Goal: Information Seeking & Learning: Find specific fact

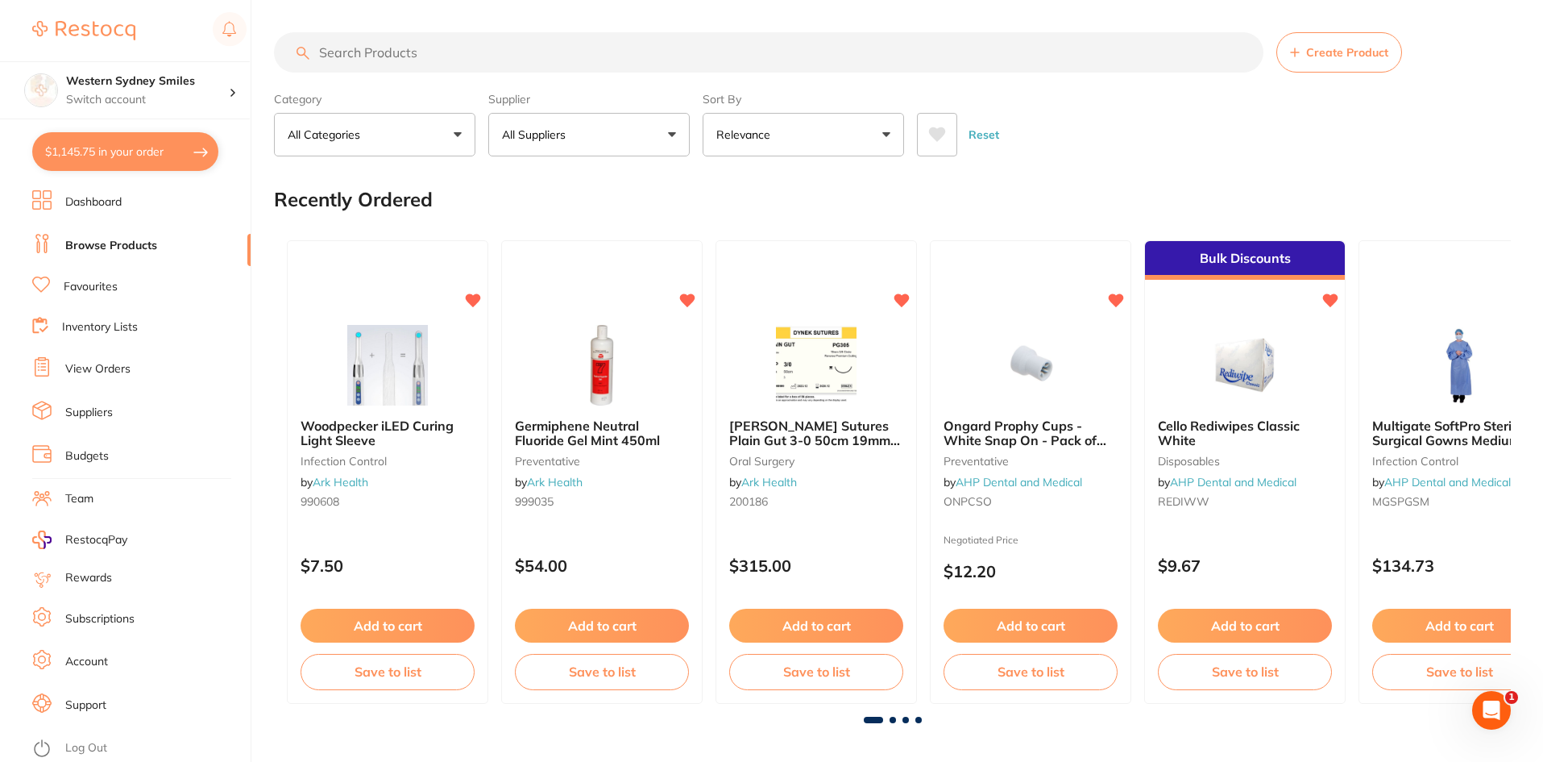
click at [119, 292] on li "Favourites" at bounding box center [141, 286] width 218 height 21
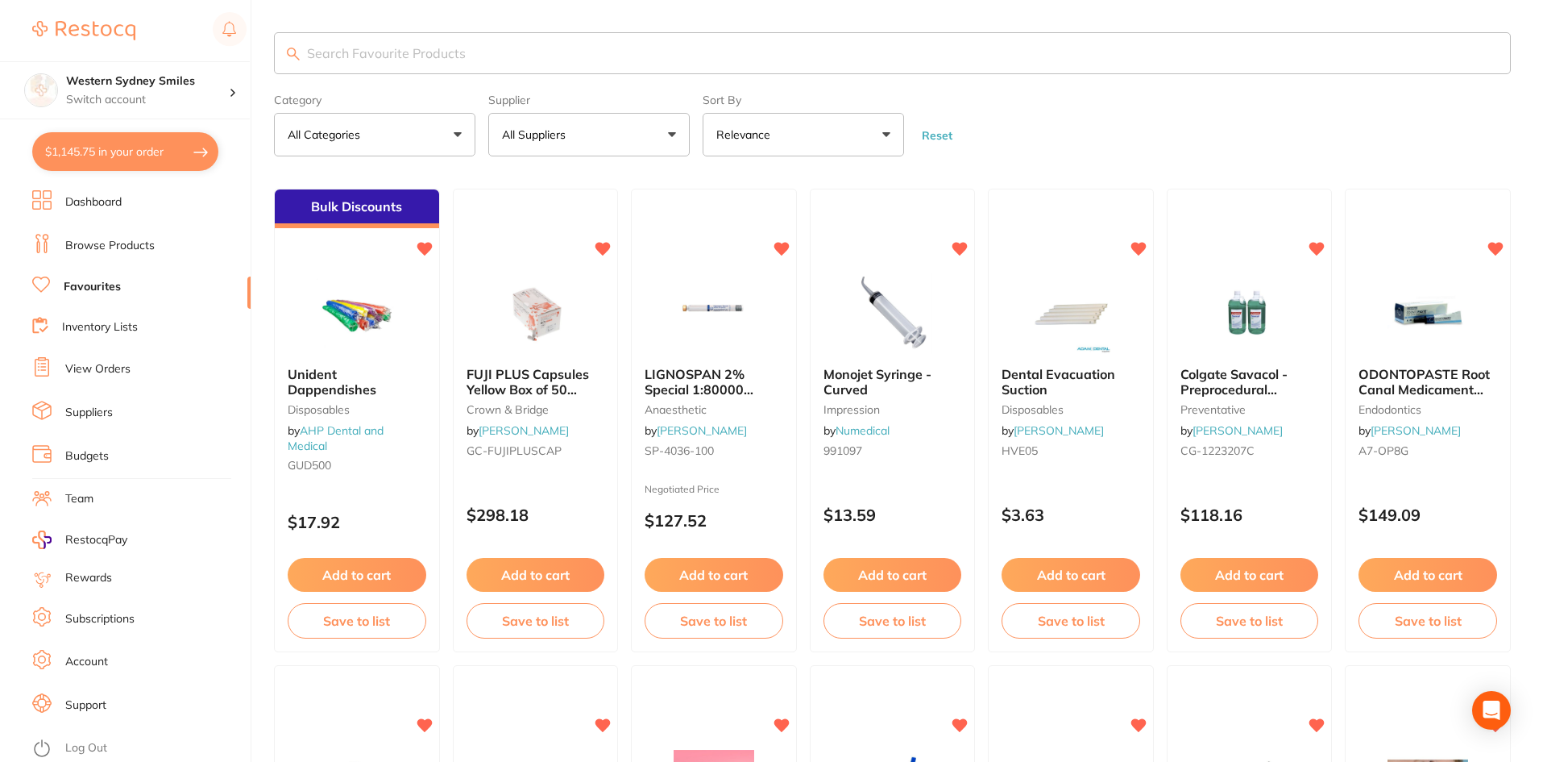
click at [678, 137] on button "All Suppliers" at bounding box center [588, 135] width 201 height 44
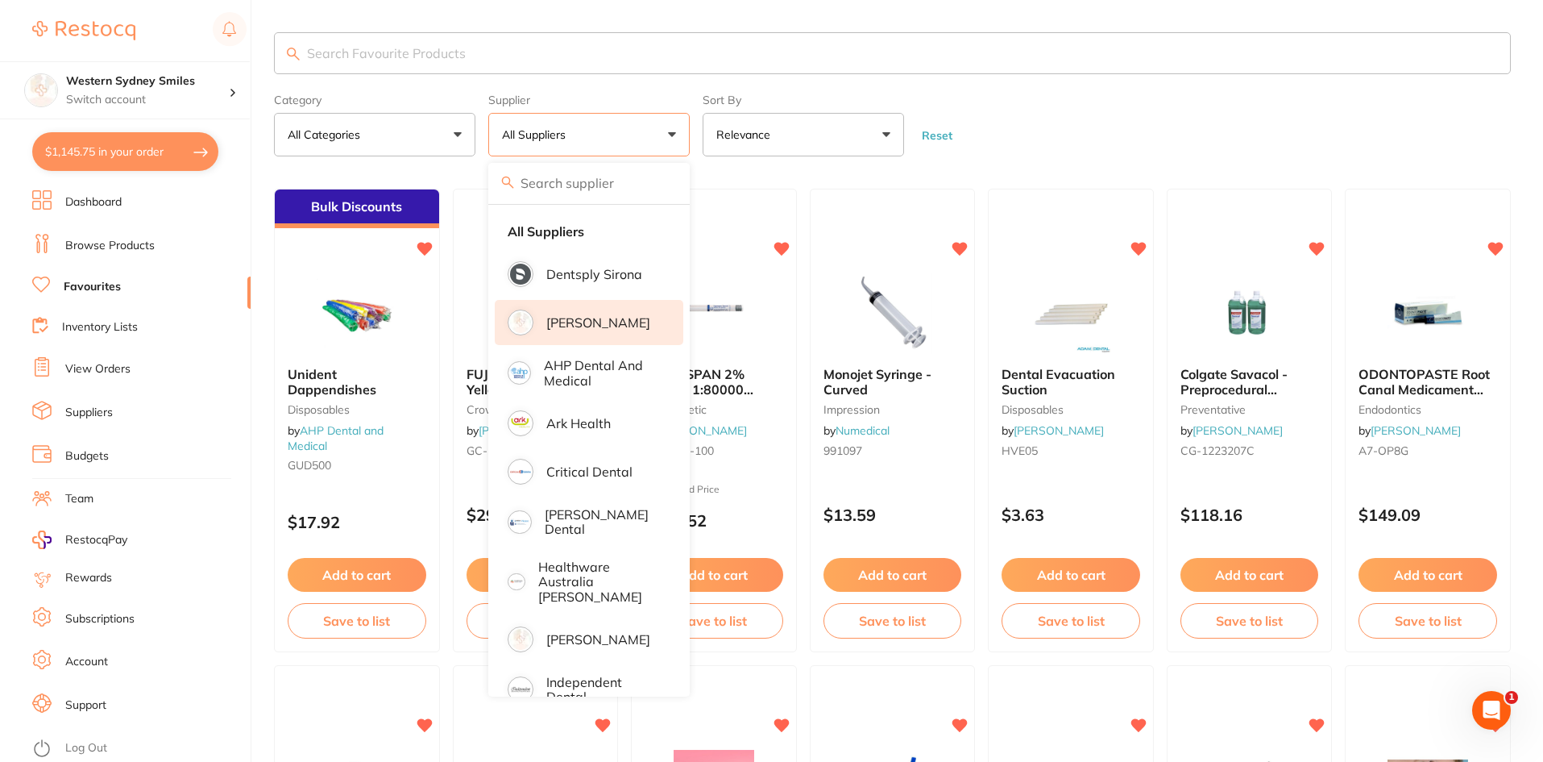
click at [602, 317] on p "[PERSON_NAME]" at bounding box center [598, 322] width 104 height 15
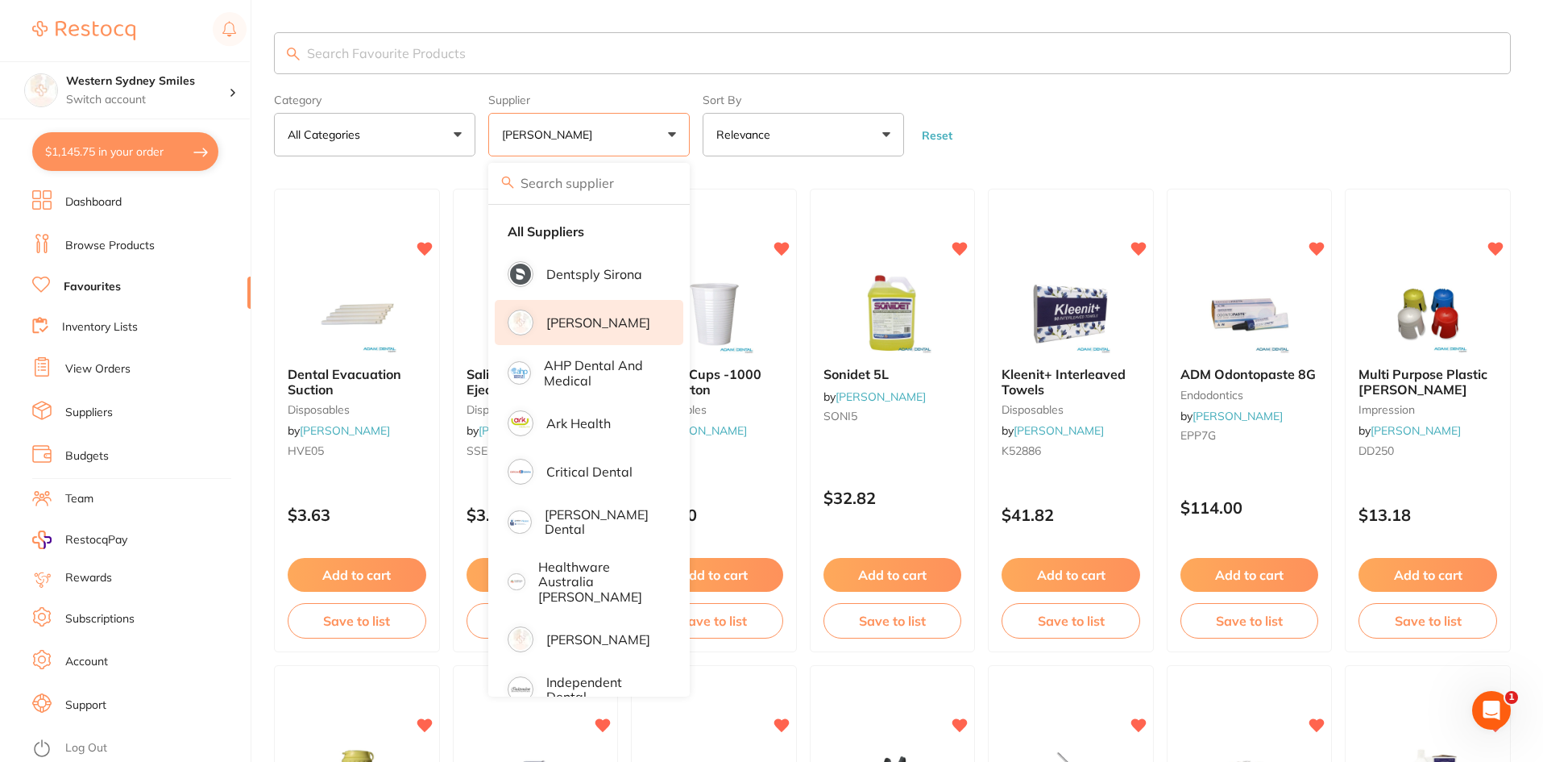
click at [1195, 142] on form "Category All Categories All Categories burs crown & bridge disposables endodont…" at bounding box center [892, 121] width 1237 height 69
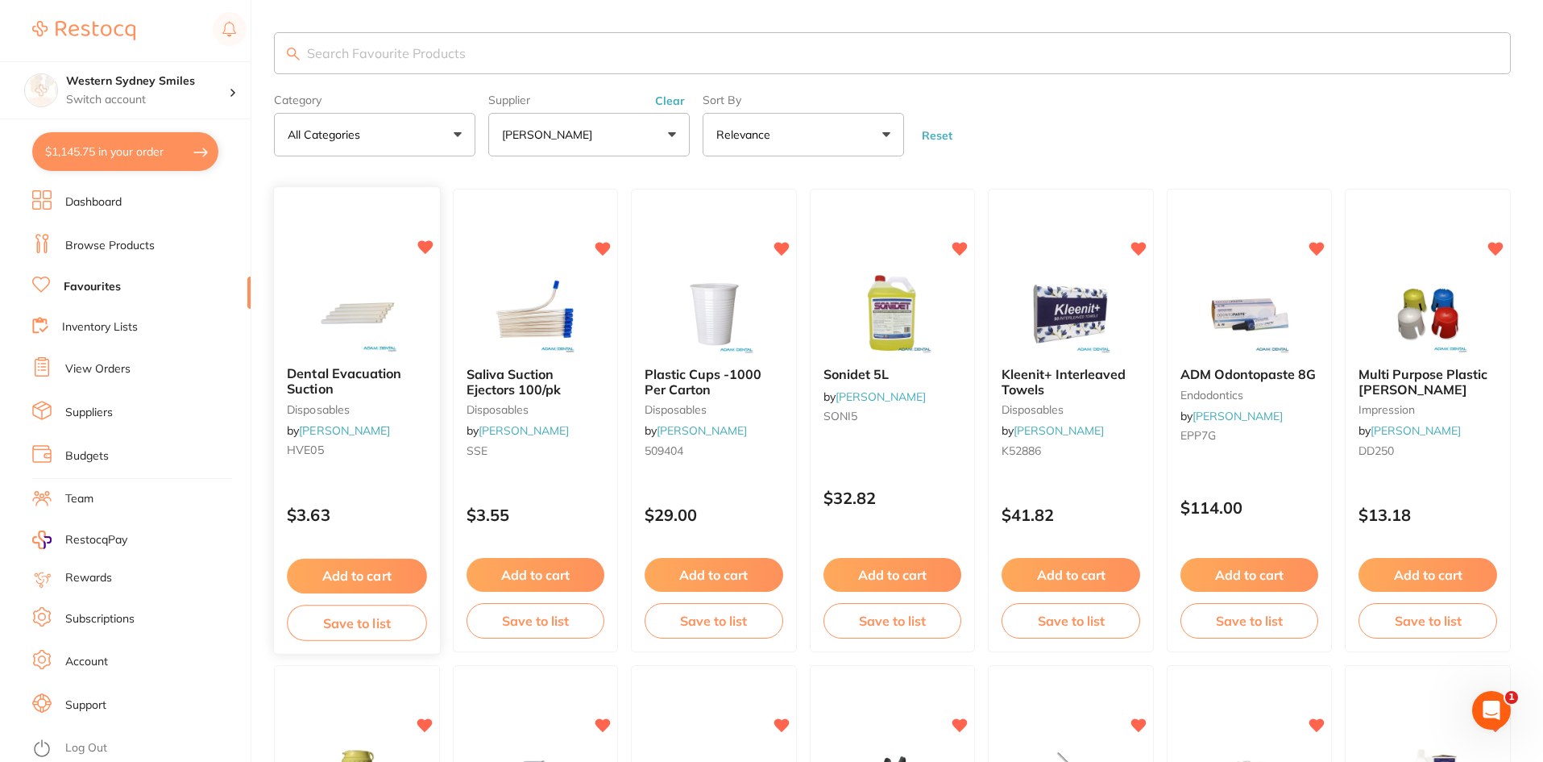
click at [362, 235] on div "Dental Evacuation Suction disposables by Adam Dental HVE05 $3.63 Add to cart Sa…" at bounding box center [357, 421] width 168 height 468
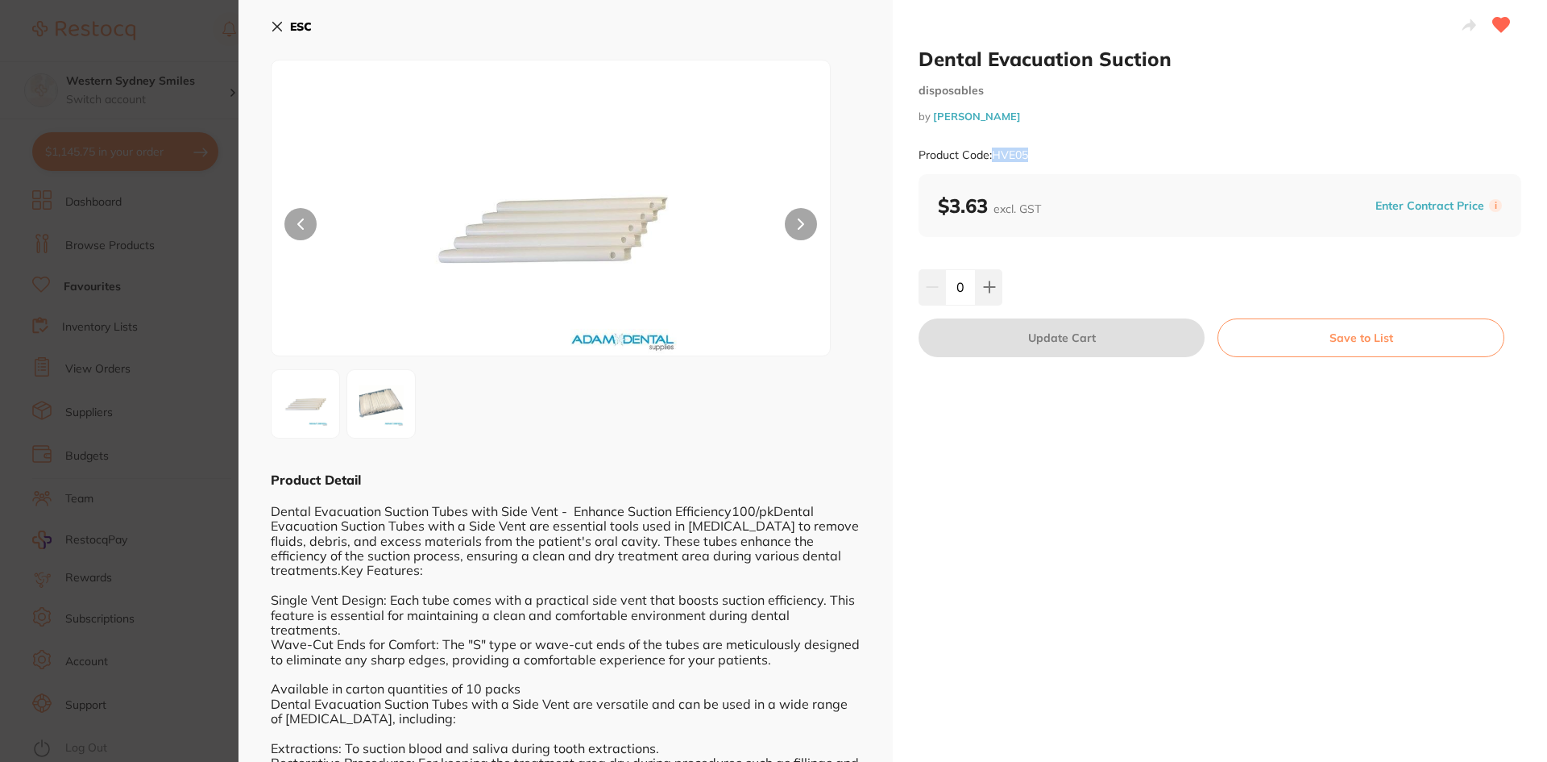
drag, startPoint x: 1029, startPoint y: 156, endPoint x: 991, endPoint y: 147, distance: 38.7
click at [991, 147] on div "Product Code: HVE05" at bounding box center [1220, 154] width 603 height 39
copy small "HVE05"
click at [275, 26] on icon at bounding box center [277, 26] width 13 height 13
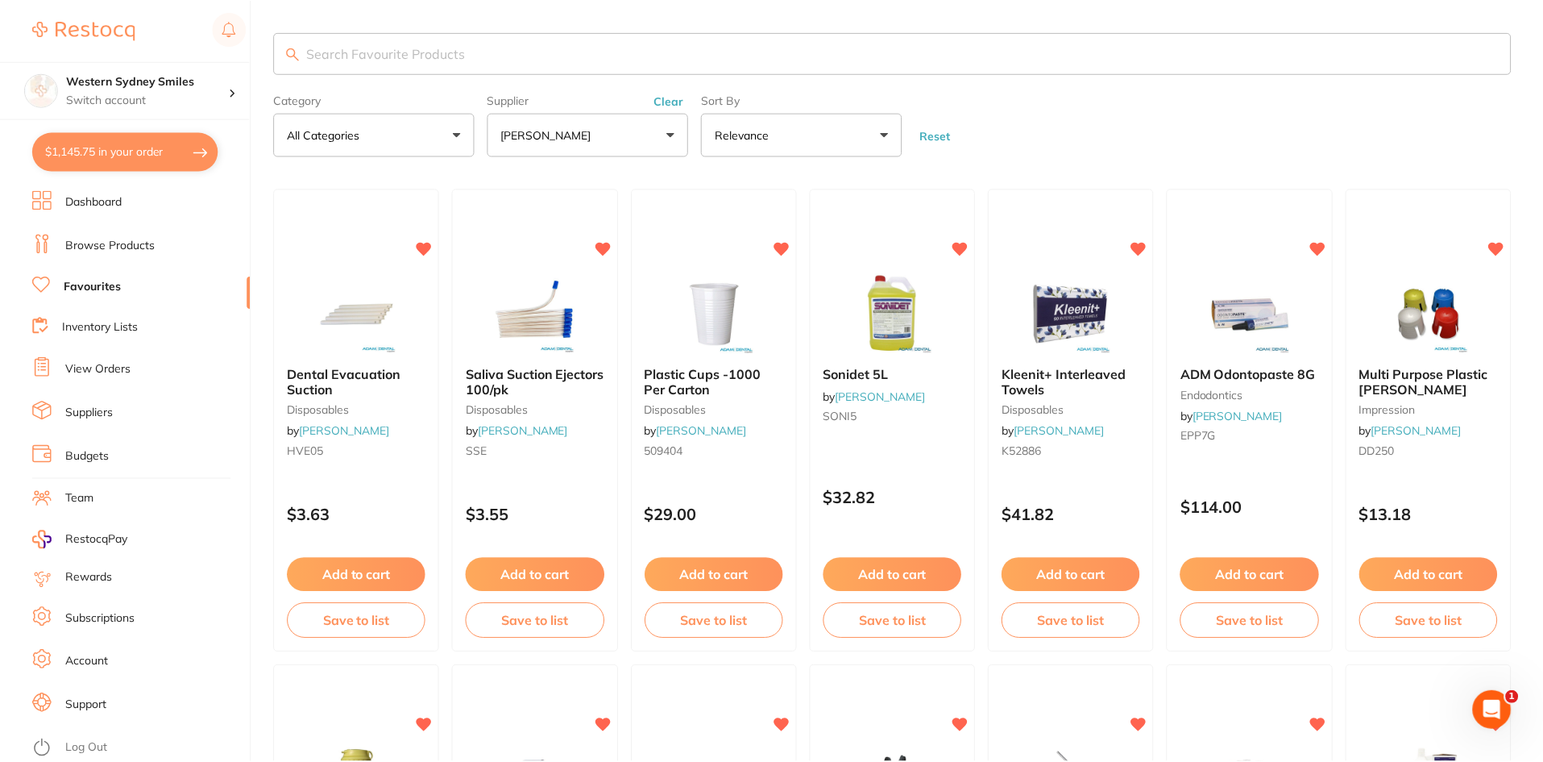
scroll to position [2, 0]
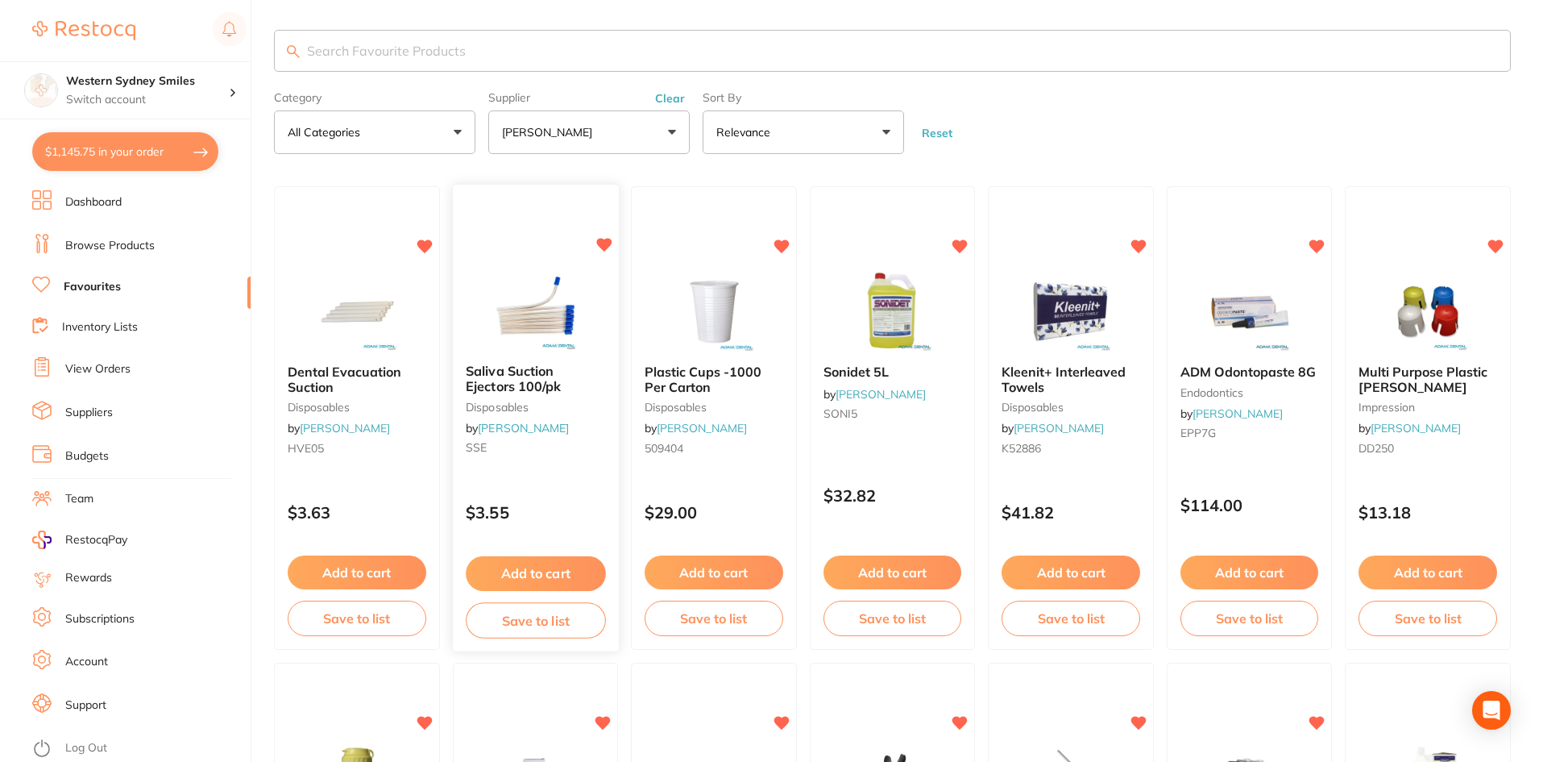
click at [530, 267] on div "Saliva Suction Ejectors 100/pk disposables by Adam Dental SSE $3.55 Add to cart…" at bounding box center [536, 419] width 168 height 468
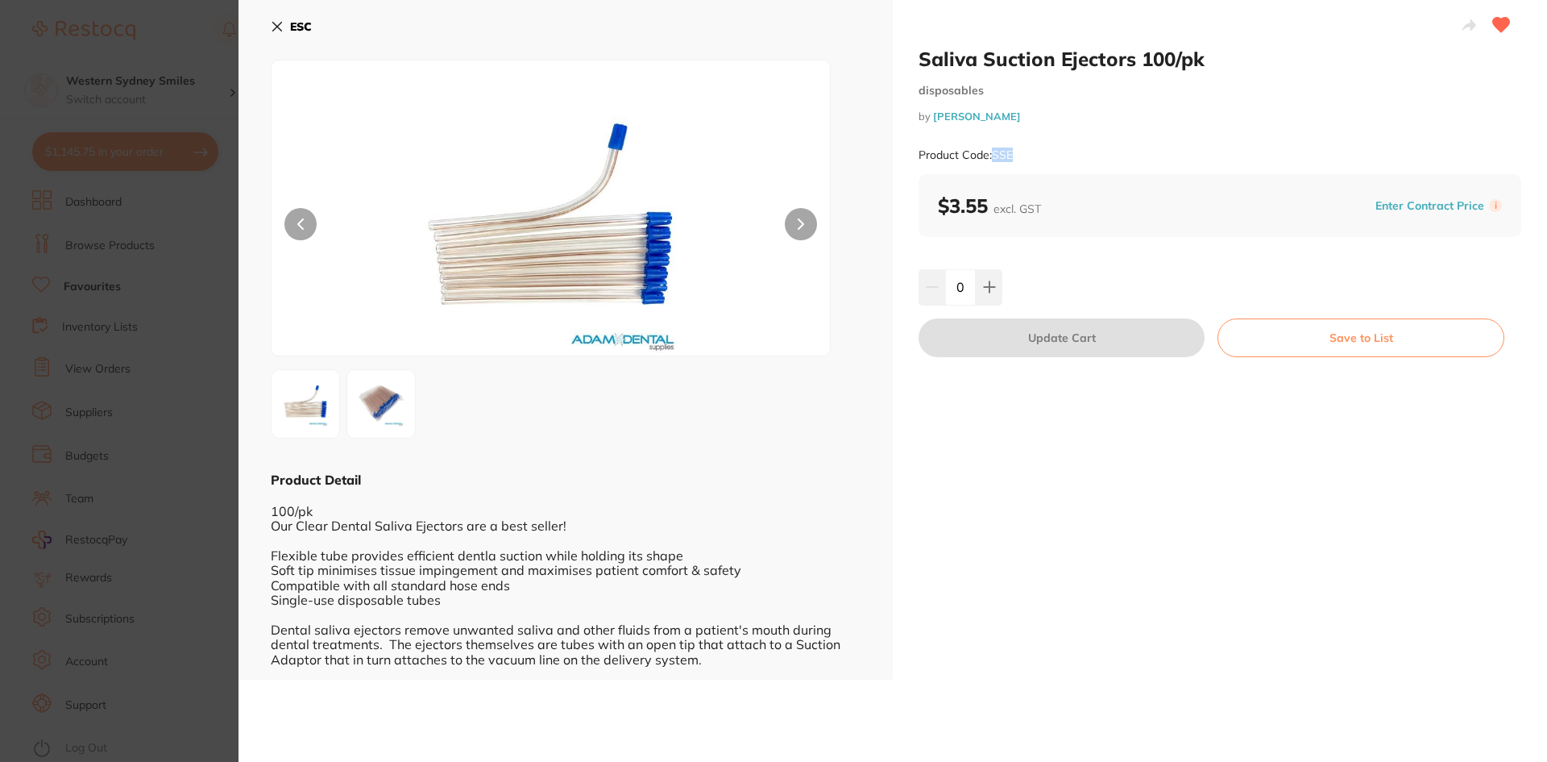
drag, startPoint x: 1020, startPoint y: 157, endPoint x: 995, endPoint y: 152, distance: 26.4
click at [995, 152] on div "Product Code: SSE" at bounding box center [1220, 154] width 603 height 39
copy small "SSE"
click at [280, 21] on icon at bounding box center [277, 26] width 13 height 13
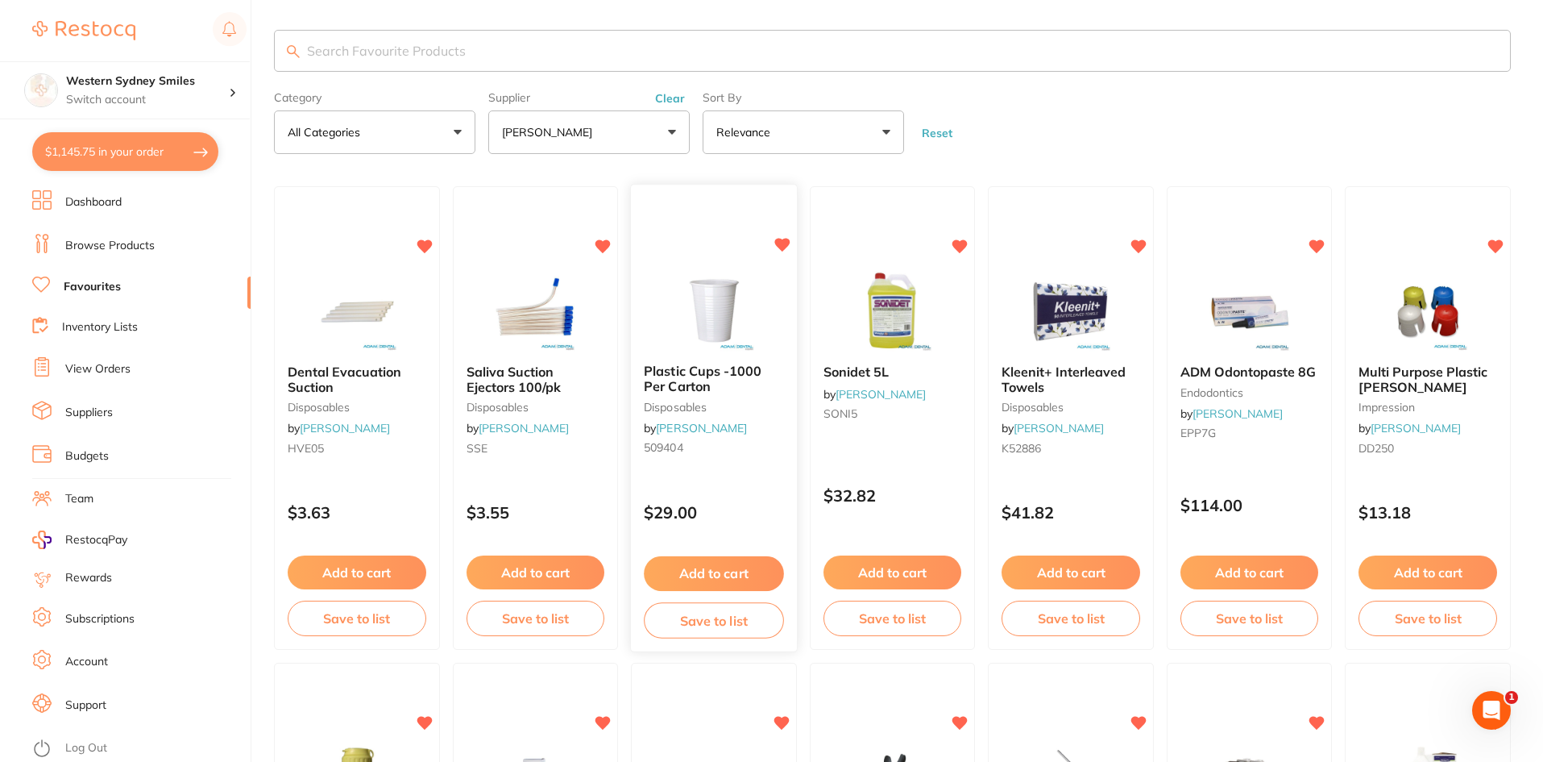
click at [678, 257] on div "Plastic Cups -1000 Per Carton disposables by Adam Dental 509404 $29.00 Add to c…" at bounding box center [714, 419] width 168 height 468
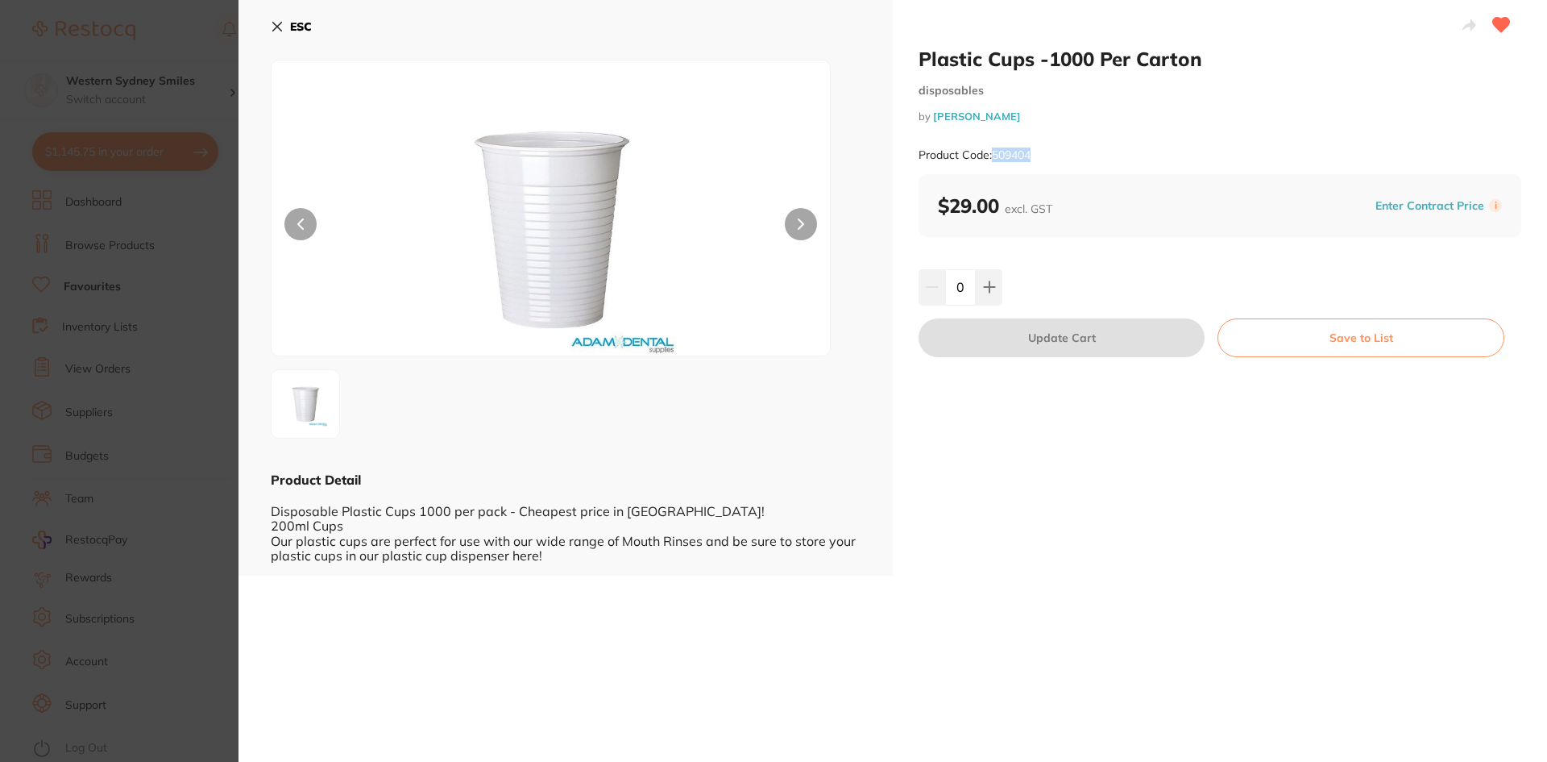
drag, startPoint x: 1032, startPoint y: 154, endPoint x: 994, endPoint y: 155, distance: 37.9
click at [994, 155] on small "Product Code: 509404" at bounding box center [975, 155] width 112 height 14
copy small "509404"
click at [281, 27] on icon at bounding box center [277, 26] width 13 height 13
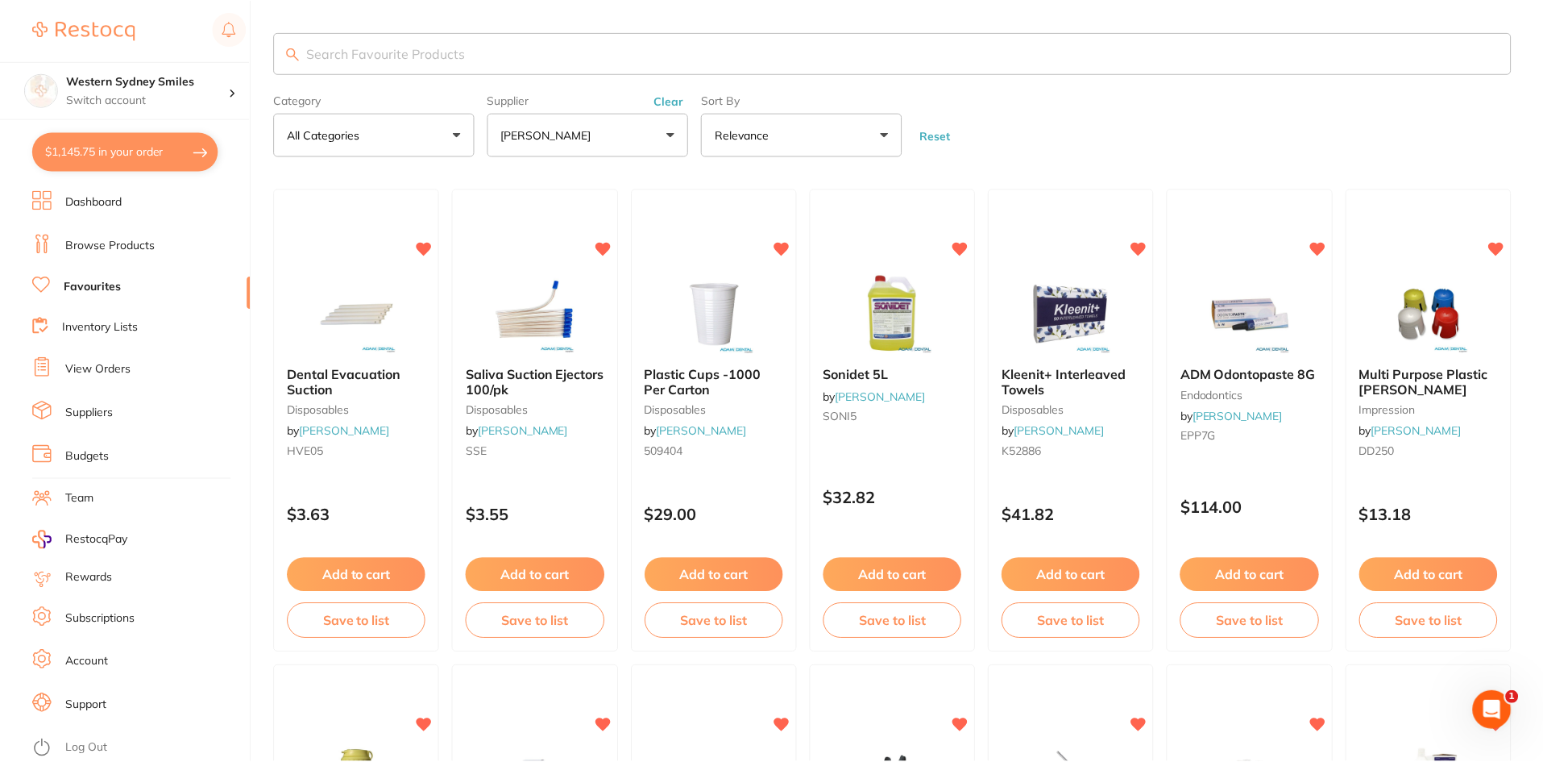
scroll to position [2, 0]
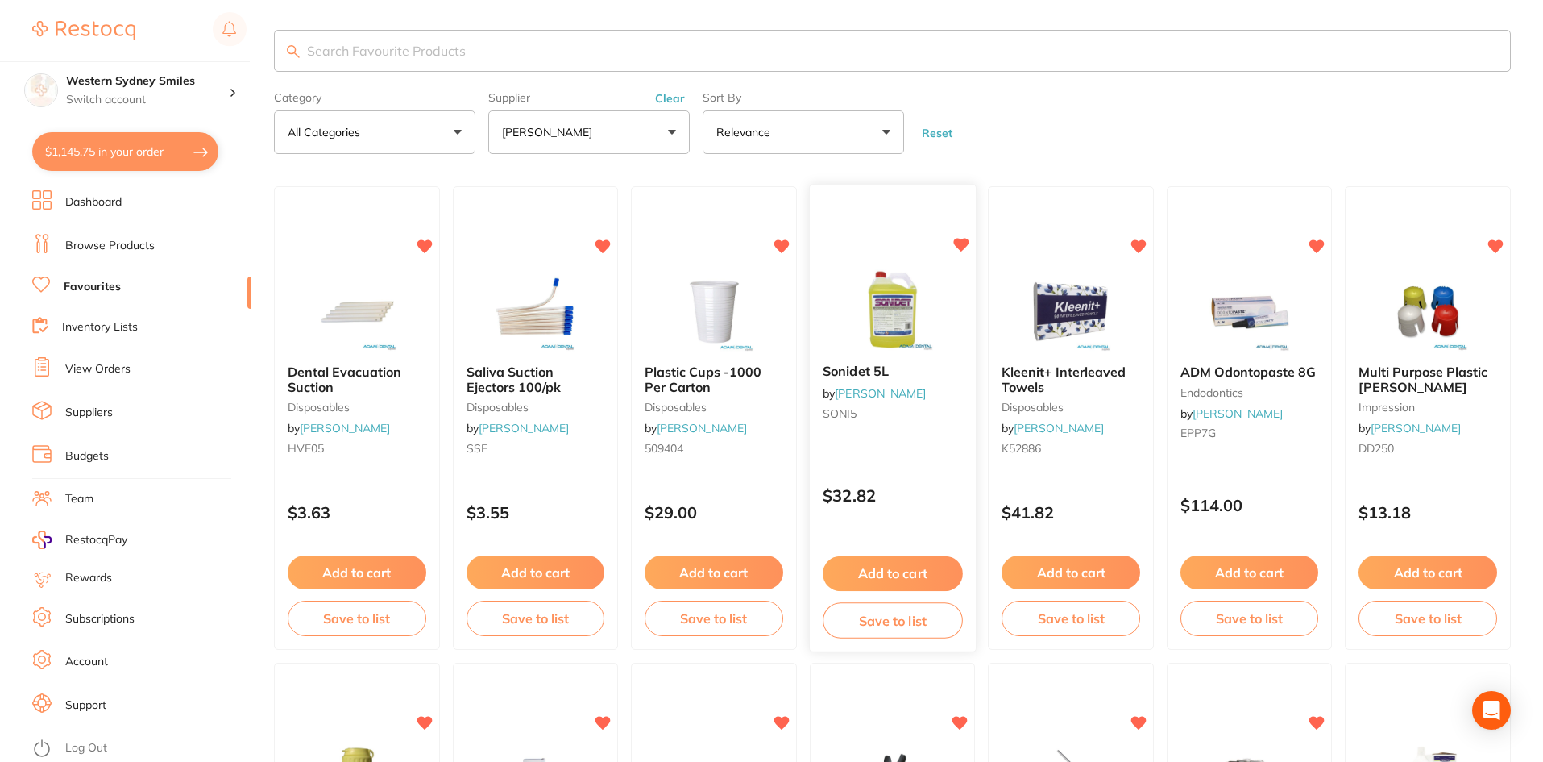
click at [876, 251] on div "Sonidet 5L by Adam Dental SONI5 $32.82 Add to cart Save to list" at bounding box center [893, 419] width 168 height 468
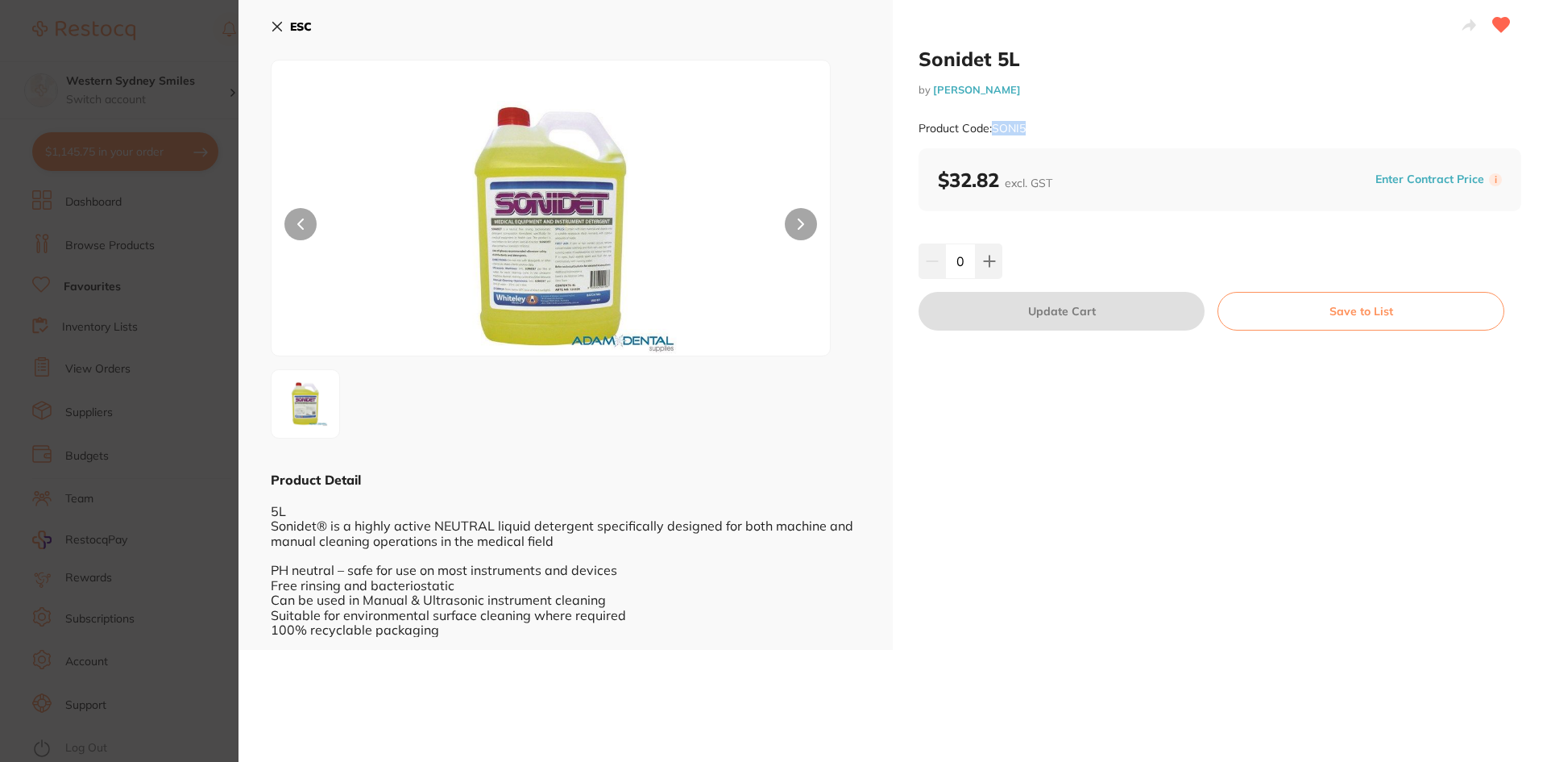
drag, startPoint x: 1031, startPoint y: 129, endPoint x: 995, endPoint y: 129, distance: 36.3
click at [995, 129] on div "Product Code: SONI5" at bounding box center [1220, 128] width 603 height 39
copy small "SONI5"
click at [277, 18] on button "ESC" at bounding box center [291, 26] width 41 height 27
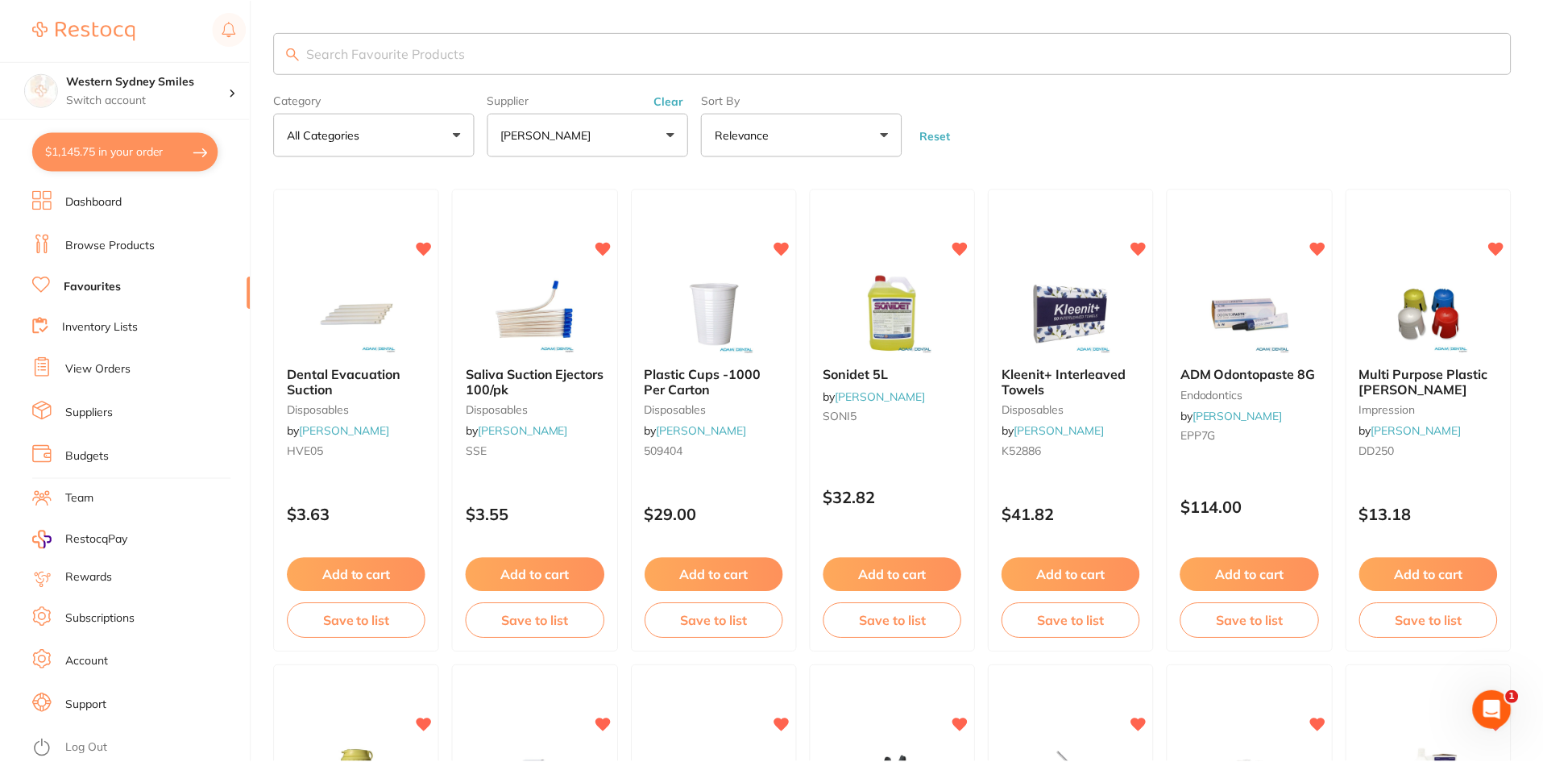
scroll to position [2, 0]
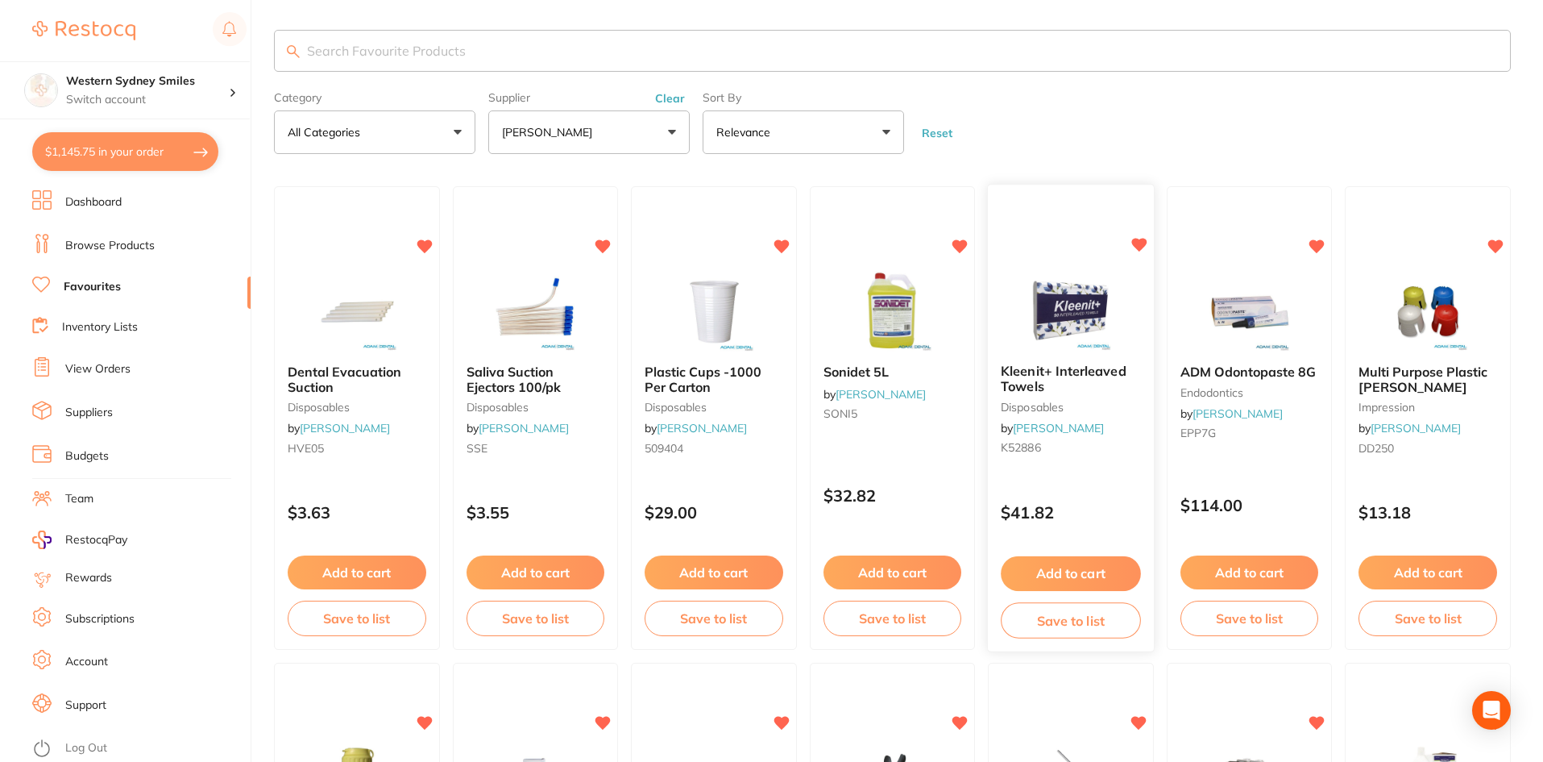
click at [1088, 301] on img at bounding box center [1071, 310] width 106 height 81
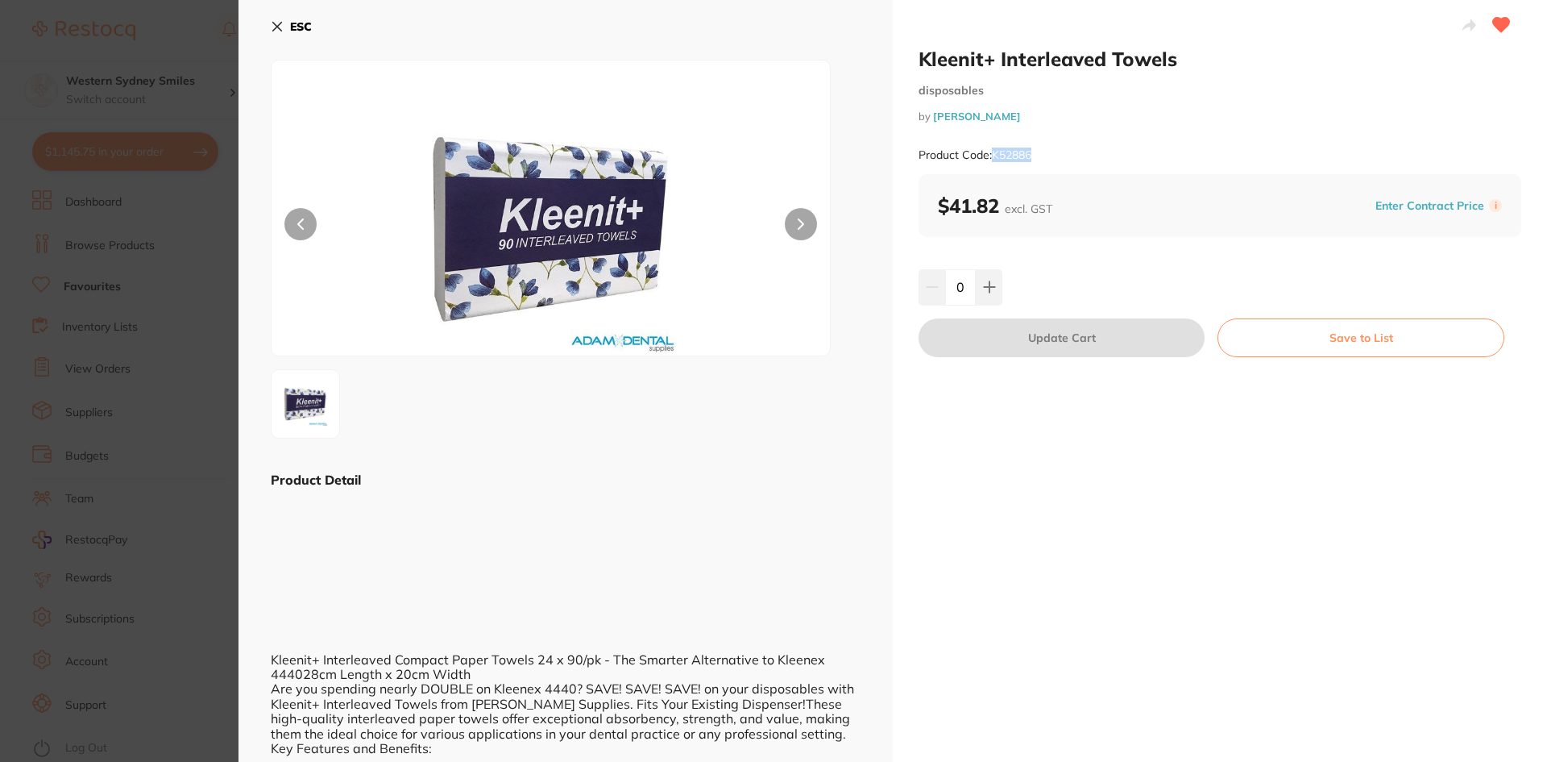
drag, startPoint x: 1036, startPoint y: 156, endPoint x: 995, endPoint y: 156, distance: 41.1
click at [995, 156] on div "Product Code: K52886" at bounding box center [1220, 154] width 603 height 39
copy small "K52886"
click at [271, 27] on icon at bounding box center [277, 26] width 13 height 13
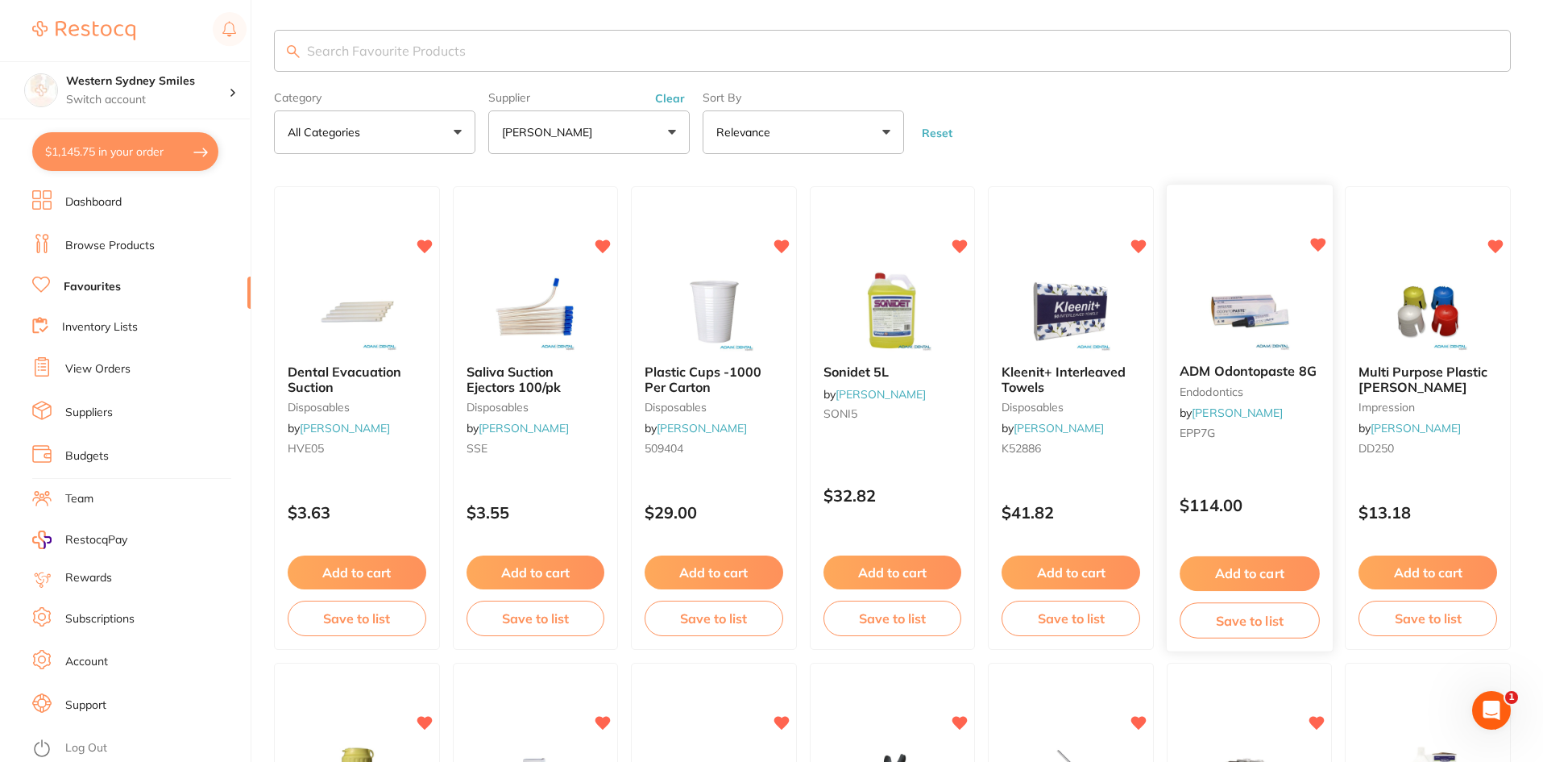
click at [1216, 282] on img at bounding box center [1250, 310] width 106 height 81
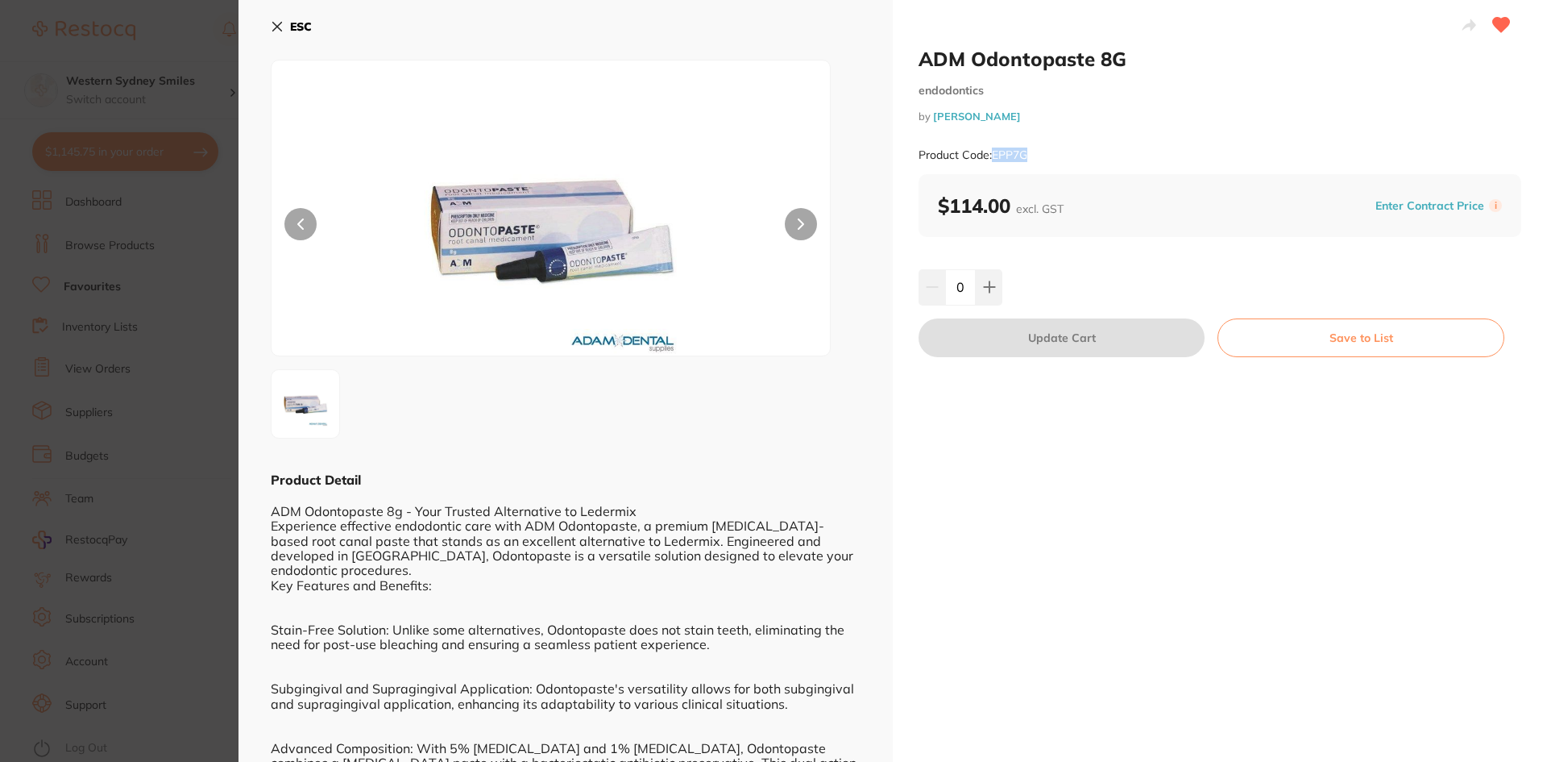
drag, startPoint x: 1028, startPoint y: 154, endPoint x: 991, endPoint y: 152, distance: 36.3
click at [991, 152] on small "Product Code: EPP7G" at bounding box center [973, 155] width 109 height 14
copy small "EPP7G"
click at [280, 25] on icon at bounding box center [277, 26] width 13 height 13
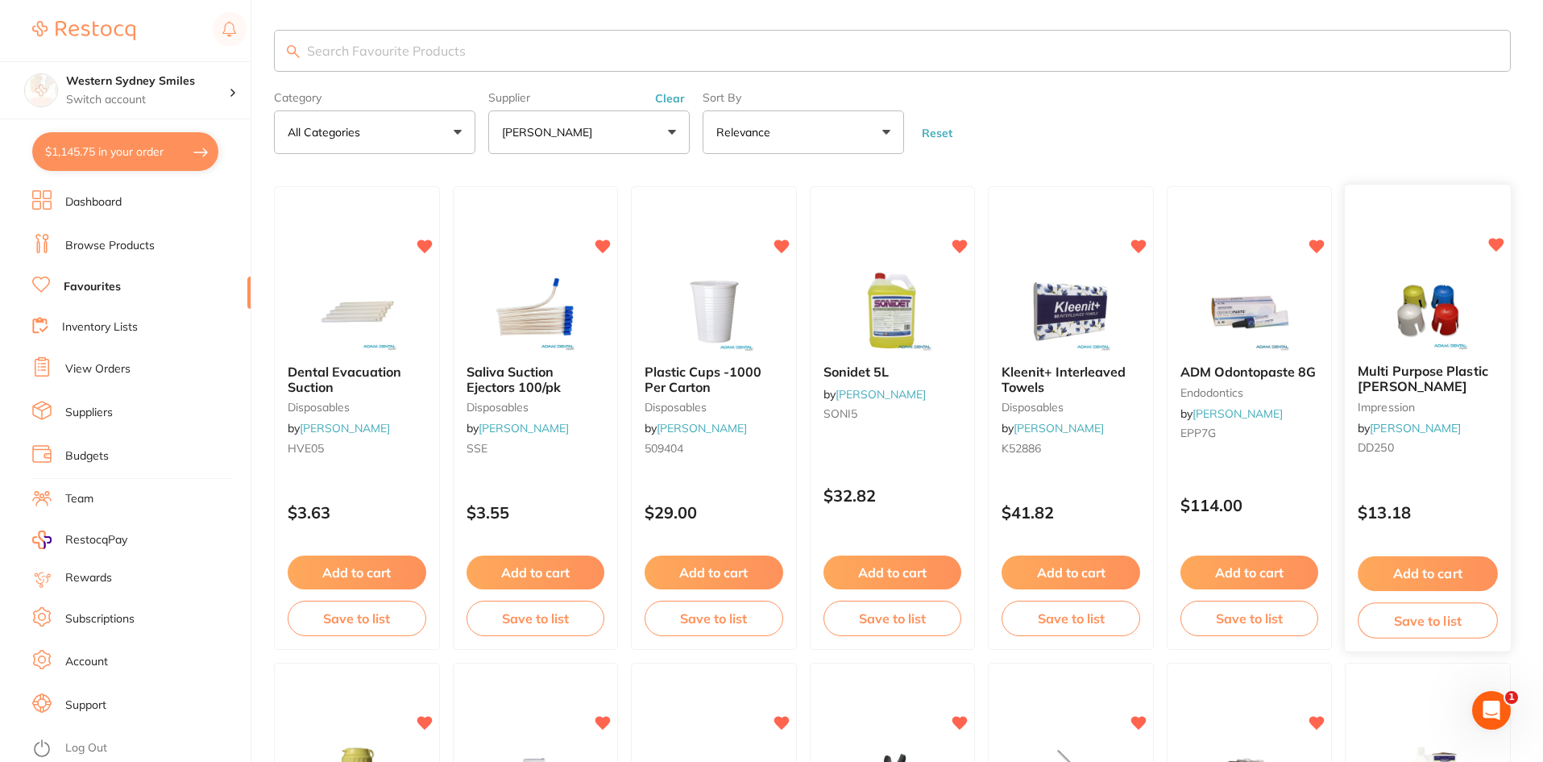
click at [1406, 295] on img at bounding box center [1429, 310] width 106 height 81
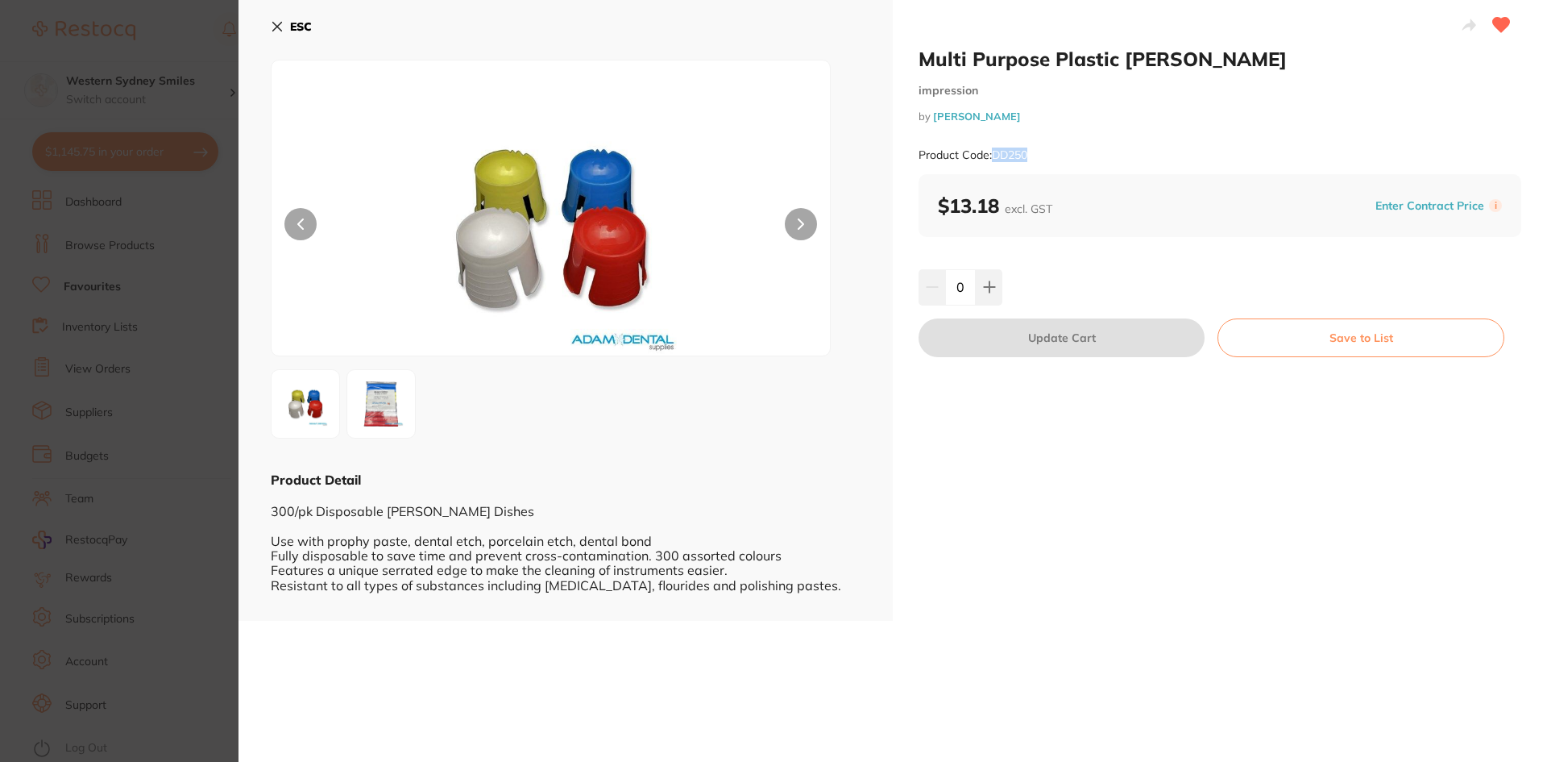
drag, startPoint x: 1030, startPoint y: 152, endPoint x: 995, endPoint y: 154, distance: 35.5
click at [995, 154] on div "Product Code: DD250" at bounding box center [1220, 154] width 603 height 39
copy small "DD250"
click at [283, 31] on icon at bounding box center [277, 26] width 13 height 13
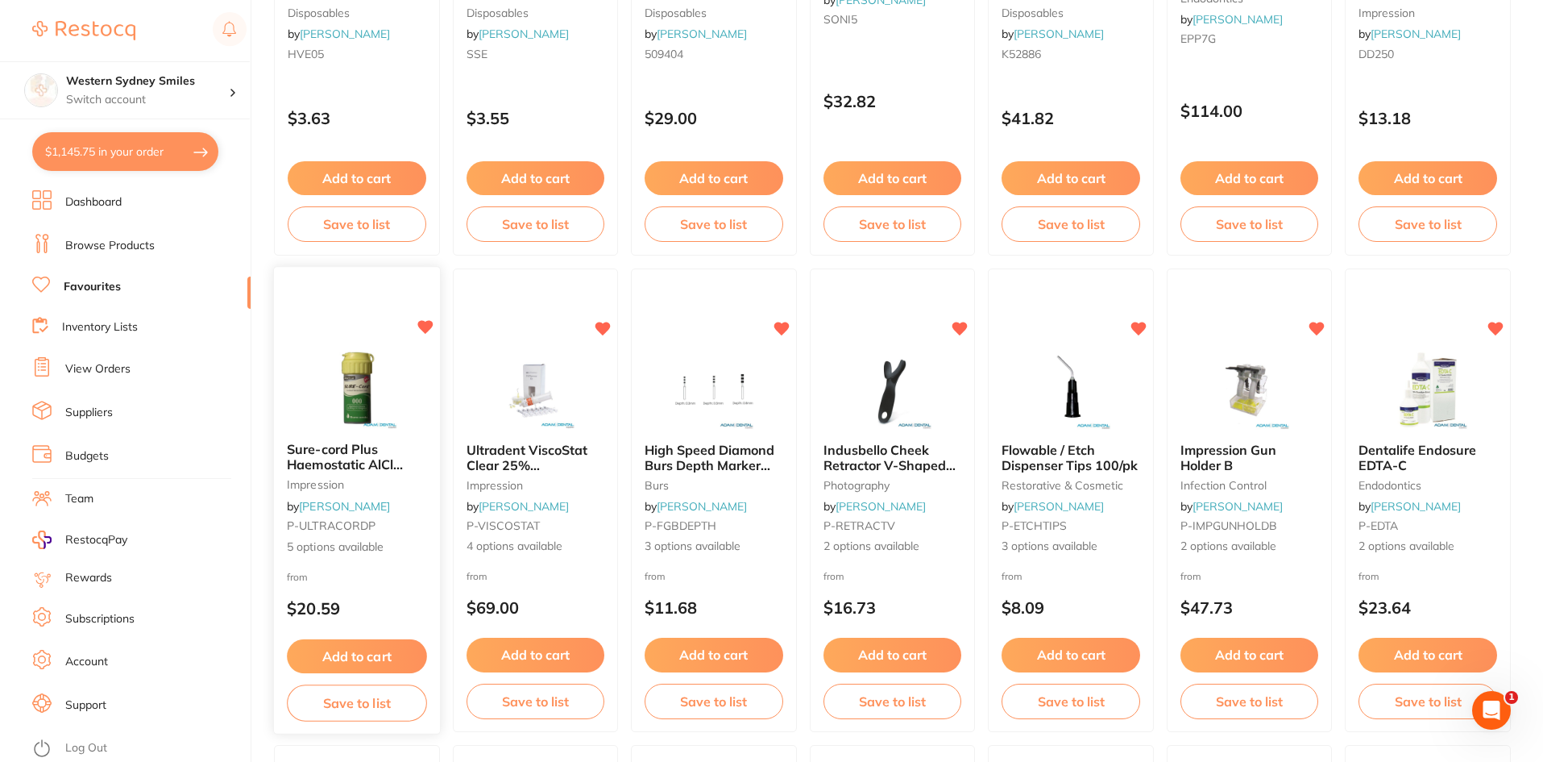
scroll to position [405, 0]
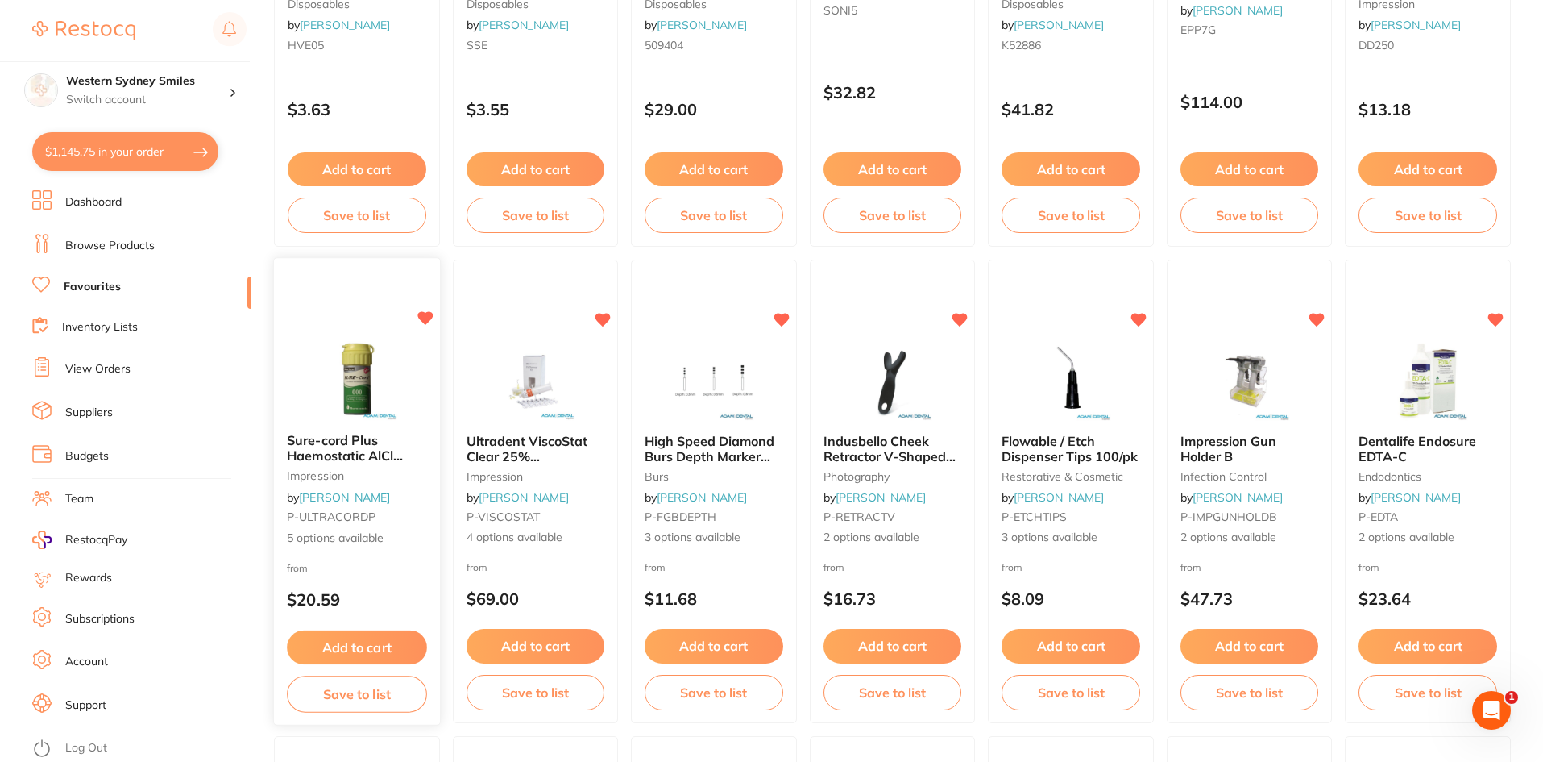
click at [380, 290] on div at bounding box center [357, 277] width 166 height 36
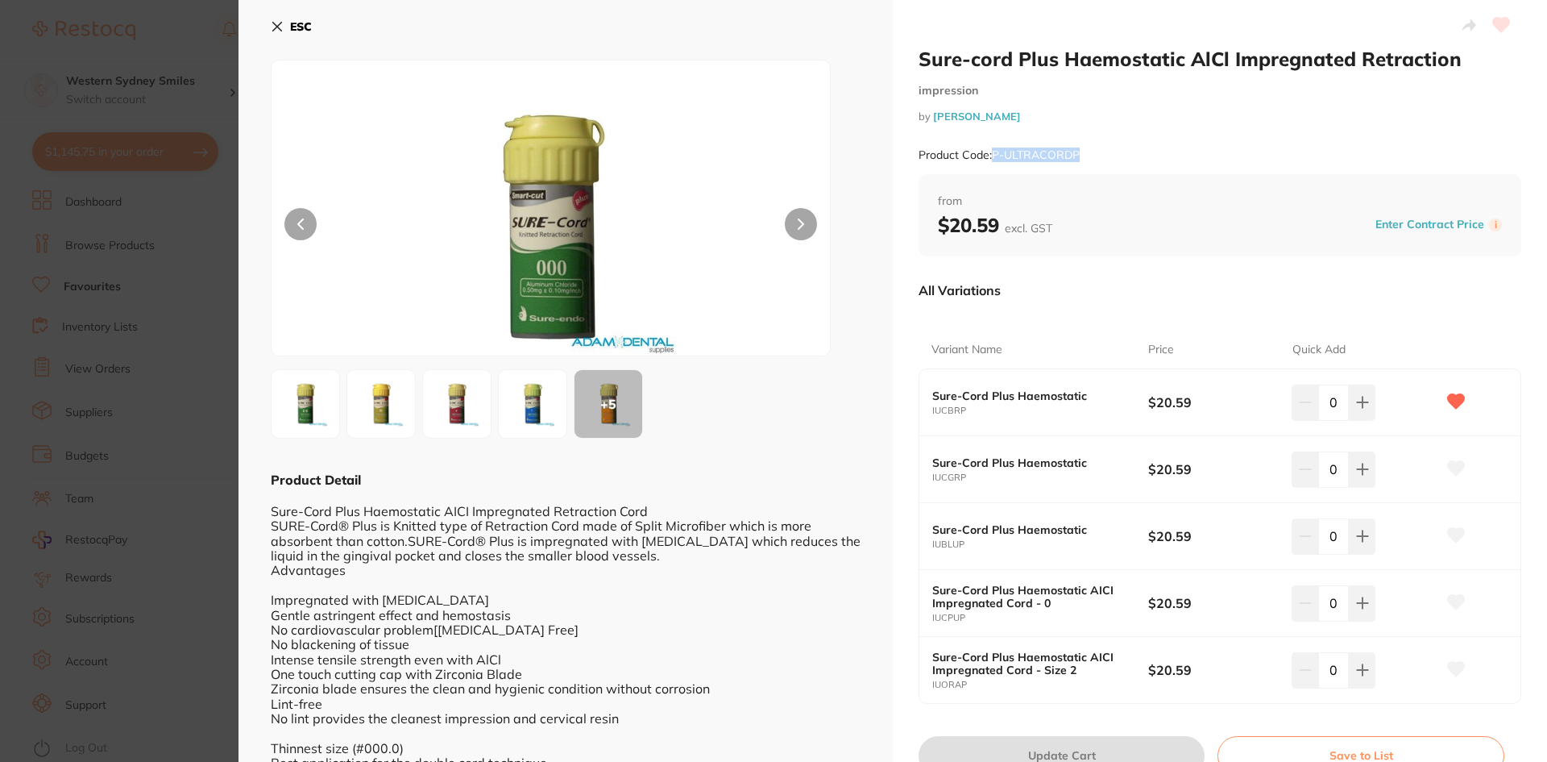
drag, startPoint x: 1083, startPoint y: 149, endPoint x: 994, endPoint y: 148, distance: 89.5
click at [994, 148] on div "Product Code: P-ULTRACORDP" at bounding box center [1220, 154] width 603 height 39
copy small "P-ULTRACORDP"
click at [264, 23] on div "ESC + 5 Product Detail Sure-Cord Plus Haemostatic AICI Impregnated Retraction C…" at bounding box center [566, 410] width 654 height 820
click at [280, 26] on icon at bounding box center [277, 26] width 13 height 13
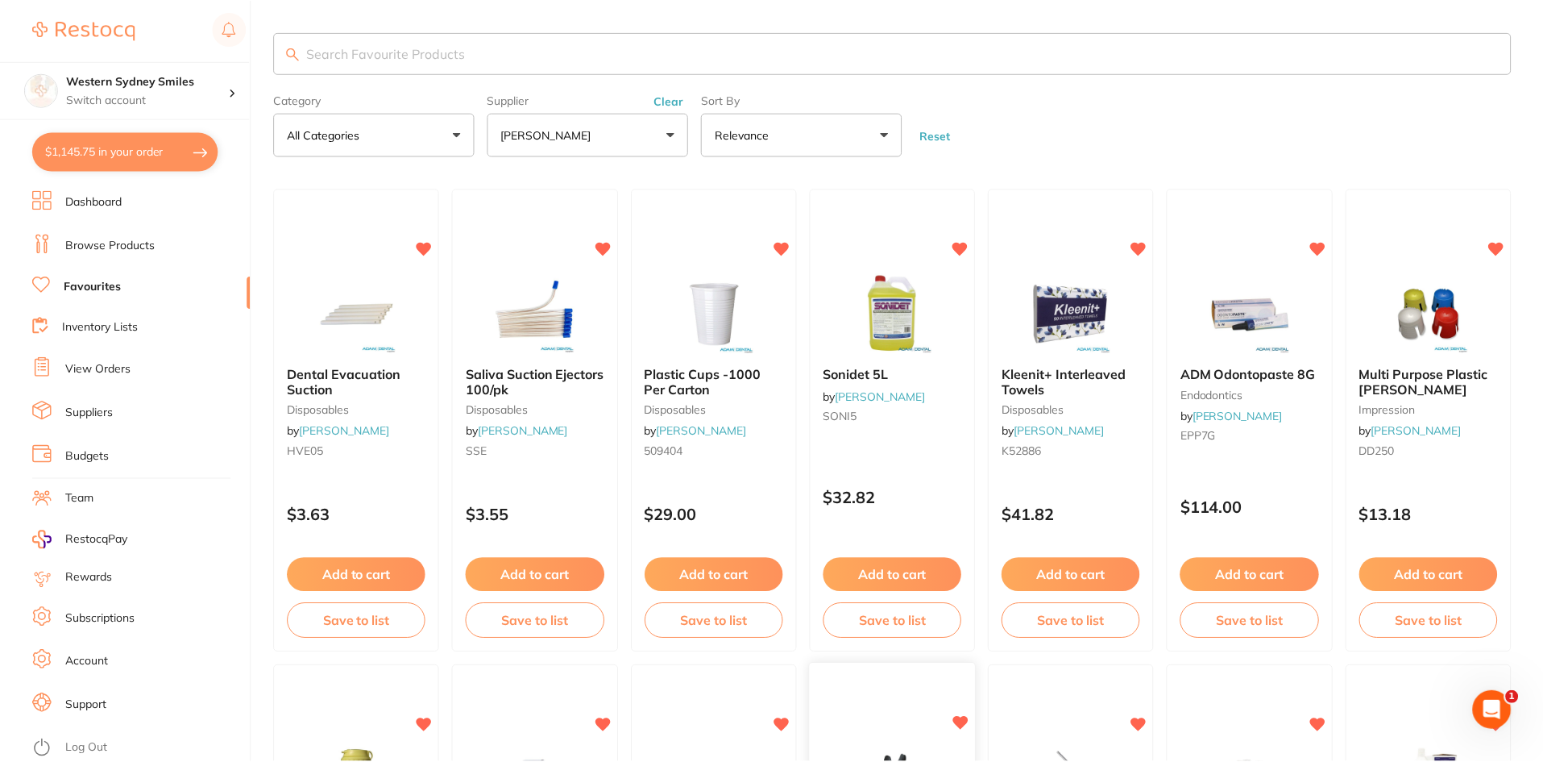
scroll to position [405, 0]
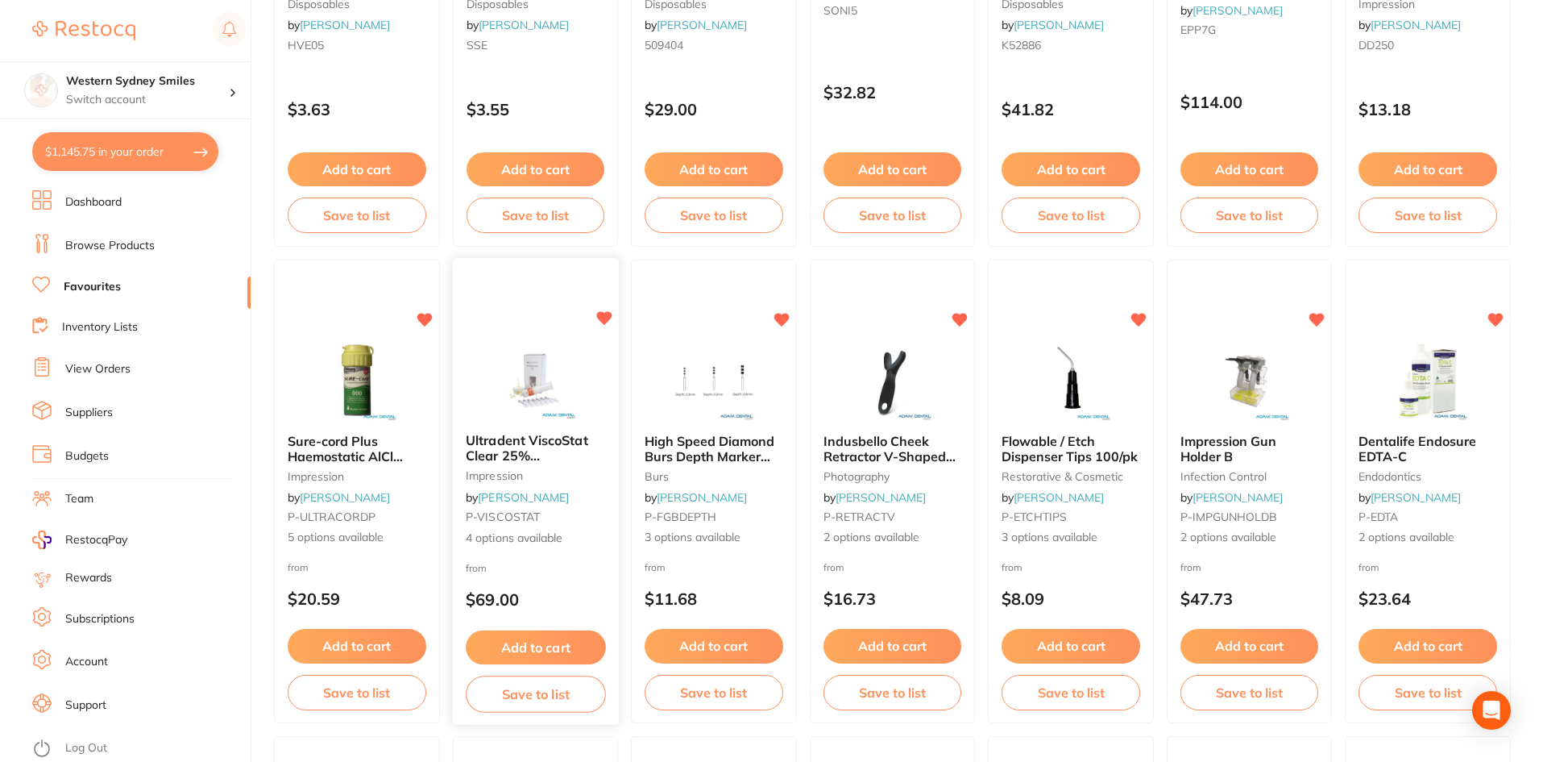
click at [537, 336] on div "Ultradent ViscoStat Clear 25% Aluminium Chloride Gel impression by Adam Dental …" at bounding box center [536, 492] width 168 height 468
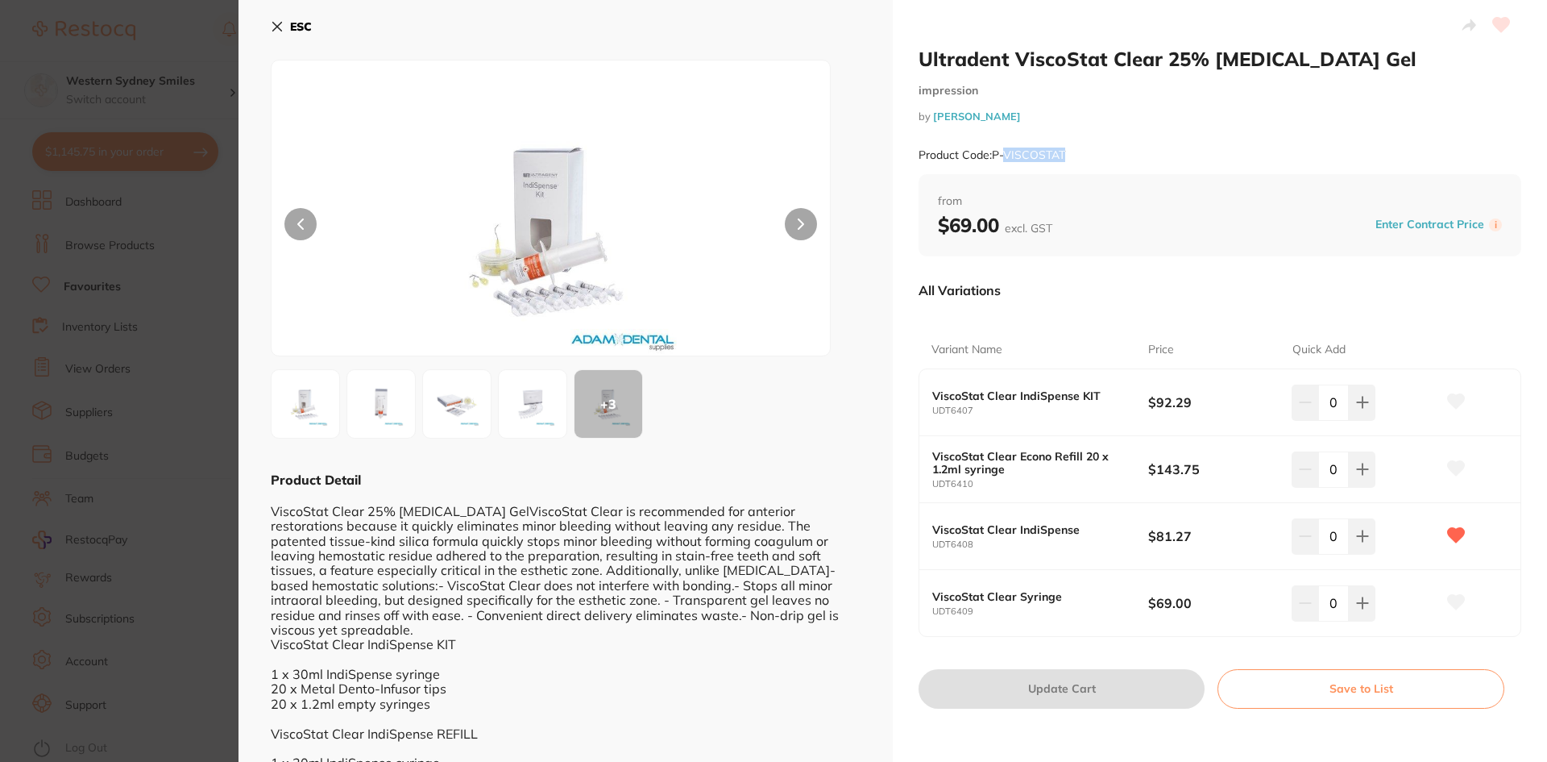
drag, startPoint x: 1070, startPoint y: 152, endPoint x: 1004, endPoint y: 153, distance: 66.1
click at [1004, 153] on div "Product Code: P-VISCOSTAT" at bounding box center [1220, 154] width 603 height 39
drag, startPoint x: 976, startPoint y: 550, endPoint x: 928, endPoint y: 545, distance: 48.6
click at [928, 545] on div "ViscoStat Clear IndiSpense UDT6408 $81.27 0" at bounding box center [1220, 536] width 601 height 67
copy small "UDT6408"
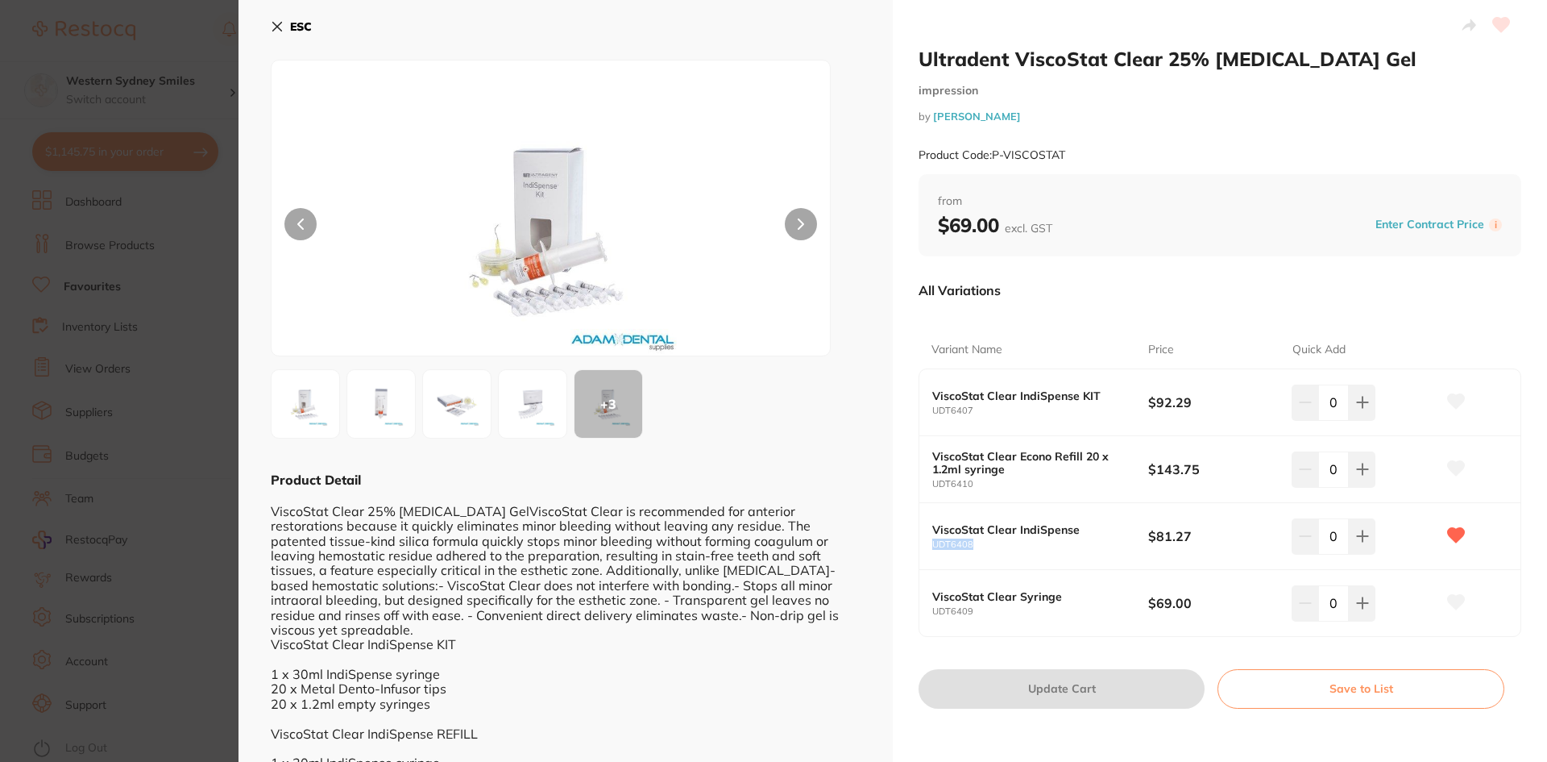
click at [272, 27] on icon at bounding box center [277, 26] width 13 height 13
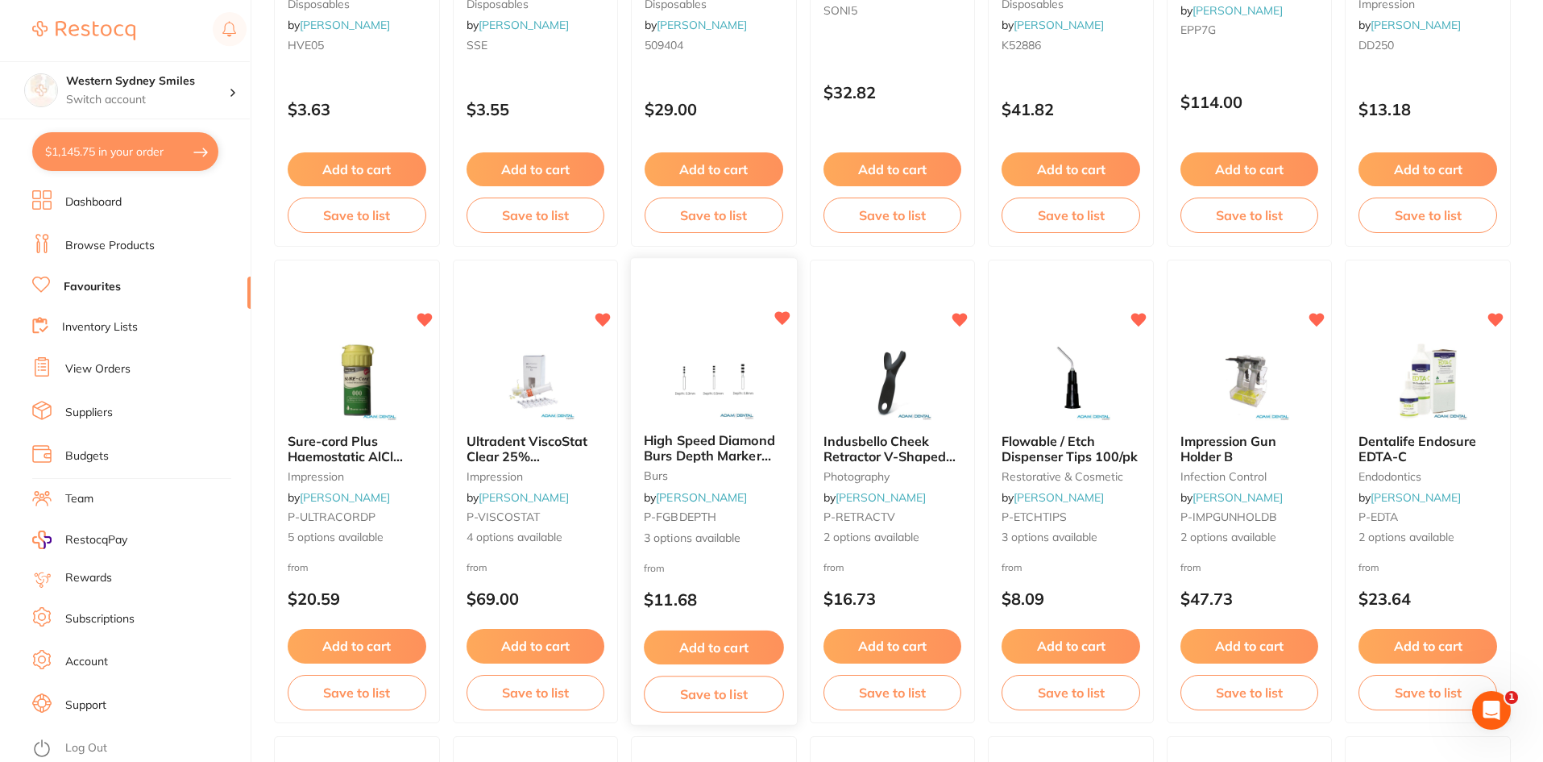
click at [719, 417] on img at bounding box center [714, 379] width 106 height 81
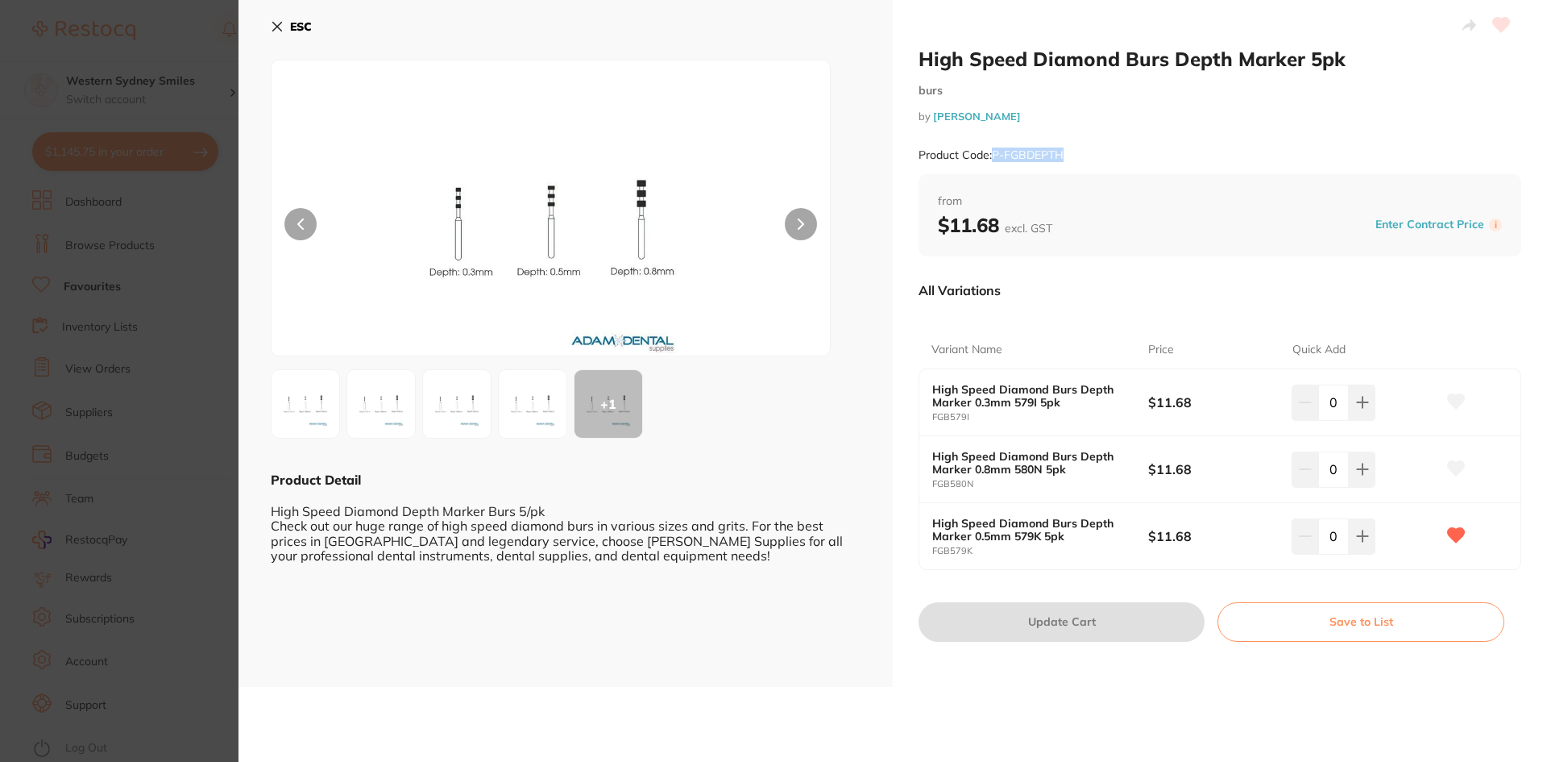
drag, startPoint x: 1070, startPoint y: 153, endPoint x: 991, endPoint y: 152, distance: 78.2
click at [991, 152] on div "Product Code: P-FGBDEPTH" at bounding box center [1220, 154] width 603 height 39
copy small "P-FGBDEPTH"
click at [284, 30] on button "ESC" at bounding box center [291, 26] width 41 height 27
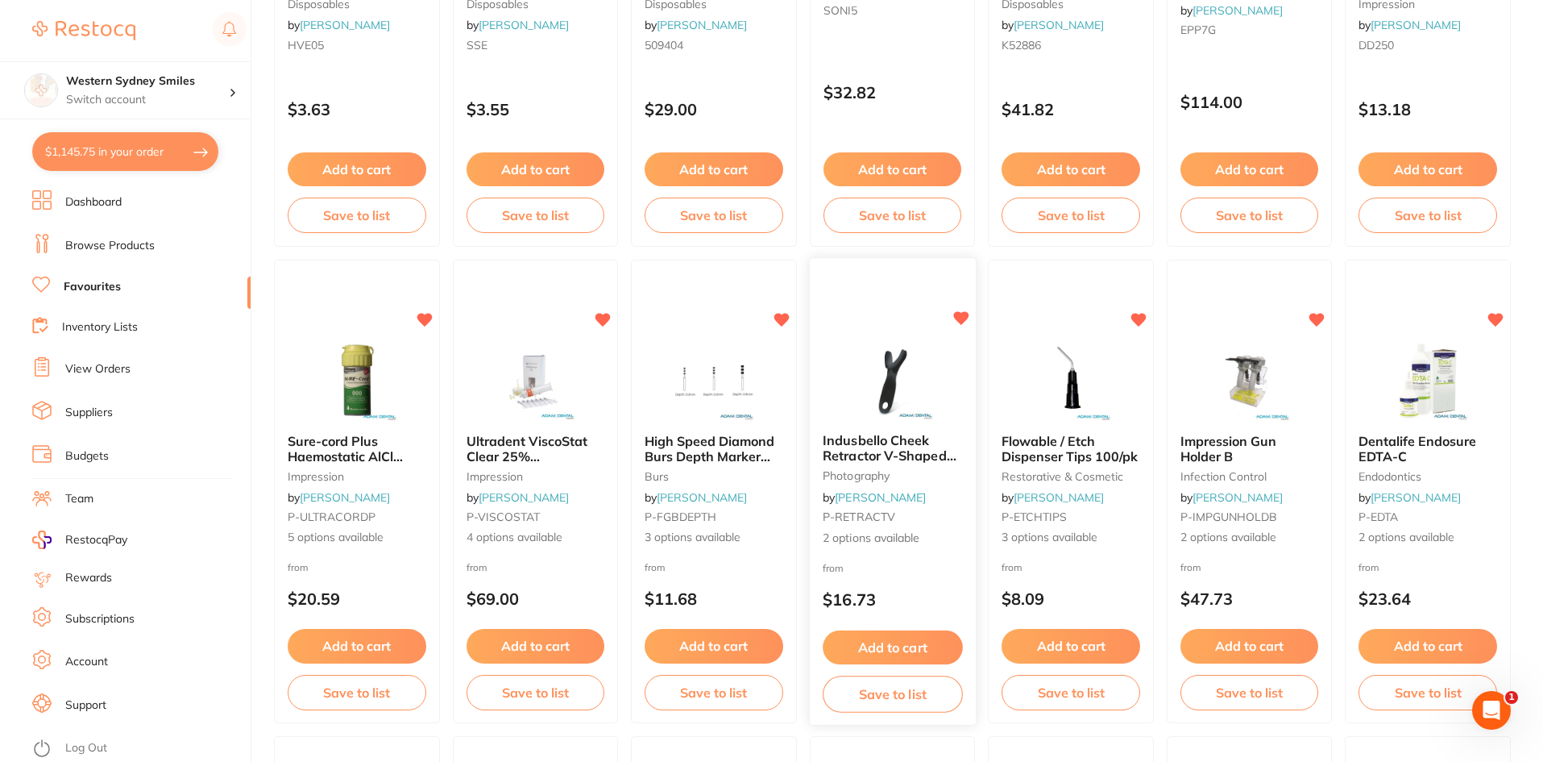
click at [927, 291] on div at bounding box center [893, 277] width 166 height 36
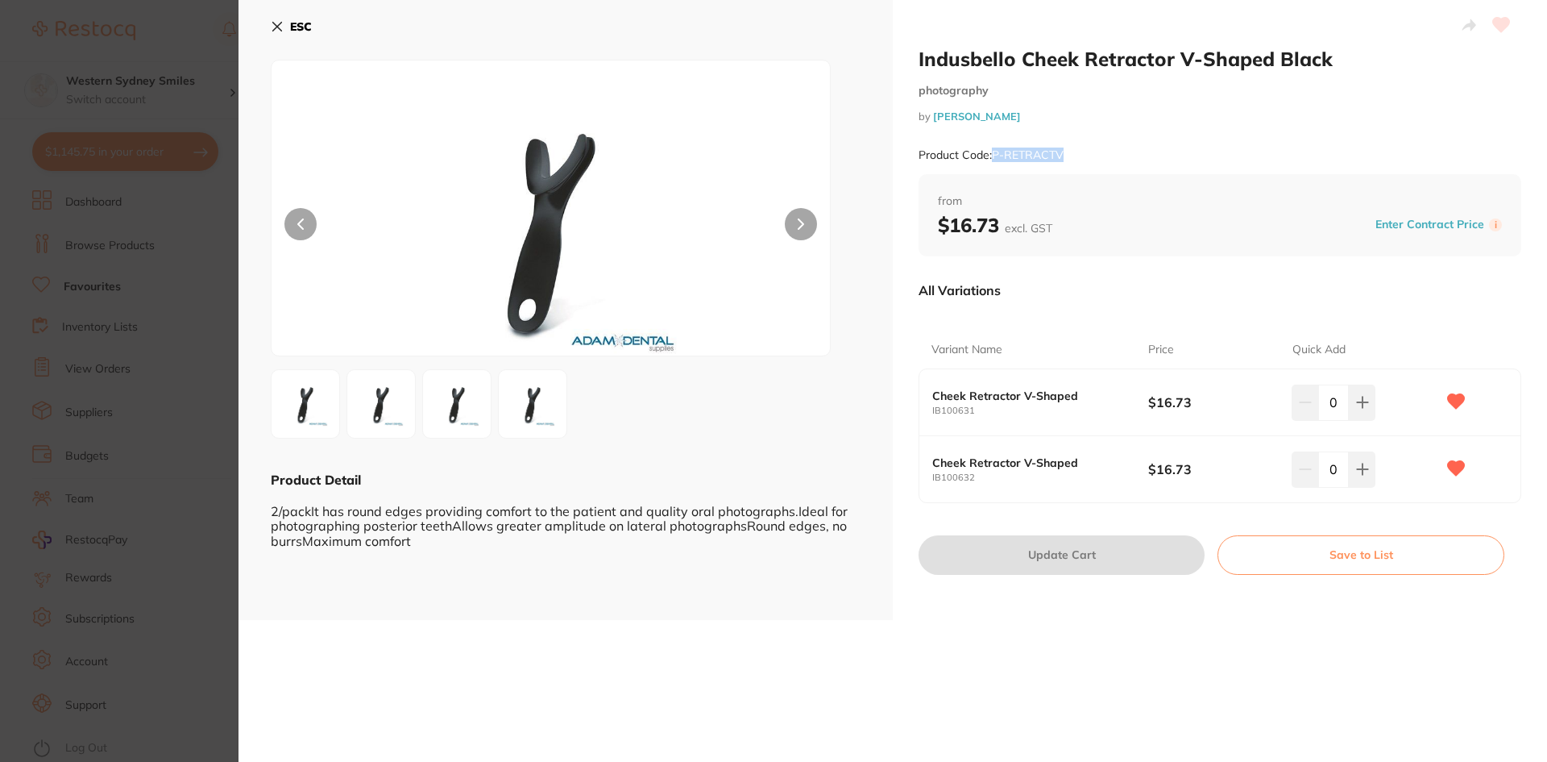
drag, startPoint x: 1091, startPoint y: 153, endPoint x: 993, endPoint y: 157, distance: 98.4
click at [993, 157] on div "Product Code: P-RETRACTV" at bounding box center [1220, 154] width 603 height 39
copy small "P-RETRACTV"
click at [280, 25] on icon at bounding box center [277, 27] width 9 height 9
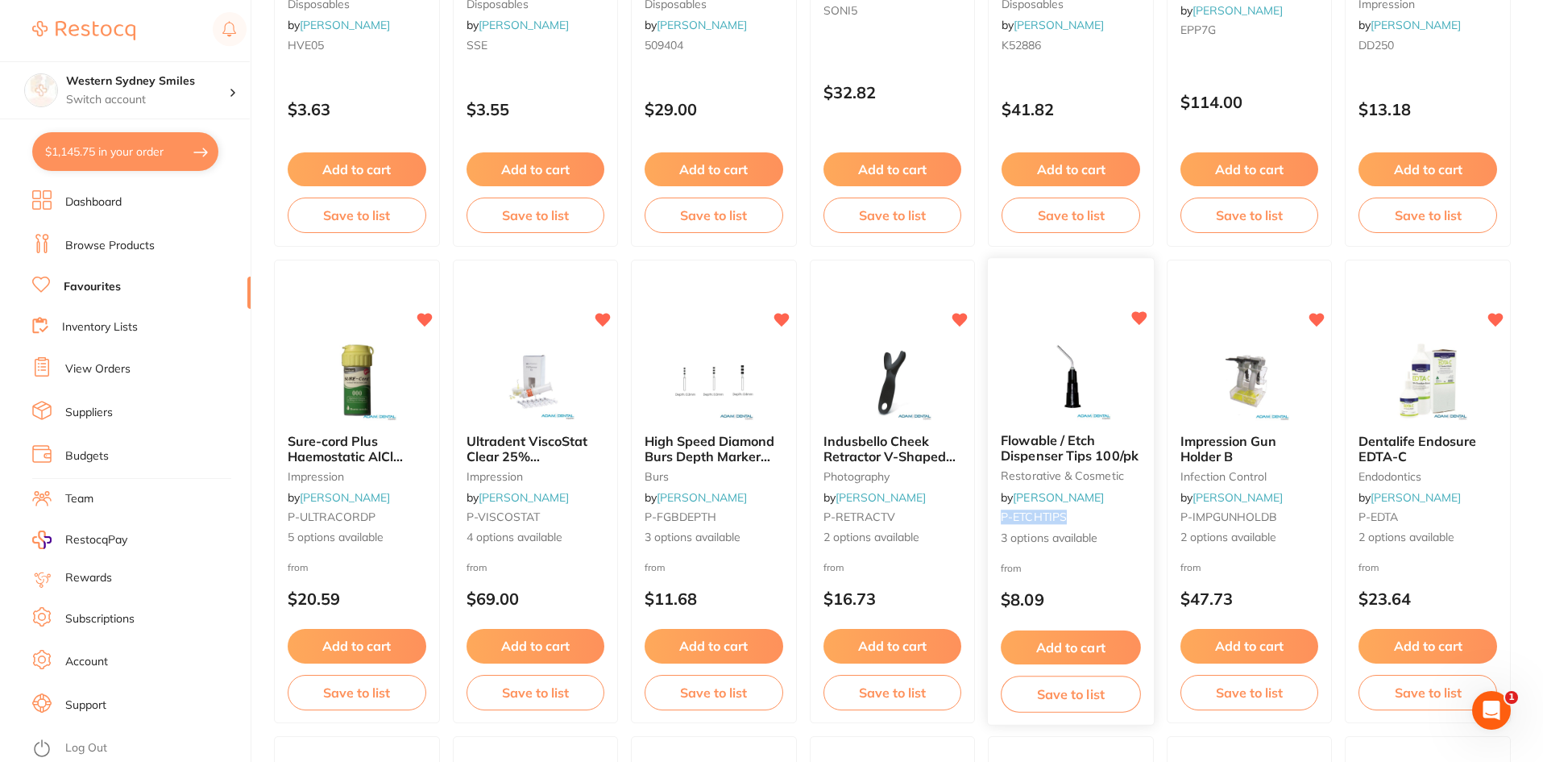
drag, startPoint x: 1065, startPoint y: 518, endPoint x: 996, endPoint y: 516, distance: 69.4
click at [996, 516] on div "Flowable / Etch Dispenser Tips 100/pk restorative & cosmetic by Adam Dental P-E…" at bounding box center [1071, 489] width 166 height 139
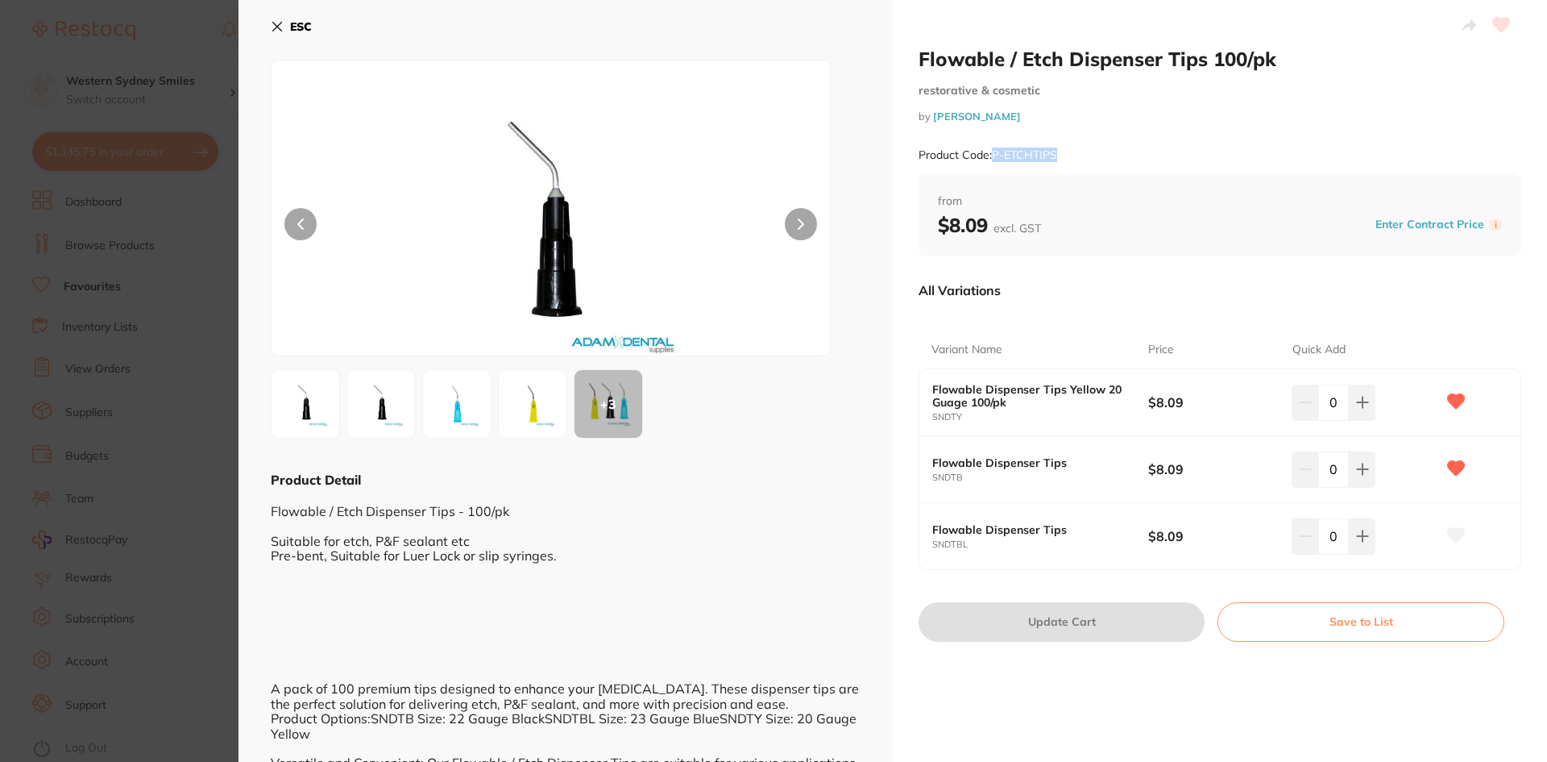
drag, startPoint x: 1057, startPoint y: 155, endPoint x: 995, endPoint y: 157, distance: 61.3
click at [995, 157] on small "Product Code: P-ETCHTIPS" at bounding box center [988, 155] width 139 height 14
copy small "P-ETCHTIPS"
click at [266, 25] on div "ESC + 3 Product Detail Flowable / Etch Dispenser Tips - 100/pk Suitable for etc…" at bounding box center [566, 517] width 654 height 1035
click at [276, 25] on icon at bounding box center [277, 27] width 9 height 9
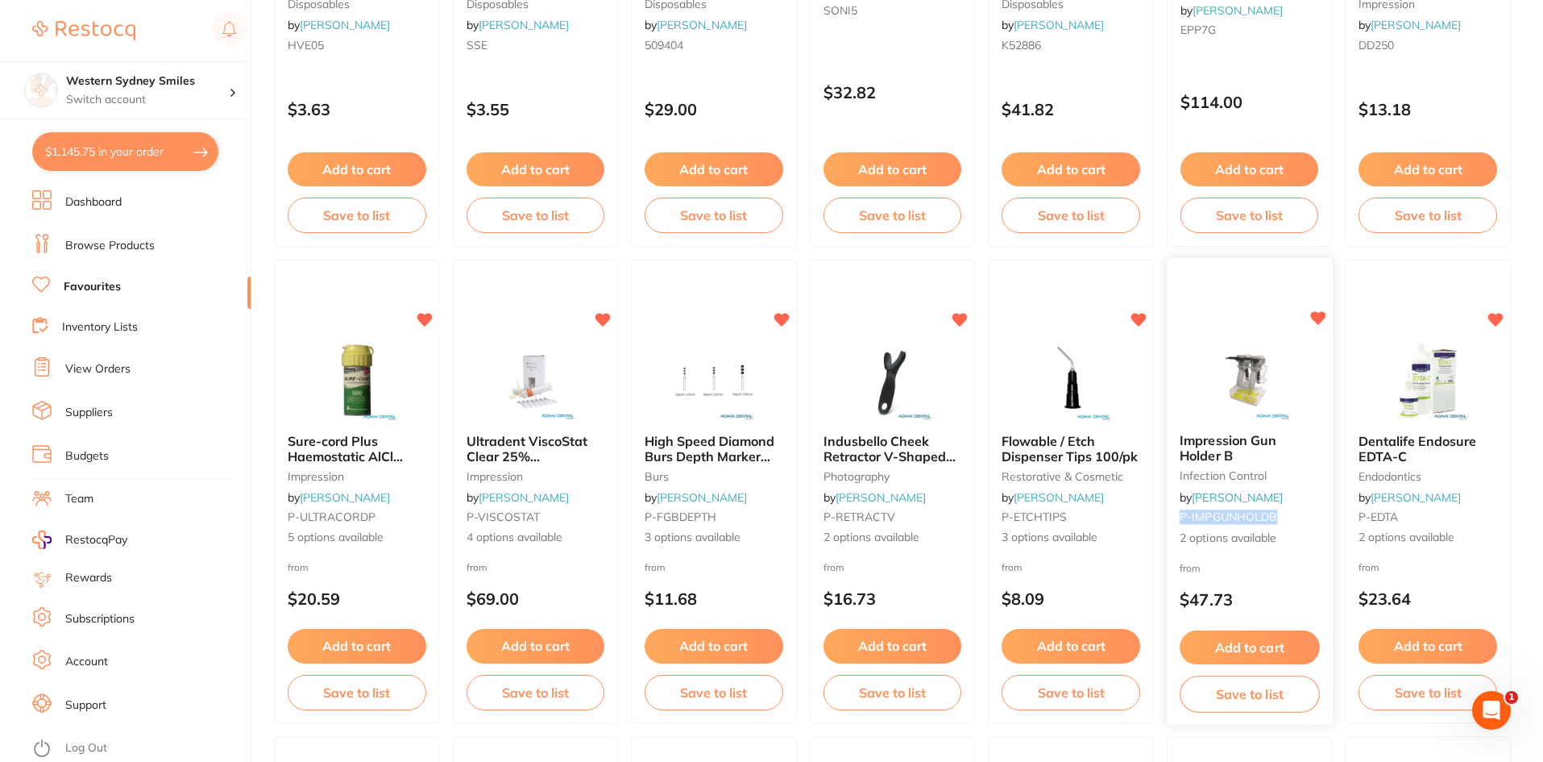
drag, startPoint x: 1274, startPoint y: 516, endPoint x: 1179, endPoint y: 518, distance: 95.1
click at [1179, 518] on div "Impression Gun Holder B infection control by Adam Dental P-IMPGUNHOLDB 2 option…" at bounding box center [1250, 489] width 166 height 139
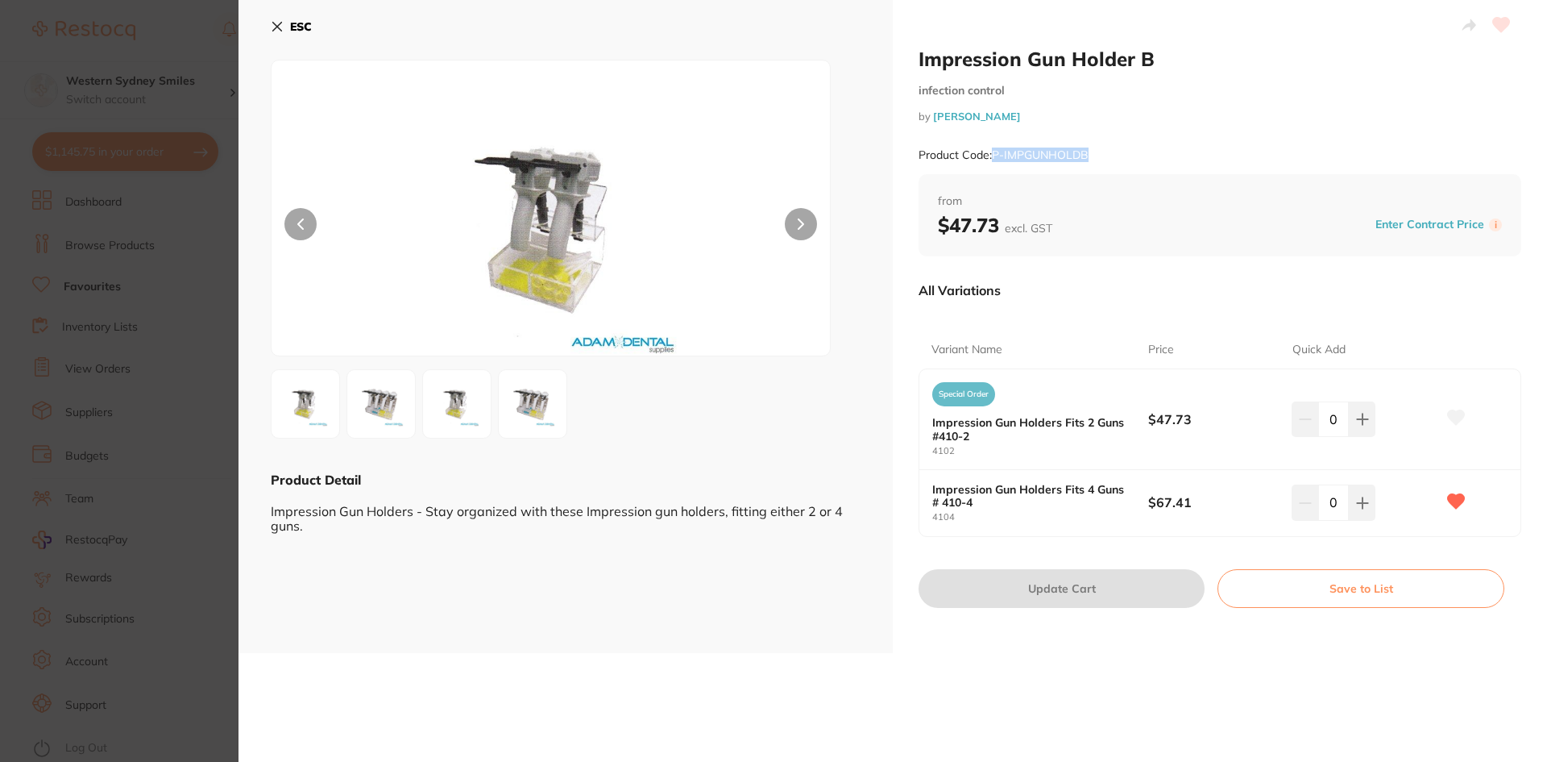
drag, startPoint x: 1090, startPoint y: 156, endPoint x: 991, endPoint y: 160, distance: 98.4
click at [991, 160] on div "Product Code: P-IMPGUNHOLDB" at bounding box center [1220, 154] width 603 height 39
copy small "P-IMPGUNHOLDB"
click at [270, 26] on div "ESC Product Detail Impression Gun Holders - Stay organized with these Impressio…" at bounding box center [566, 326] width 654 height 653
click at [280, 27] on icon at bounding box center [277, 26] width 13 height 13
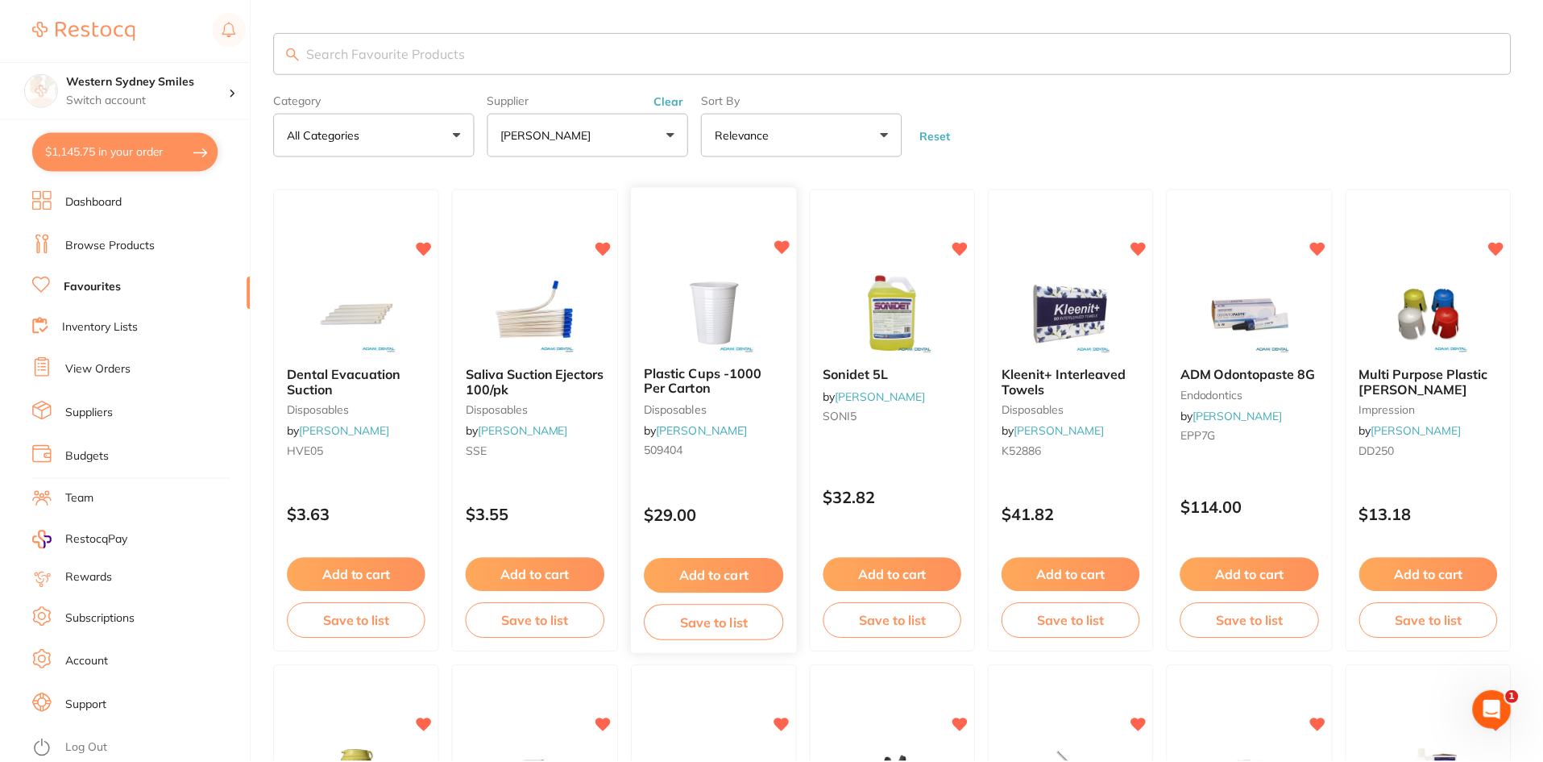
scroll to position [405, 0]
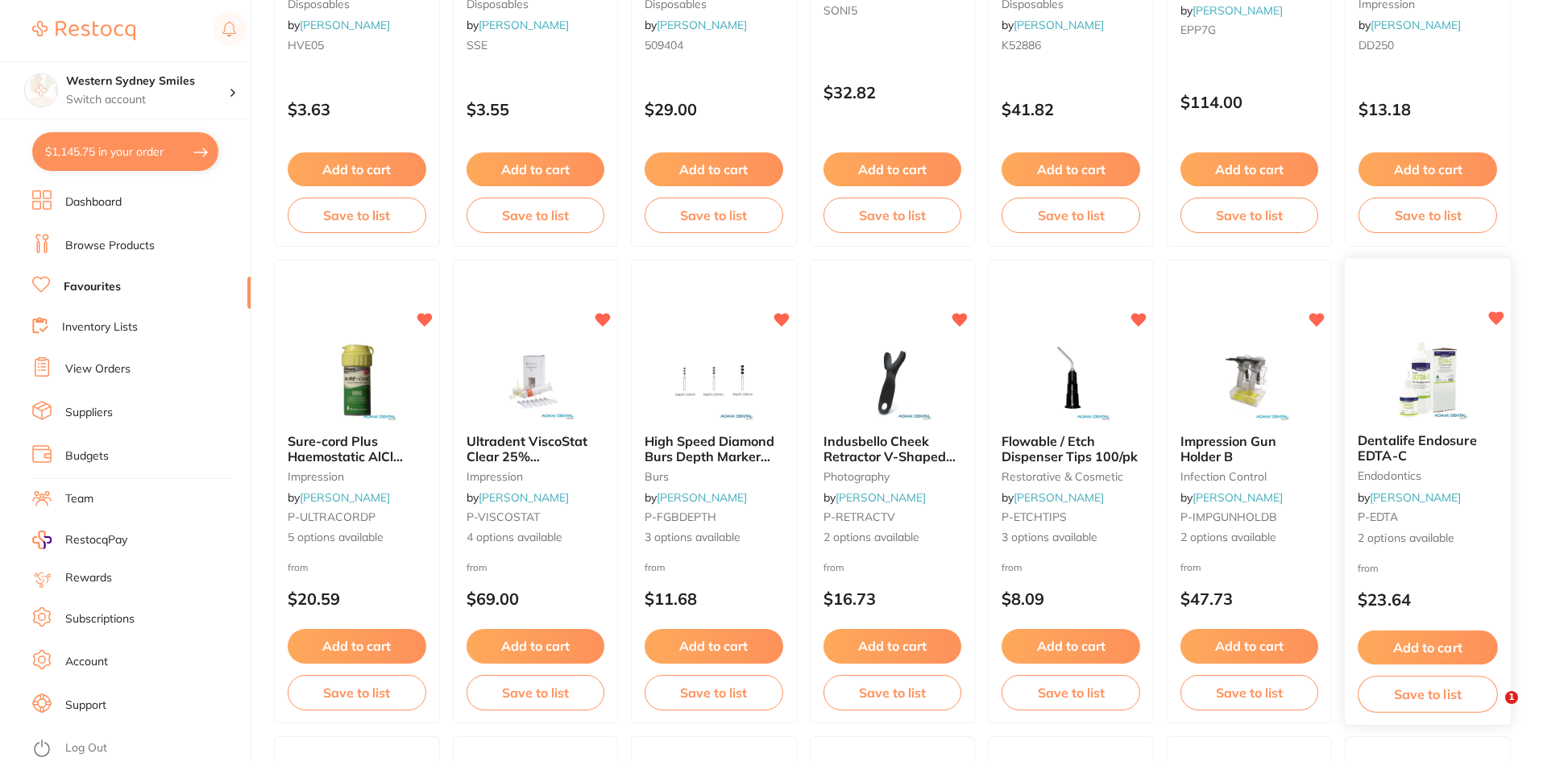
click at [1418, 417] on img at bounding box center [1429, 379] width 106 height 81
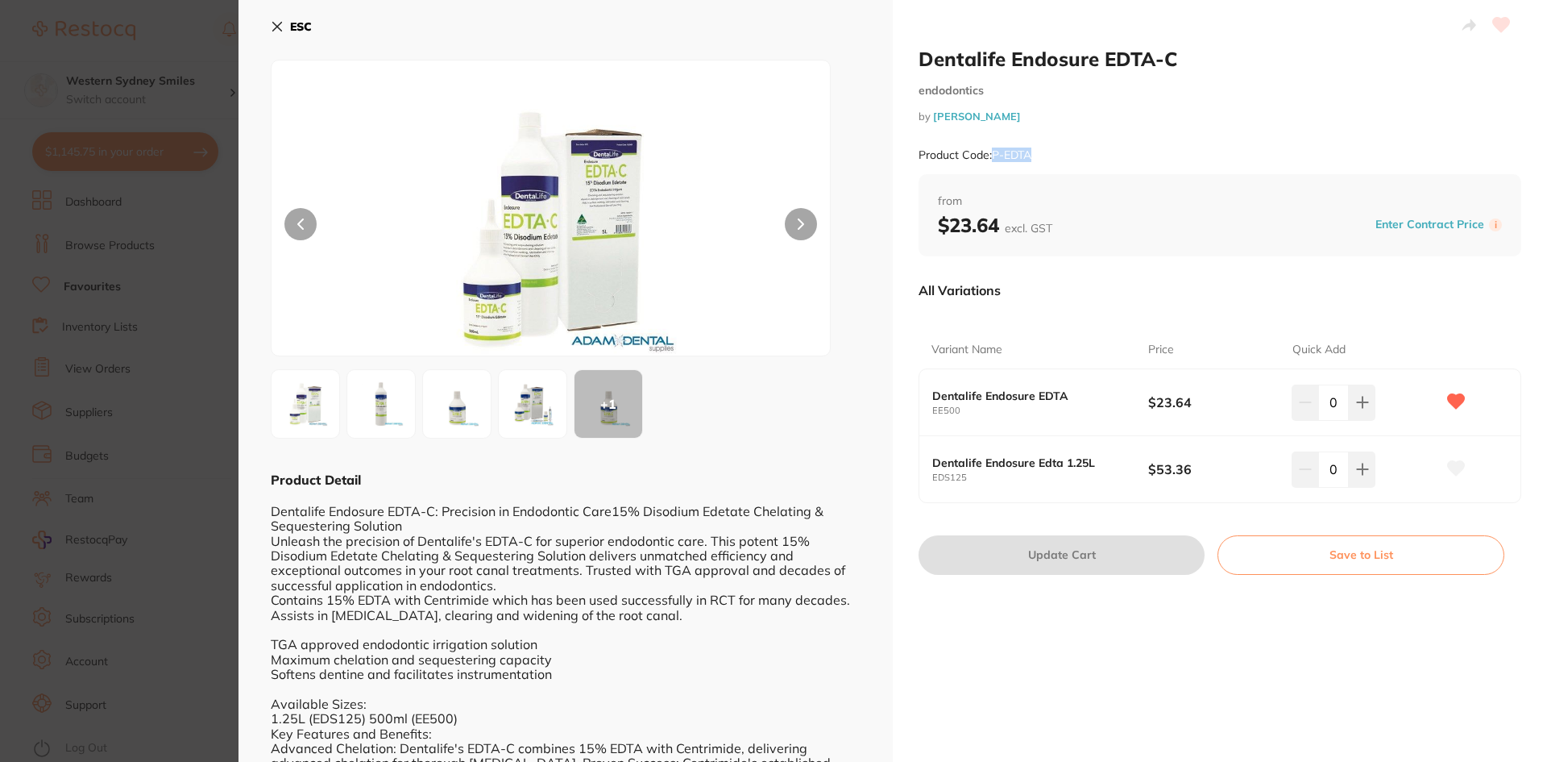
drag, startPoint x: 1043, startPoint y: 152, endPoint x: 992, endPoint y: 156, distance: 51.0
click at [992, 156] on div "Product Code: P-EDTA" at bounding box center [1220, 154] width 603 height 39
copy small "P-EDTA"
click at [275, 26] on icon at bounding box center [277, 26] width 13 height 13
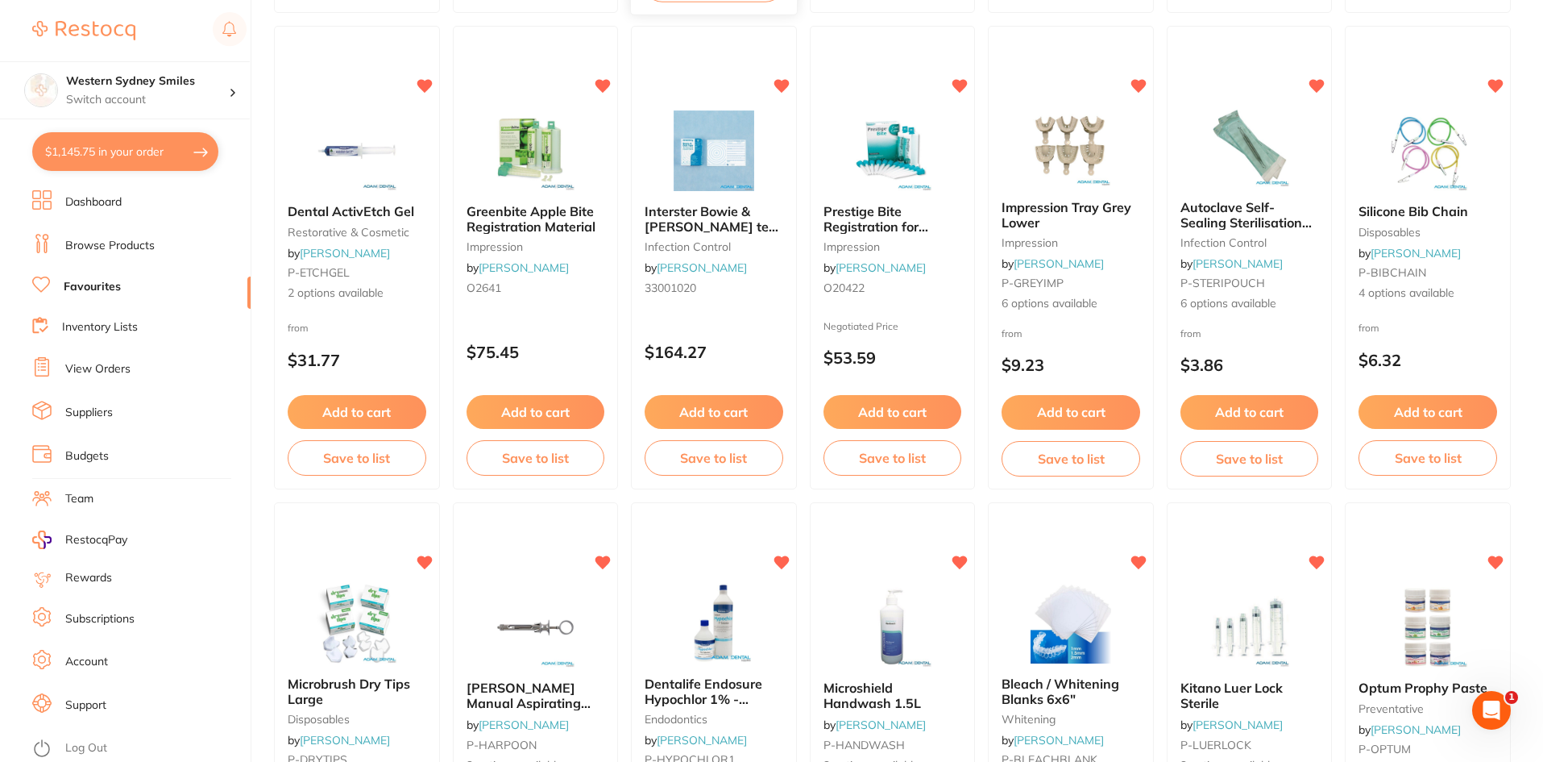
scroll to position [1131, 0]
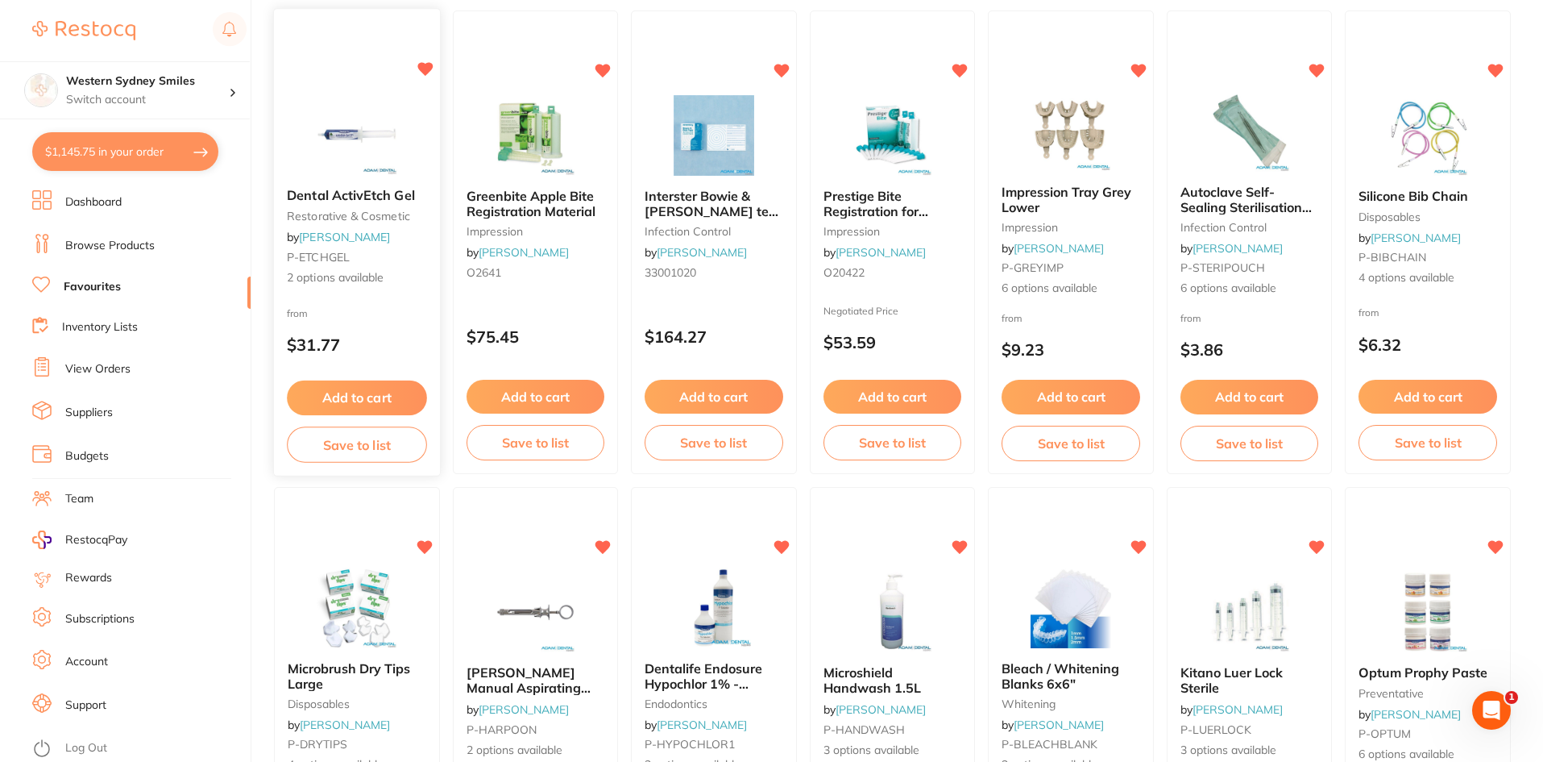
click at [368, 255] on small "P-ETCHGEL" at bounding box center [356, 257] width 139 height 13
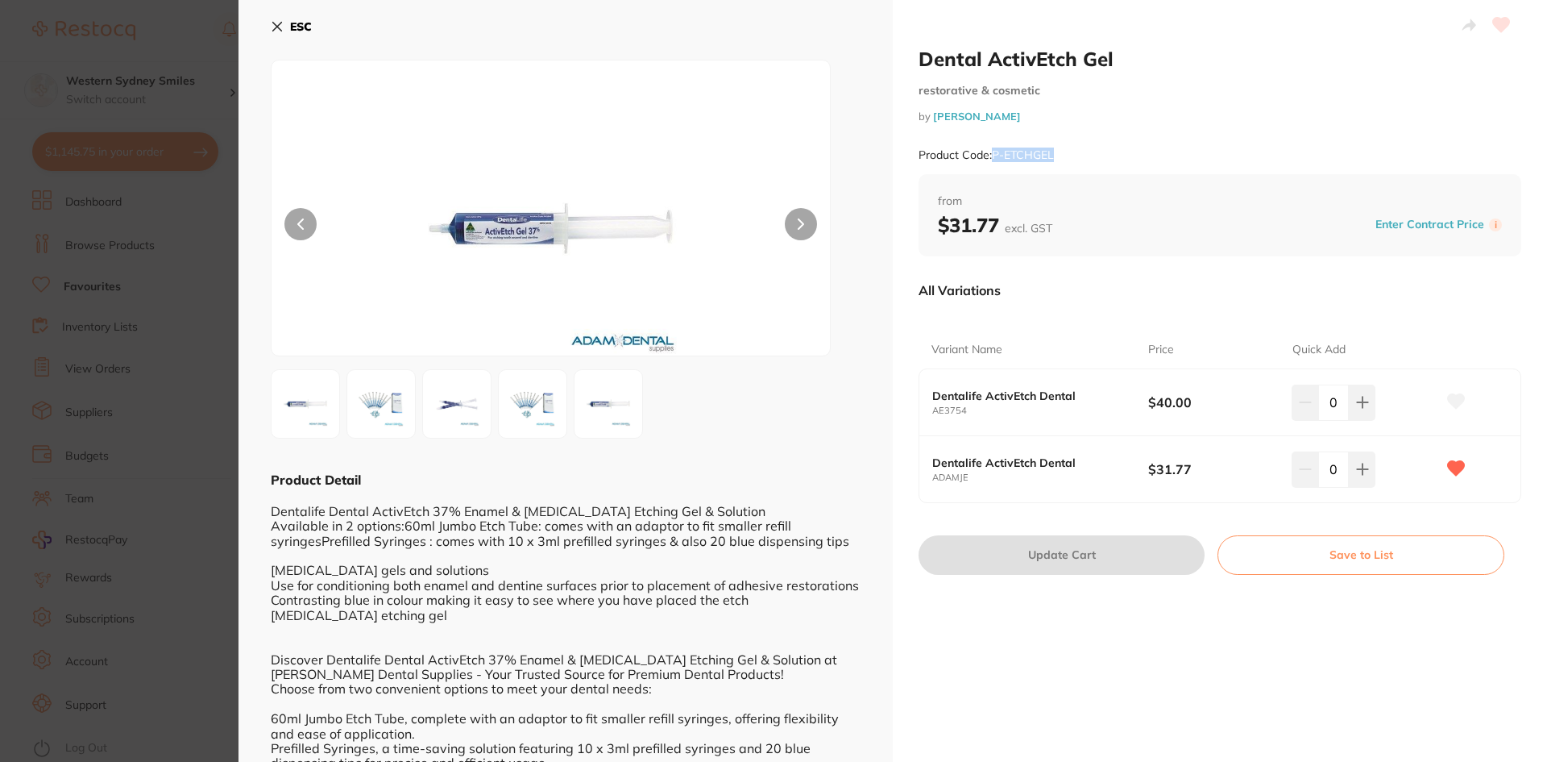
drag, startPoint x: 1049, startPoint y: 154, endPoint x: 991, endPoint y: 156, distance: 57.3
click at [991, 156] on div "Product Code: P-ETCHGEL" at bounding box center [1220, 154] width 603 height 39
copy small "P-ETCHGEL"
click at [280, 23] on icon at bounding box center [277, 27] width 9 height 9
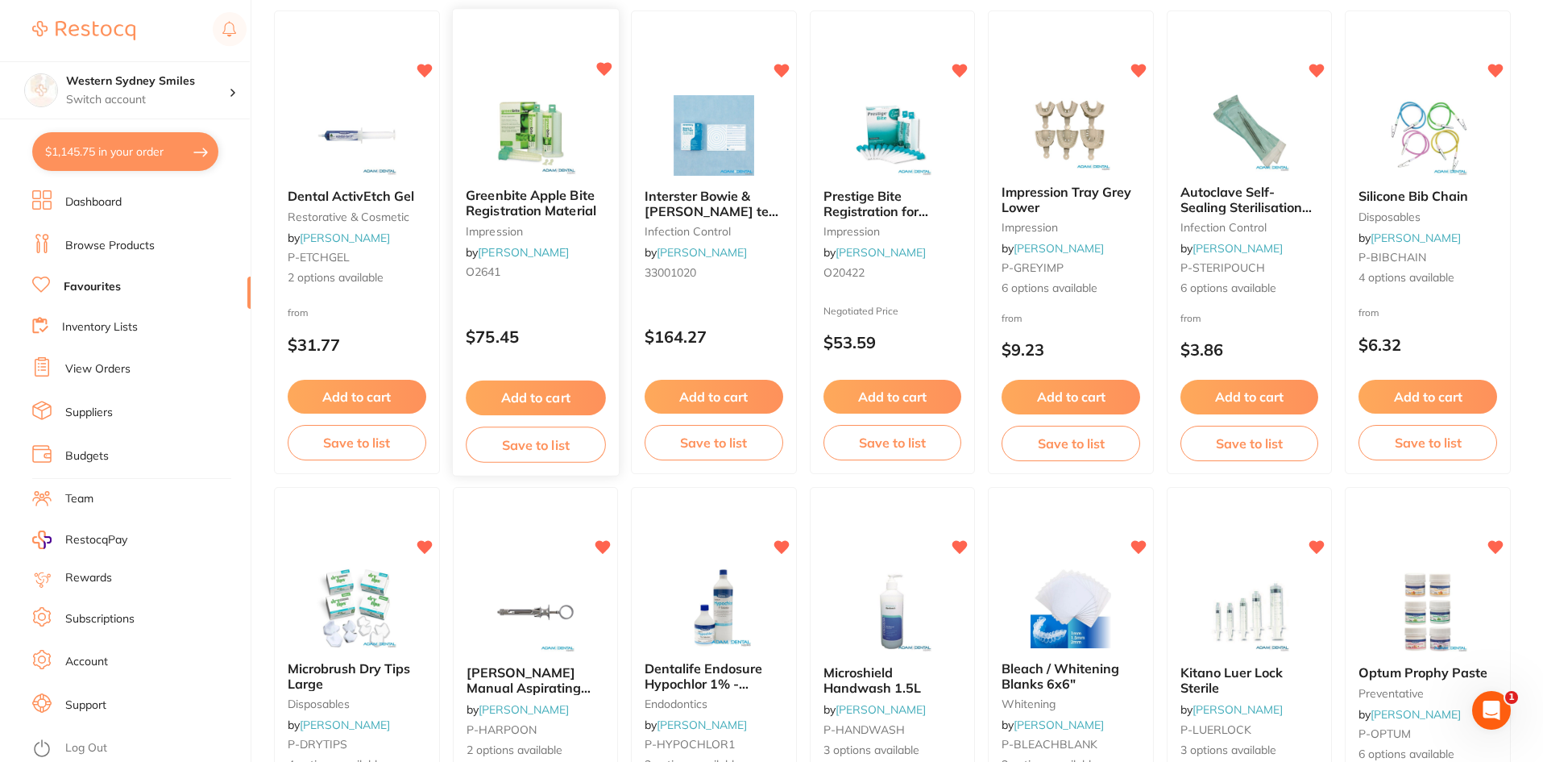
click at [584, 245] on div "Greenbite Apple Bite Registration Material impression by Adam Dental O2641" at bounding box center [536, 237] width 166 height 123
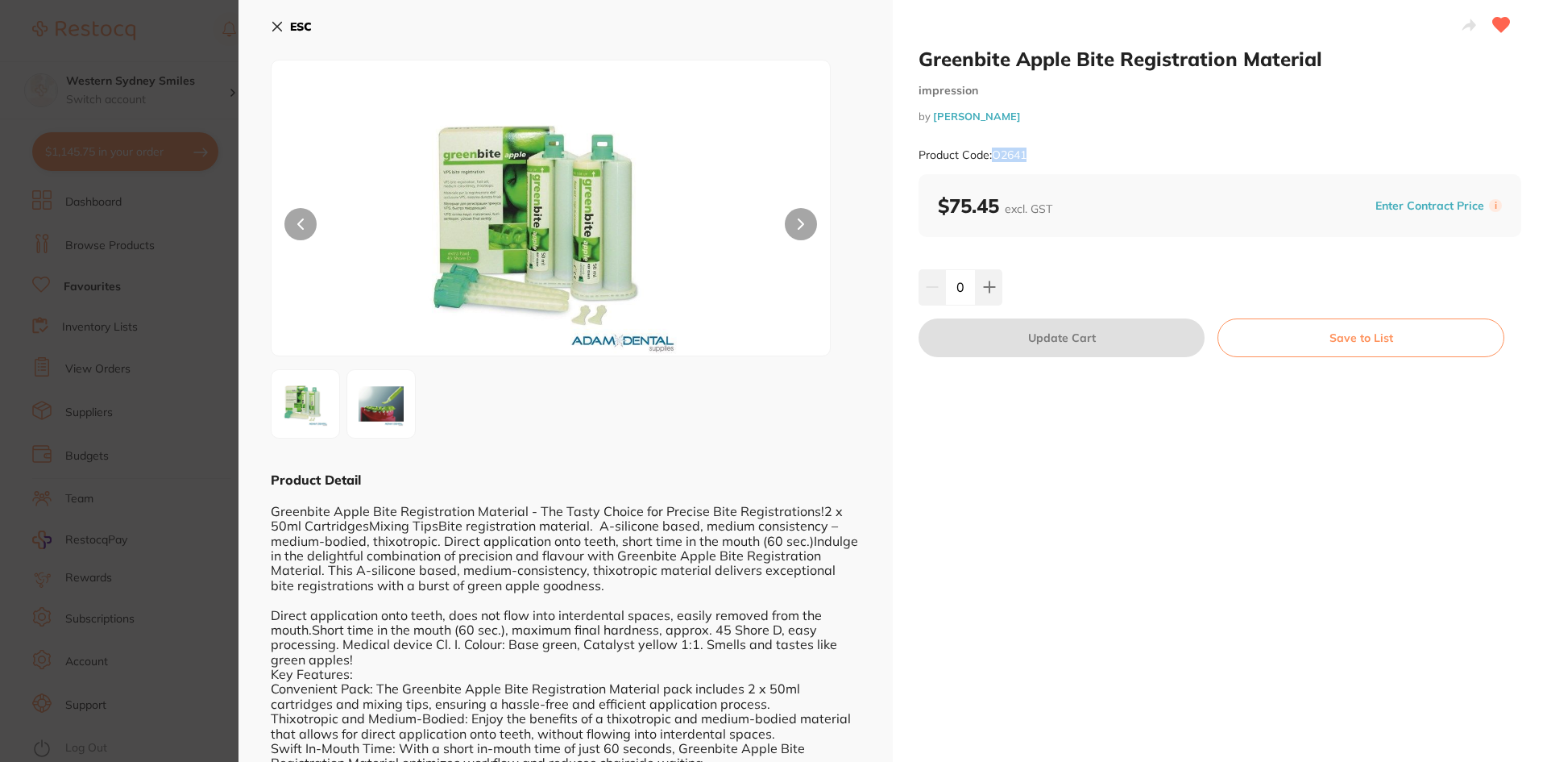
drag, startPoint x: 1032, startPoint y: 150, endPoint x: 993, endPoint y: 152, distance: 39.6
click at [993, 152] on div "Product Code: O2641" at bounding box center [1220, 154] width 603 height 39
copy small "O2641"
click at [280, 25] on icon at bounding box center [277, 26] width 13 height 13
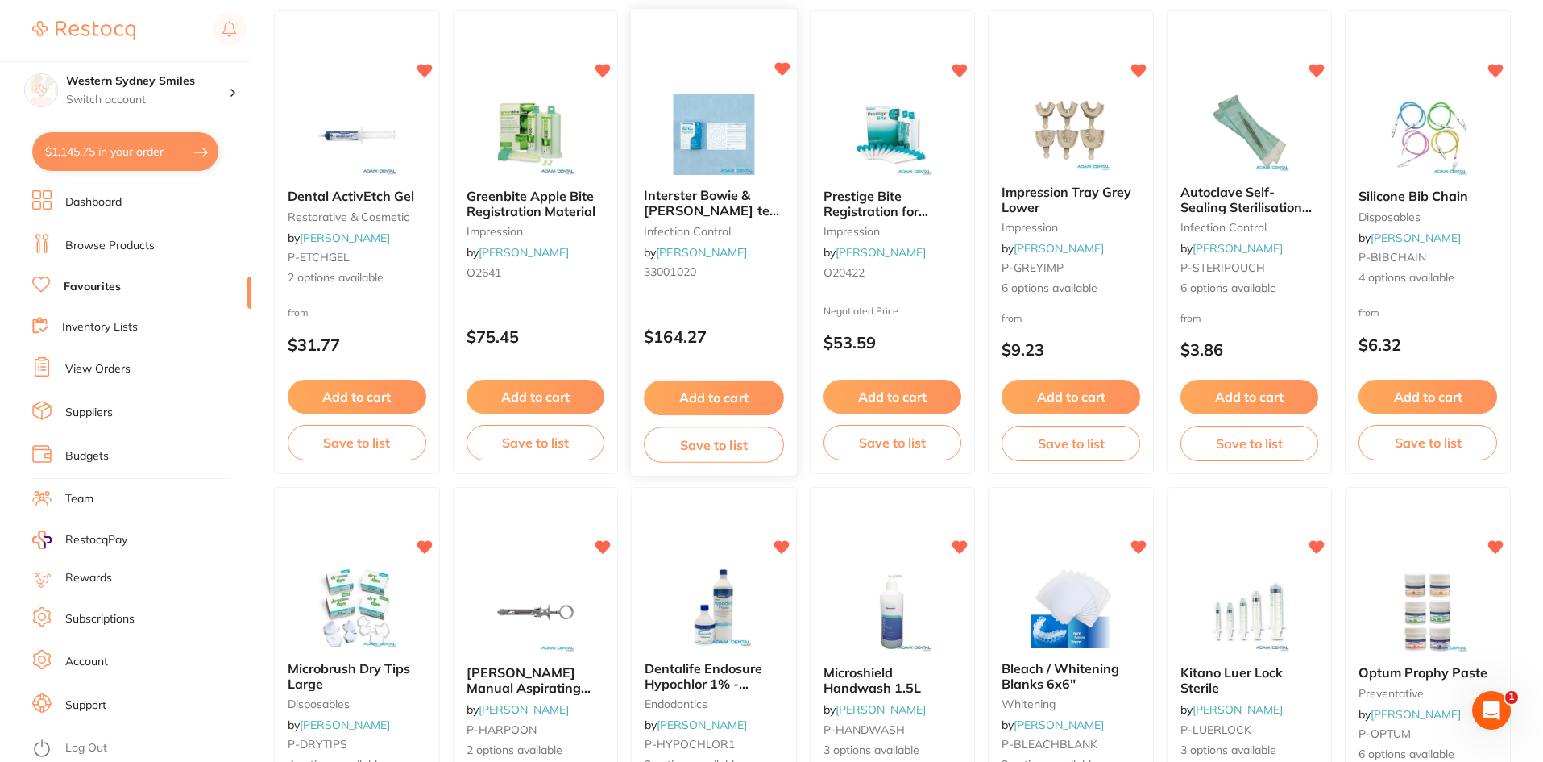
click at [734, 118] on img at bounding box center [714, 134] width 106 height 81
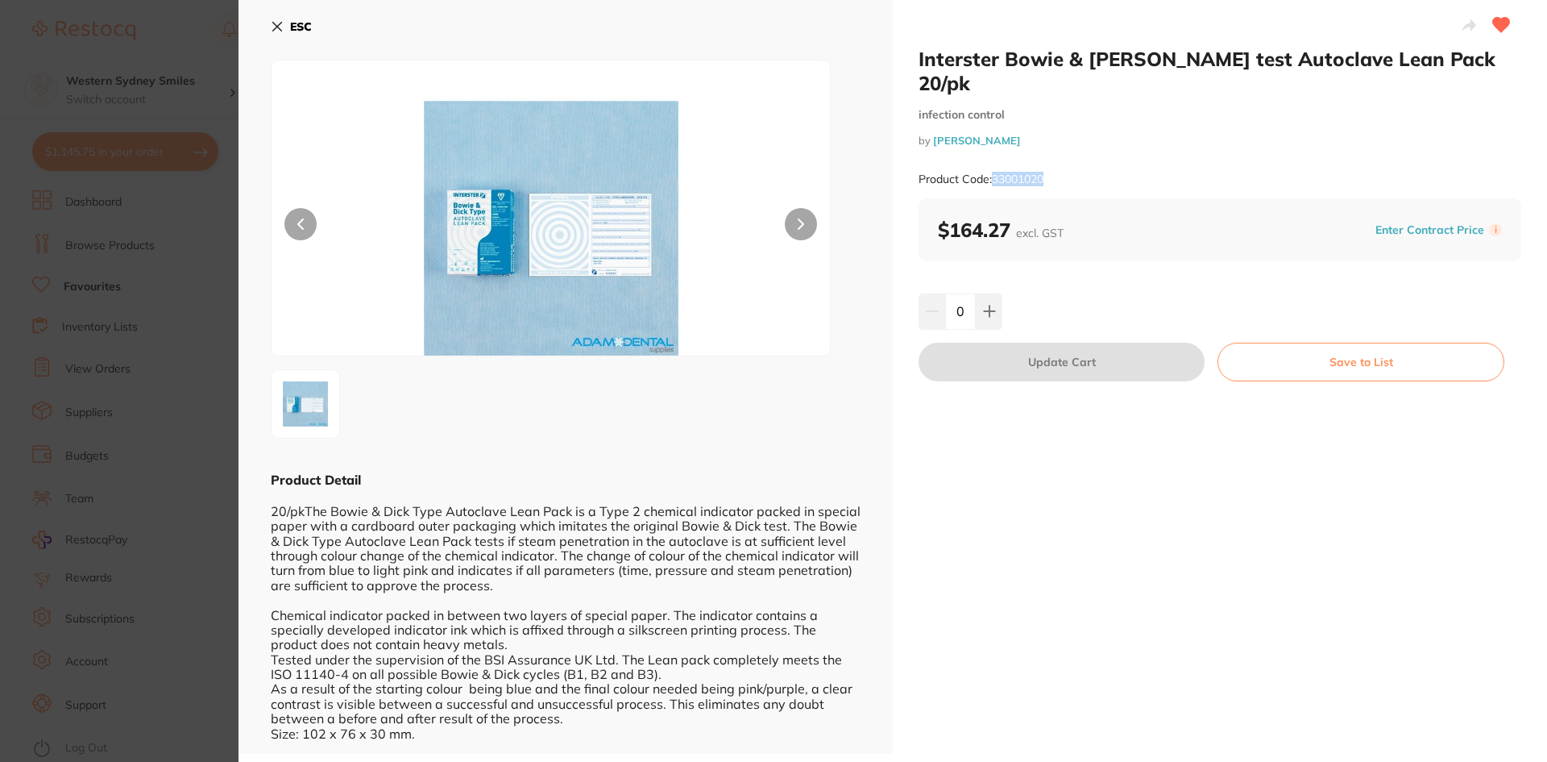
drag, startPoint x: 1051, startPoint y: 154, endPoint x: 995, endPoint y: 155, distance: 56.4
click at [995, 160] on div "Product Code: 33001020" at bounding box center [1220, 179] width 603 height 39
copy small "33001020"
click at [278, 29] on icon at bounding box center [277, 26] width 13 height 13
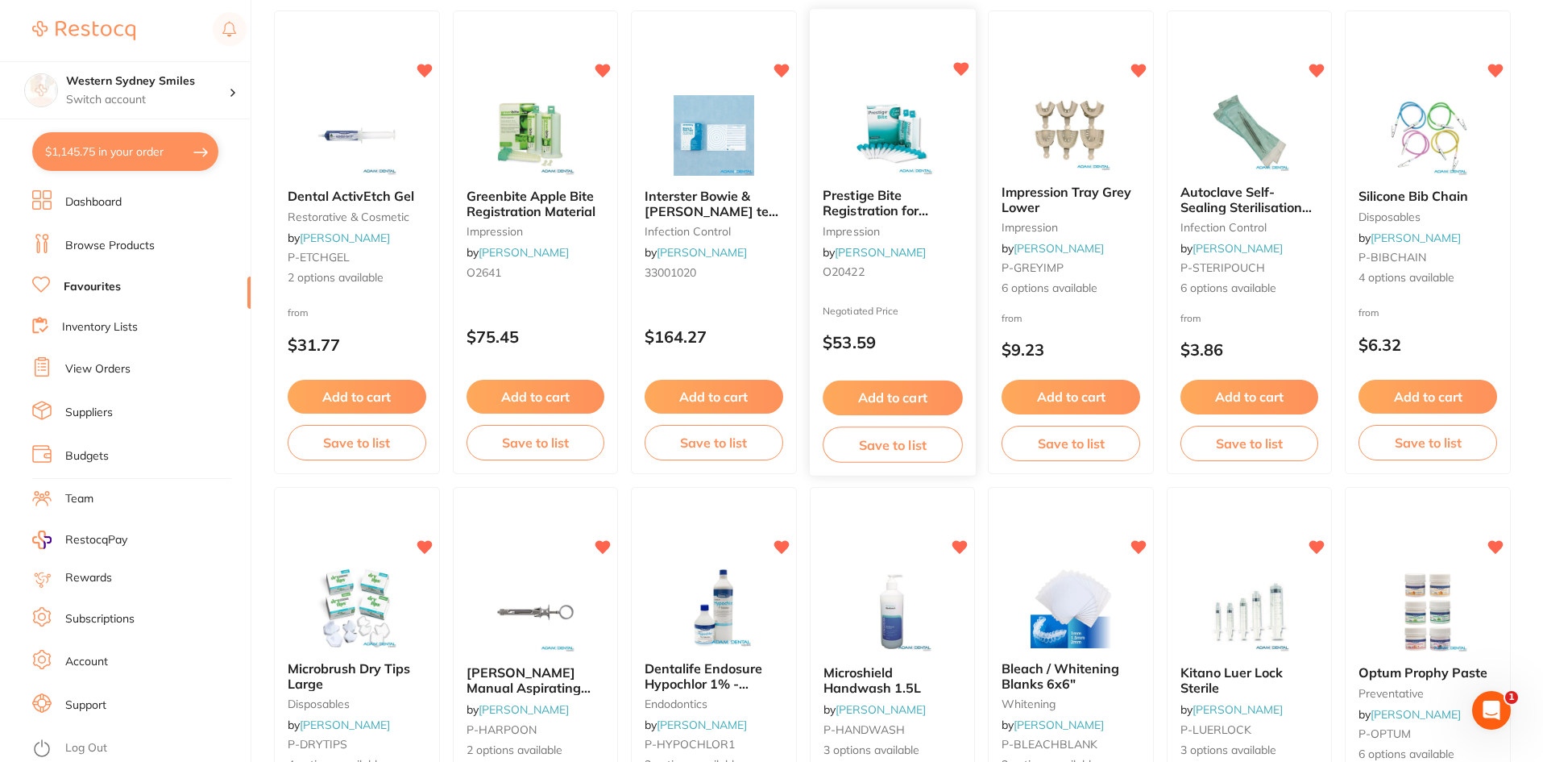
click at [912, 177] on div "Prestige Bite Registration for Traditional & CAD CAM Systems impression by Adam…" at bounding box center [893, 237] width 166 height 123
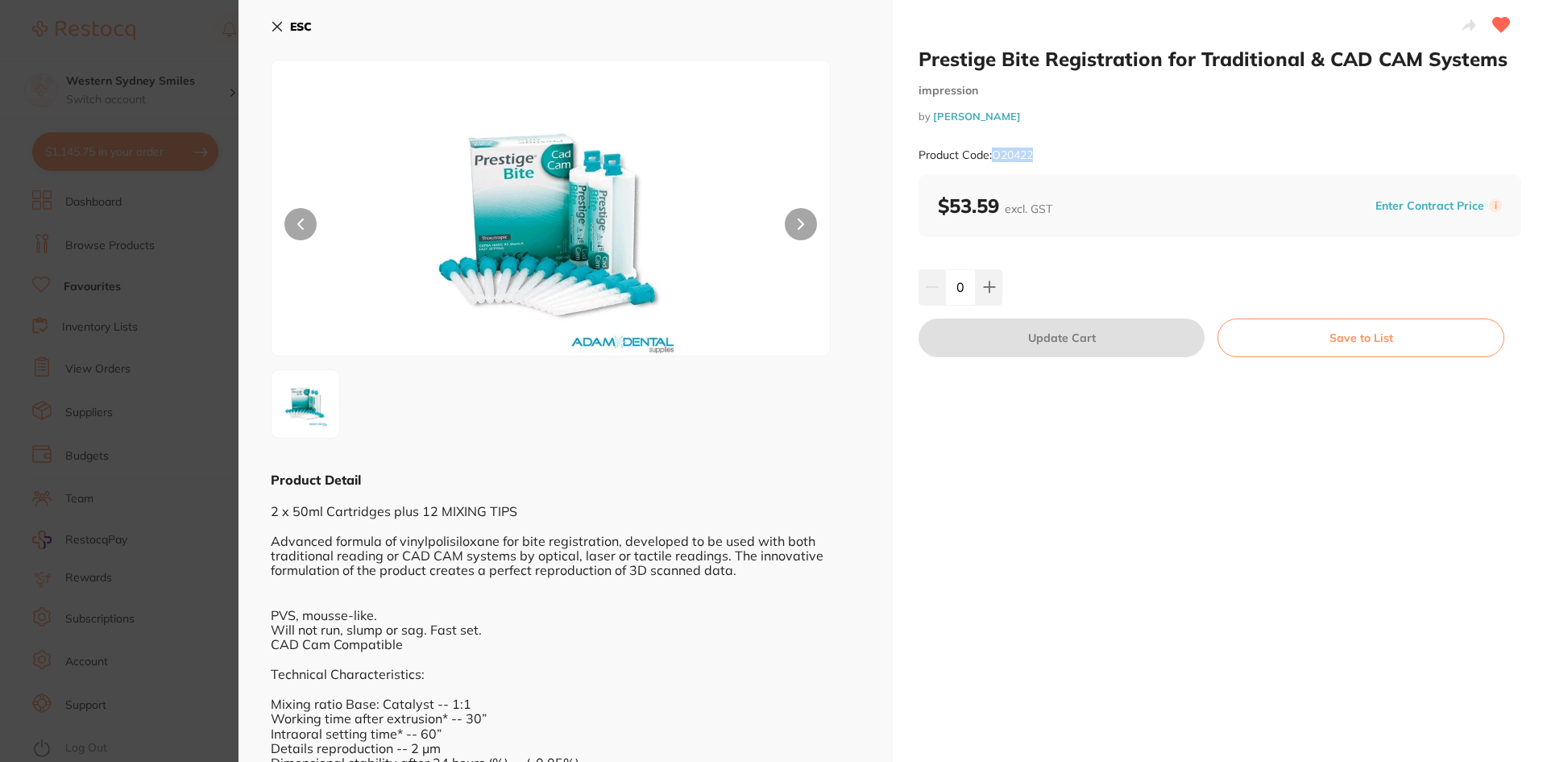
drag, startPoint x: 1043, startPoint y: 152, endPoint x: 995, endPoint y: 153, distance: 48.4
click at [995, 153] on div "Product Code: O20422" at bounding box center [1220, 154] width 603 height 39
click at [287, 24] on button "ESC" at bounding box center [291, 26] width 41 height 27
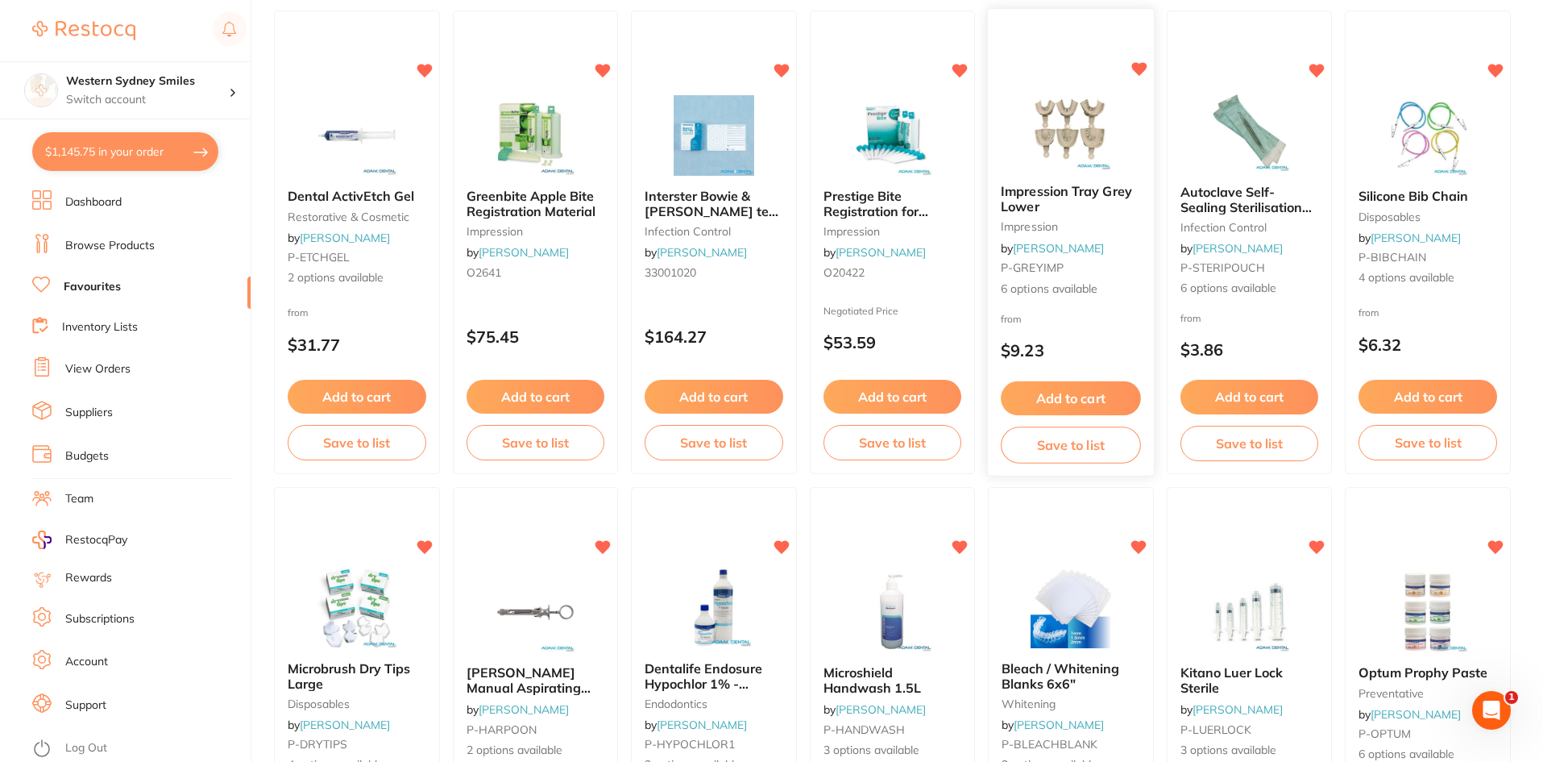
click at [1057, 147] on img at bounding box center [1071, 129] width 106 height 81
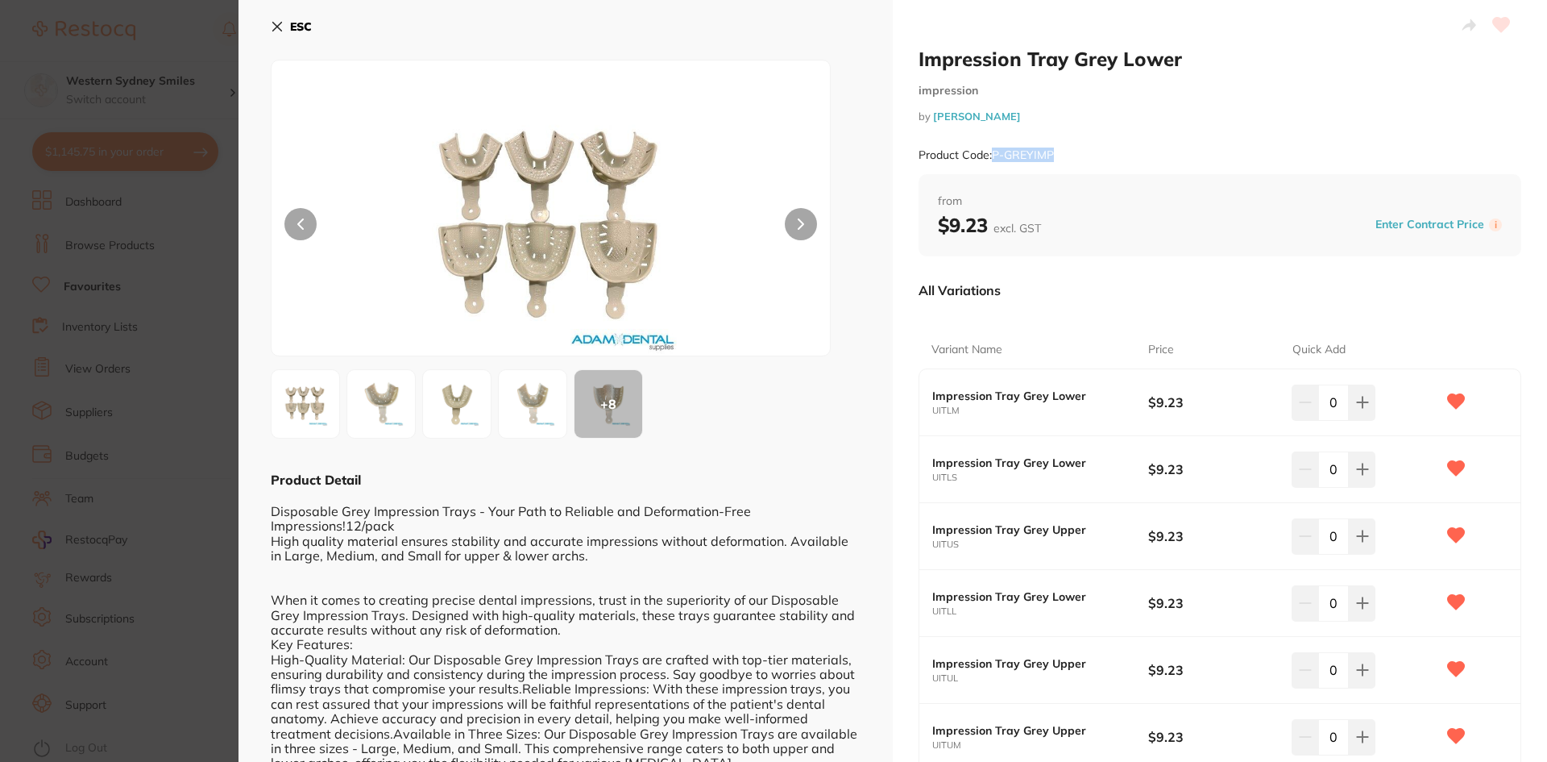
drag, startPoint x: 1063, startPoint y: 151, endPoint x: 991, endPoint y: 160, distance: 72.4
click at [991, 160] on div "Product Code: P-GREYIMP" at bounding box center [1220, 154] width 603 height 39
click at [280, 29] on icon at bounding box center [277, 27] width 9 height 9
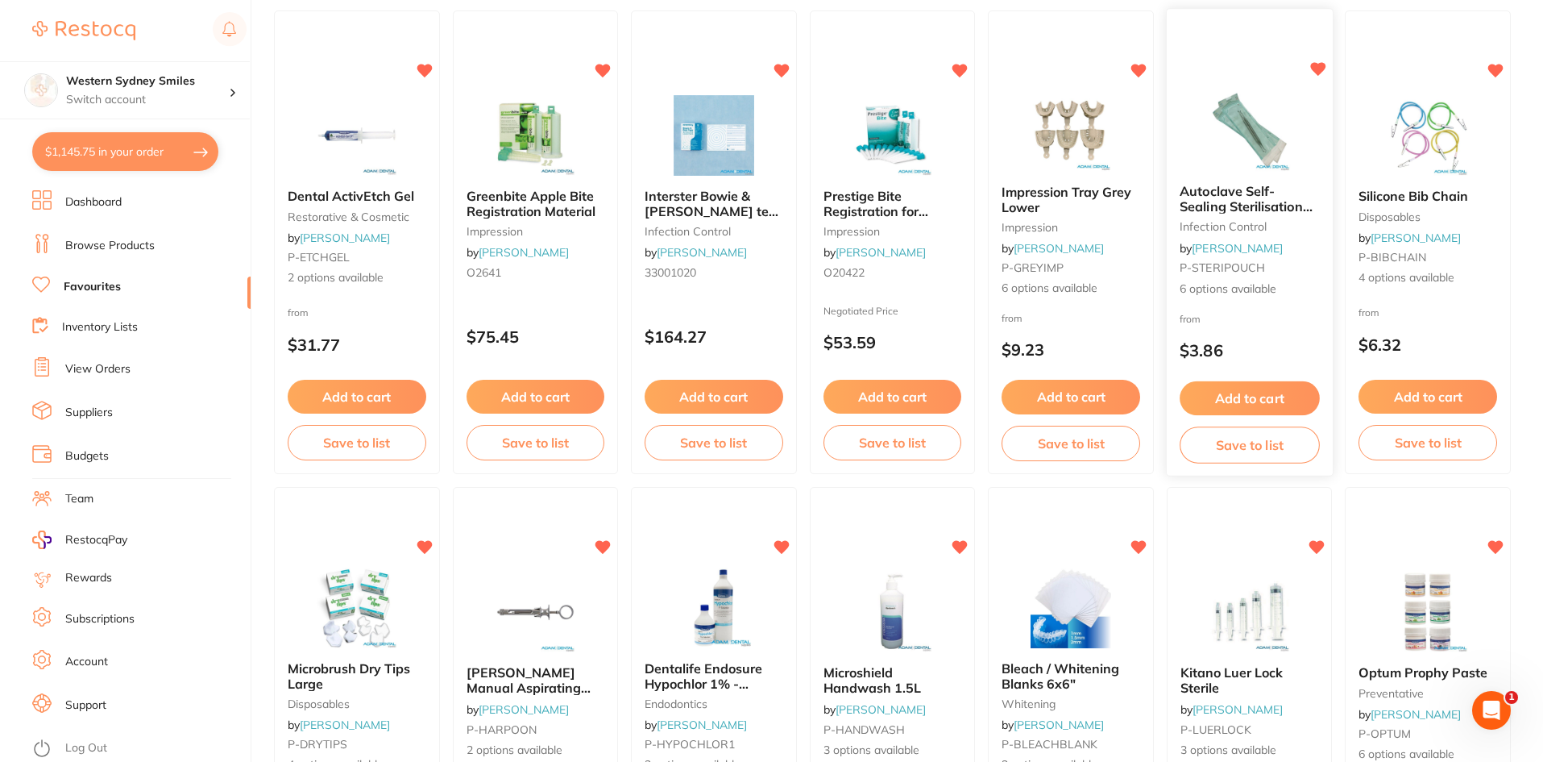
click at [1279, 161] on img at bounding box center [1250, 129] width 106 height 81
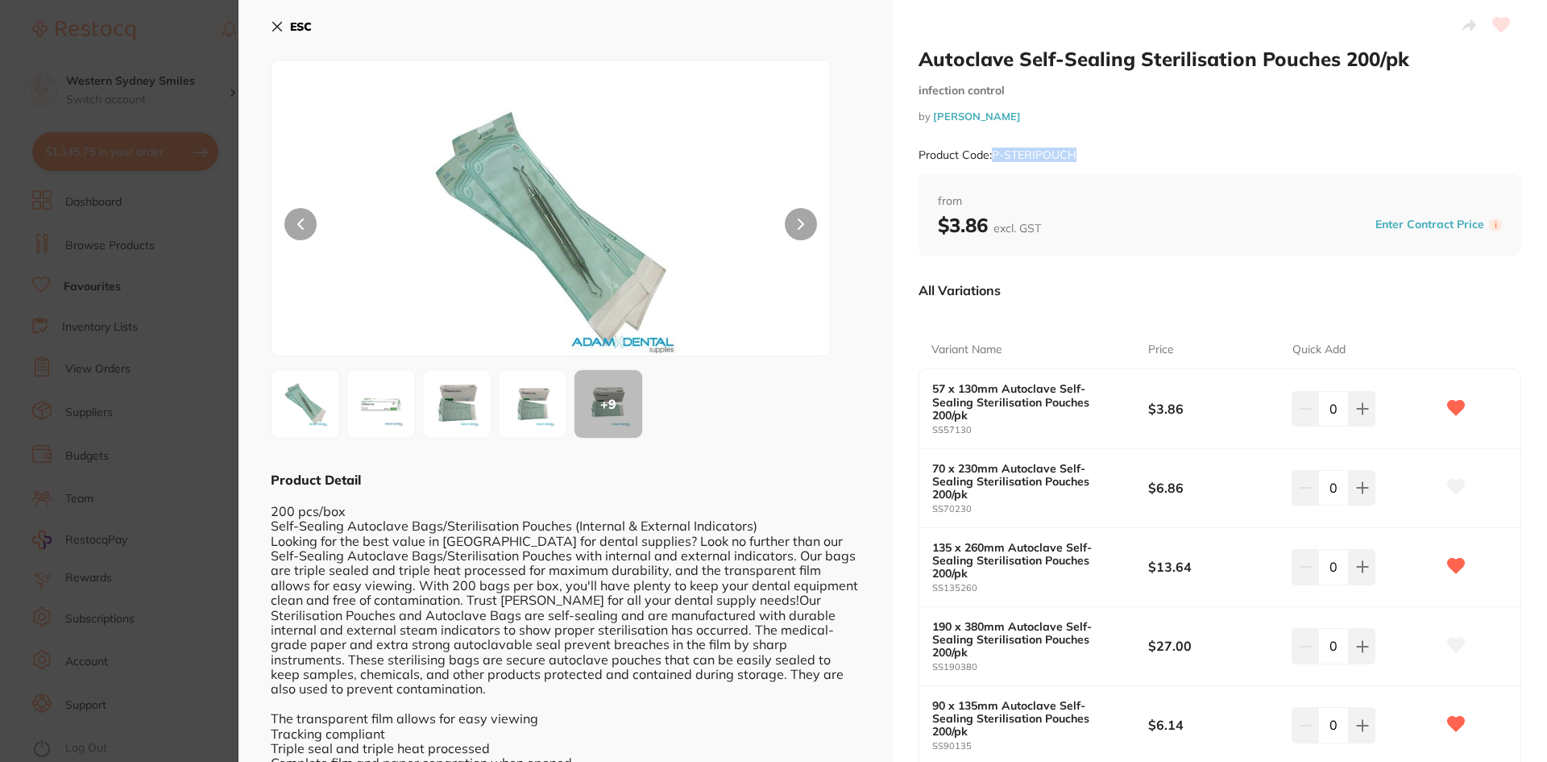
drag, startPoint x: 1082, startPoint y: 153, endPoint x: 995, endPoint y: 154, distance: 86.2
click at [995, 154] on div "Product Code: P-STERIPOUCH" at bounding box center [1220, 154] width 603 height 39
copy small "P-STERIPOUCH"
click at [273, 25] on icon at bounding box center [277, 26] width 13 height 13
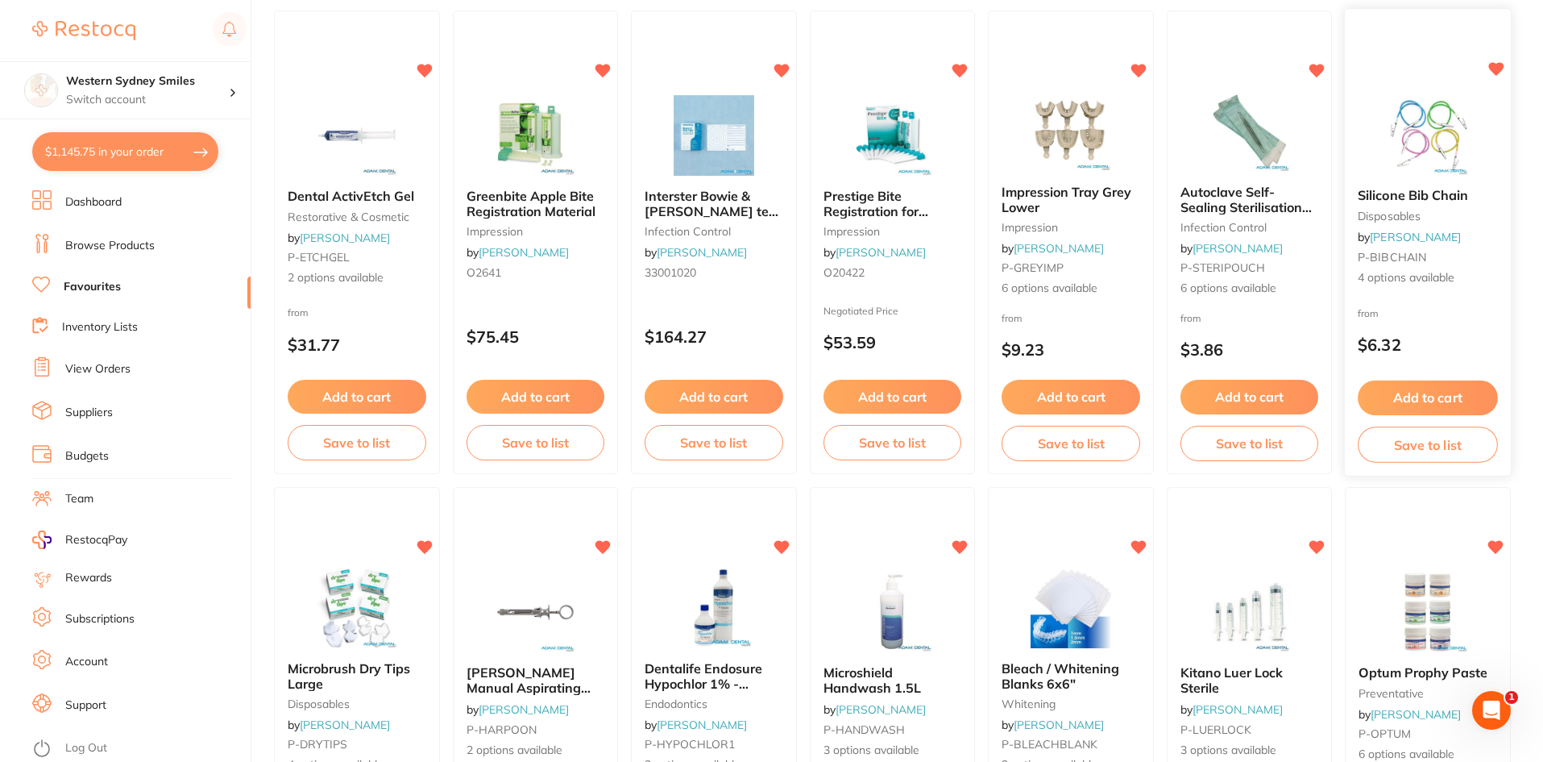
click at [1423, 174] on img at bounding box center [1429, 134] width 106 height 81
drag, startPoint x: 1435, startPoint y: 254, endPoint x: 1221, endPoint y: 6, distance: 327.5
click at [1359, 256] on section at bounding box center [771, 381] width 1543 height 762
drag, startPoint x: 1398, startPoint y: 87, endPoint x: 1393, endPoint y: 93, distance: 8.6
click at [1398, 87] on div "Silicone Bib Chain disposables by Adam Dental P-BIBCHAIN 4 options available fr…" at bounding box center [1428, 241] width 166 height 463
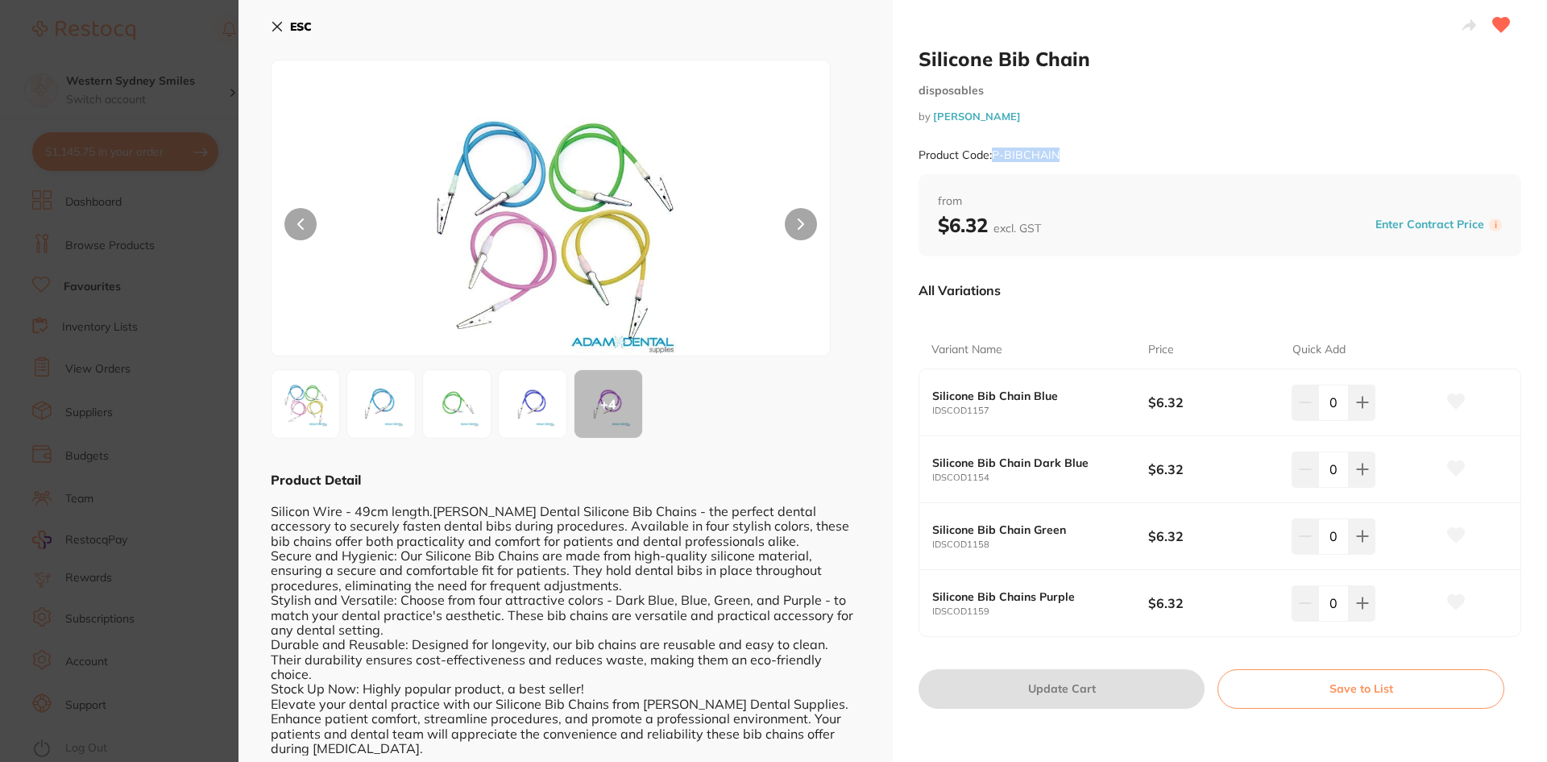
drag, startPoint x: 1059, startPoint y: 159, endPoint x: 991, endPoint y: 156, distance: 67.7
click at [991, 156] on div "Product Code: P-BIBCHAIN" at bounding box center [1220, 154] width 603 height 39
copy small "P-BIBCHAIN"
click at [274, 23] on icon at bounding box center [277, 27] width 9 height 9
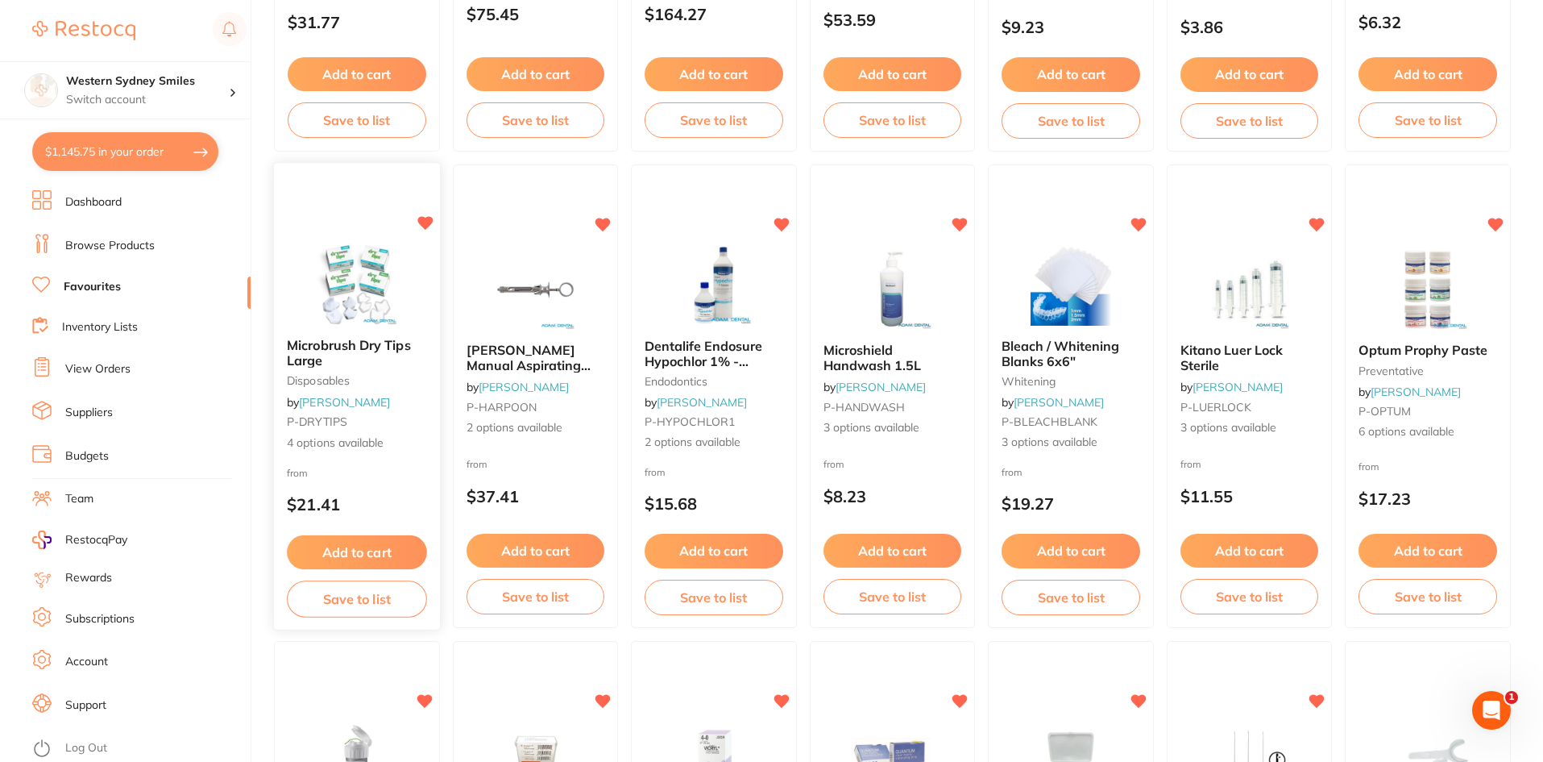
click at [365, 248] on img at bounding box center [357, 283] width 106 height 81
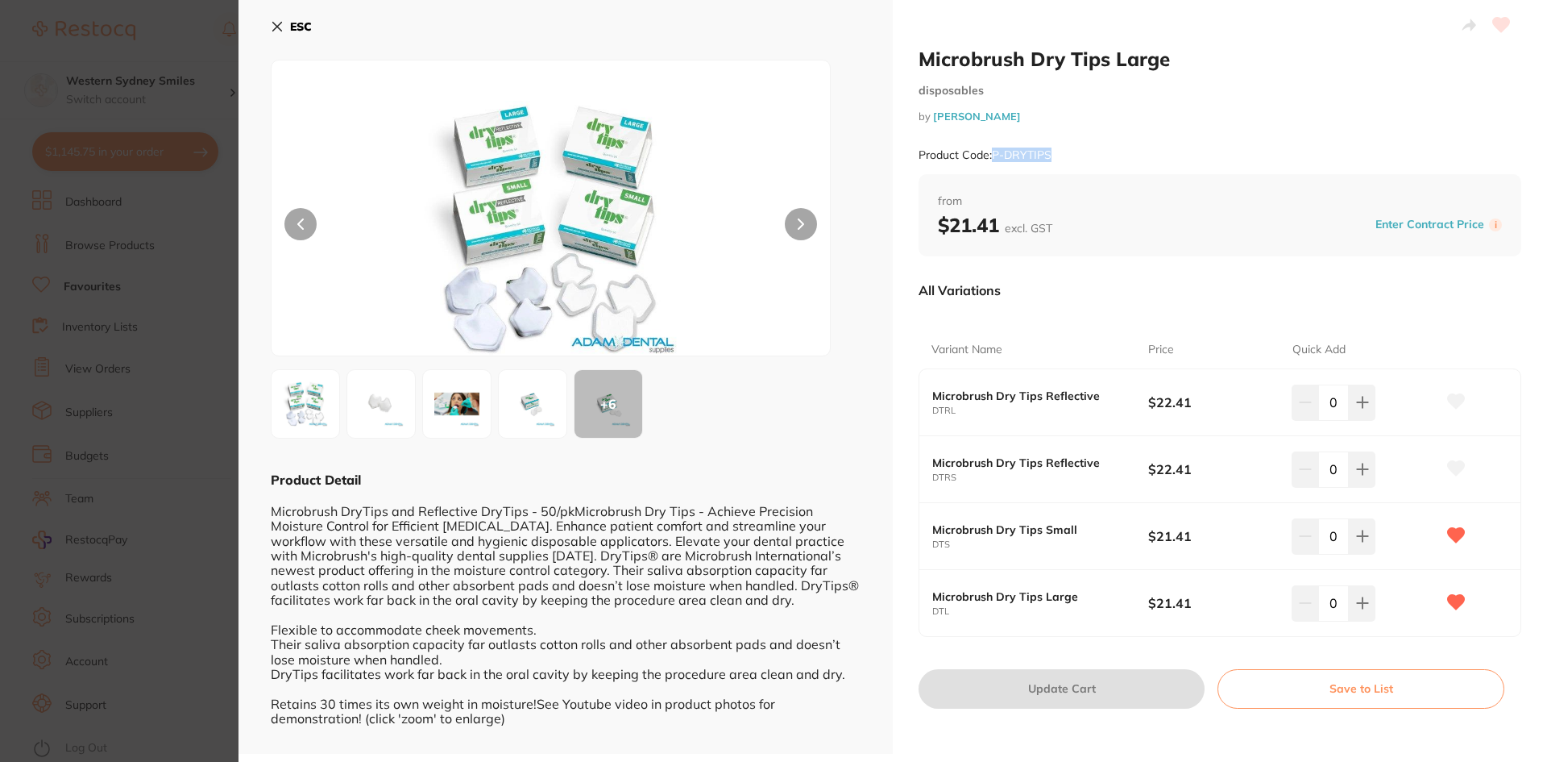
drag, startPoint x: 1055, startPoint y: 150, endPoint x: 992, endPoint y: 157, distance: 63.3
click at [992, 157] on div "Product Code: P-DRYTIPS" at bounding box center [1220, 154] width 603 height 39
copy small "P-DRYTIPS"
click at [284, 25] on button "ESC" at bounding box center [291, 26] width 41 height 27
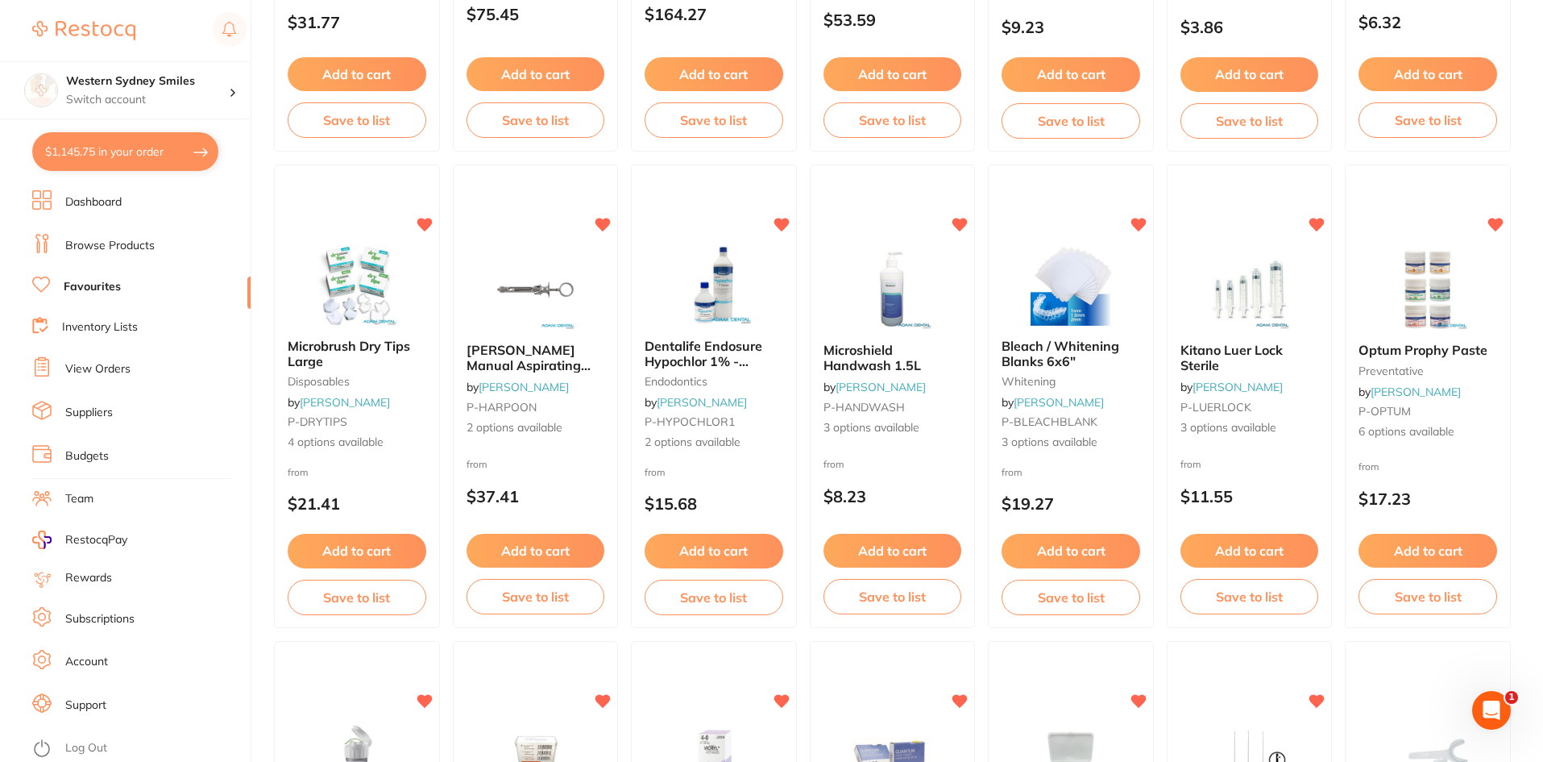
click at [552, 264] on img at bounding box center [535, 289] width 105 height 81
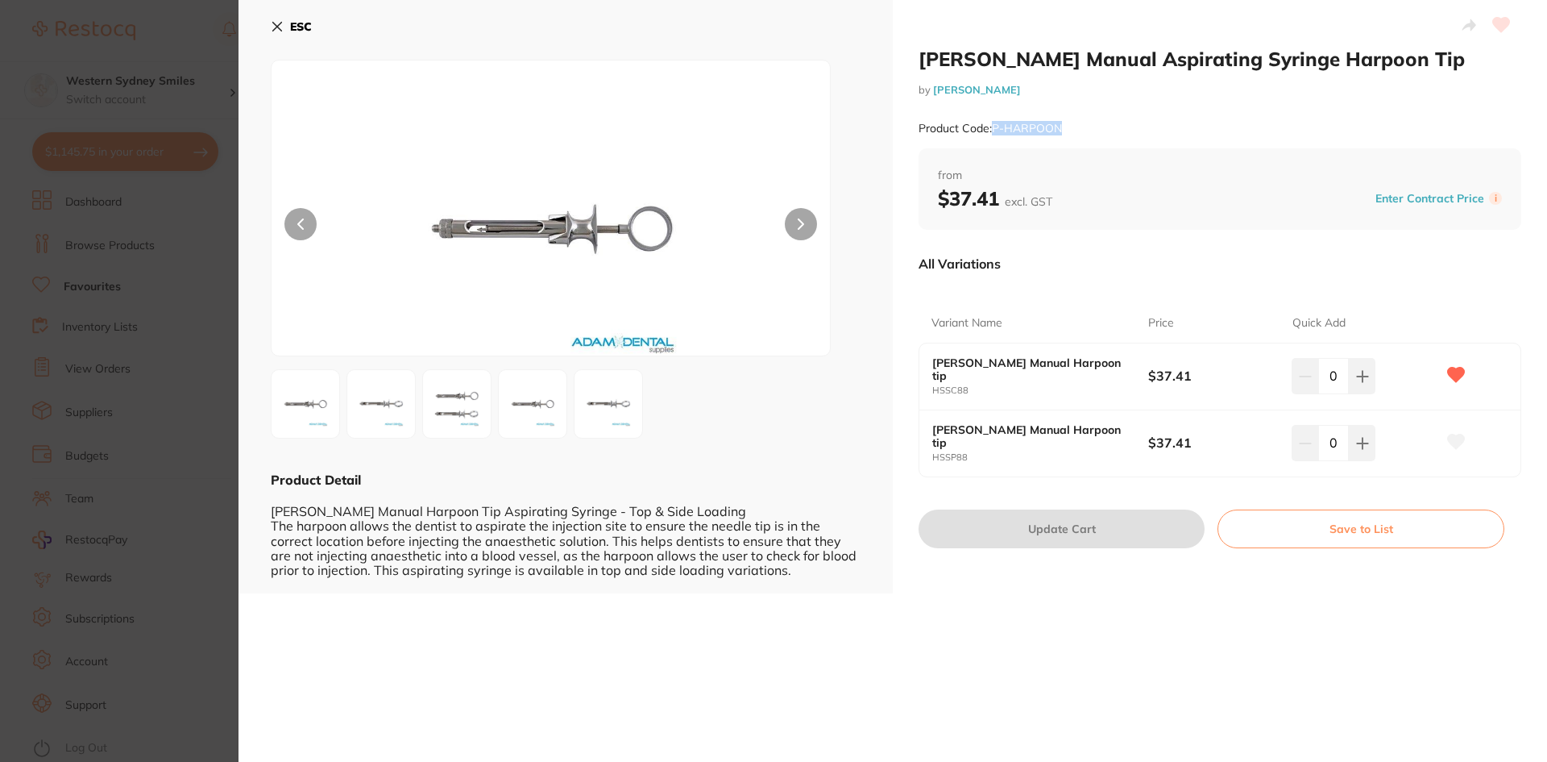
drag, startPoint x: 1079, startPoint y: 126, endPoint x: 994, endPoint y: 124, distance: 85.4
click at [994, 124] on div "Product Code: P-HARPOON" at bounding box center [1220, 128] width 603 height 39
copy small "P-HARPOON"
click at [285, 28] on button "ESC" at bounding box center [291, 26] width 41 height 27
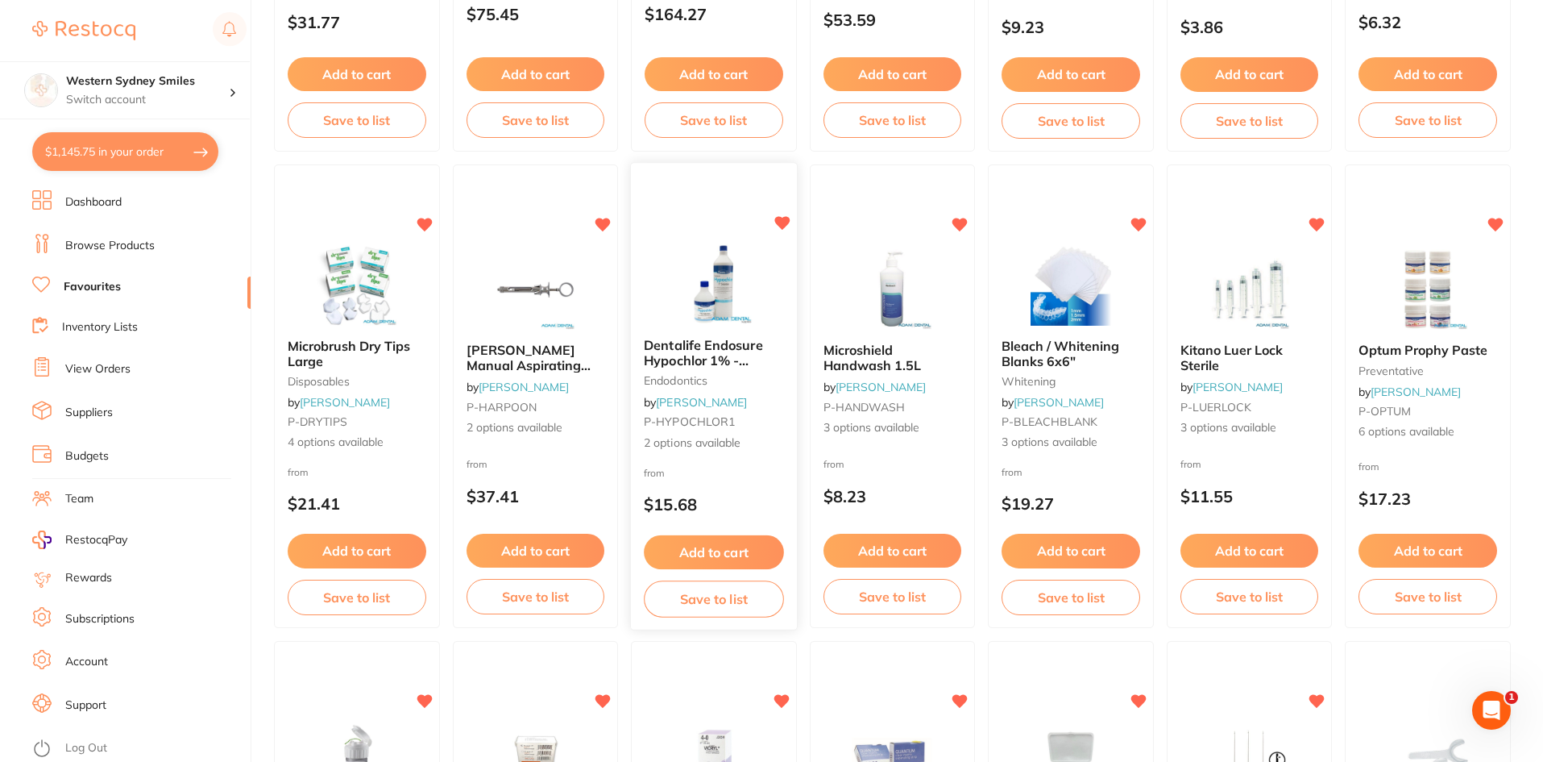
click at [730, 265] on img at bounding box center [714, 283] width 106 height 81
drag, startPoint x: 735, startPoint y: 422, endPoint x: 647, endPoint y: 413, distance: 88.2
click at [647, 413] on section at bounding box center [771, 381] width 1543 height 762
drag, startPoint x: 737, startPoint y: 284, endPoint x: 654, endPoint y: 422, distance: 160.9
click at [737, 284] on img at bounding box center [714, 285] width 105 height 81
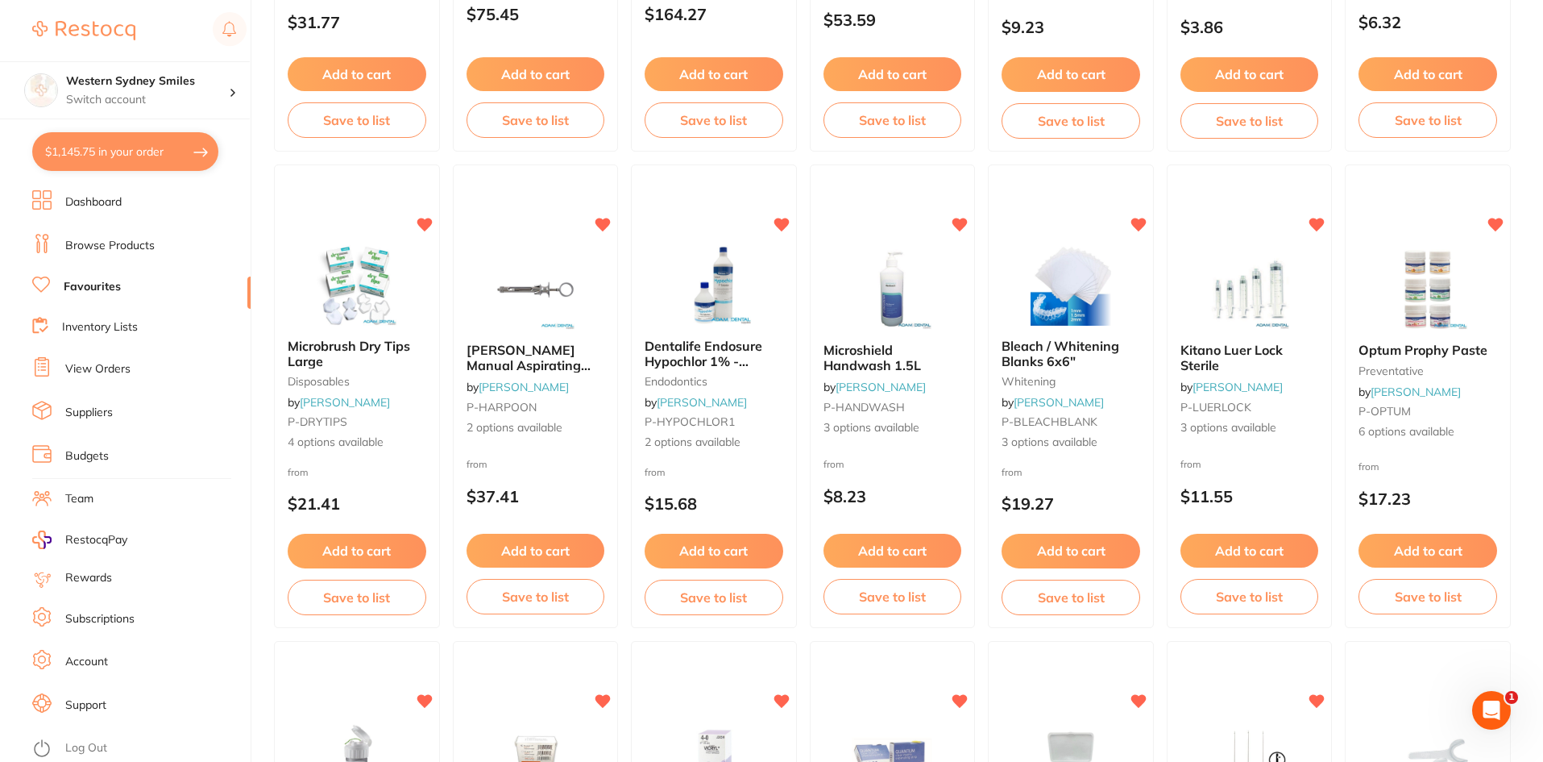
click at [654, 422] on section at bounding box center [771, 381] width 1543 height 762
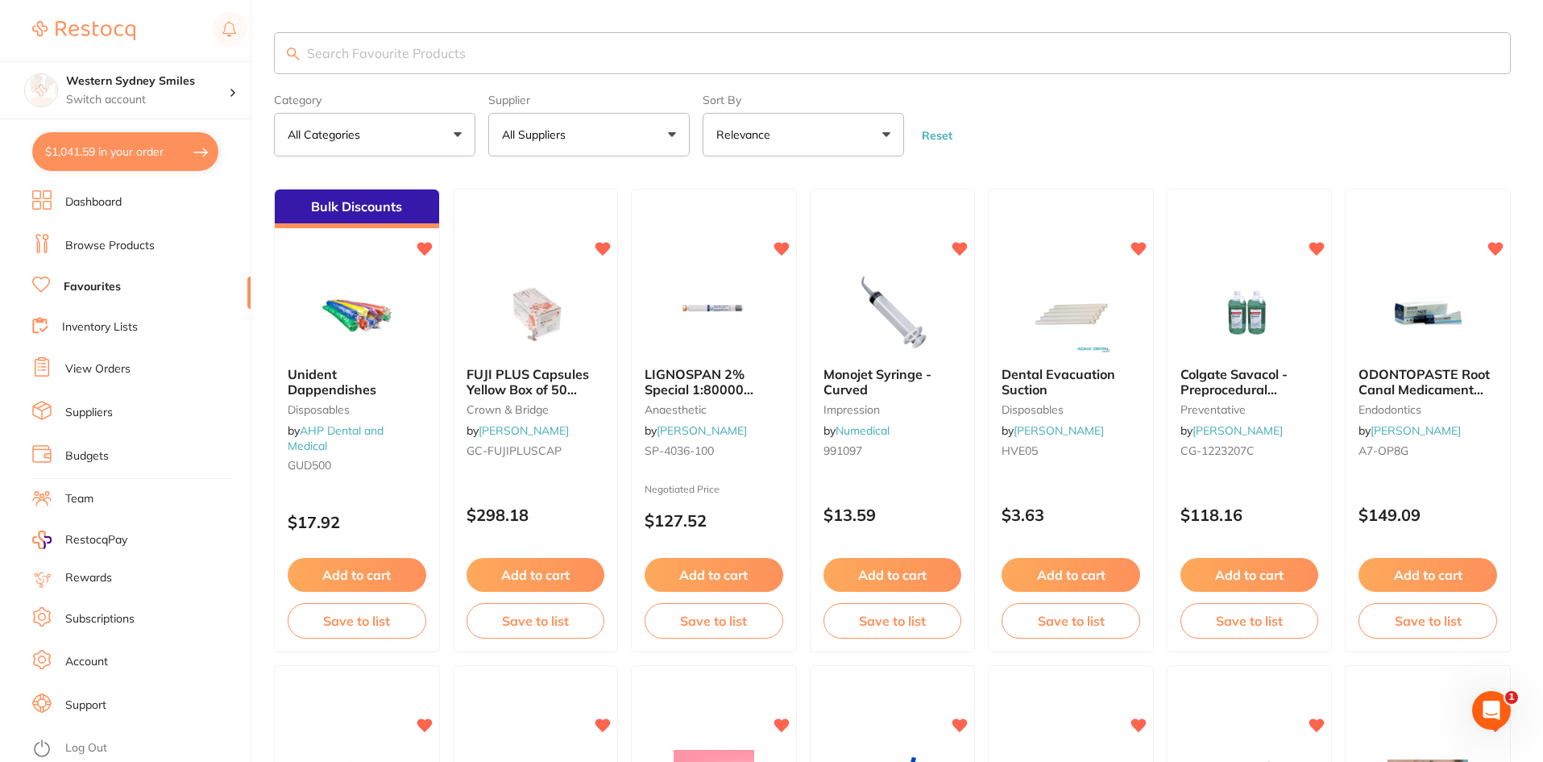
click at [659, 154] on button "All Suppliers" at bounding box center [588, 135] width 201 height 44
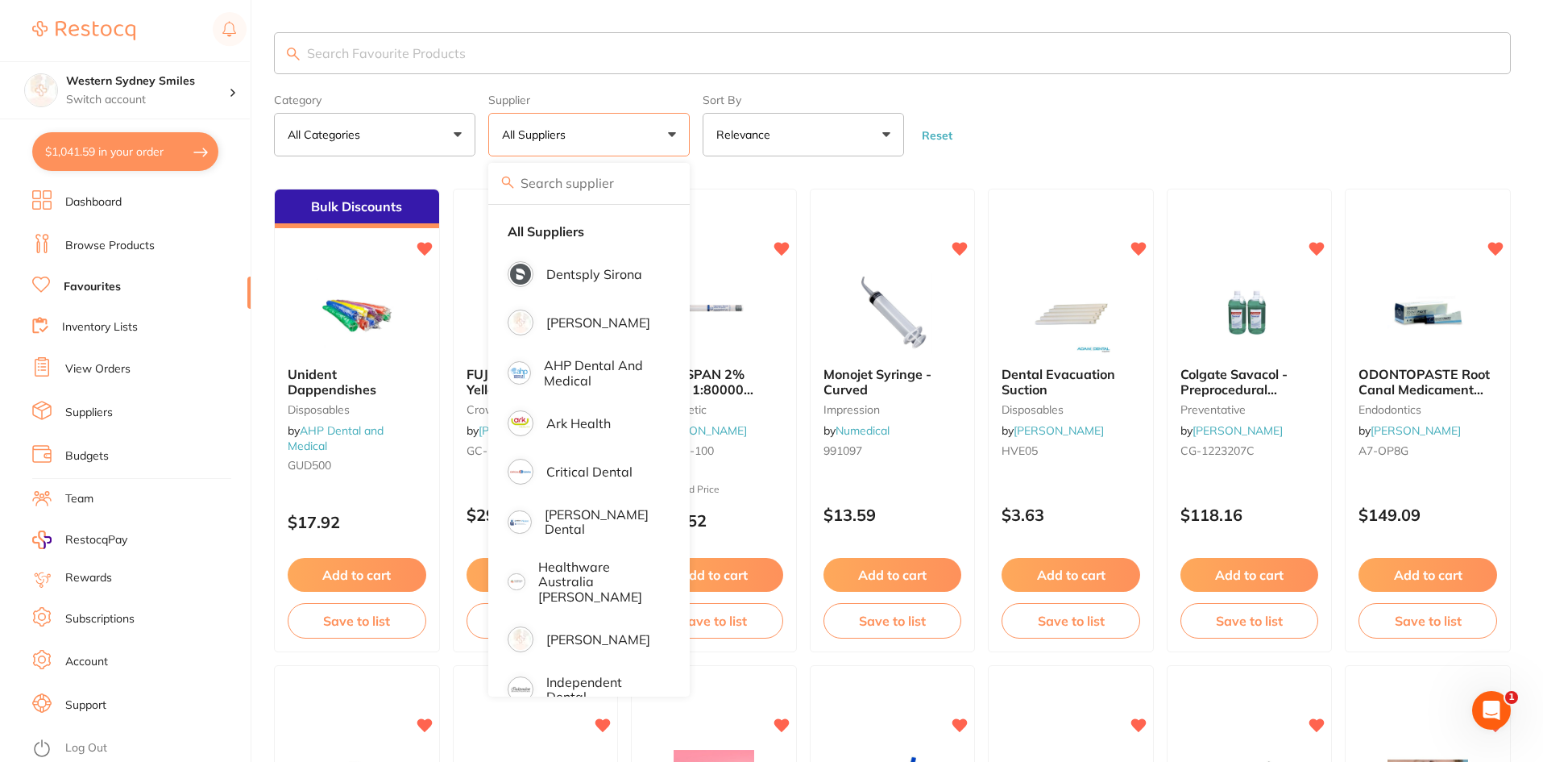
click at [659, 142] on button "All Suppliers" at bounding box center [588, 135] width 201 height 44
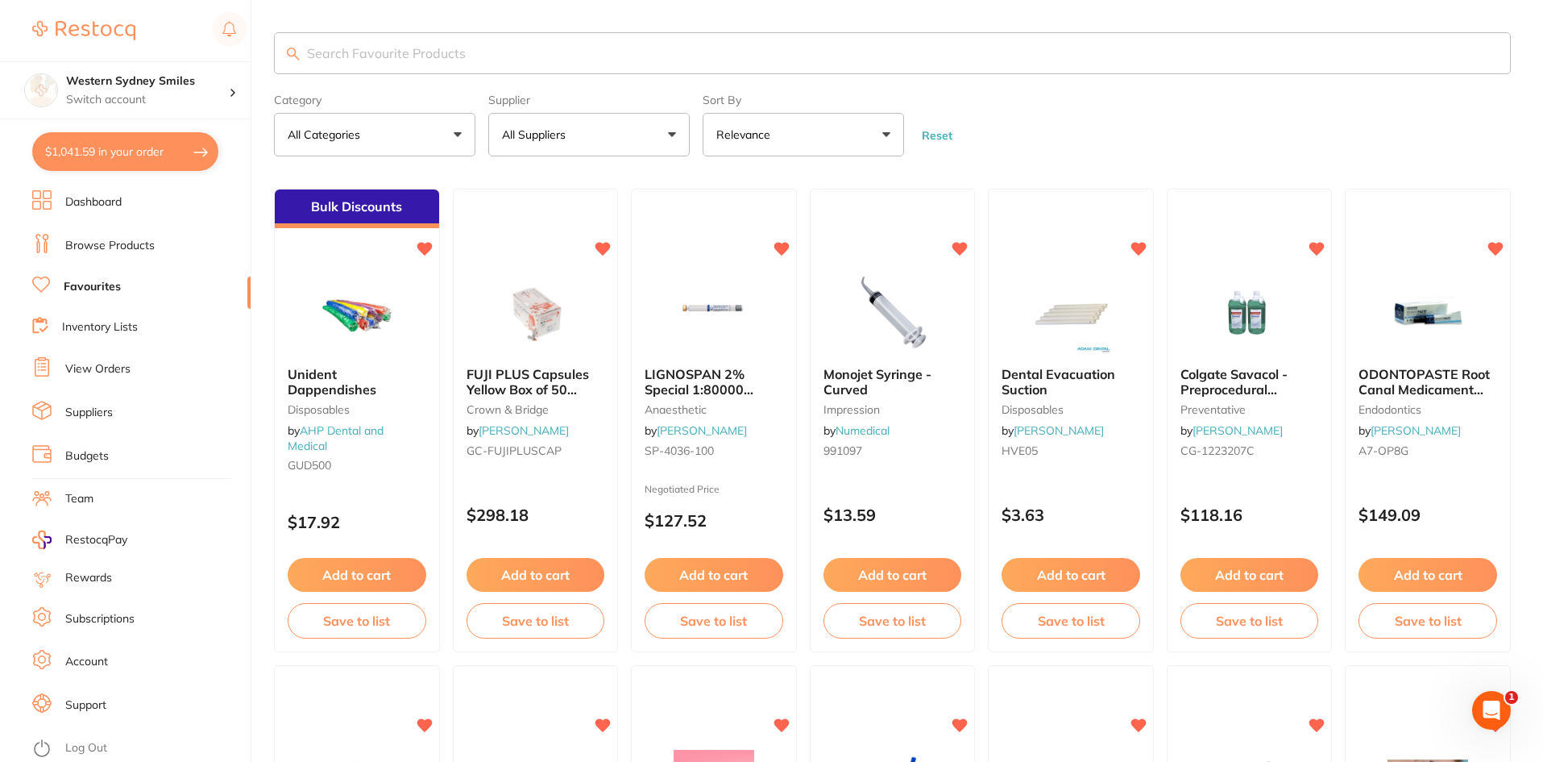
click at [658, 142] on button "All Suppliers" at bounding box center [588, 135] width 201 height 44
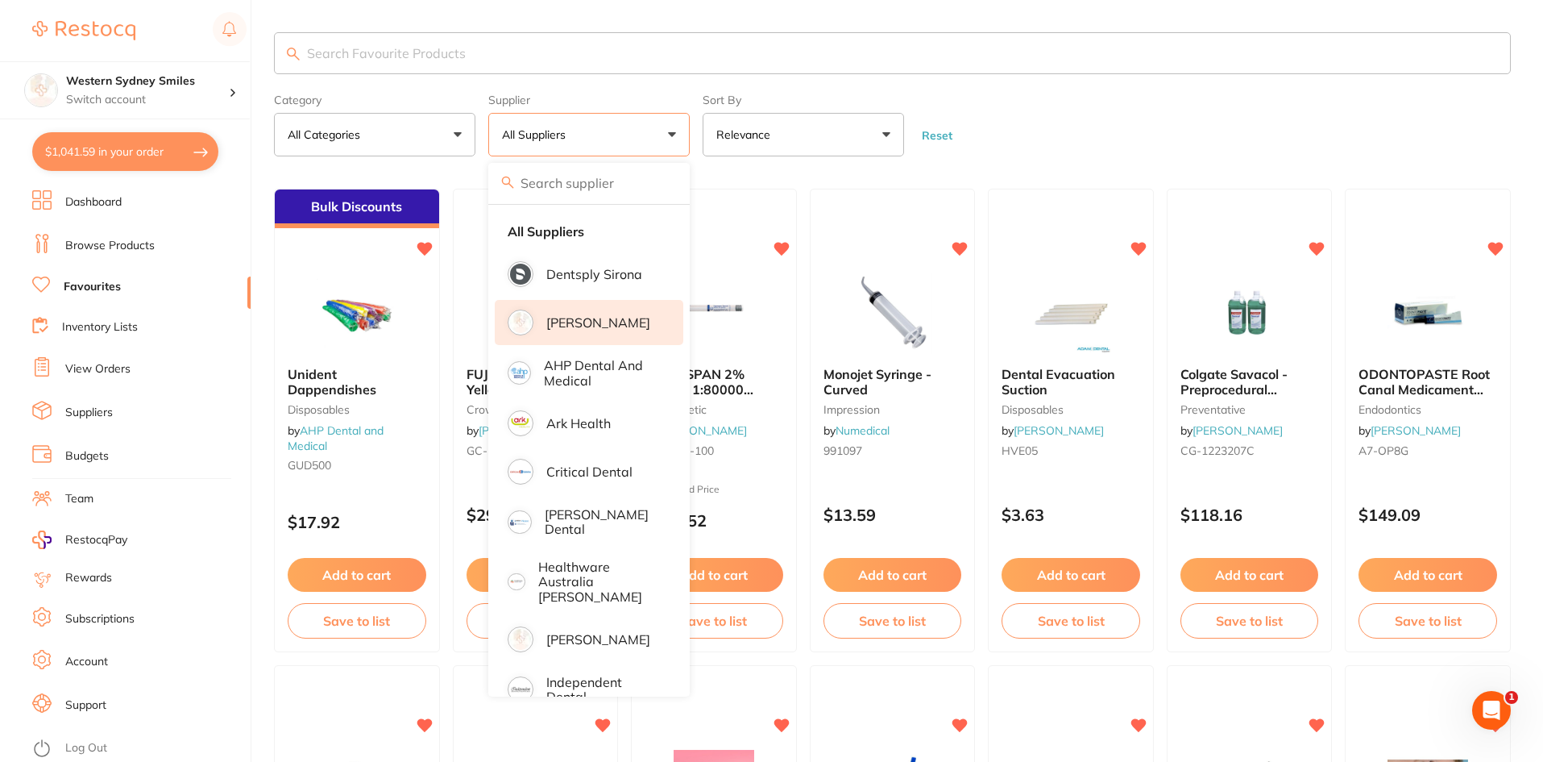
click at [595, 328] on p "[PERSON_NAME]" at bounding box center [598, 322] width 104 height 15
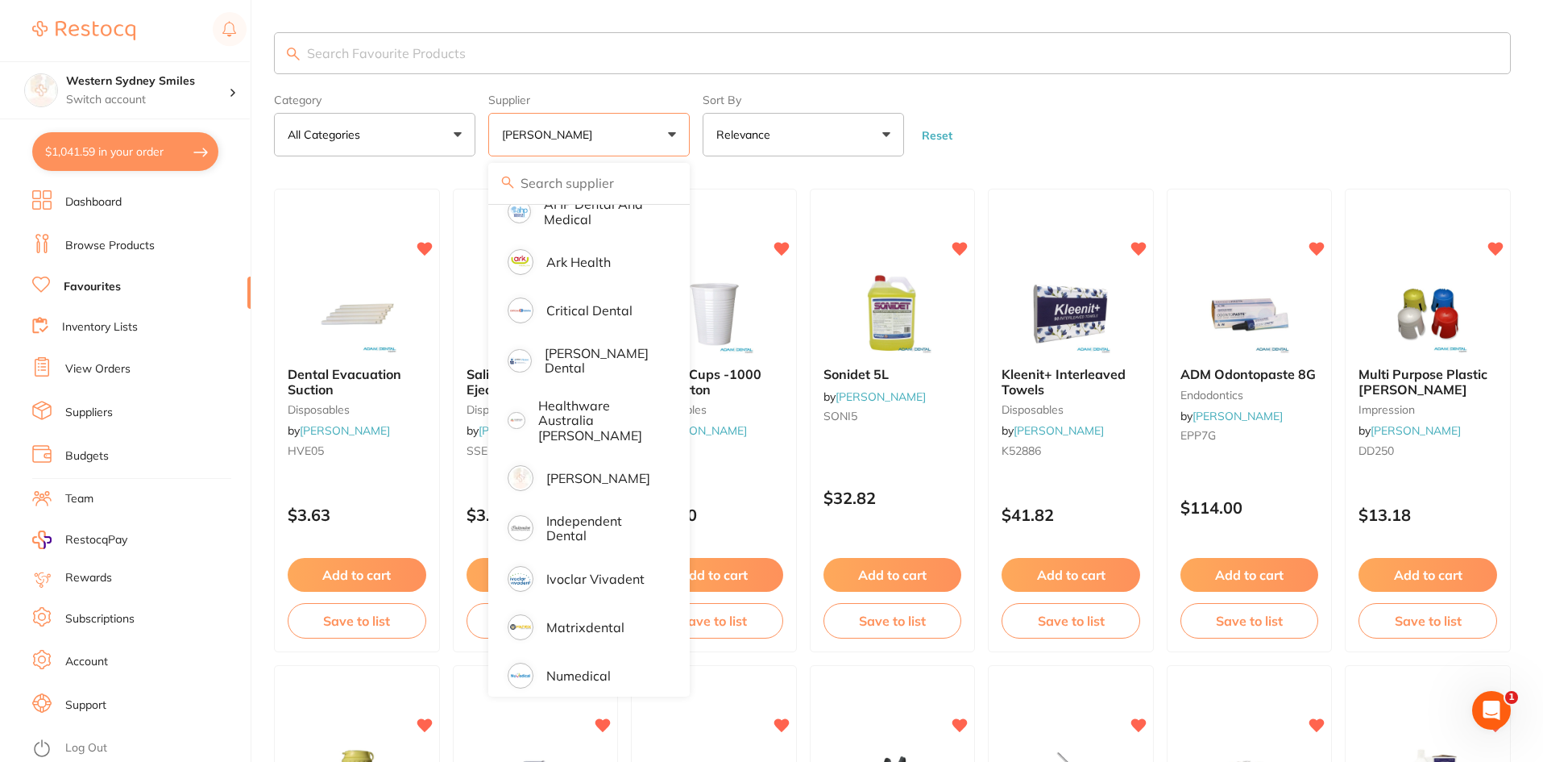
click at [1041, 125] on form "Category All Categories All Categories burs crown & bridge disposables endodont…" at bounding box center [892, 121] width 1237 height 69
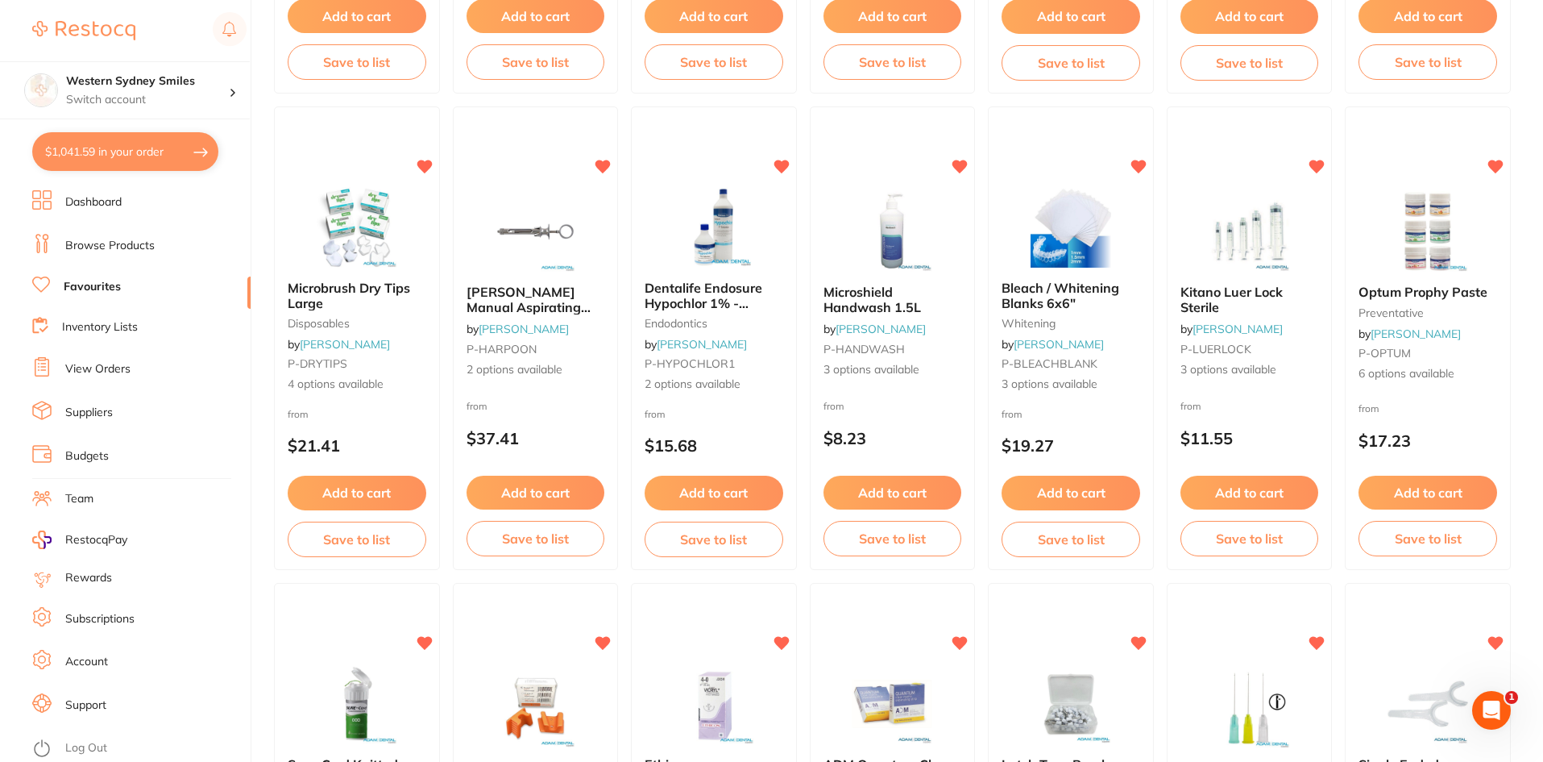
scroll to position [1531, 0]
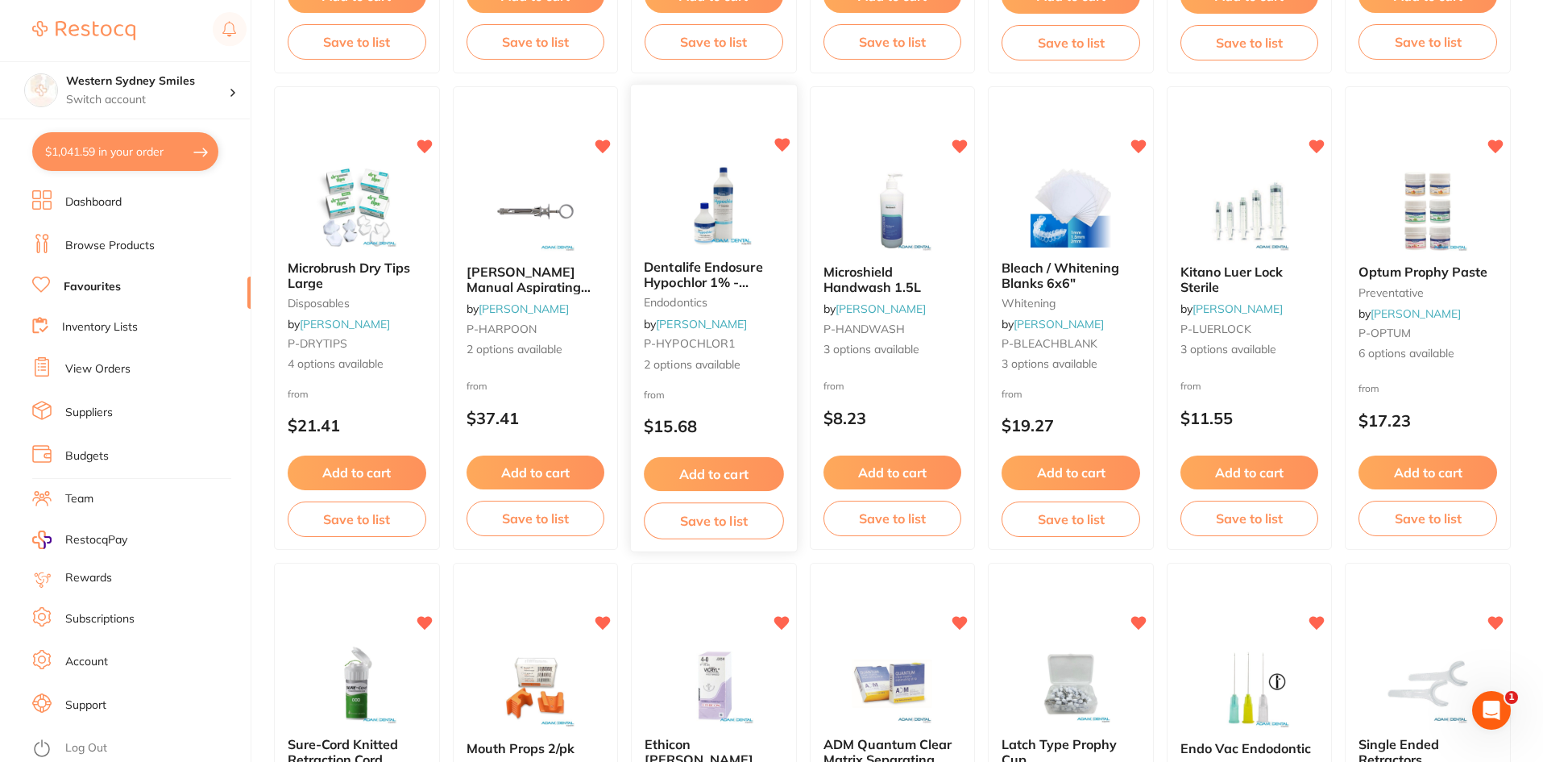
click at [660, 206] on div at bounding box center [714, 205] width 166 height 81
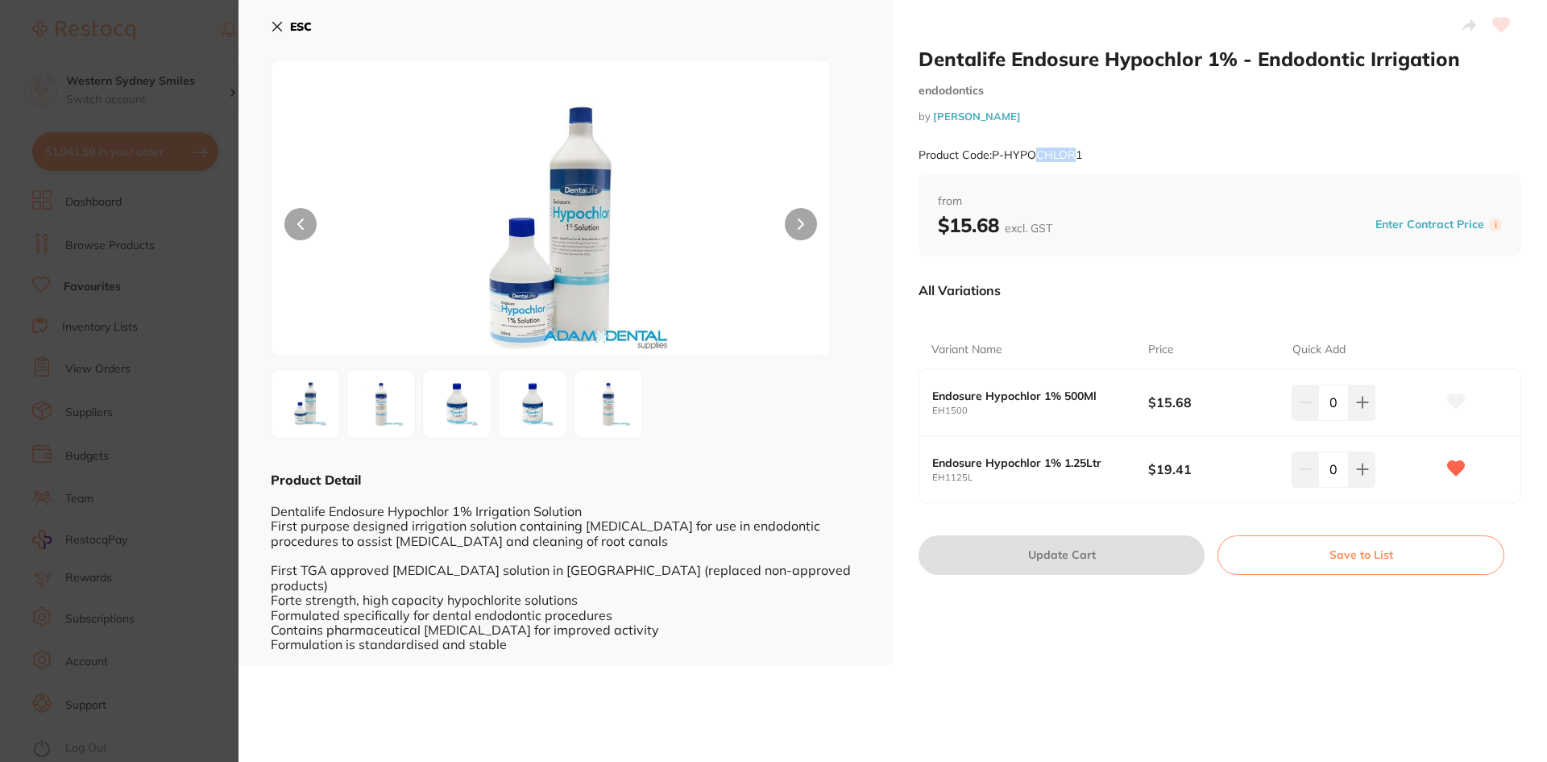
drag, startPoint x: 1062, startPoint y: 152, endPoint x: 1038, endPoint y: 150, distance: 24.2
click at [1038, 150] on small "Product Code: P-HYPOCHLOR1" at bounding box center [1001, 155] width 164 height 14
drag, startPoint x: 1090, startPoint y: 156, endPoint x: 993, endPoint y: 158, distance: 97.5
click at [993, 158] on div "Product Code: P-HYPOCHLOR1" at bounding box center [1220, 154] width 603 height 39
copy small "P-HYPOCHLOR1"
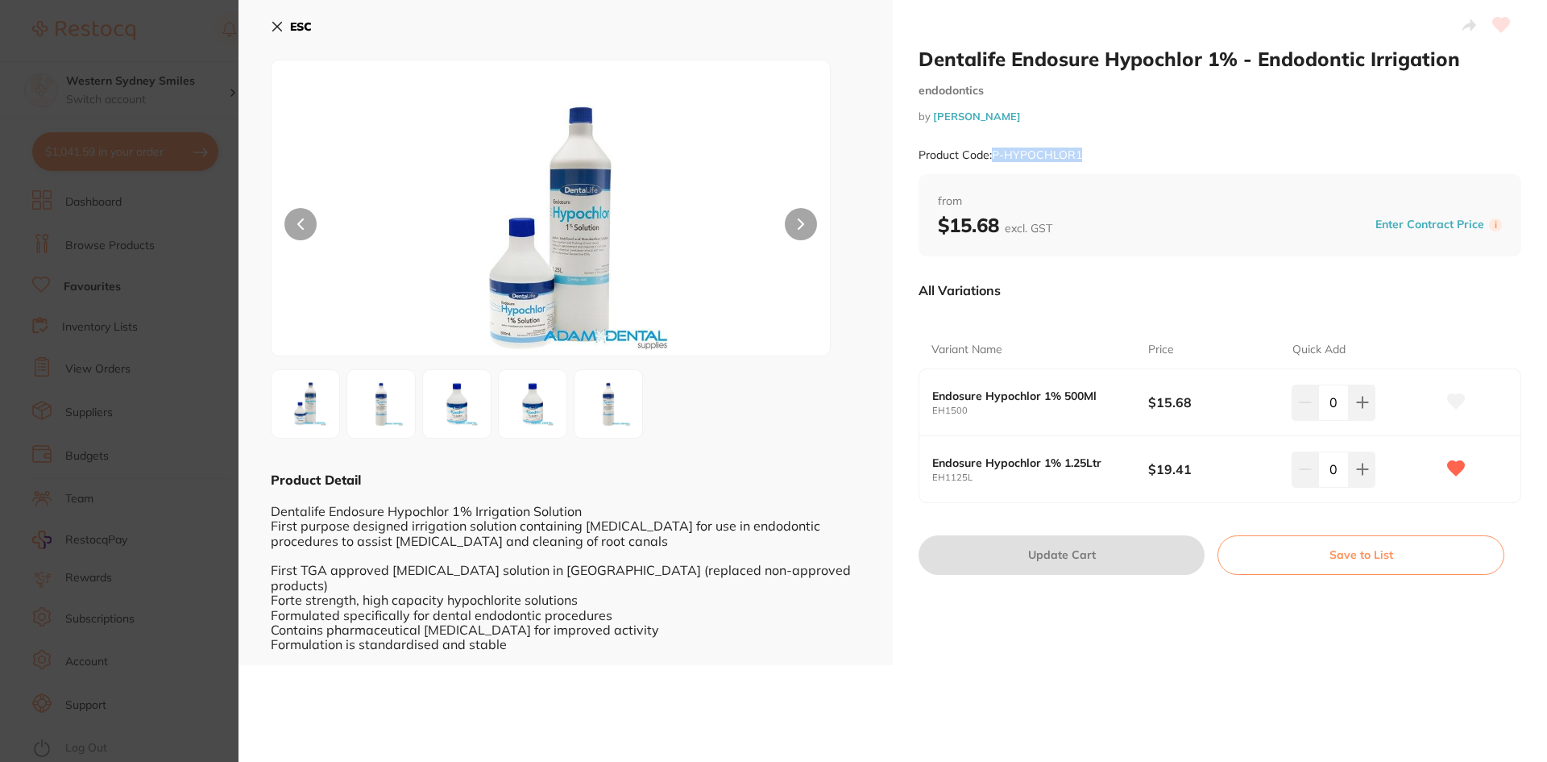
click at [275, 22] on icon at bounding box center [277, 26] width 13 height 13
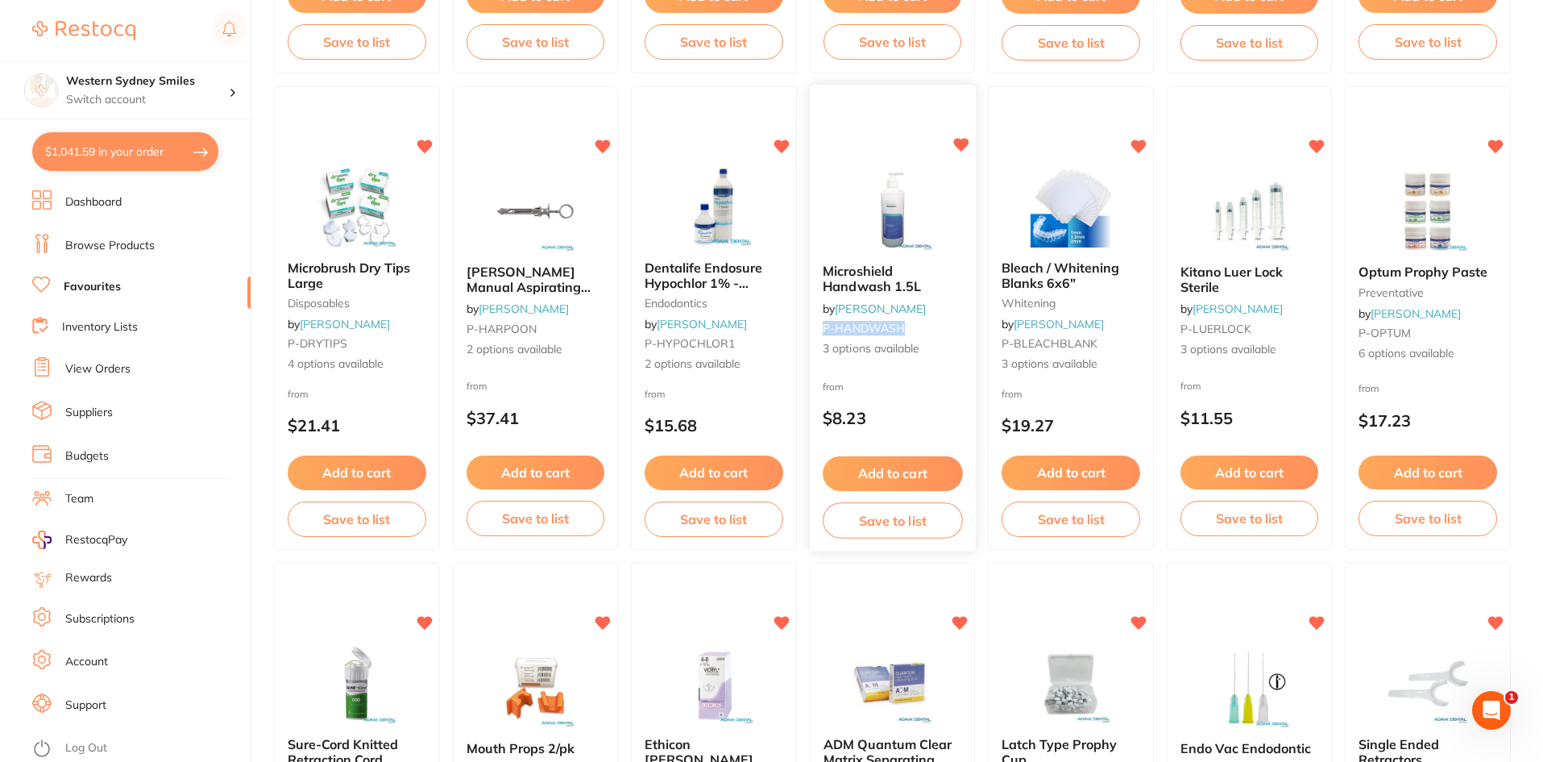
drag, startPoint x: 910, startPoint y: 326, endPoint x: 824, endPoint y: 326, distance: 86.2
click at [824, 326] on small "P-HANDWASH" at bounding box center [892, 328] width 139 height 13
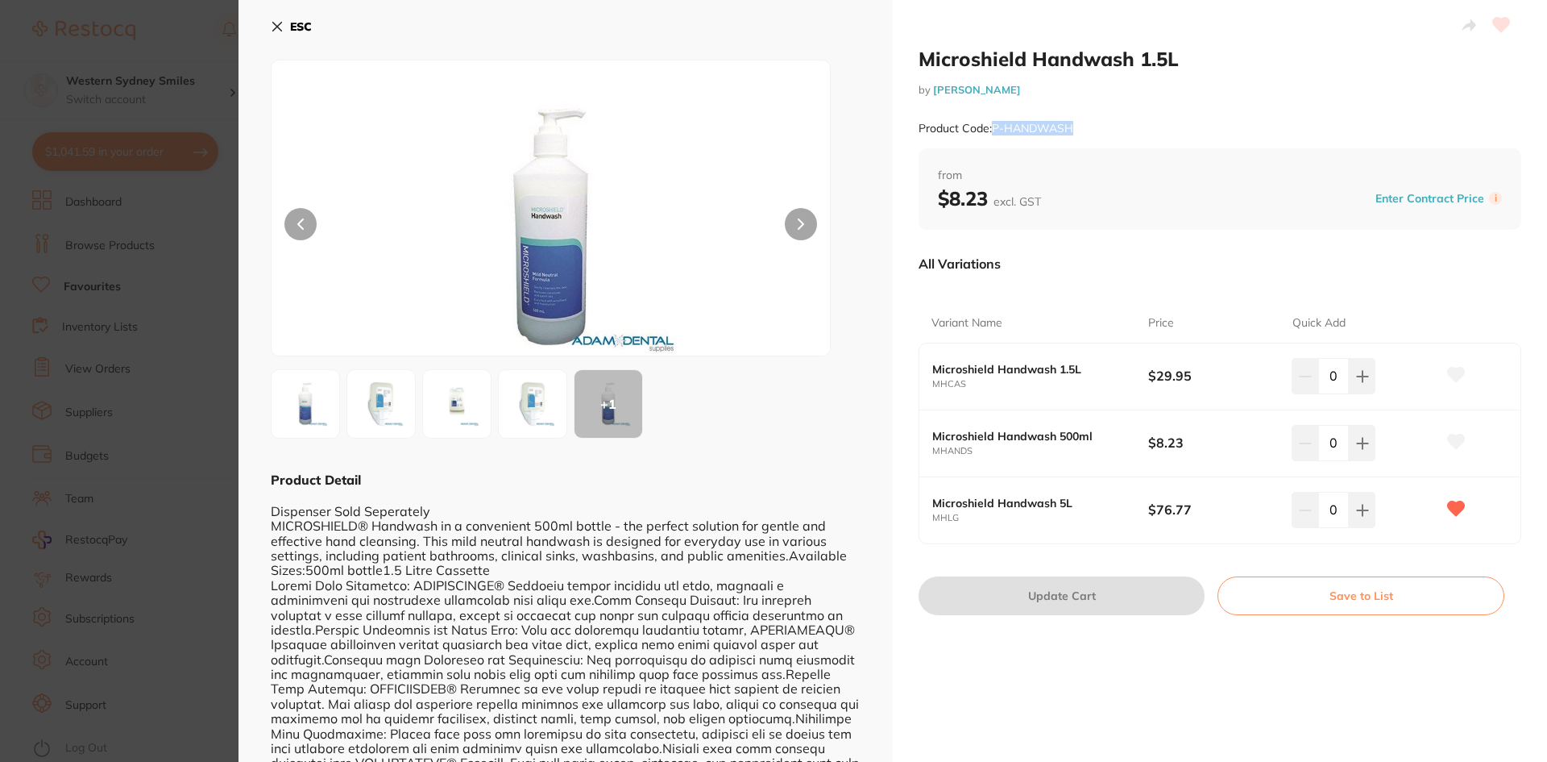
drag, startPoint x: 1081, startPoint y: 131, endPoint x: 994, endPoint y: 133, distance: 87.1
click at [994, 133] on div "Product Code: P-HANDWASH" at bounding box center [1220, 128] width 603 height 39
copy small "P-HANDWASH"
click at [295, 16] on button "ESC" at bounding box center [291, 26] width 41 height 27
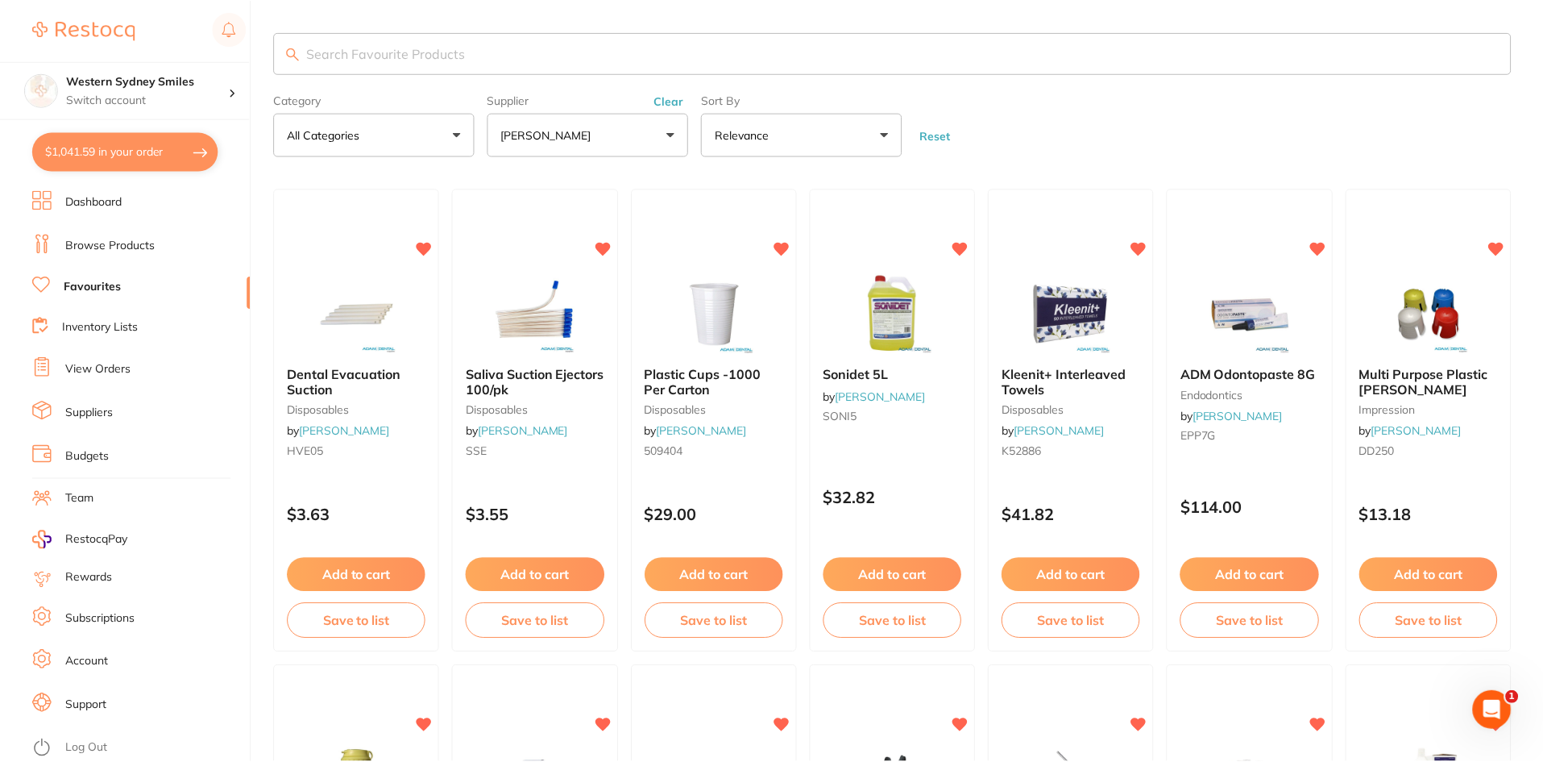
scroll to position [1531, 0]
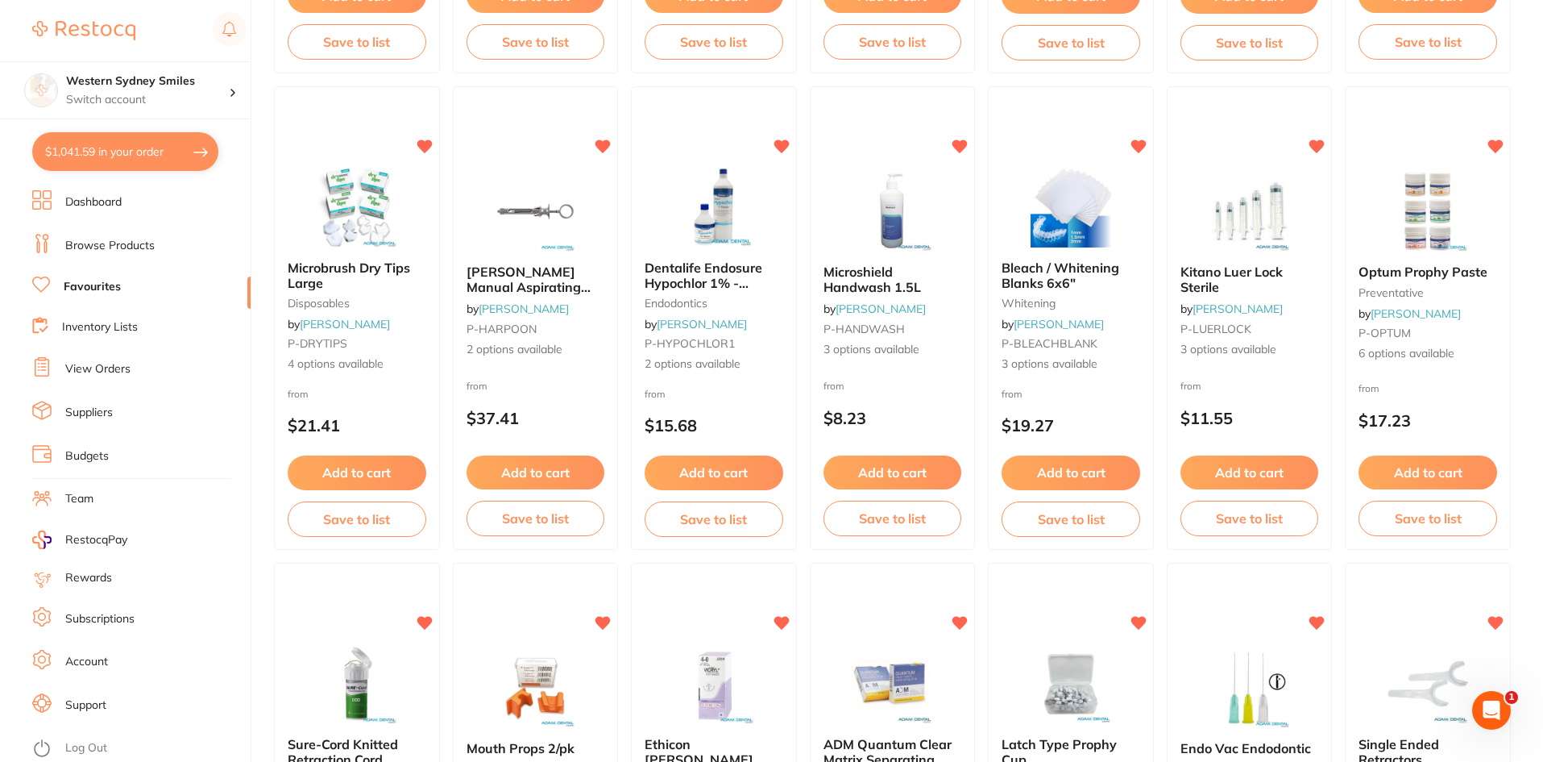
click at [280, 23] on div "Add to cart Save to list" at bounding box center [357, 19] width 164 height 107
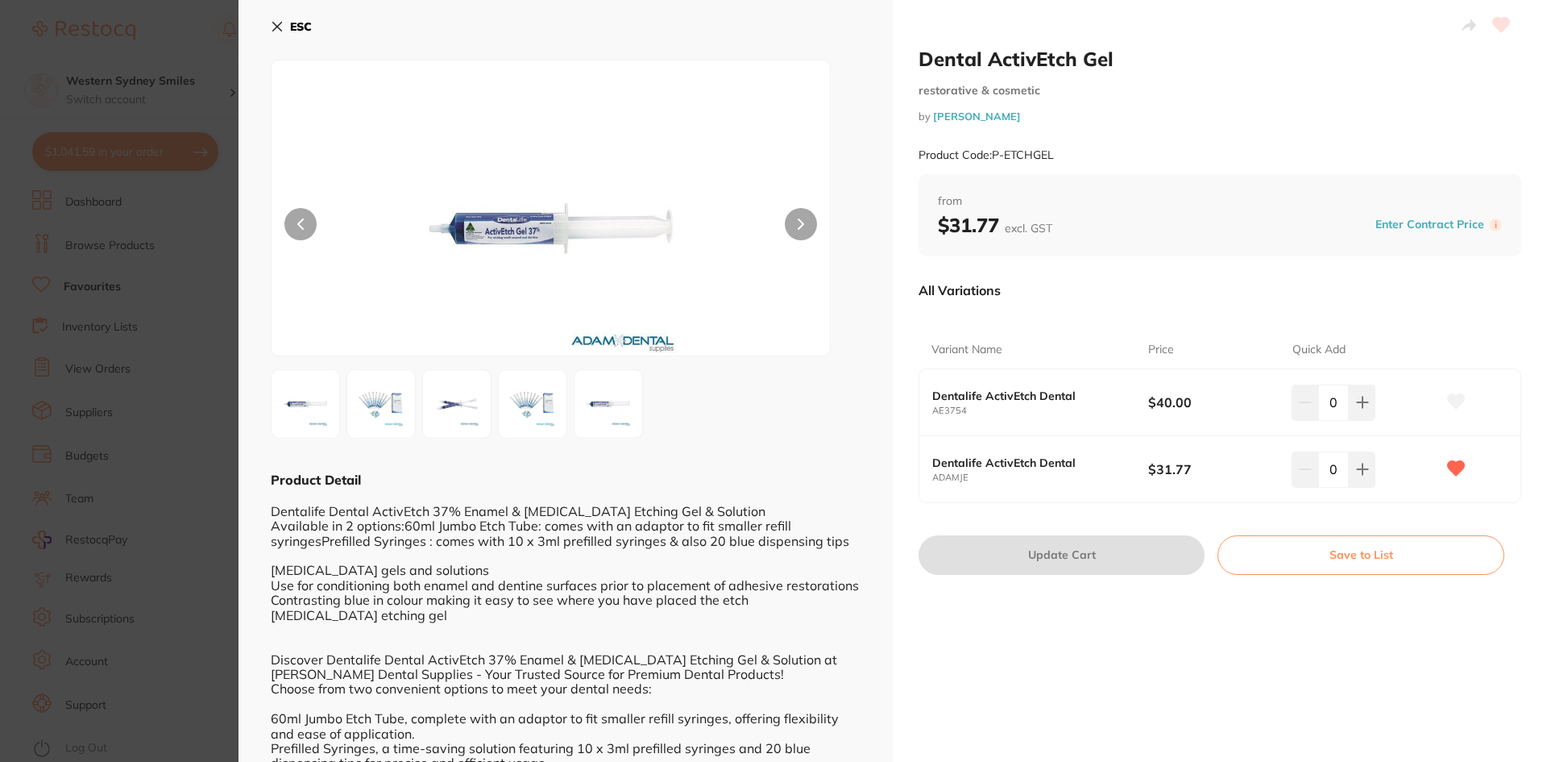
click at [283, 17] on button "ESC" at bounding box center [291, 26] width 41 height 27
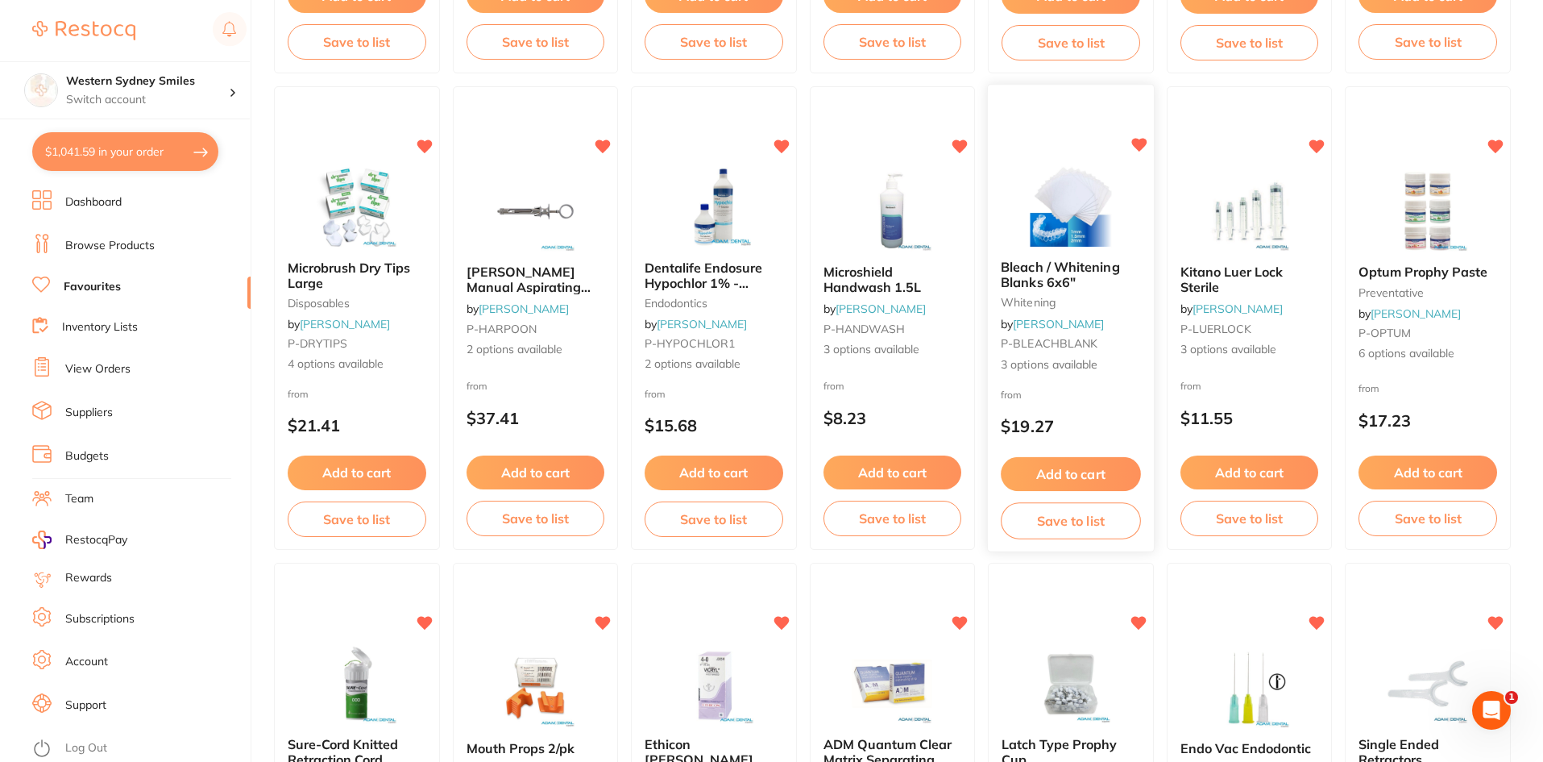
click at [1059, 300] on small "whitening" at bounding box center [1070, 303] width 139 height 13
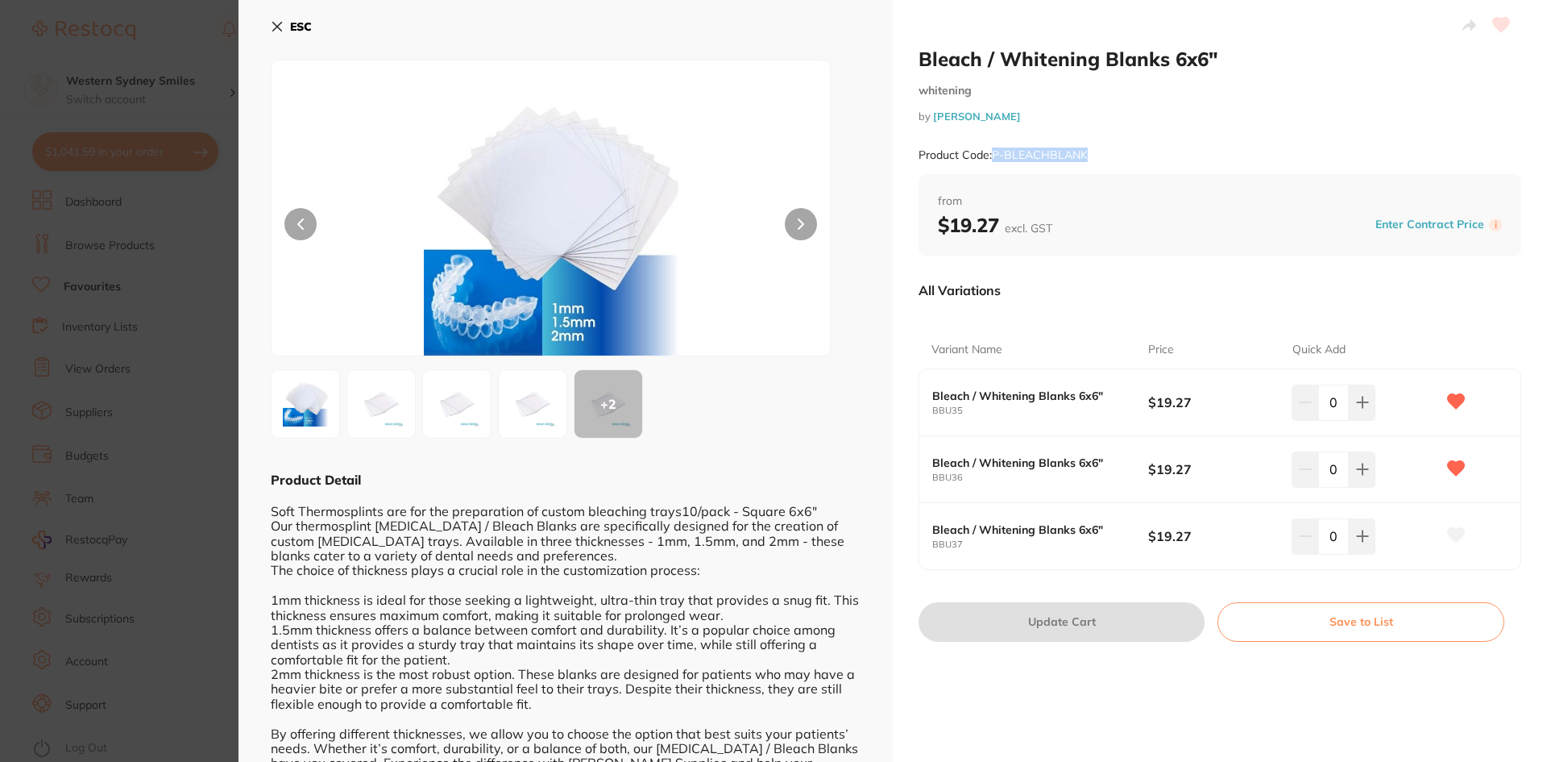
drag, startPoint x: 1088, startPoint y: 153, endPoint x: 991, endPoint y: 157, distance: 96.8
click at [991, 157] on div "Product Code: P-BLEACHBLANK" at bounding box center [1220, 154] width 603 height 39
copy small "P-BLEACHBLANK"
click at [278, 23] on icon at bounding box center [277, 26] width 13 height 13
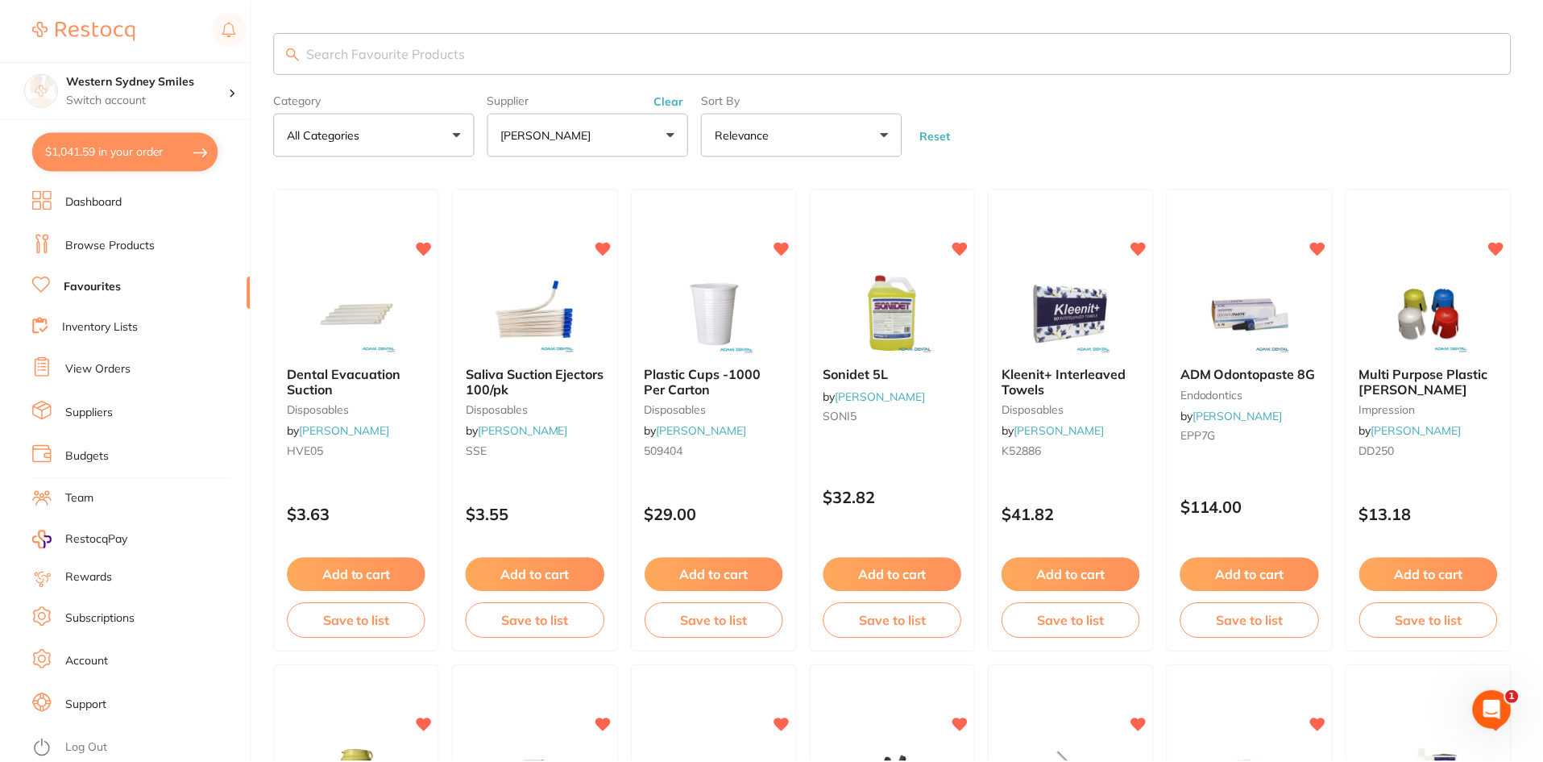
scroll to position [1531, 0]
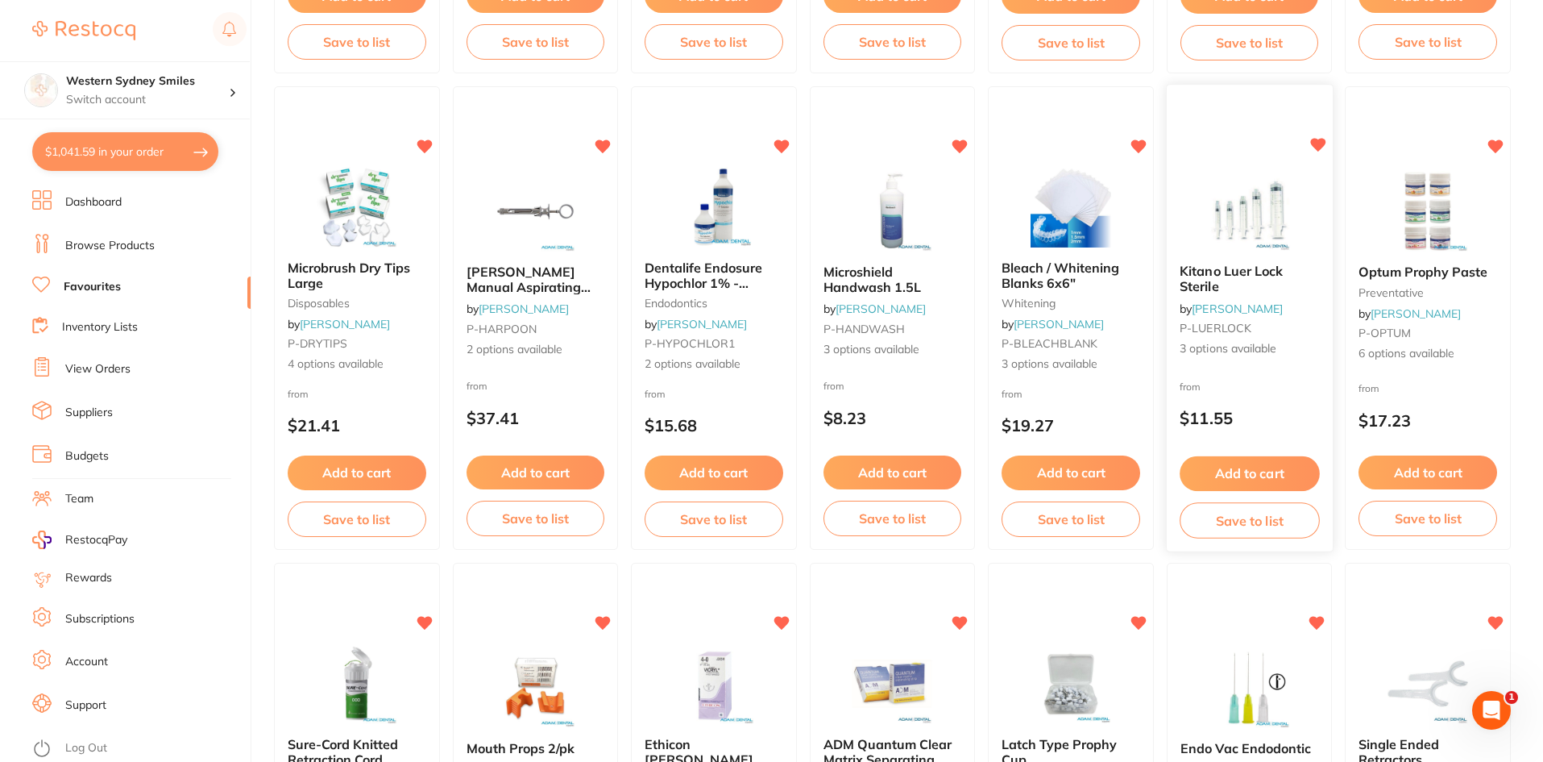
click at [1238, 194] on img at bounding box center [1250, 210] width 106 height 81
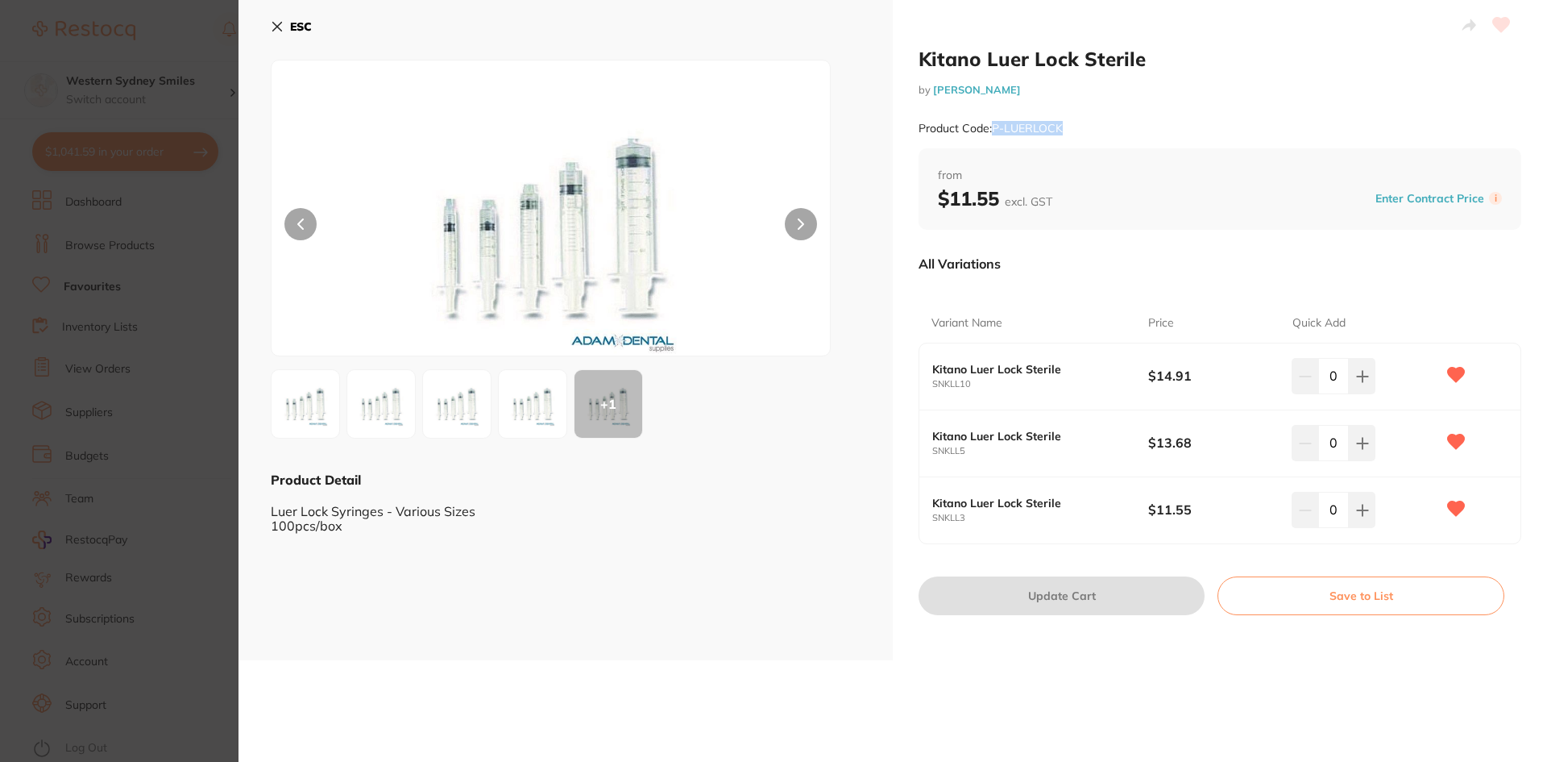
drag, startPoint x: 1065, startPoint y: 132, endPoint x: 995, endPoint y: 132, distance: 70.1
click at [995, 132] on div "Product Code: P-LUERLOCK" at bounding box center [1220, 128] width 603 height 39
copy small "P-LUERLOCK"
click at [268, 26] on div "ESC + 1 Product Detail Luer Lock Syringes - Various Sizes 100pcs/box" at bounding box center [566, 330] width 654 height 660
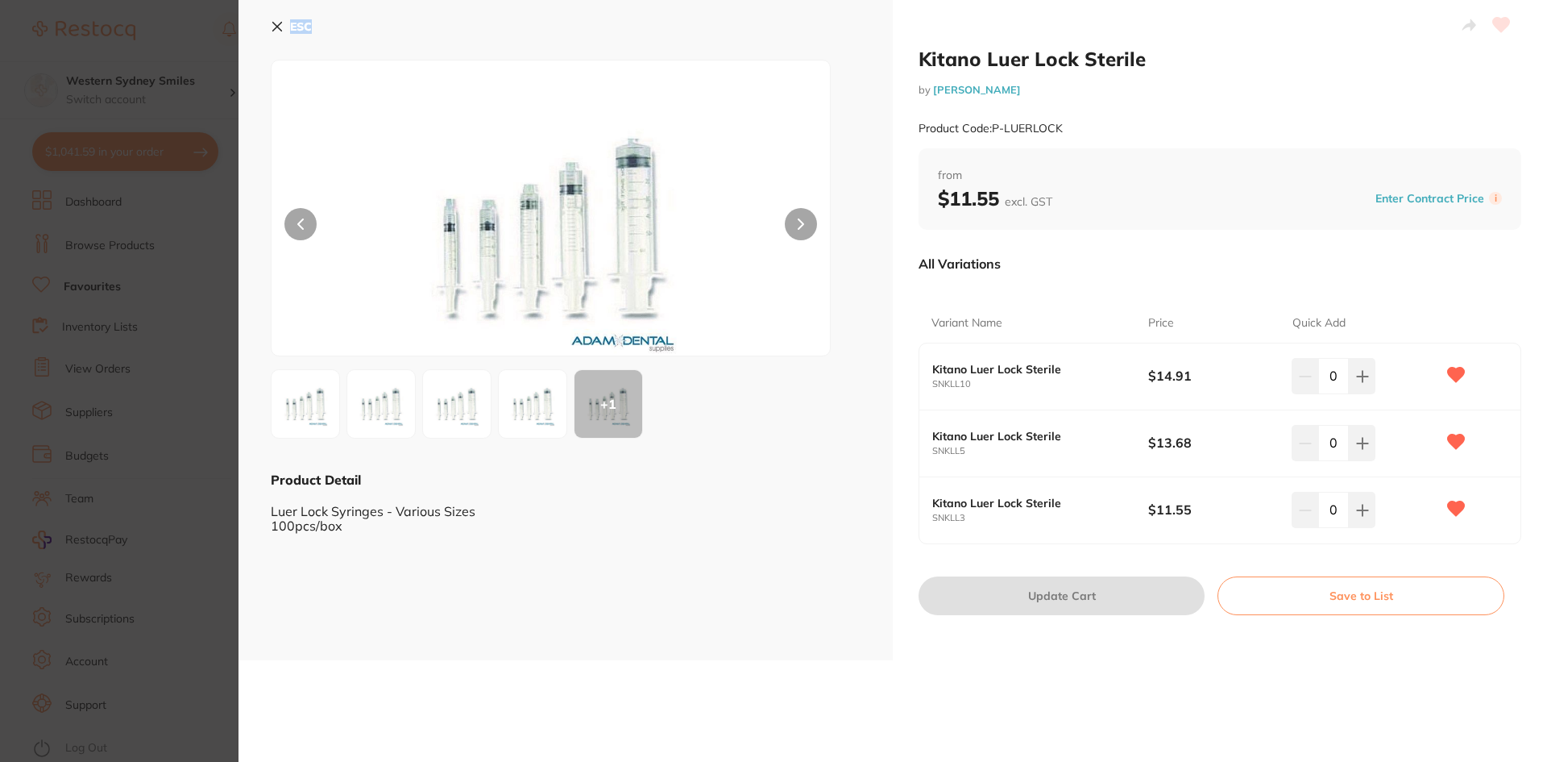
click at [271, 25] on icon at bounding box center [277, 26] width 13 height 13
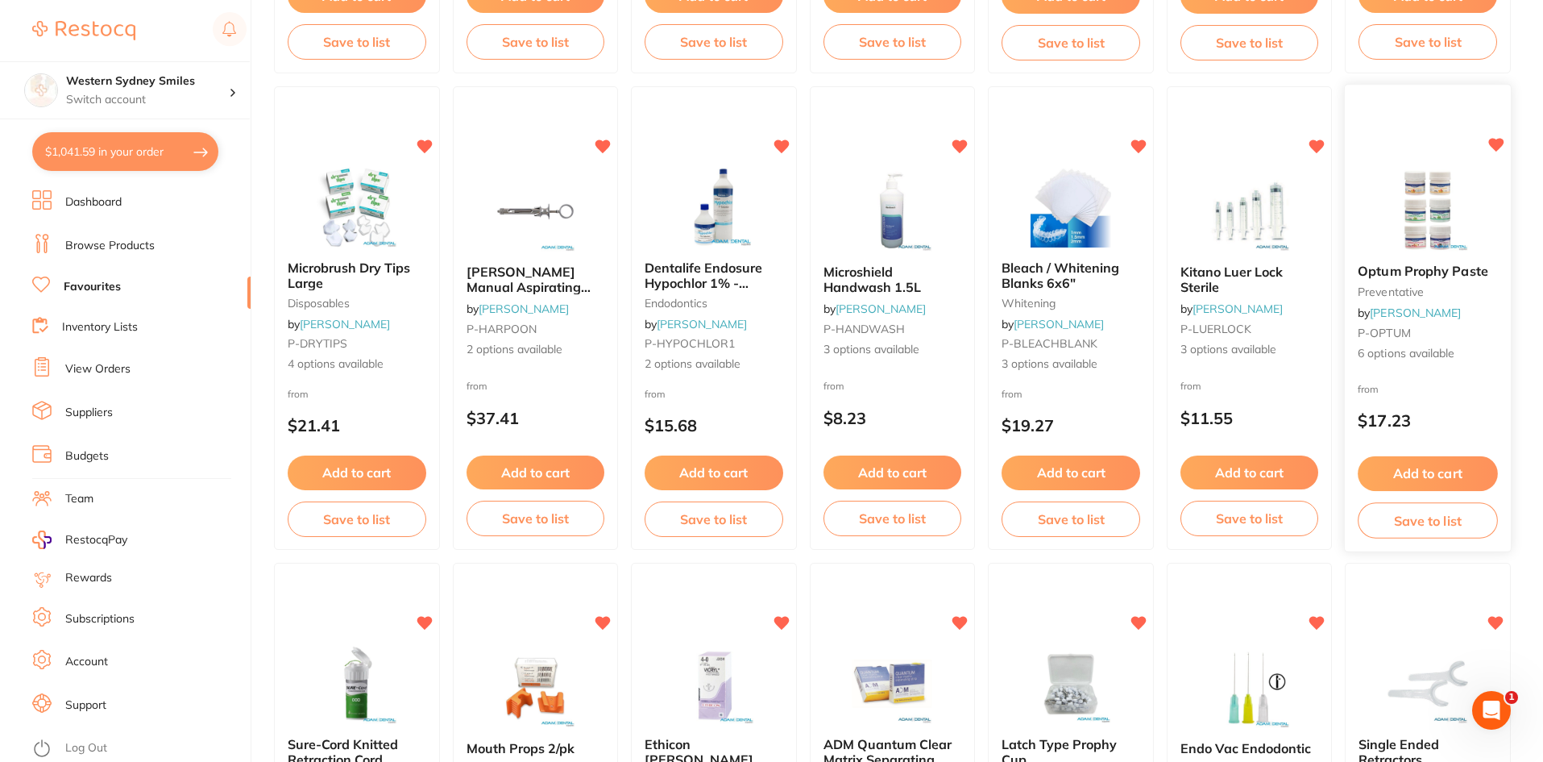
click at [1460, 268] on span "Optum Prophy Paste" at bounding box center [1424, 272] width 131 height 16
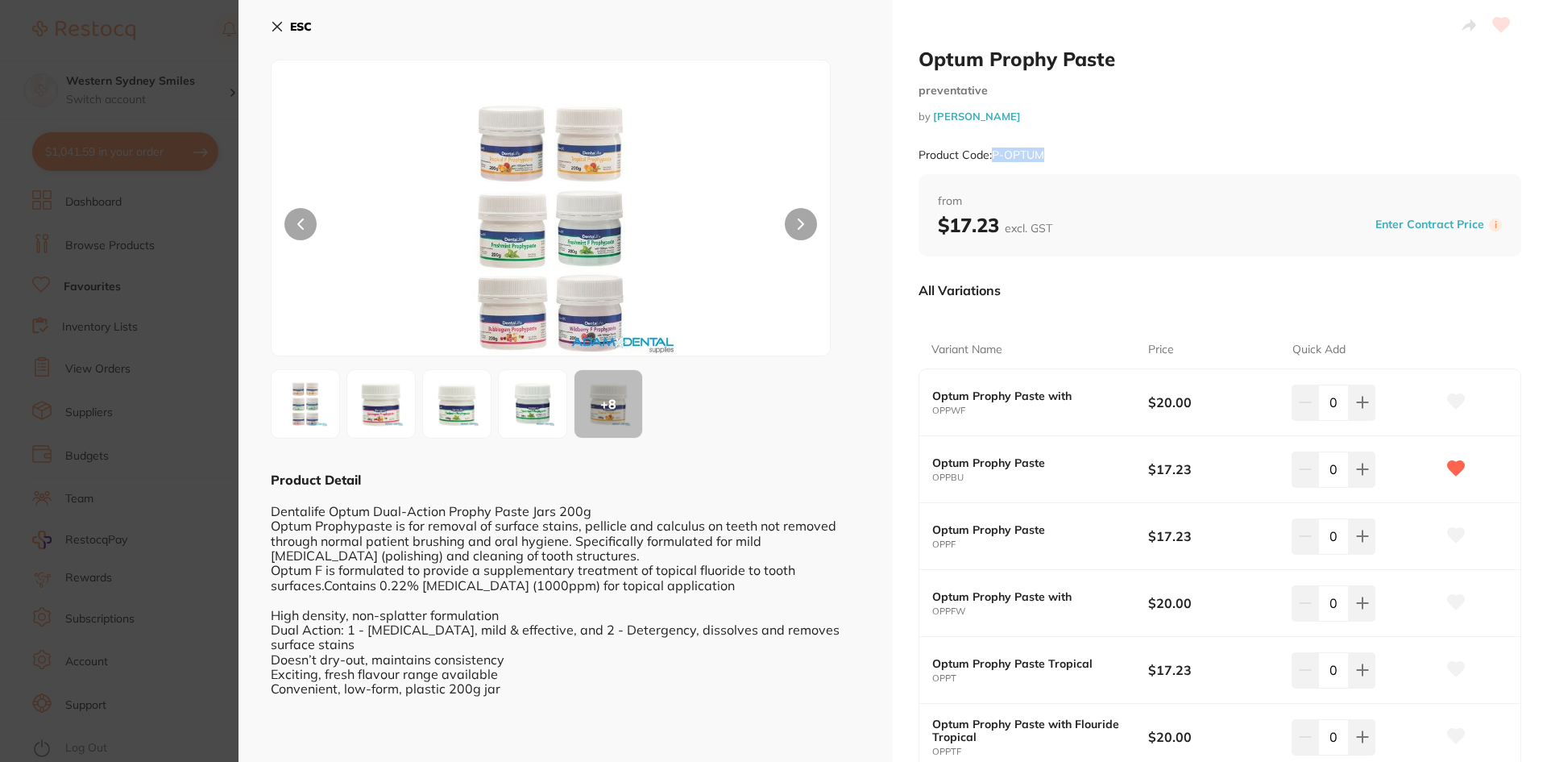
drag, startPoint x: 1052, startPoint y: 149, endPoint x: 989, endPoint y: 156, distance: 63.3
click at [989, 156] on div "Product Code: P-OPTUM" at bounding box center [1220, 154] width 603 height 39
copy small "P-OPTUM"
click at [272, 33] on button "ESC" at bounding box center [291, 26] width 41 height 27
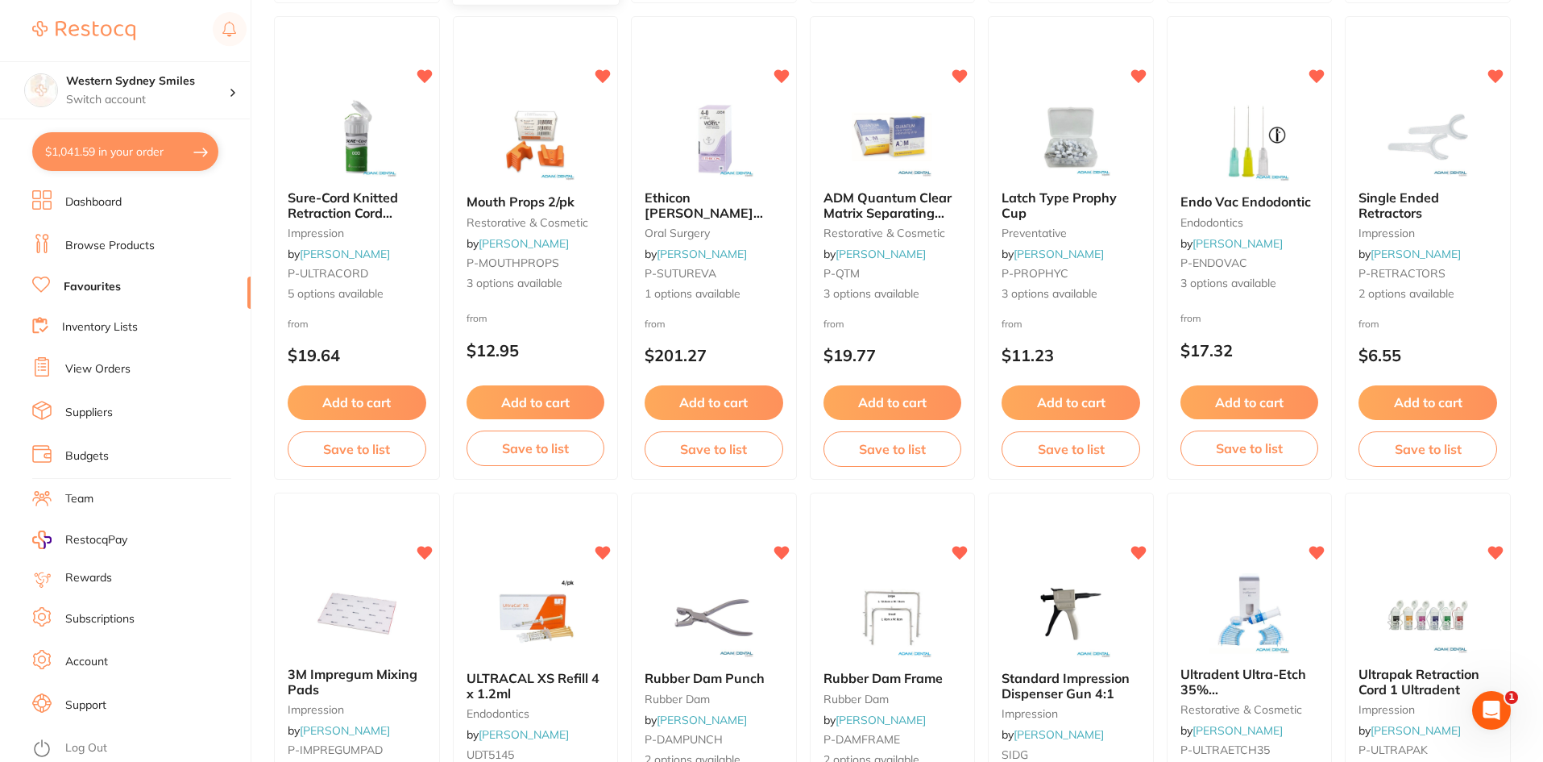
scroll to position [2095, 0]
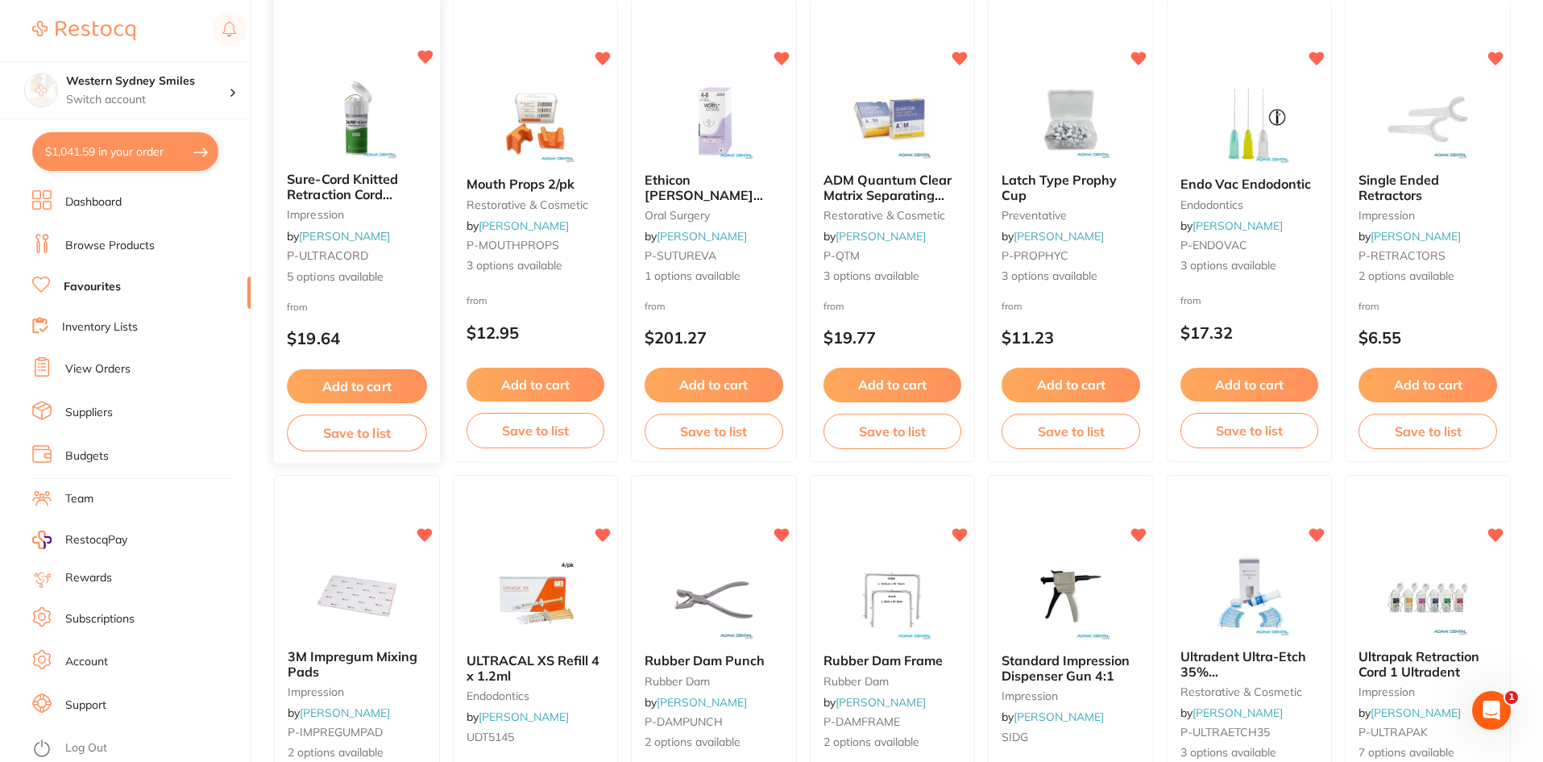
click at [316, 96] on img at bounding box center [357, 117] width 106 height 81
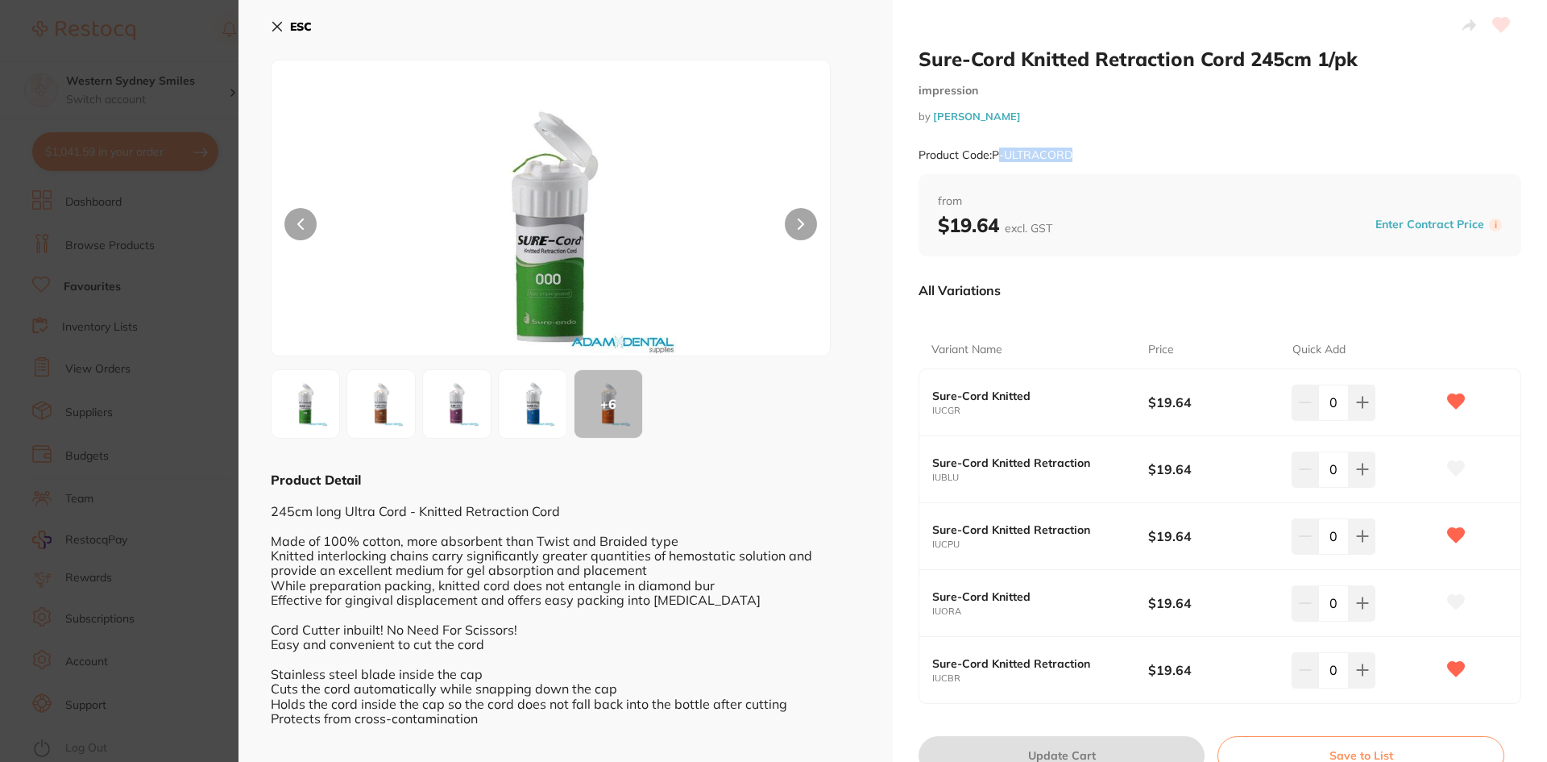
drag, startPoint x: 1075, startPoint y: 154, endPoint x: 1001, endPoint y: 150, distance: 74.3
click at [1001, 150] on div "Product Code: P-ULTRACORD" at bounding box center [1220, 154] width 603 height 39
click at [999, 150] on small "Product Code: P-ULTRACORD" at bounding box center [996, 155] width 154 height 14
drag, startPoint x: 993, startPoint y: 154, endPoint x: 1086, endPoint y: 148, distance: 93.7
click at [1086, 148] on div "Product Code: P-ULTRACORD" at bounding box center [1220, 154] width 603 height 39
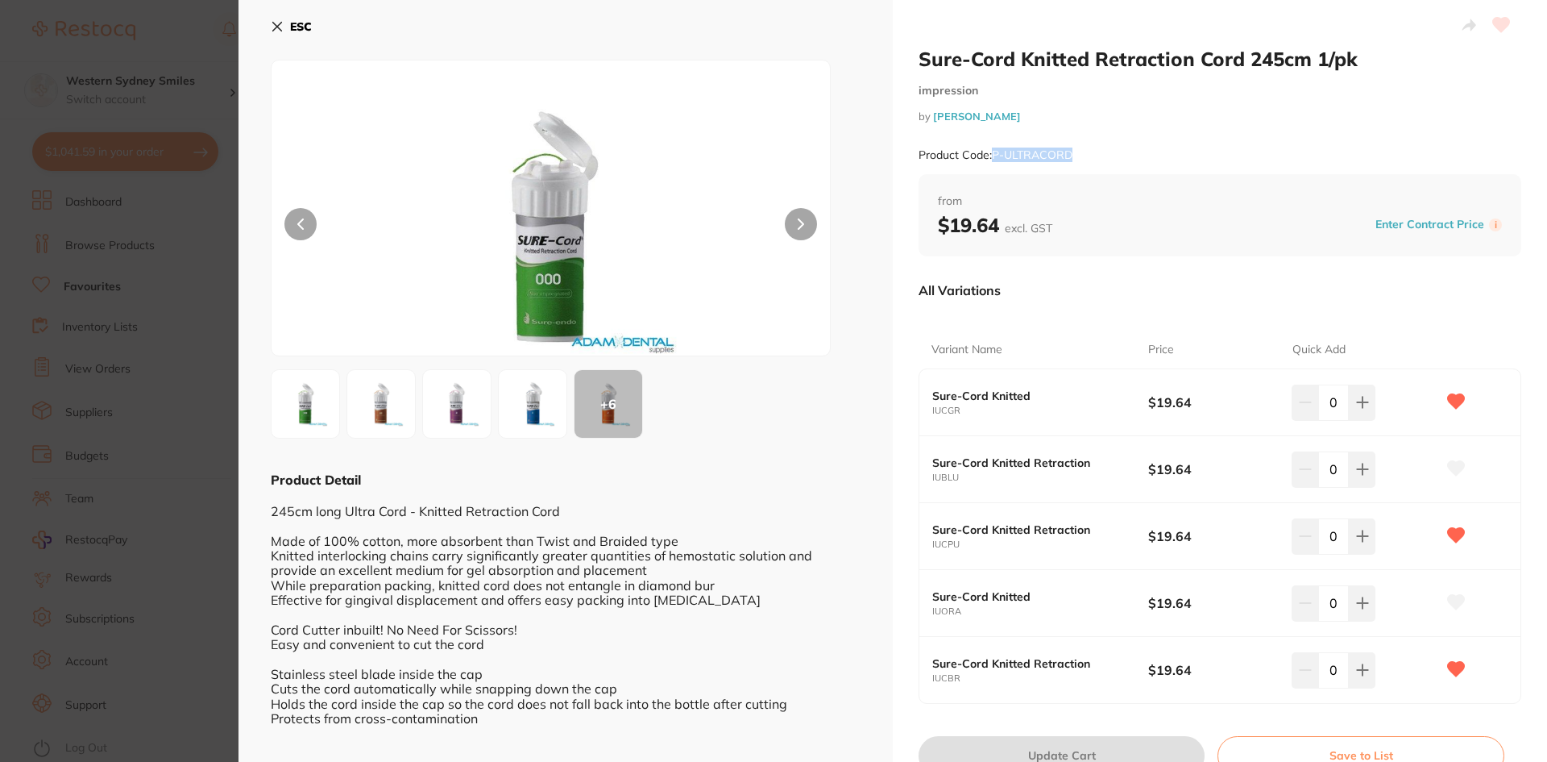
copy small "P-ULTRACORD"
click at [283, 24] on icon at bounding box center [277, 26] width 13 height 13
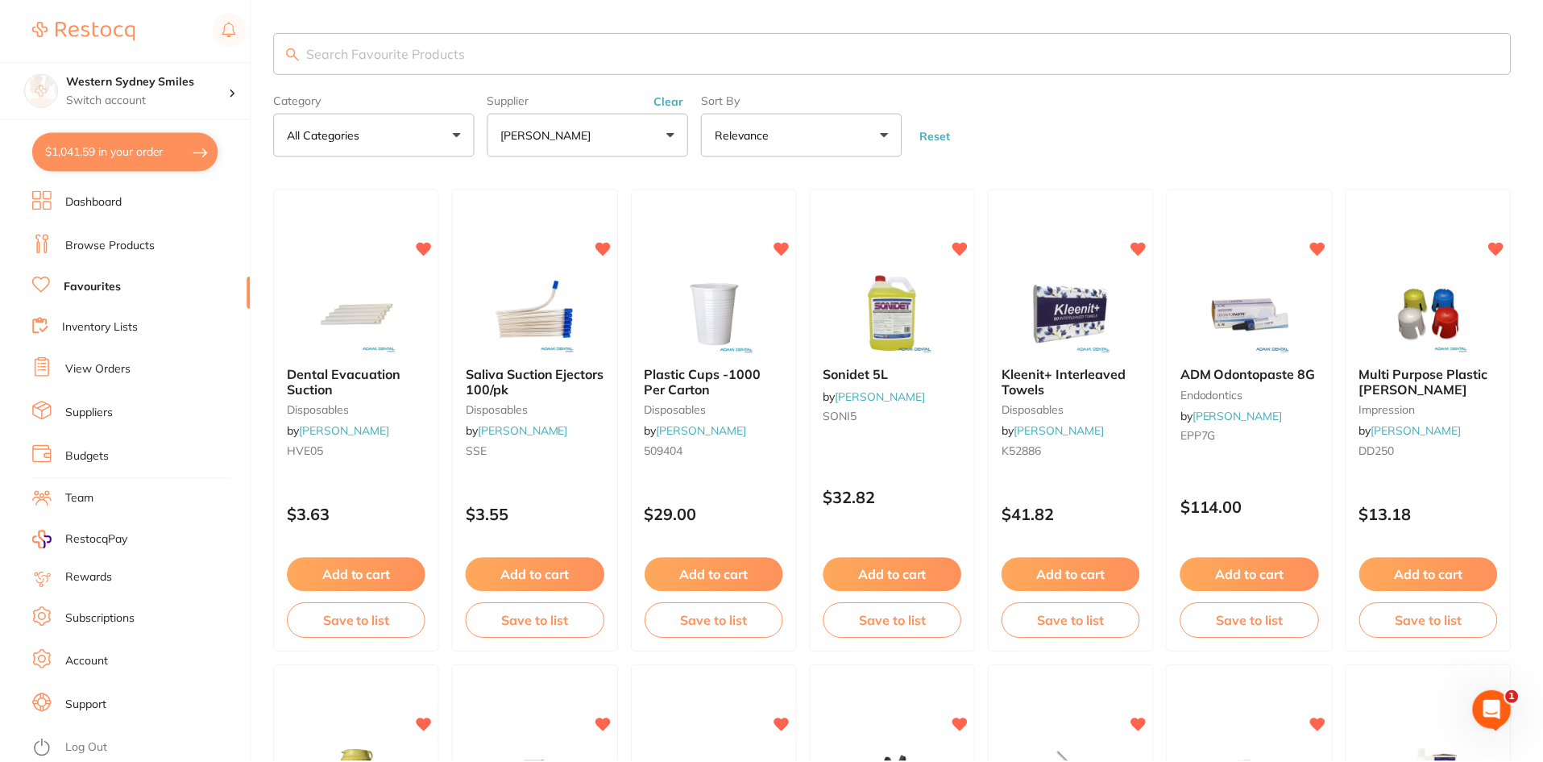
scroll to position [2095, 0]
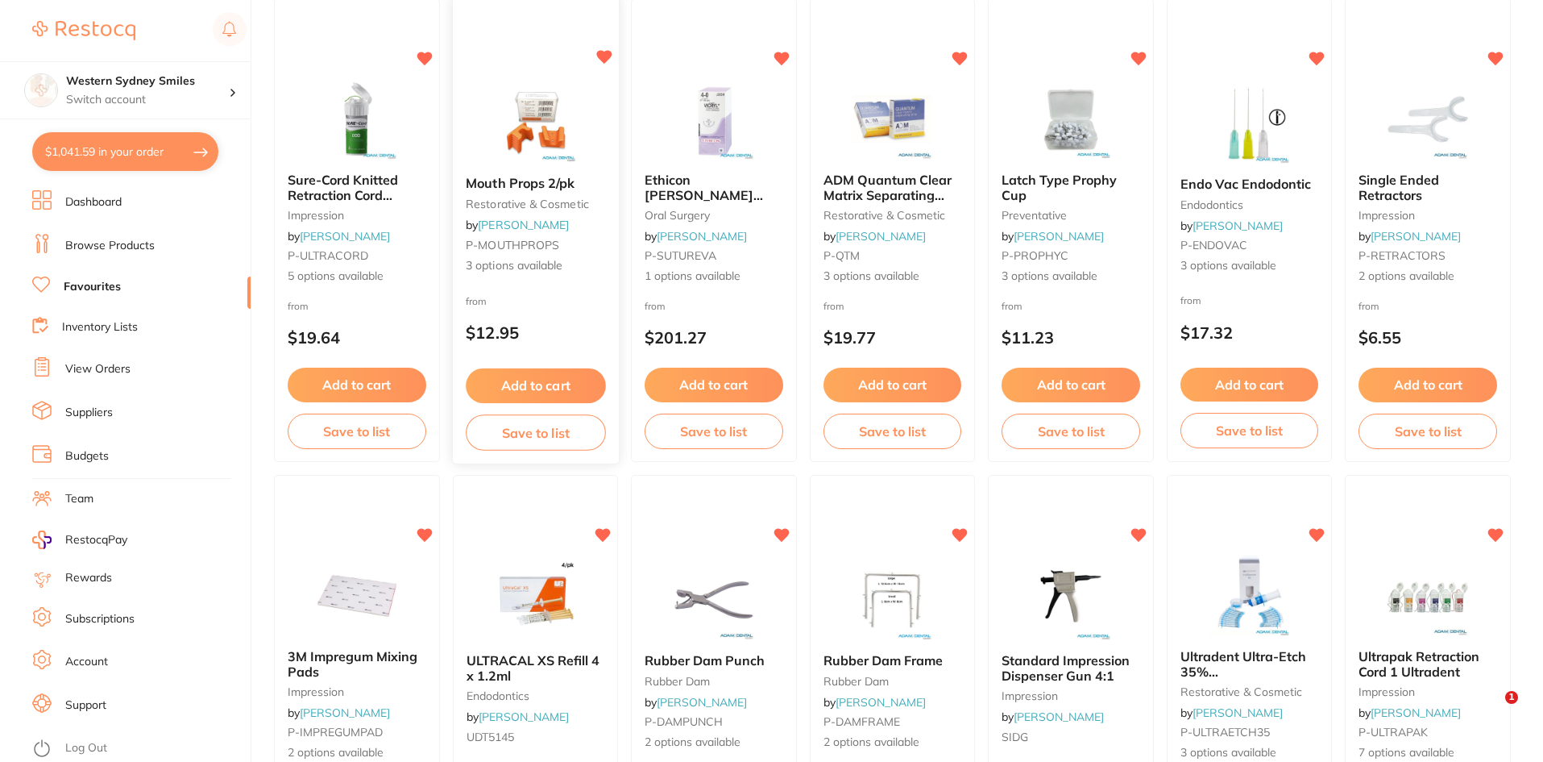
click at [518, 238] on span "P-MOUTHPROPS" at bounding box center [512, 245] width 93 height 15
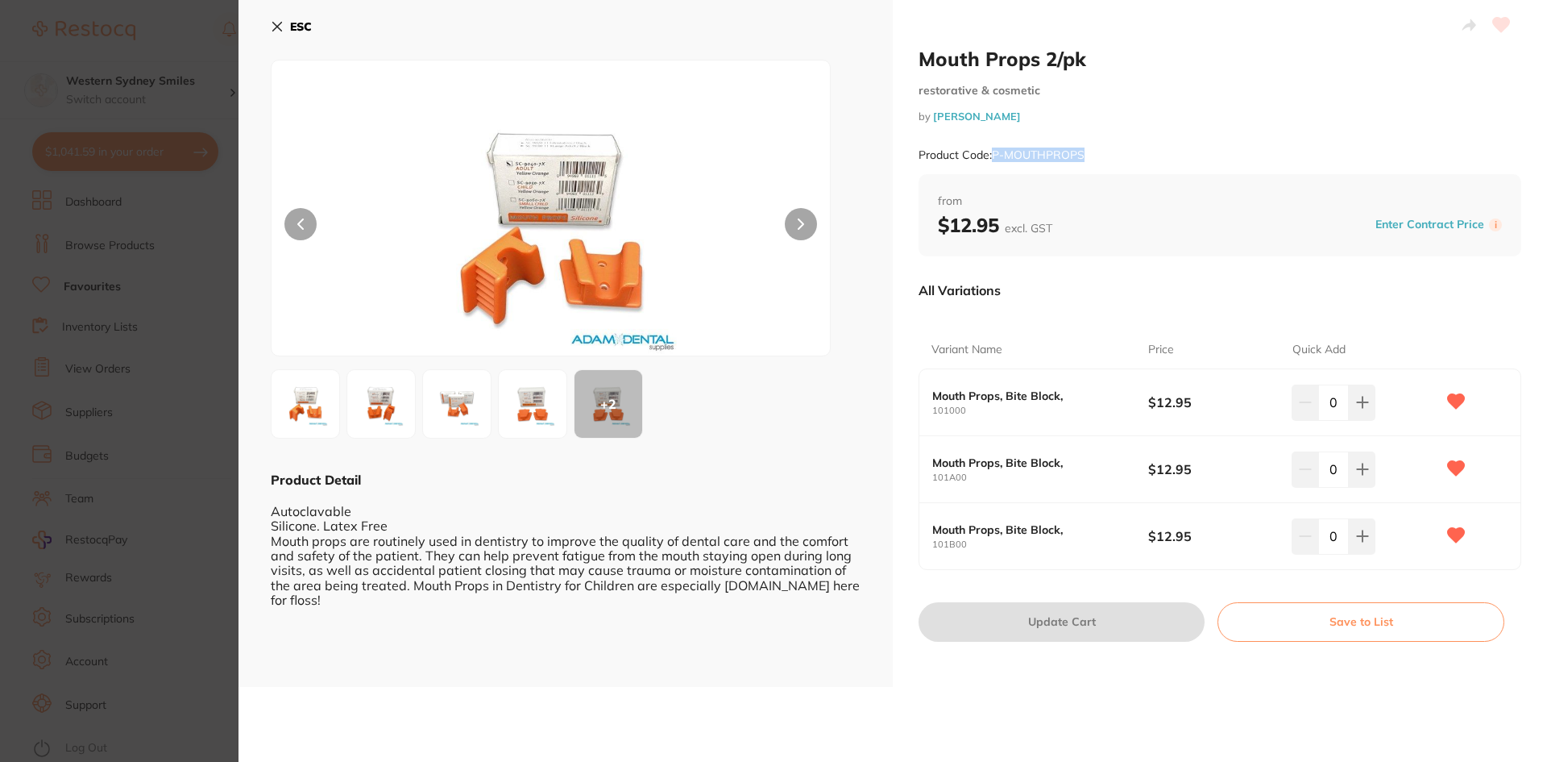
drag, startPoint x: 1092, startPoint y: 150, endPoint x: 995, endPoint y: 154, distance: 96.8
click at [995, 154] on div "Product Code: P-MOUTHPROPS" at bounding box center [1220, 154] width 603 height 39
copy small "P-MOUTHPROPS"
click at [269, 26] on div "ESC + 2 Product Detail Autoclavable Silicone. Latex Free Mouth props are routin…" at bounding box center [566, 343] width 654 height 687
click at [275, 24] on icon at bounding box center [277, 27] width 9 height 9
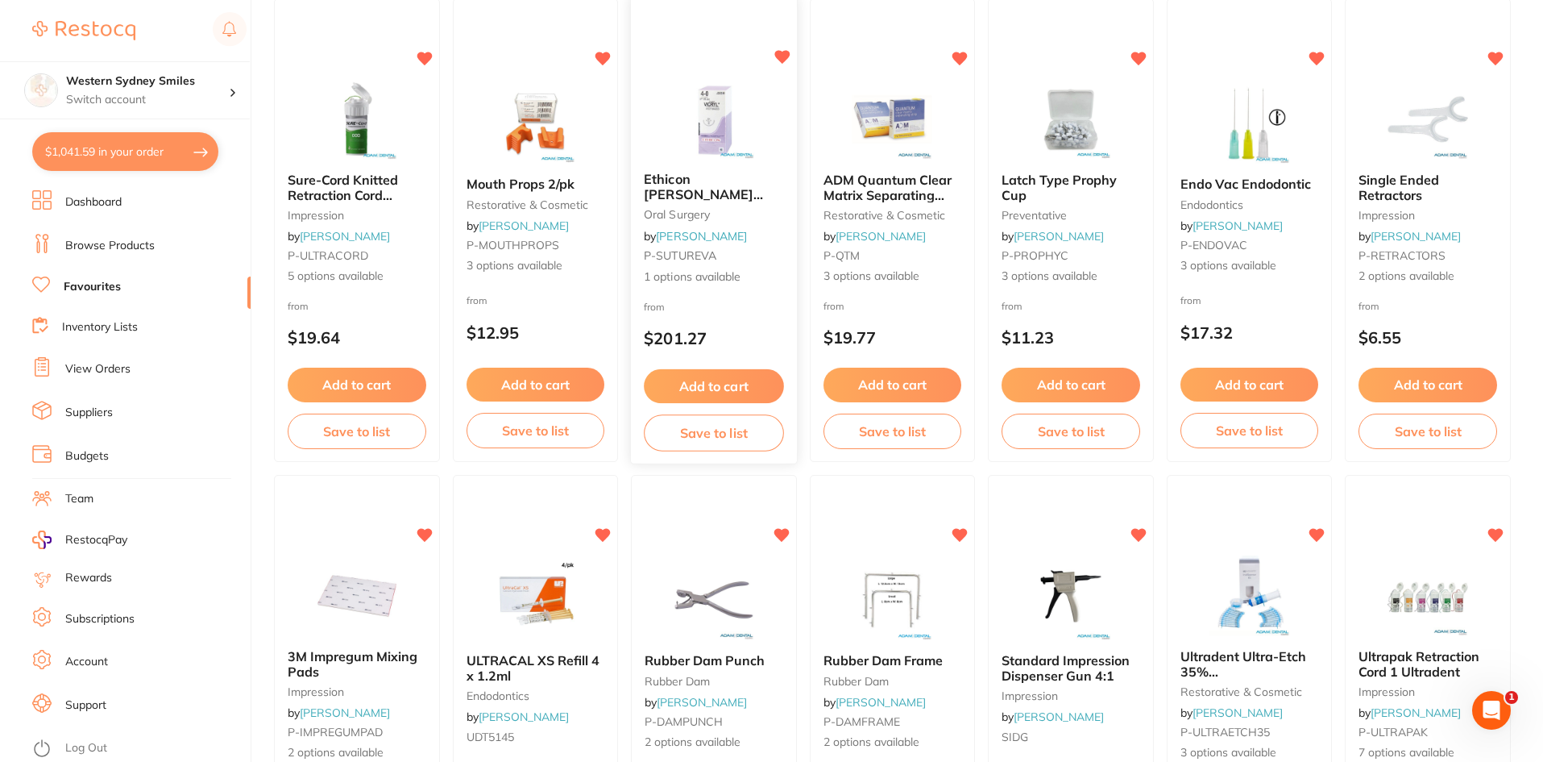
click at [722, 135] on img at bounding box center [714, 117] width 106 height 81
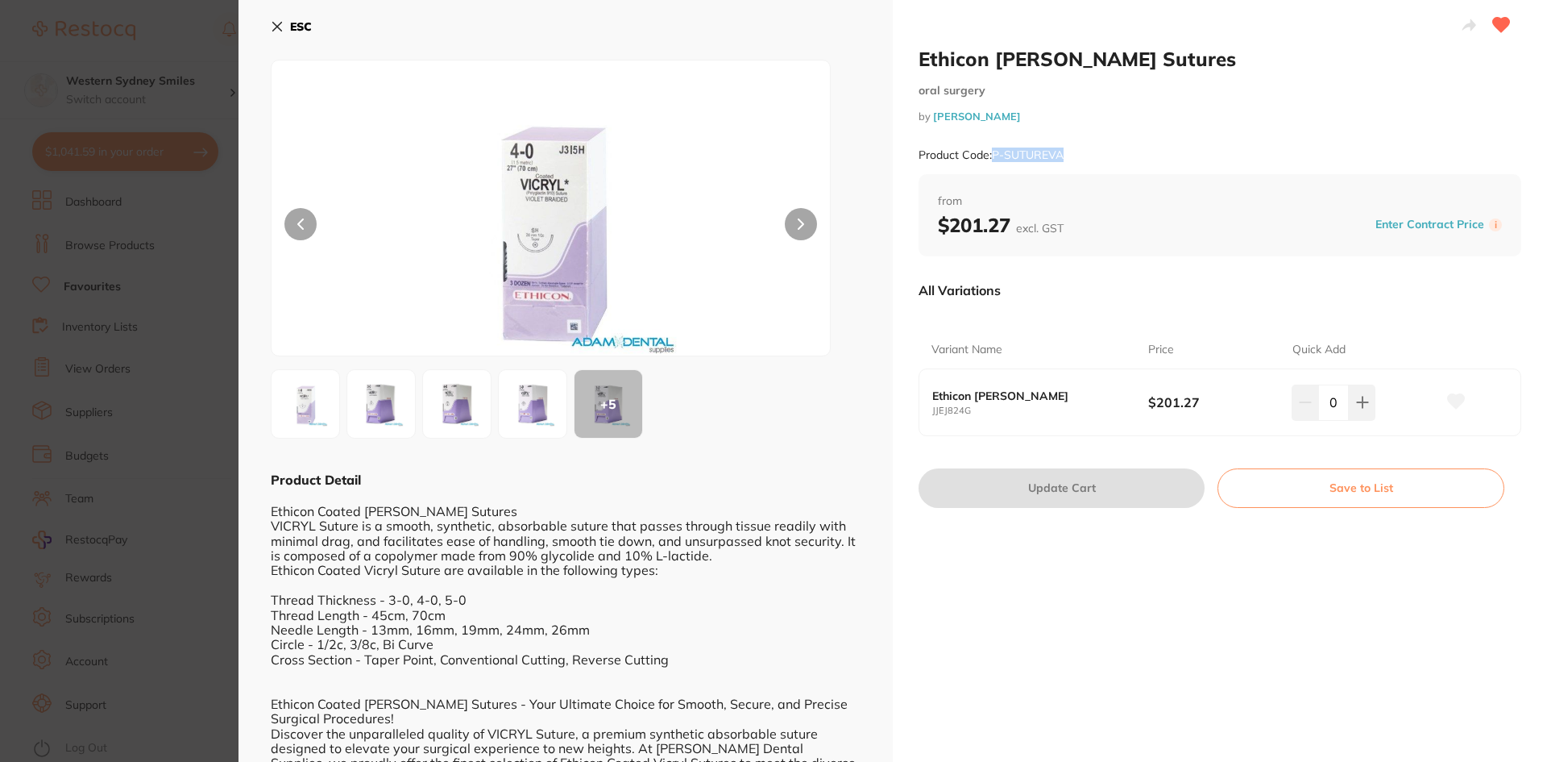
drag, startPoint x: 1069, startPoint y: 152, endPoint x: 993, endPoint y: 149, distance: 75.8
click at [993, 149] on div "Product Code: P-SUTUREVA" at bounding box center [1220, 154] width 603 height 39
copy small "P-SUTUREVA"
click at [281, 19] on button "ESC" at bounding box center [291, 26] width 41 height 27
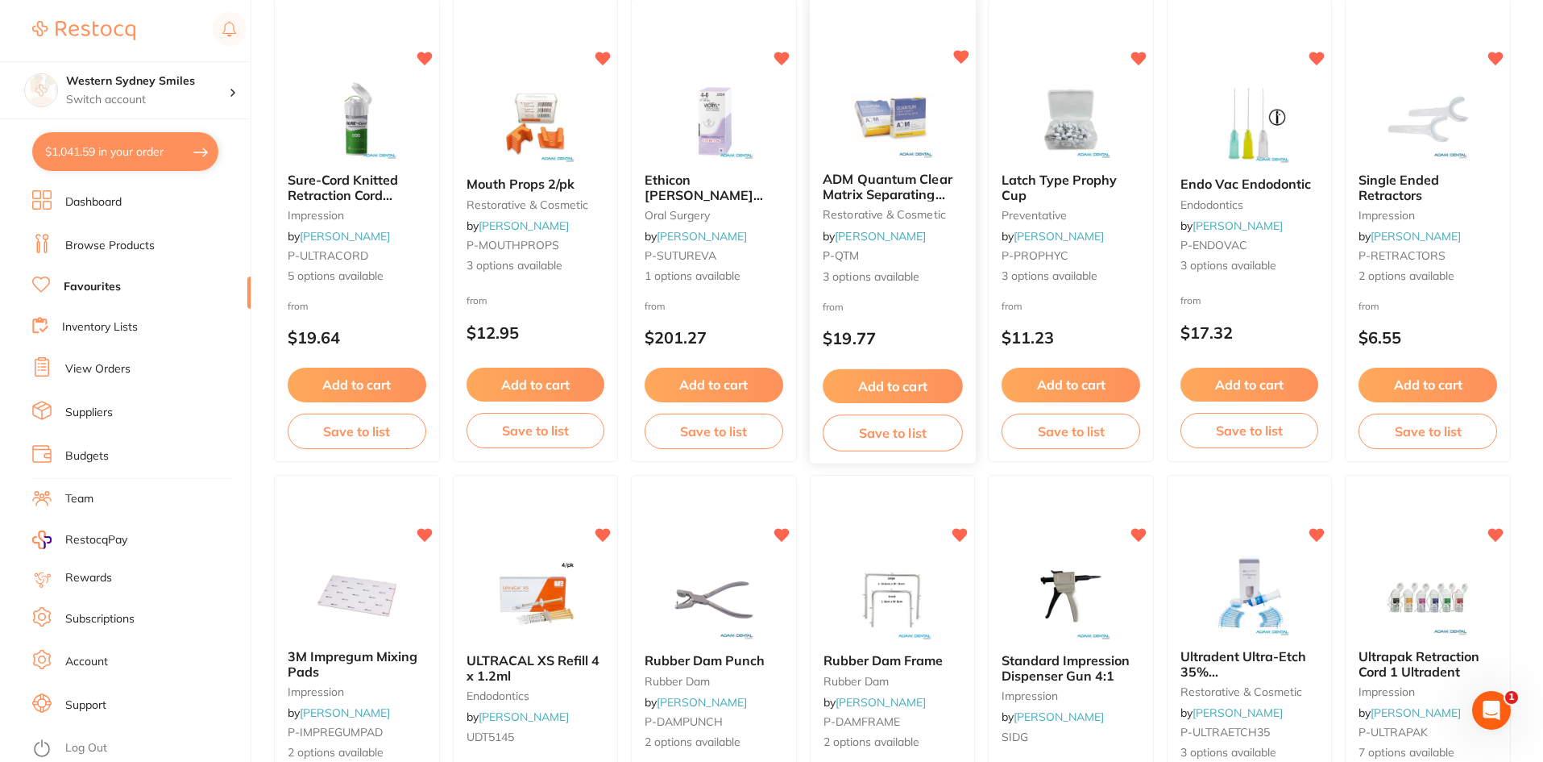
click at [851, 127] on img at bounding box center [893, 117] width 106 height 81
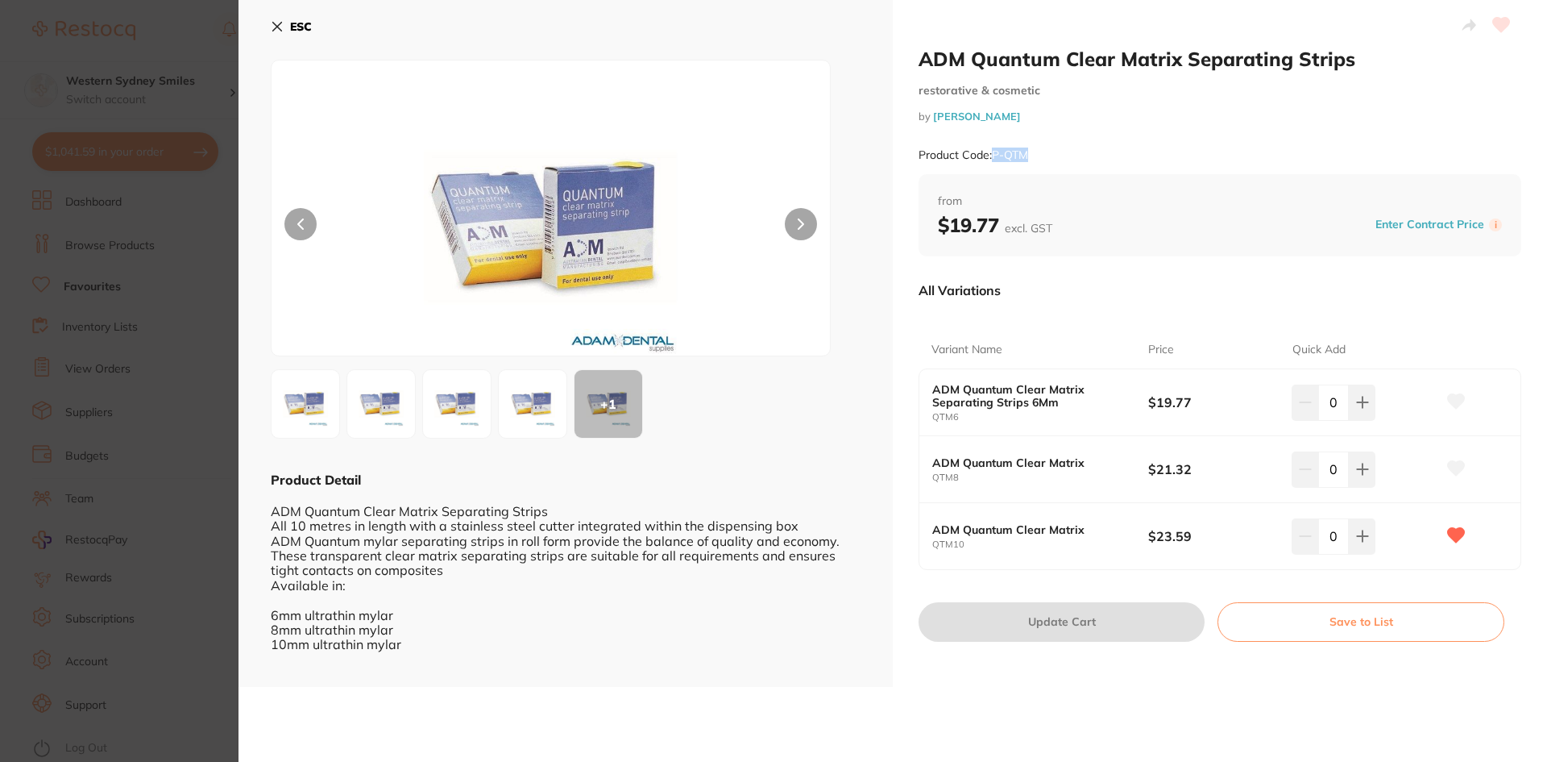
drag, startPoint x: 1029, startPoint y: 151, endPoint x: 994, endPoint y: 155, distance: 35.7
click at [994, 155] on div "Product Code: P-QTM" at bounding box center [1220, 154] width 603 height 39
copy small "P-QTM"
click at [276, 23] on icon at bounding box center [277, 26] width 13 height 13
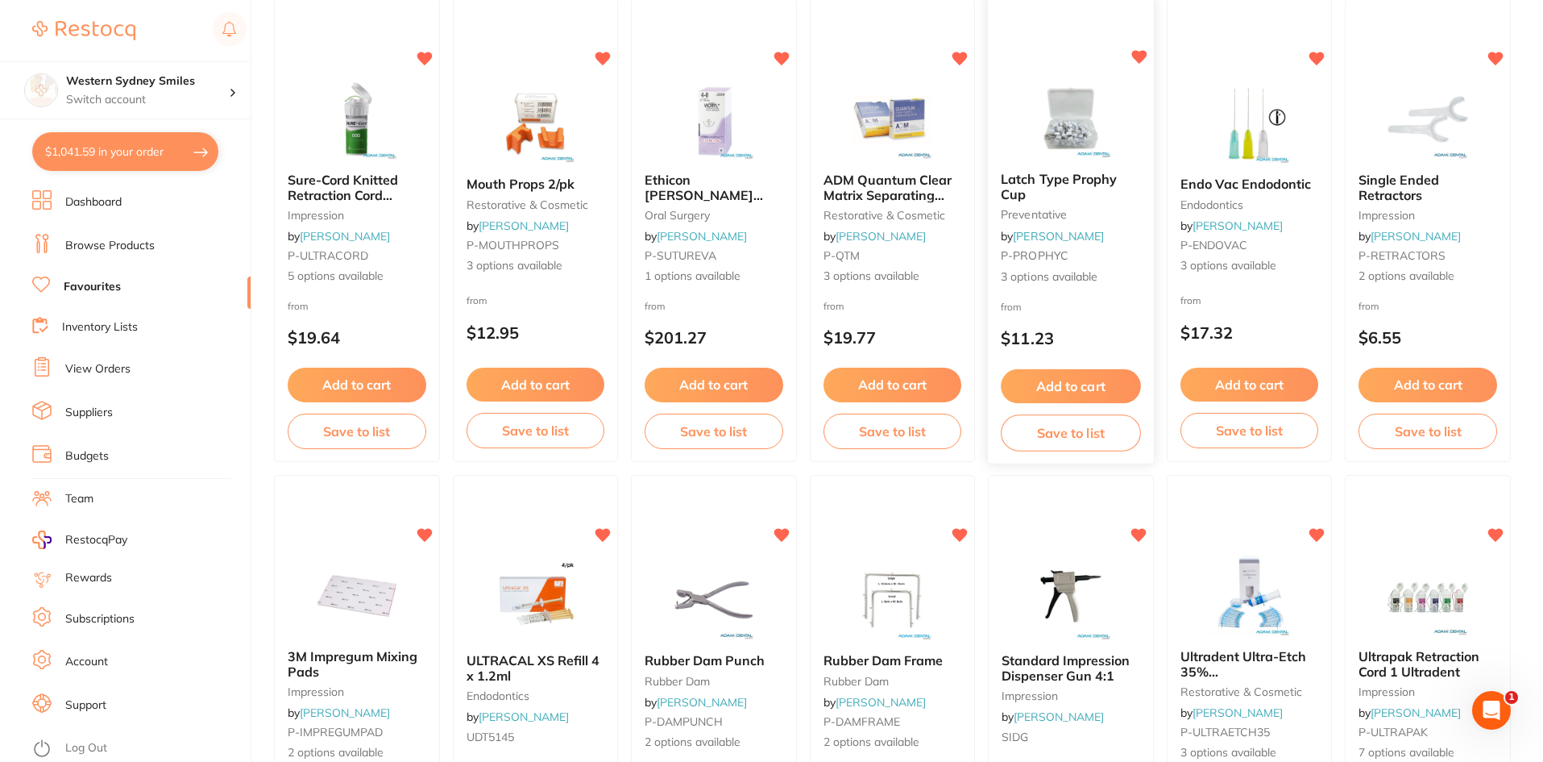
click at [1081, 185] on span "Latch Type Prophy Cup" at bounding box center [1059, 186] width 116 height 31
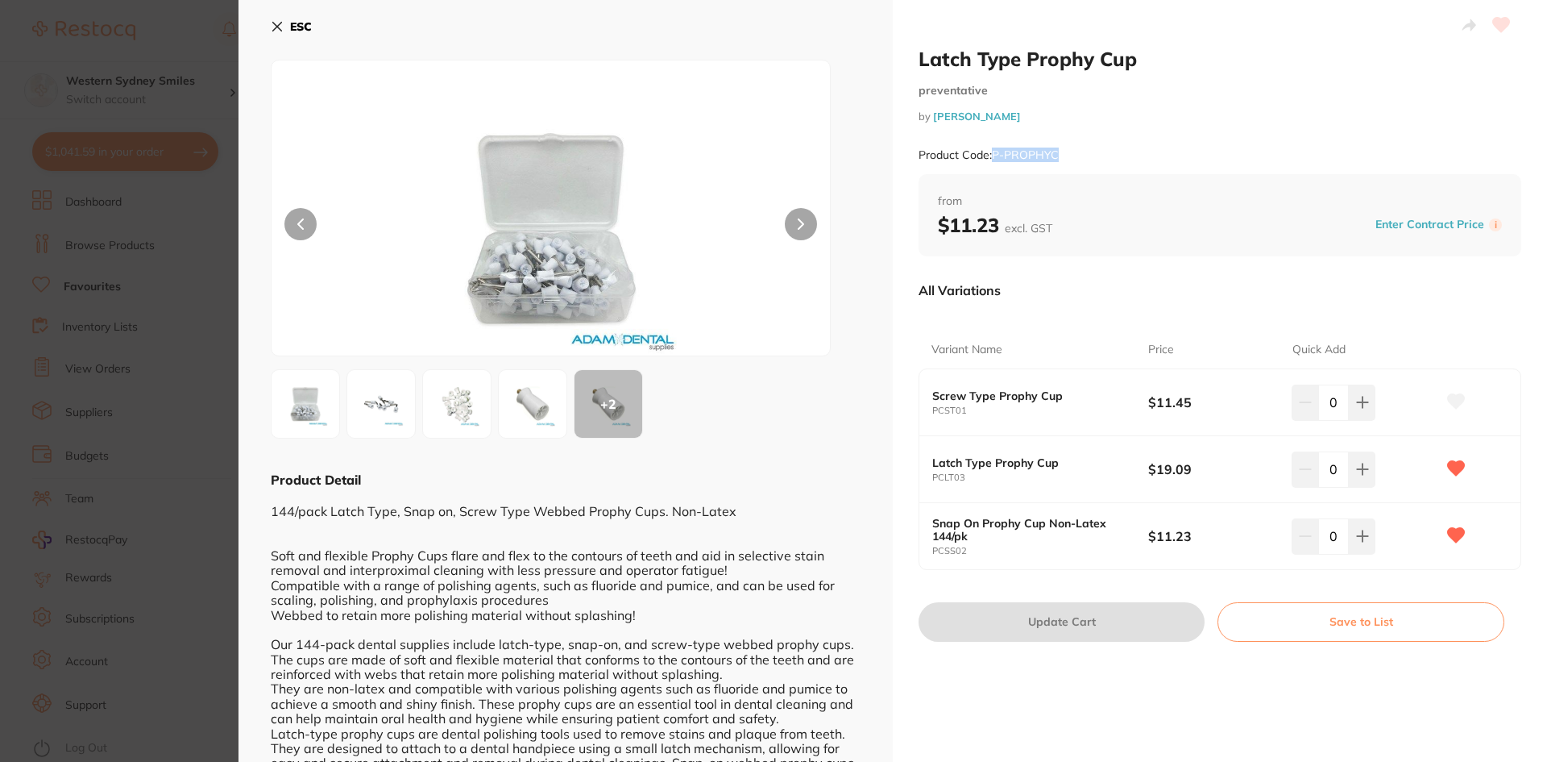
drag, startPoint x: 1061, startPoint y: 152, endPoint x: 995, endPoint y: 152, distance: 66.1
click at [995, 152] on div "Product Code: P-PROPHYC" at bounding box center [1220, 154] width 603 height 39
copy small "P-PROPHYC"
click at [275, 24] on icon at bounding box center [277, 27] width 9 height 9
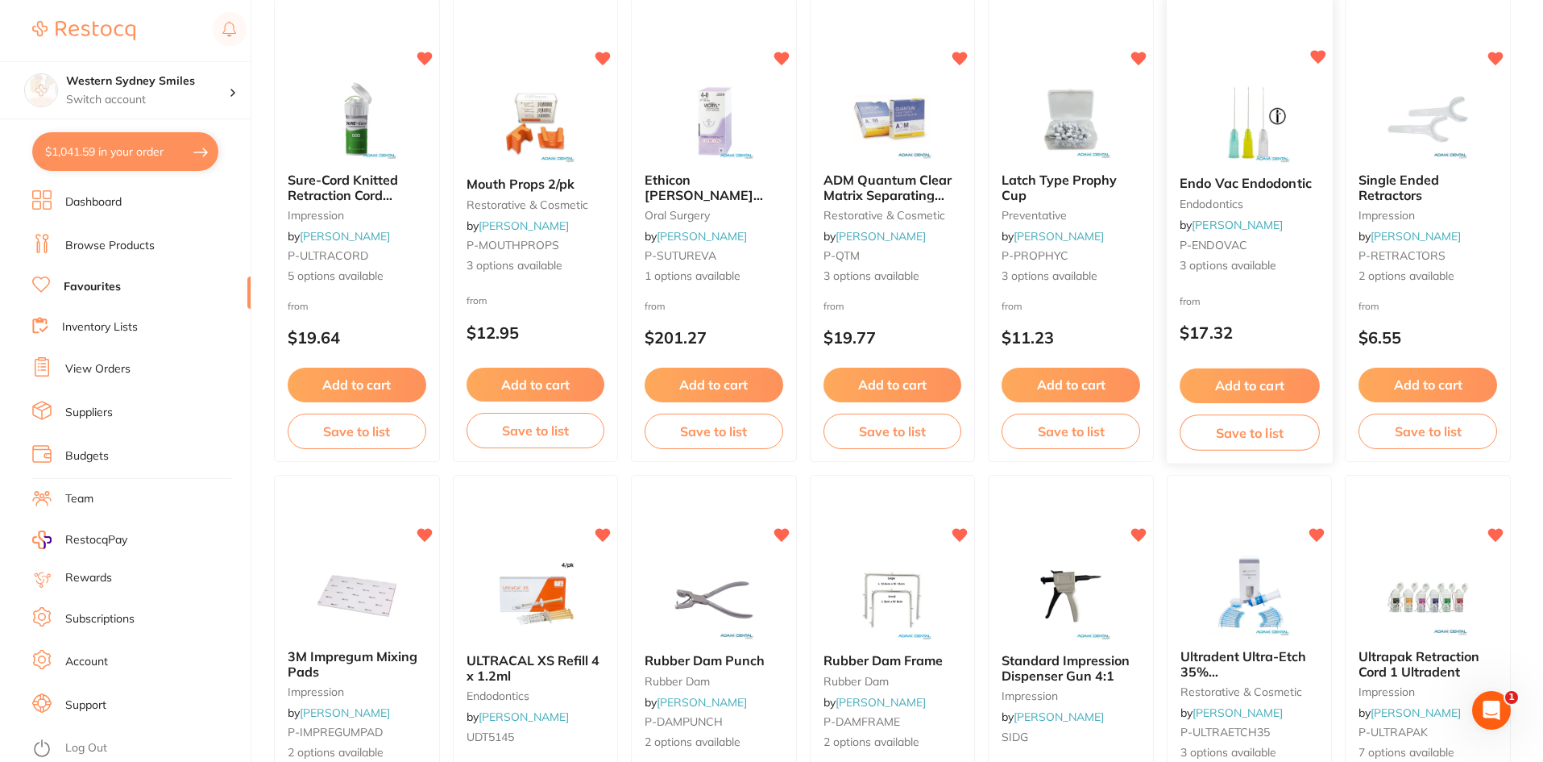
click at [1201, 167] on div "Endo Vac Endodontic endodontics by Adam Dental P-ENDOVAC 3 options available" at bounding box center [1250, 226] width 166 height 124
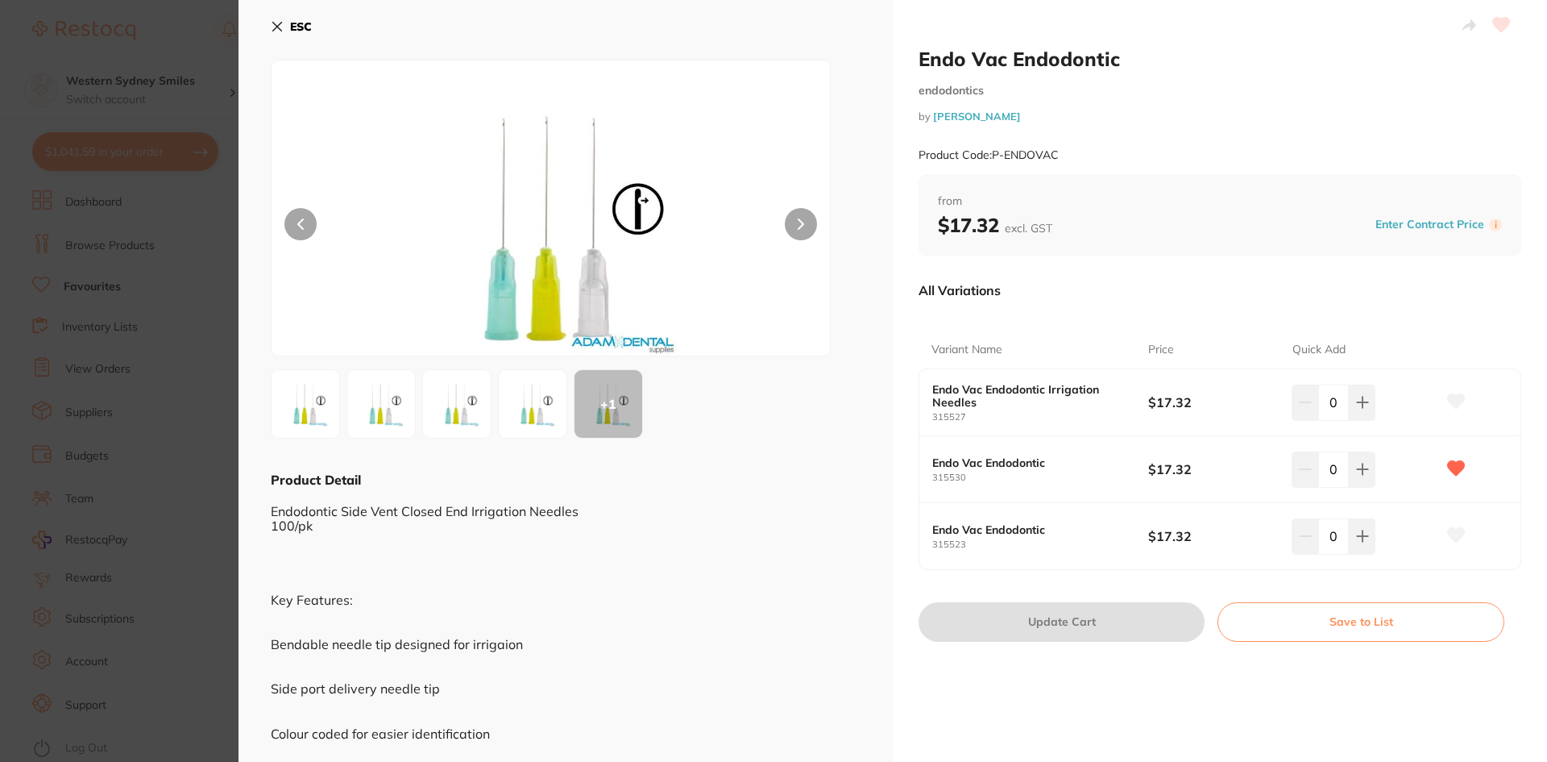
click at [1055, 154] on small "Product Code: P-ENDOVAC" at bounding box center [989, 155] width 140 height 14
drag, startPoint x: 1057, startPoint y: 154, endPoint x: 993, endPoint y: 157, distance: 63.8
click at [993, 157] on small "Product Code: P-ENDOVAC" at bounding box center [989, 155] width 140 height 14
click at [277, 26] on icon at bounding box center [277, 27] width 9 height 9
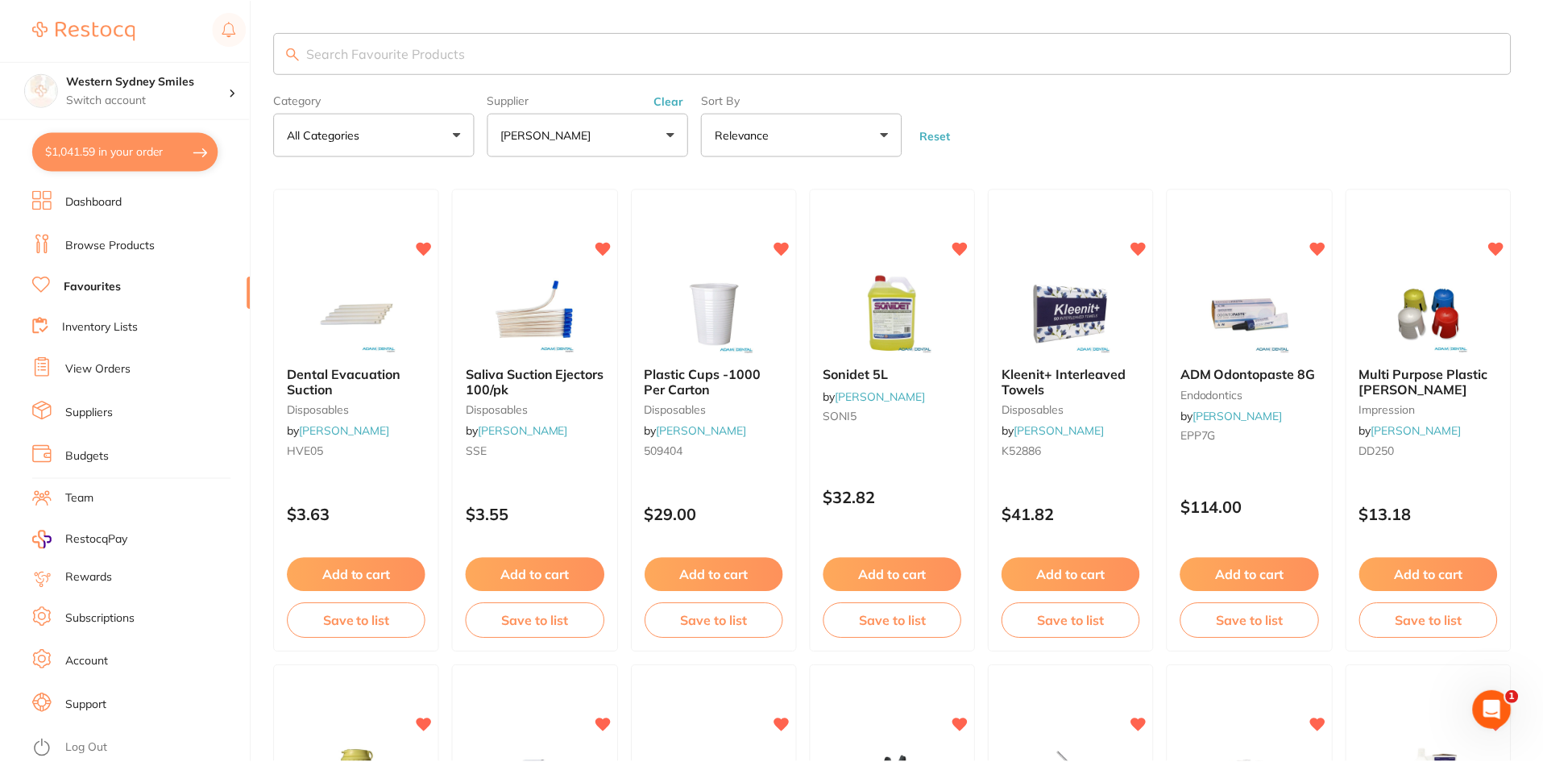
scroll to position [2095, 0]
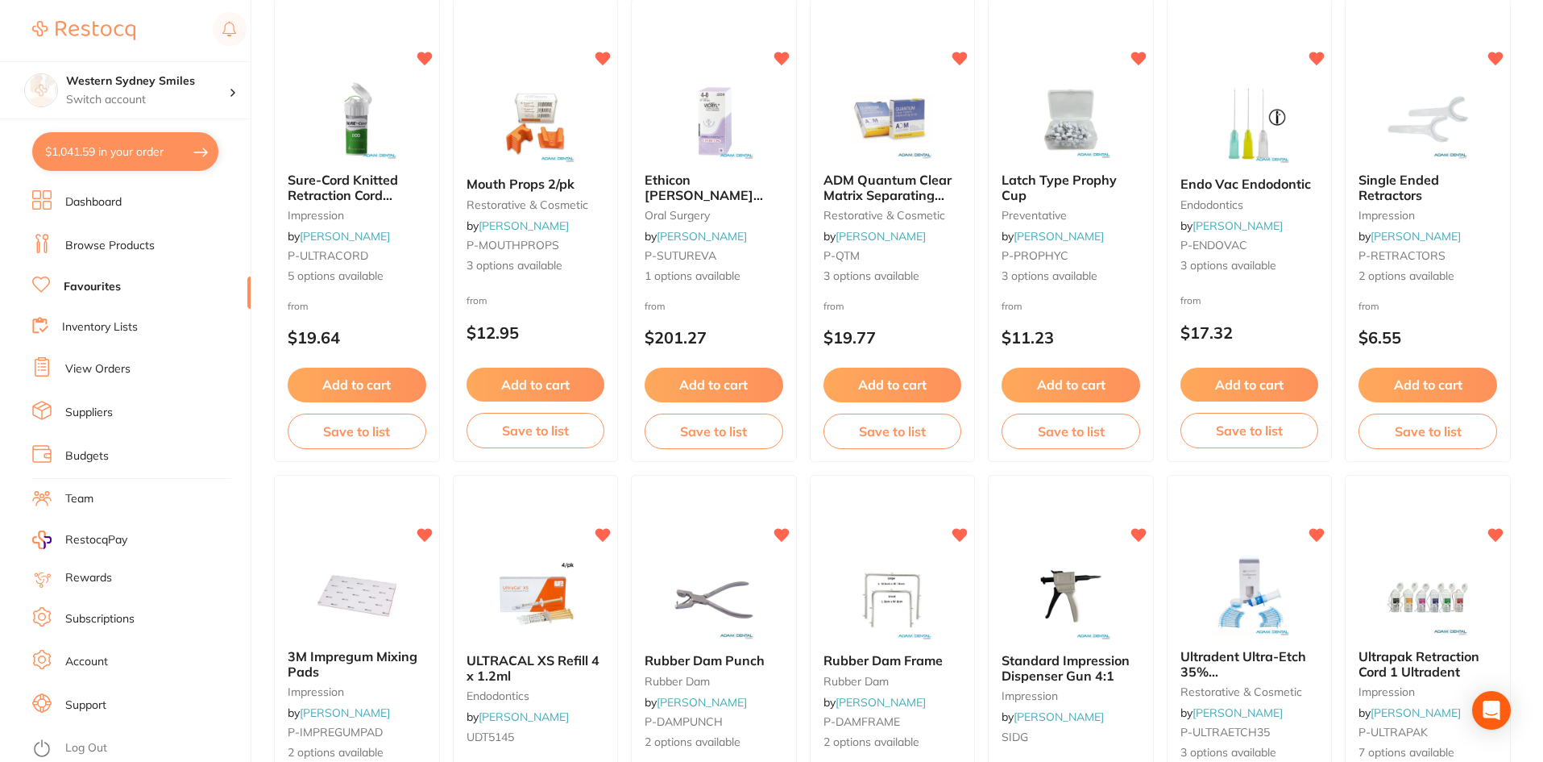
click at [1373, 106] on div at bounding box center [1428, 119] width 164 height 81
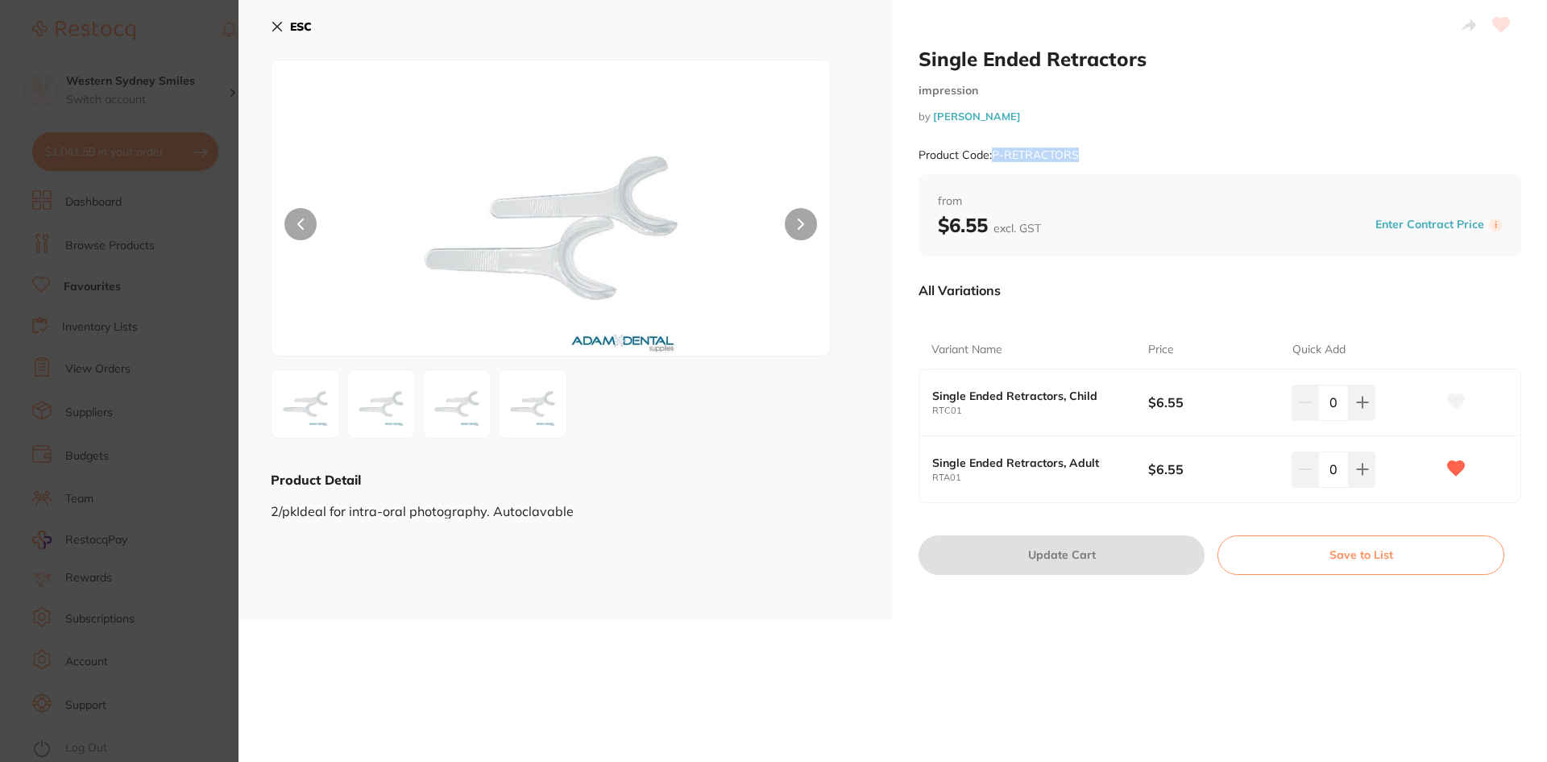
drag, startPoint x: 1085, startPoint y: 147, endPoint x: 991, endPoint y: 154, distance: 93.8
click at [991, 154] on div "Product Code: P-RETRACTORS" at bounding box center [1220, 154] width 603 height 39
click at [274, 23] on icon at bounding box center [277, 27] width 9 height 9
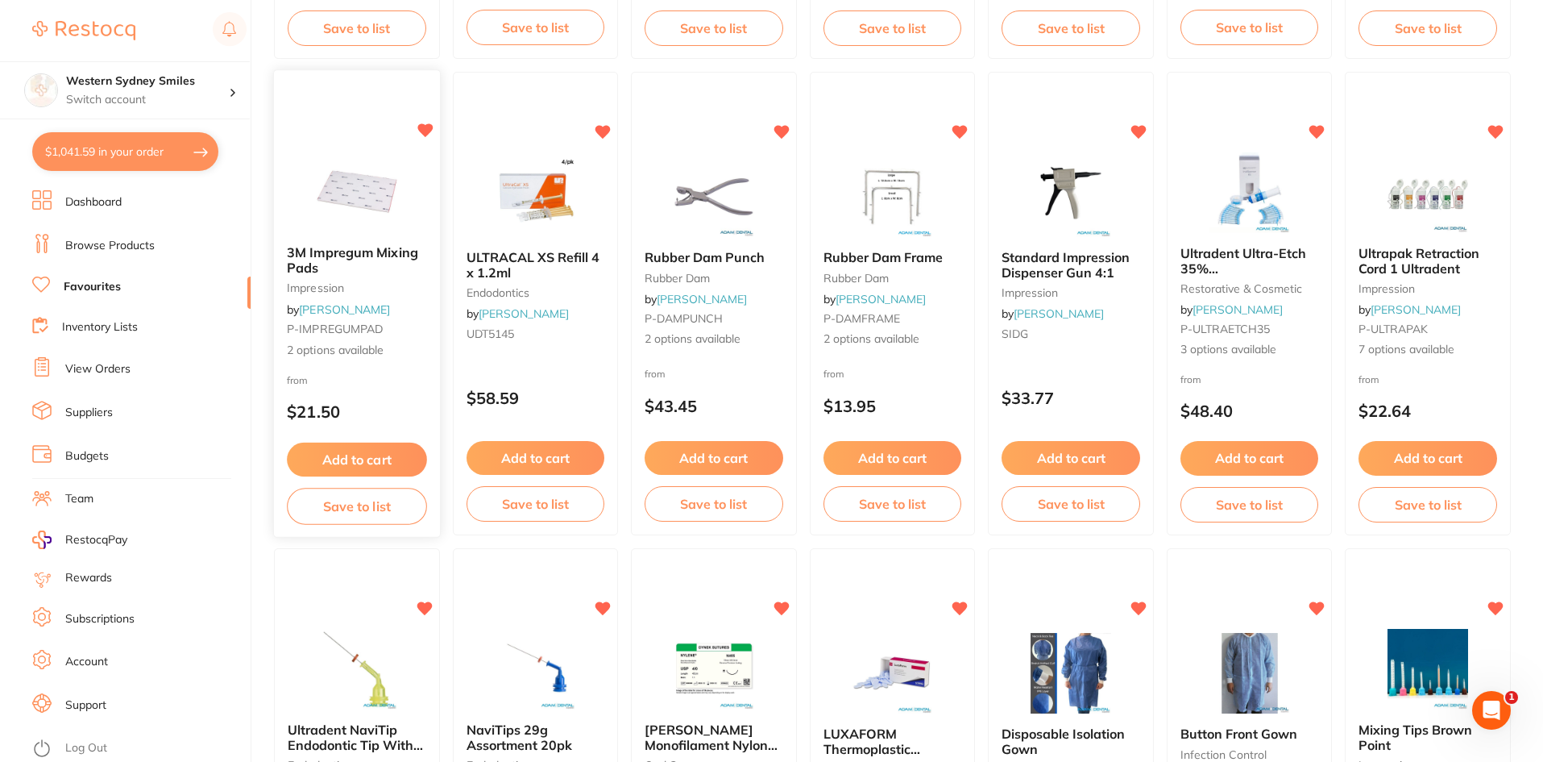
click at [364, 168] on img at bounding box center [357, 191] width 106 height 81
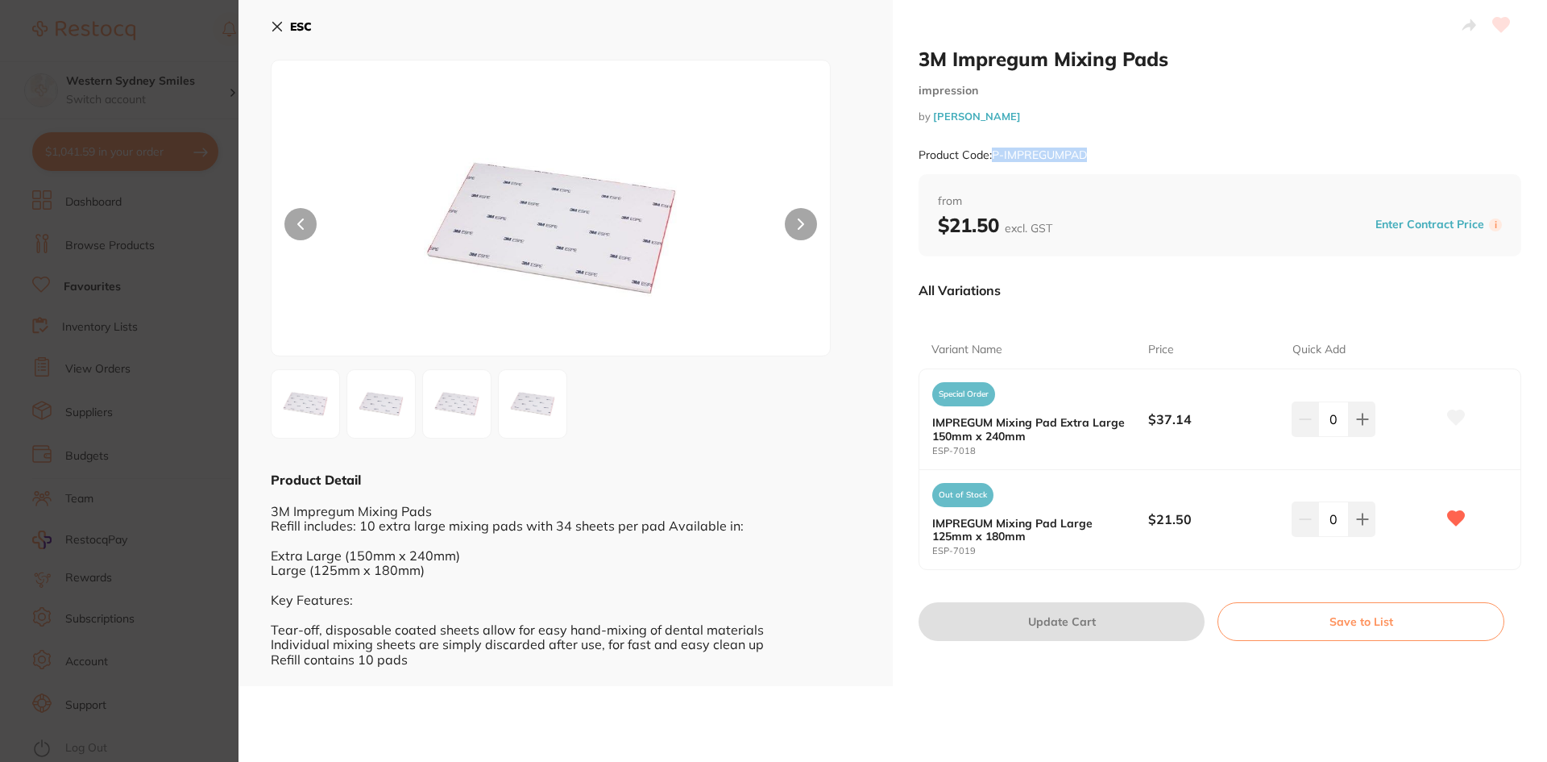
drag, startPoint x: 1086, startPoint y: 152, endPoint x: 995, endPoint y: 162, distance: 92.4
click at [995, 162] on div "Product Code: P-IMPREGUMPAD" at bounding box center [1220, 154] width 603 height 39
click at [270, 30] on div "ESC Product Detail 3M Impregum Mixing Pads Refill includes: 10 extra large mixi…" at bounding box center [566, 343] width 654 height 686
click at [272, 29] on icon at bounding box center [277, 26] width 13 height 13
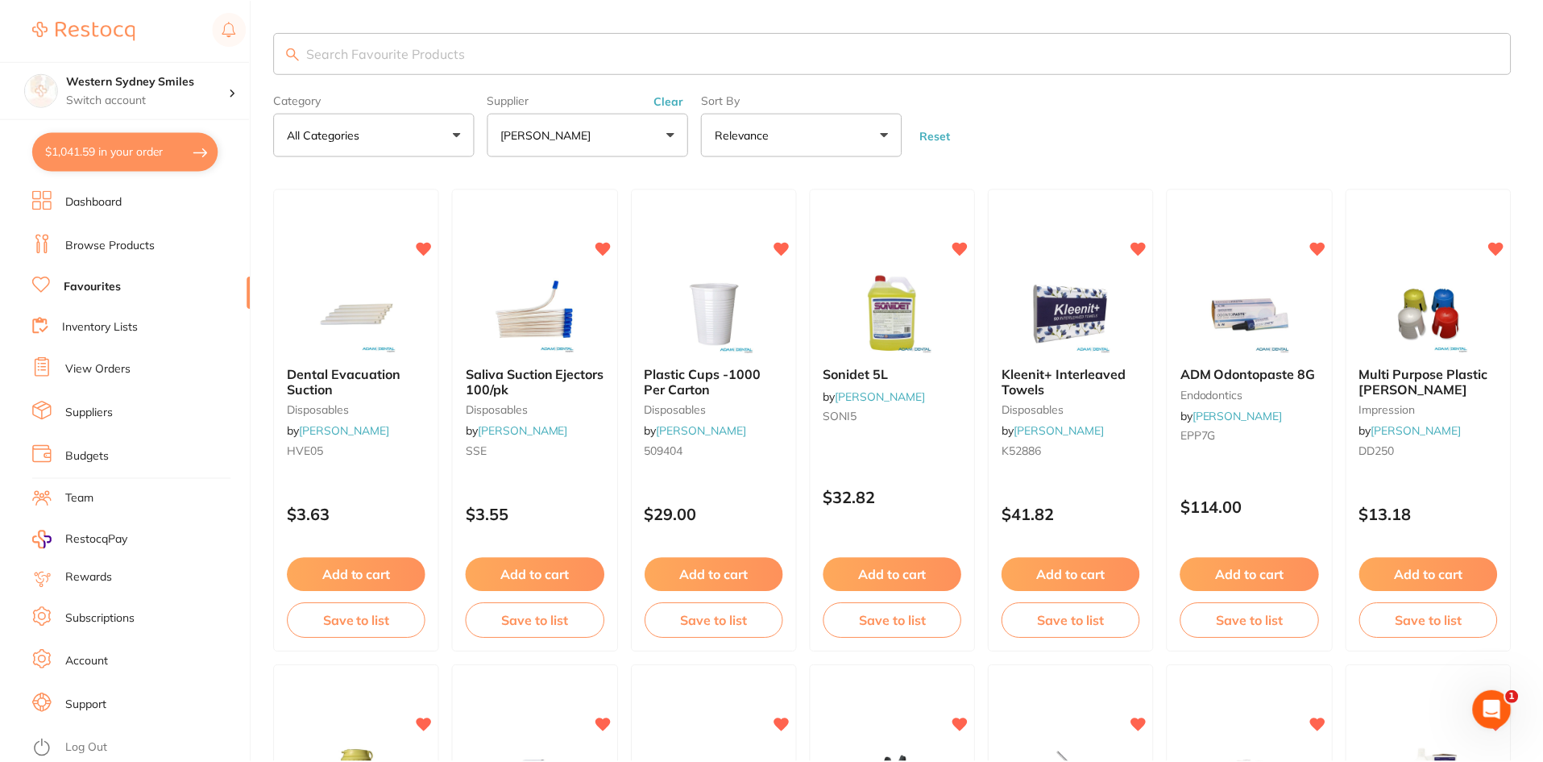
scroll to position [2498, 0]
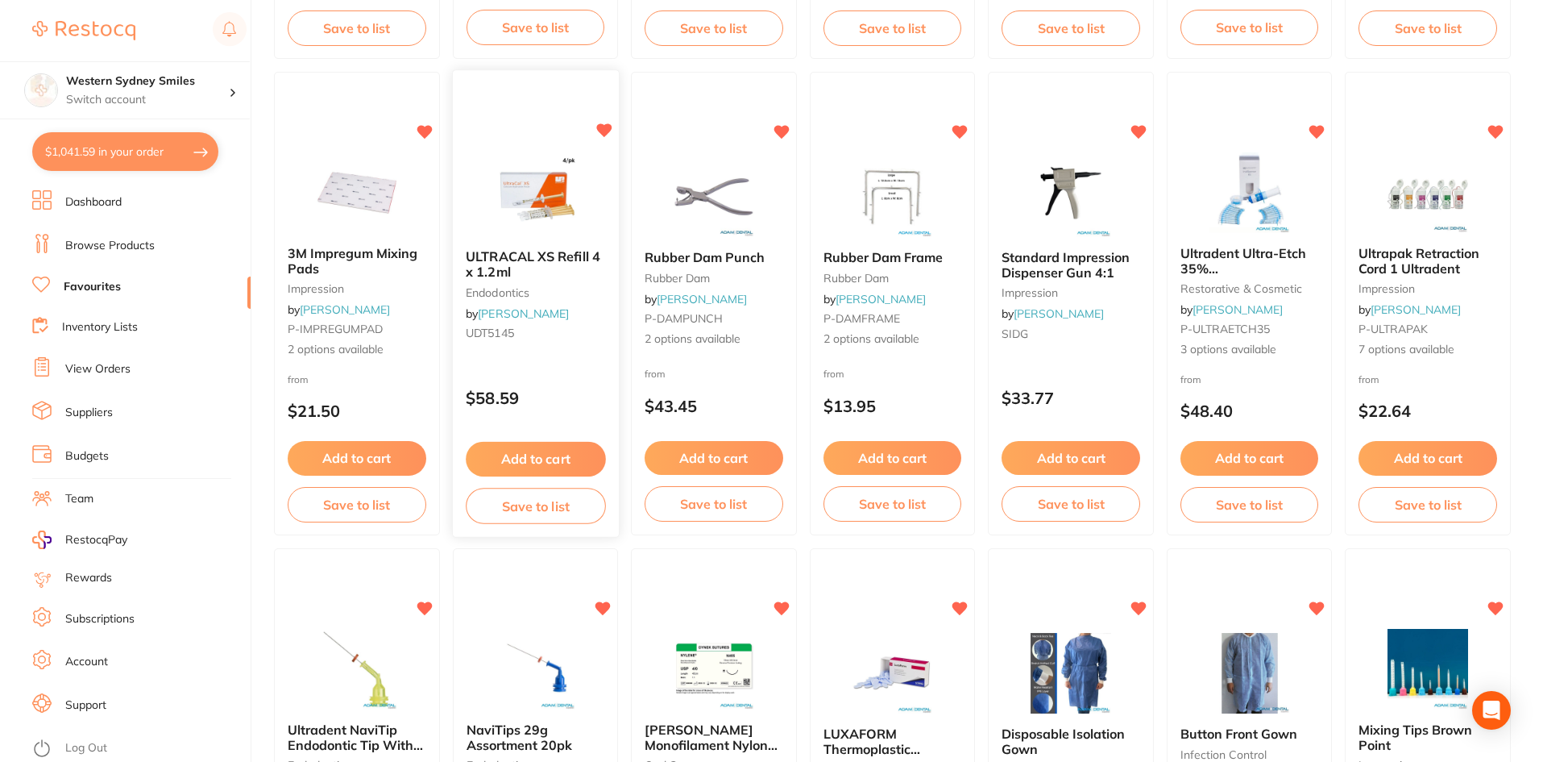
click at [562, 197] on img at bounding box center [536, 196] width 106 height 81
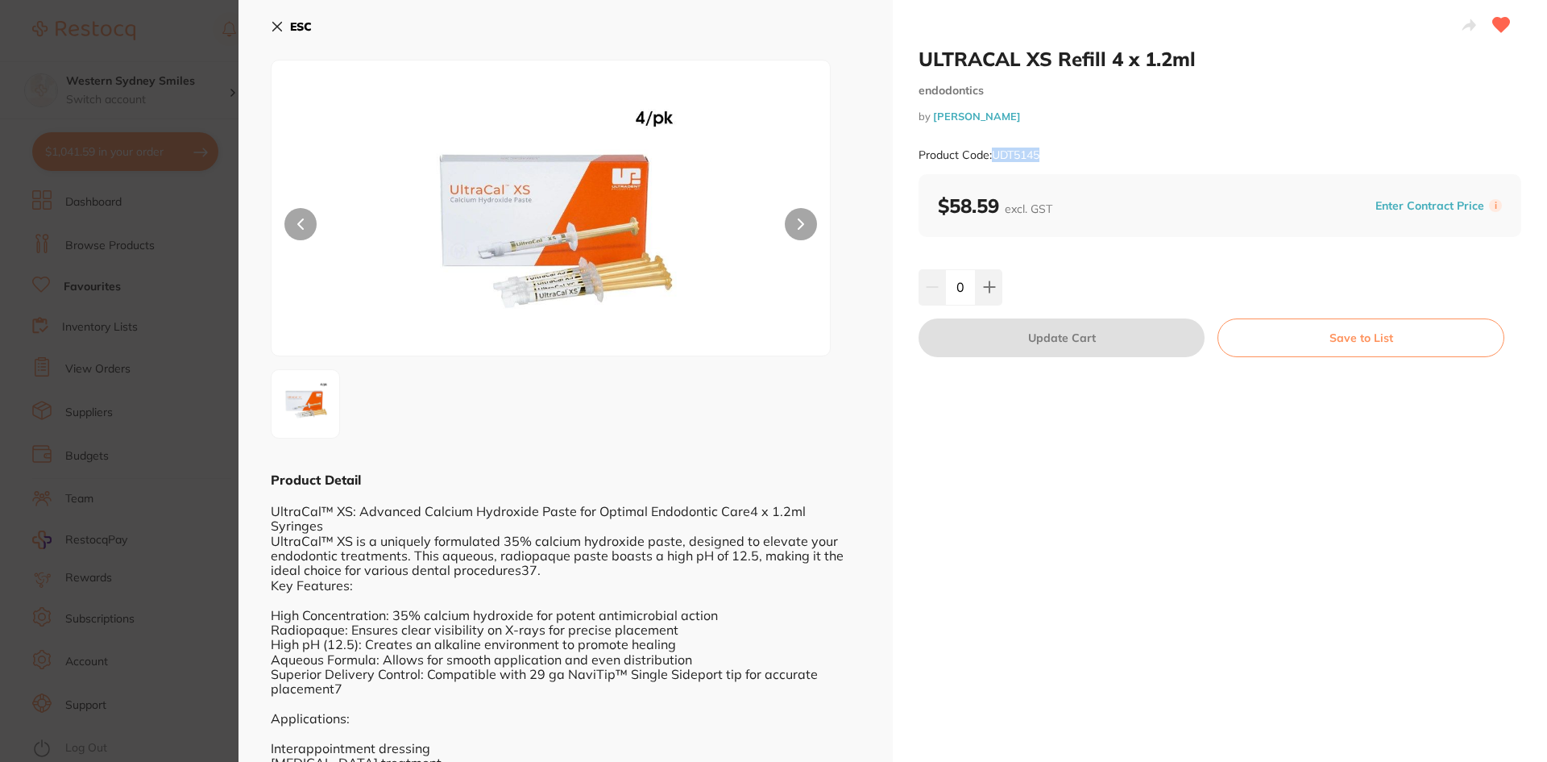
drag, startPoint x: 1044, startPoint y: 155, endPoint x: 993, endPoint y: 155, distance: 50.8
click at [993, 155] on div "Product Code: UDT5145" at bounding box center [1220, 154] width 603 height 39
click at [273, 32] on icon at bounding box center [277, 26] width 13 height 13
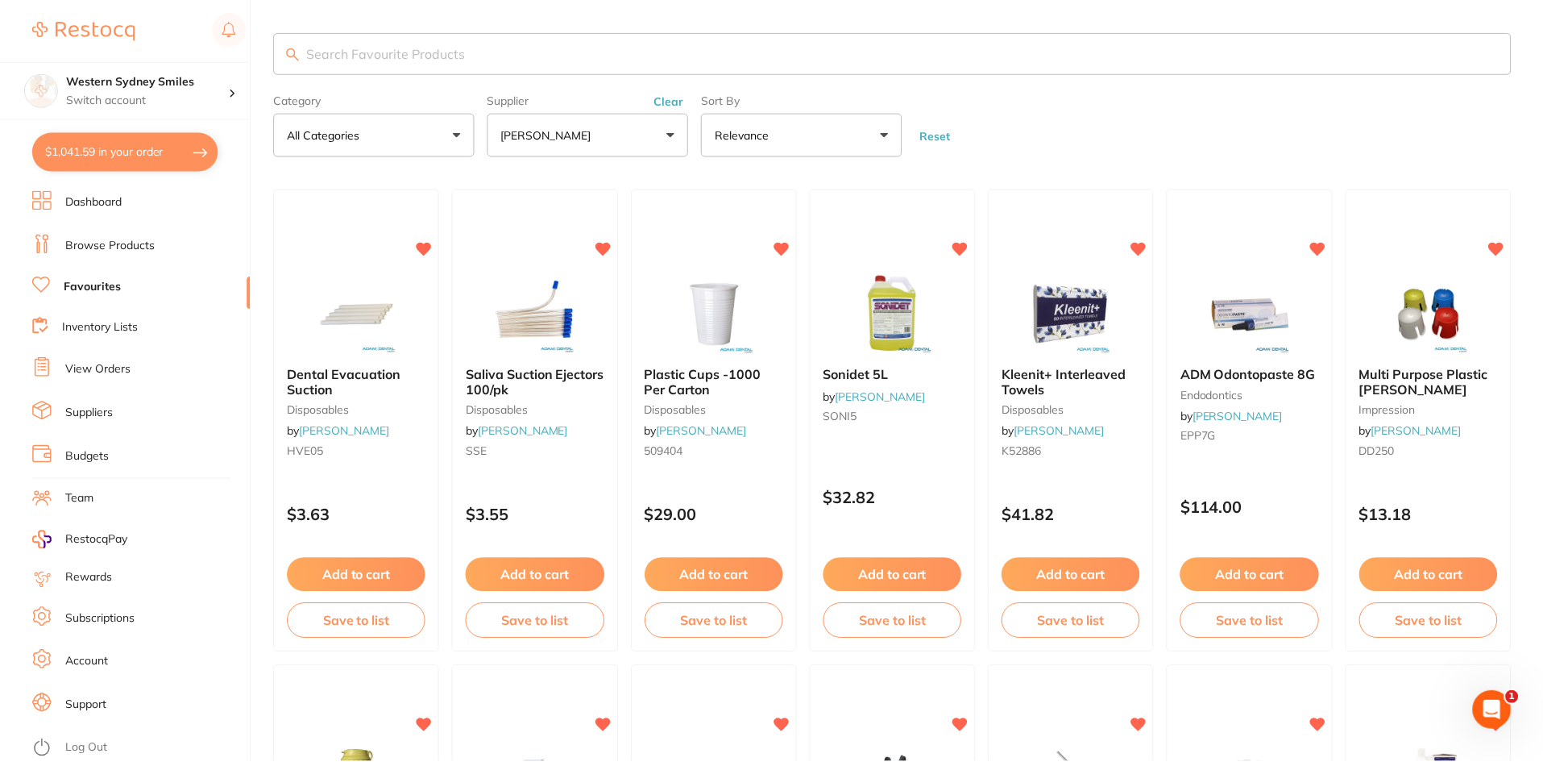
scroll to position [2498, 0]
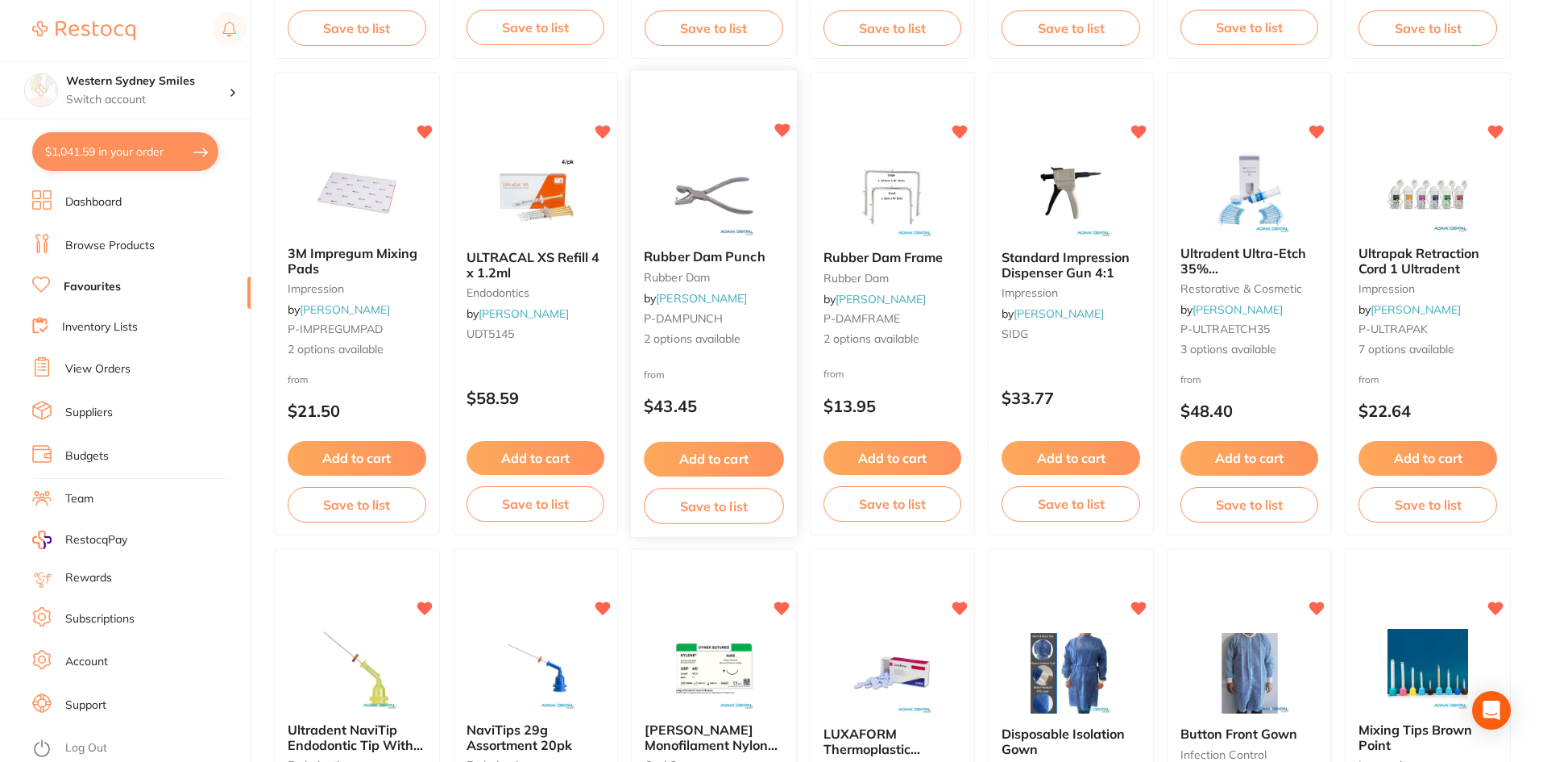
click at [718, 175] on img at bounding box center [714, 196] width 106 height 81
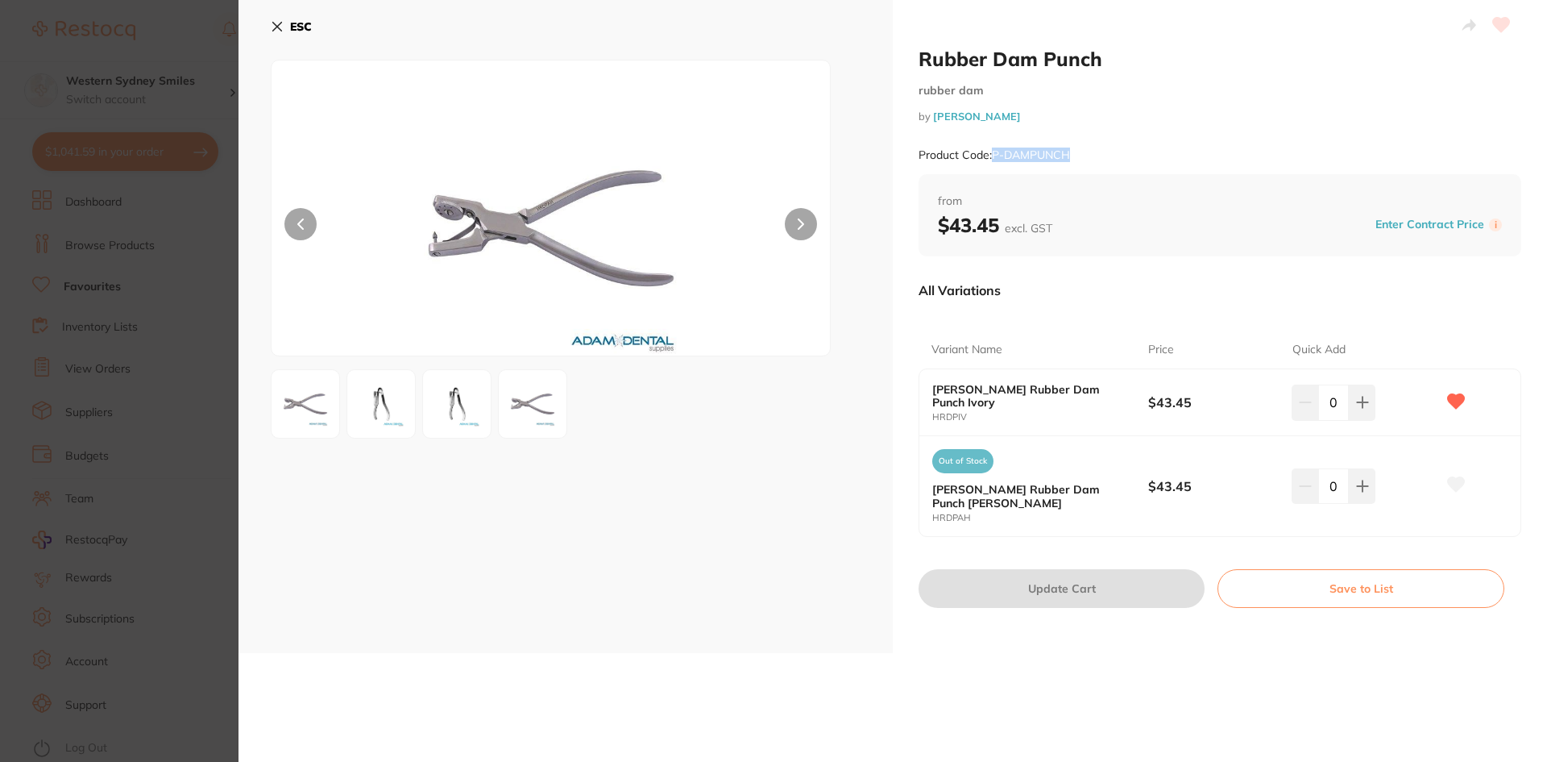
drag, startPoint x: 1077, startPoint y: 150, endPoint x: 994, endPoint y: 152, distance: 83.0
click at [994, 152] on div "Product Code: P-DAMPUNCH" at bounding box center [1220, 154] width 603 height 39
click at [277, 19] on button "ESC" at bounding box center [291, 26] width 41 height 27
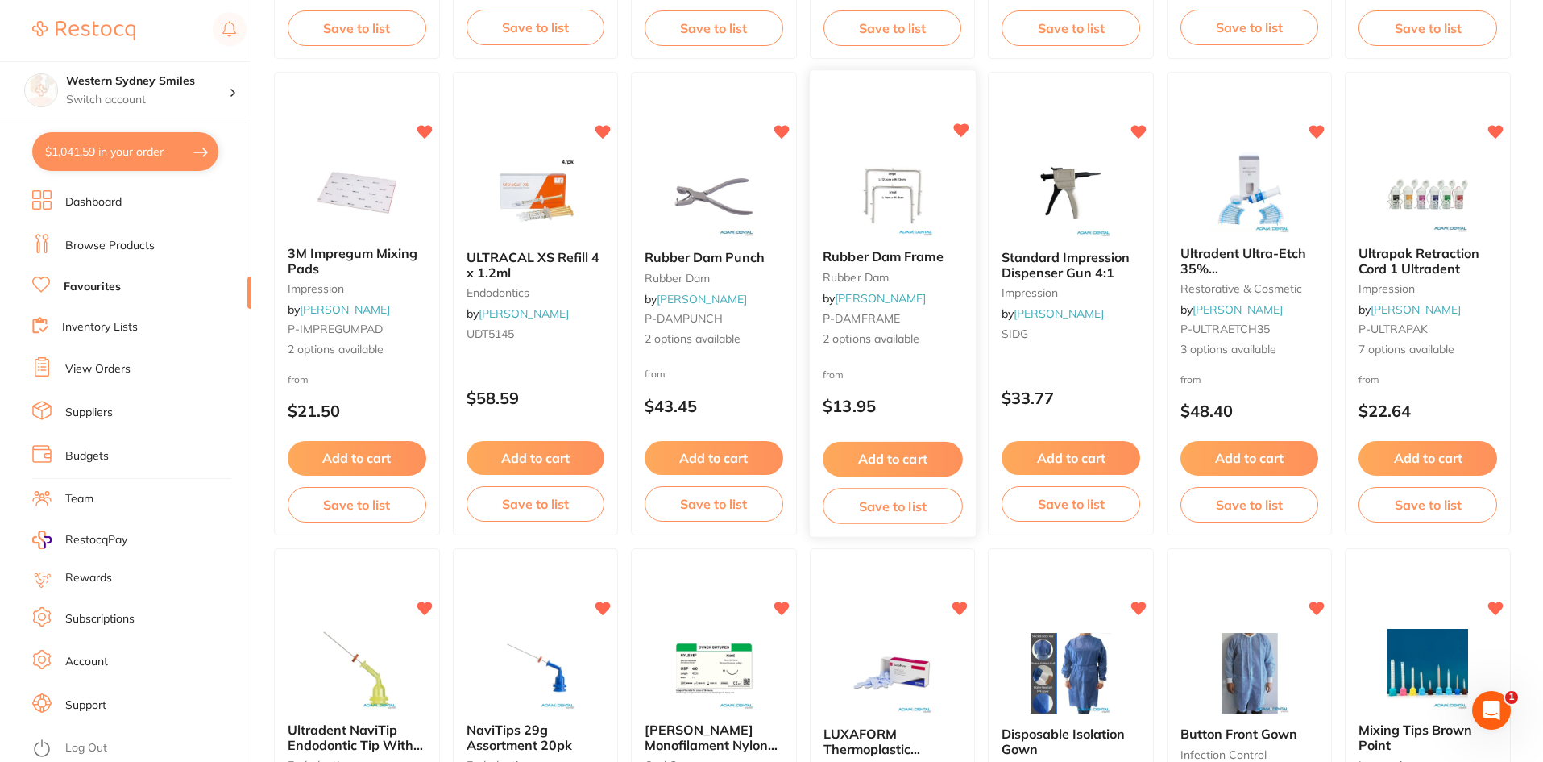
click at [824, 186] on div at bounding box center [893, 196] width 166 height 81
click at [883, 131] on section at bounding box center [771, 381] width 1543 height 762
click at [931, 223] on img at bounding box center [893, 196] width 106 height 81
drag, startPoint x: 904, startPoint y: 316, endPoint x: 820, endPoint y: 322, distance: 84.0
click at [820, 322] on section at bounding box center [771, 381] width 1543 height 762
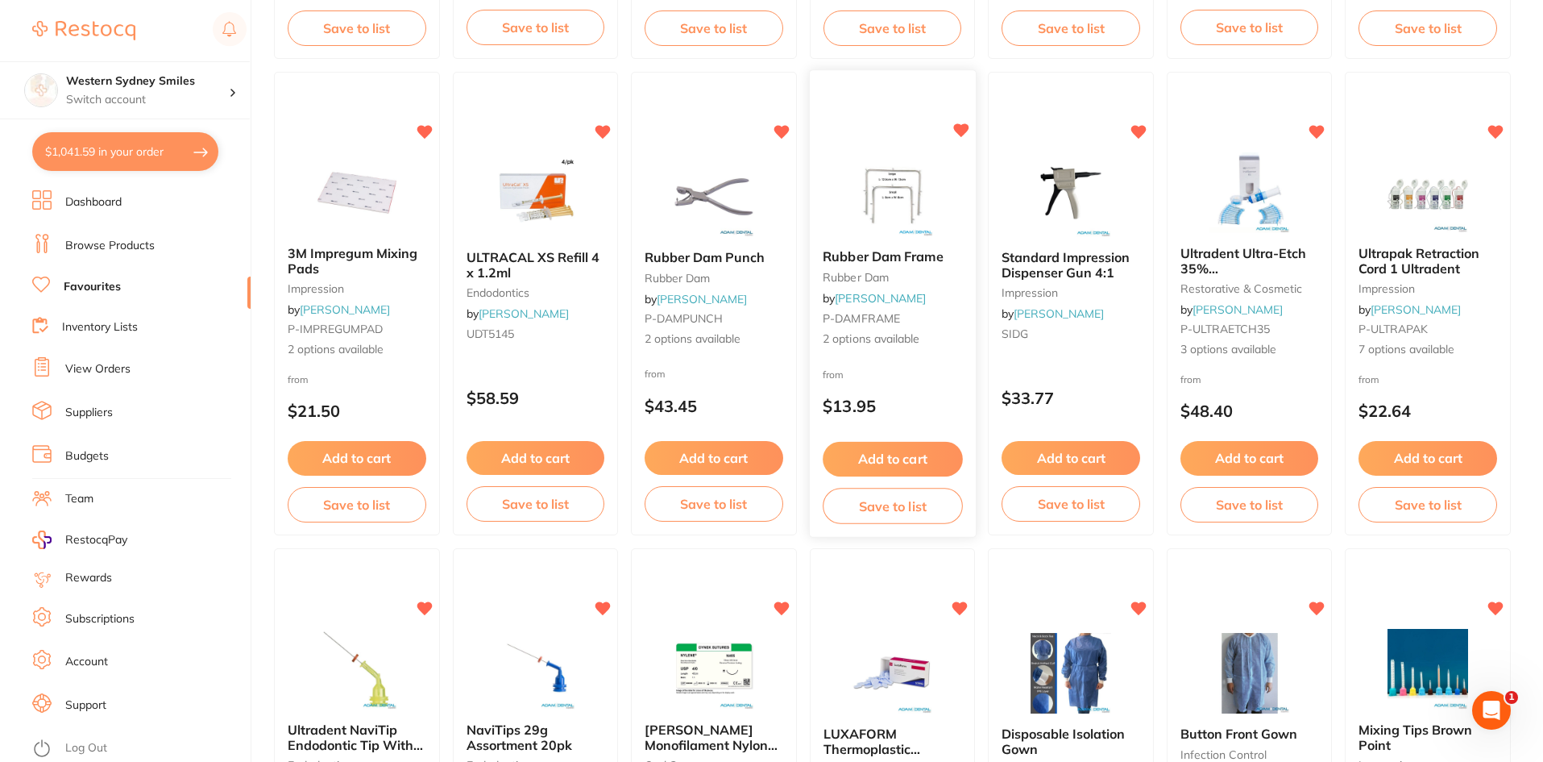
click at [913, 176] on img at bounding box center [893, 196] width 106 height 81
click at [928, 121] on section at bounding box center [771, 381] width 1543 height 762
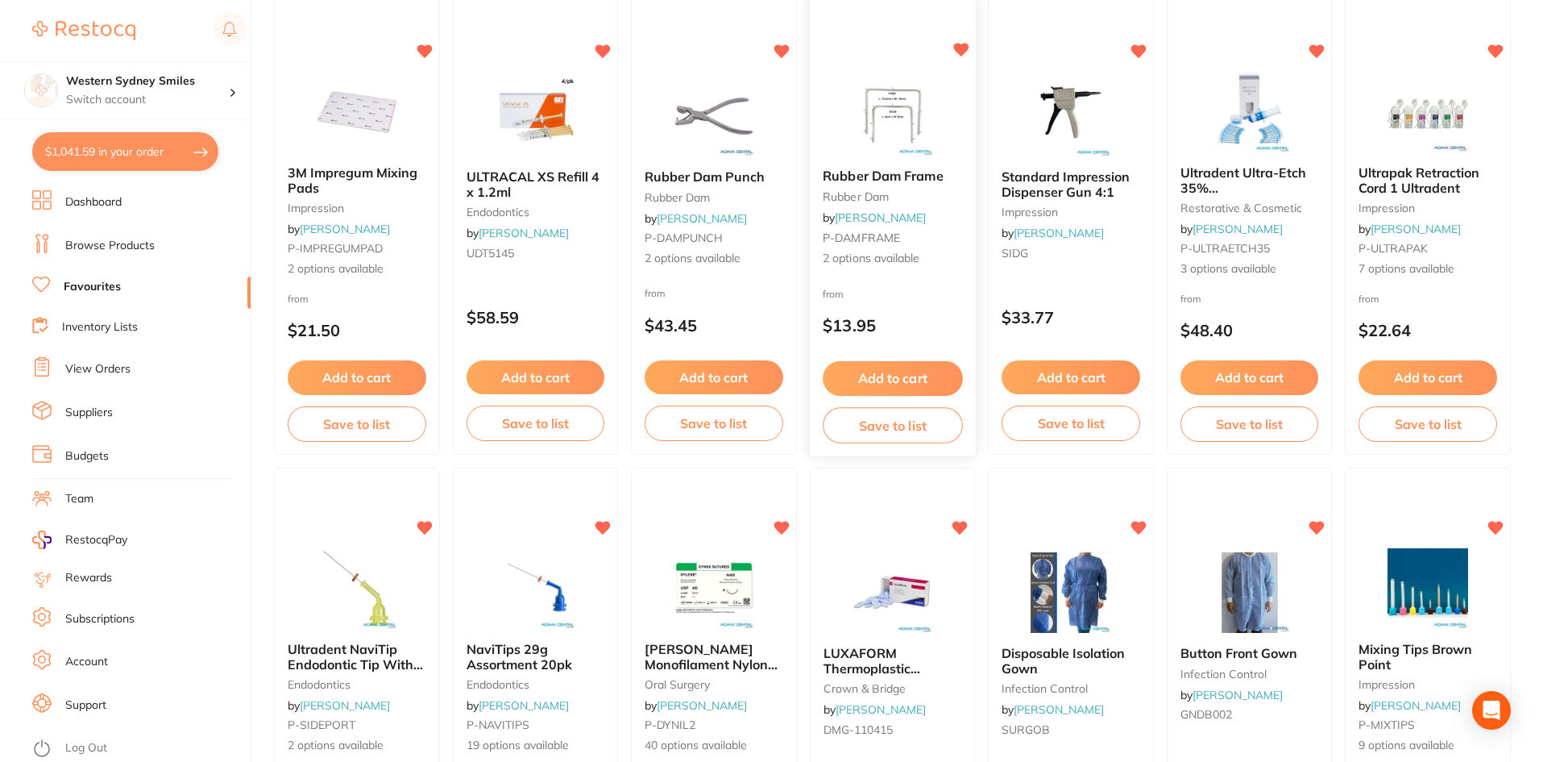
click at [883, 123] on img at bounding box center [893, 115] width 106 height 81
click at [813, 232] on section at bounding box center [771, 381] width 1543 height 762
drag, startPoint x: 912, startPoint y: 234, endPoint x: 817, endPoint y: 234, distance: 95.1
click at [817, 234] on div "Rubber Dam Frame rubber dam by Adam Dental P-DAMFRAME 2 options available" at bounding box center [893, 218] width 166 height 124
click at [879, 156] on section at bounding box center [771, 381] width 1543 height 762
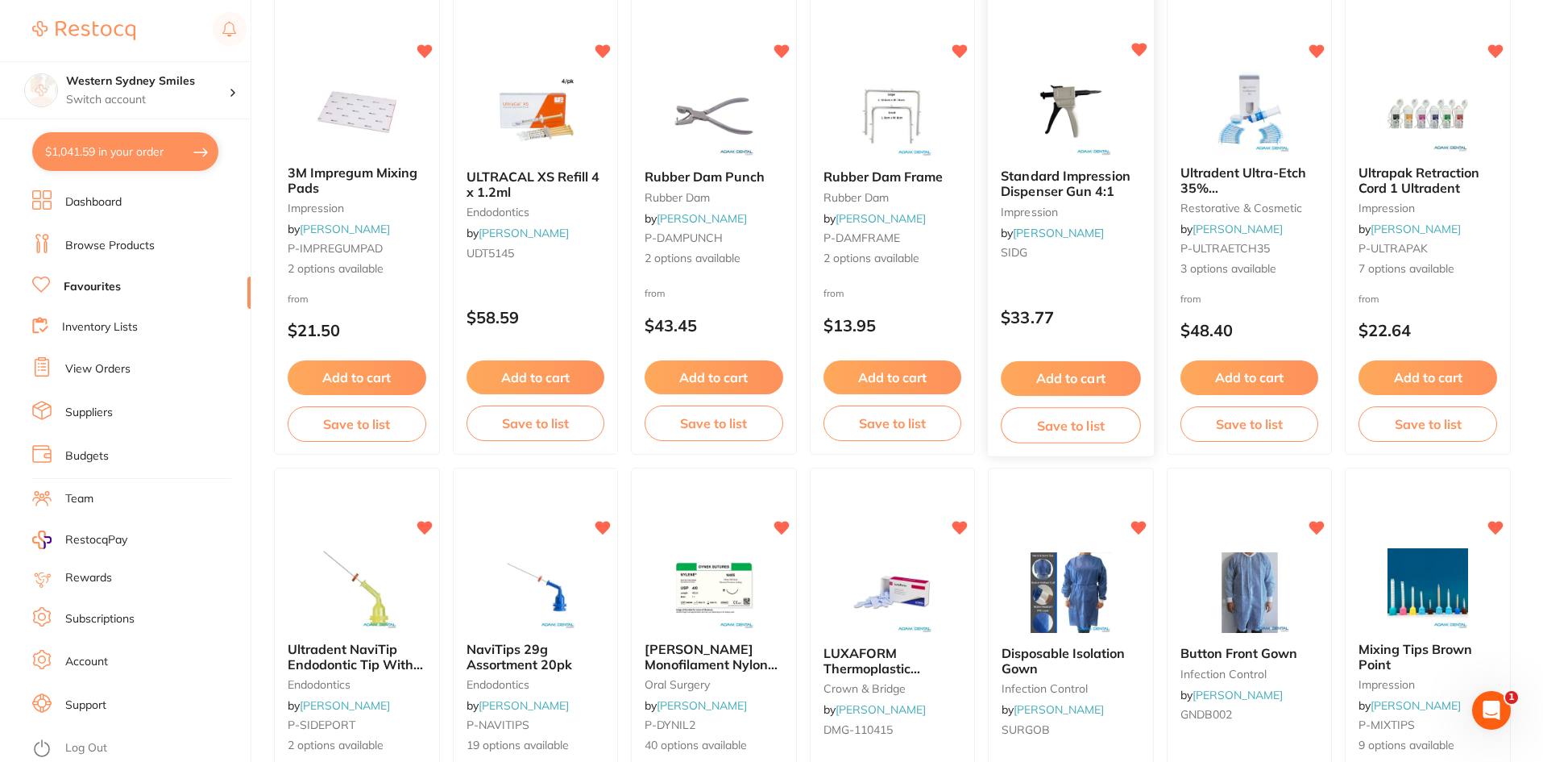
click at [1063, 147] on img at bounding box center [1071, 115] width 106 height 81
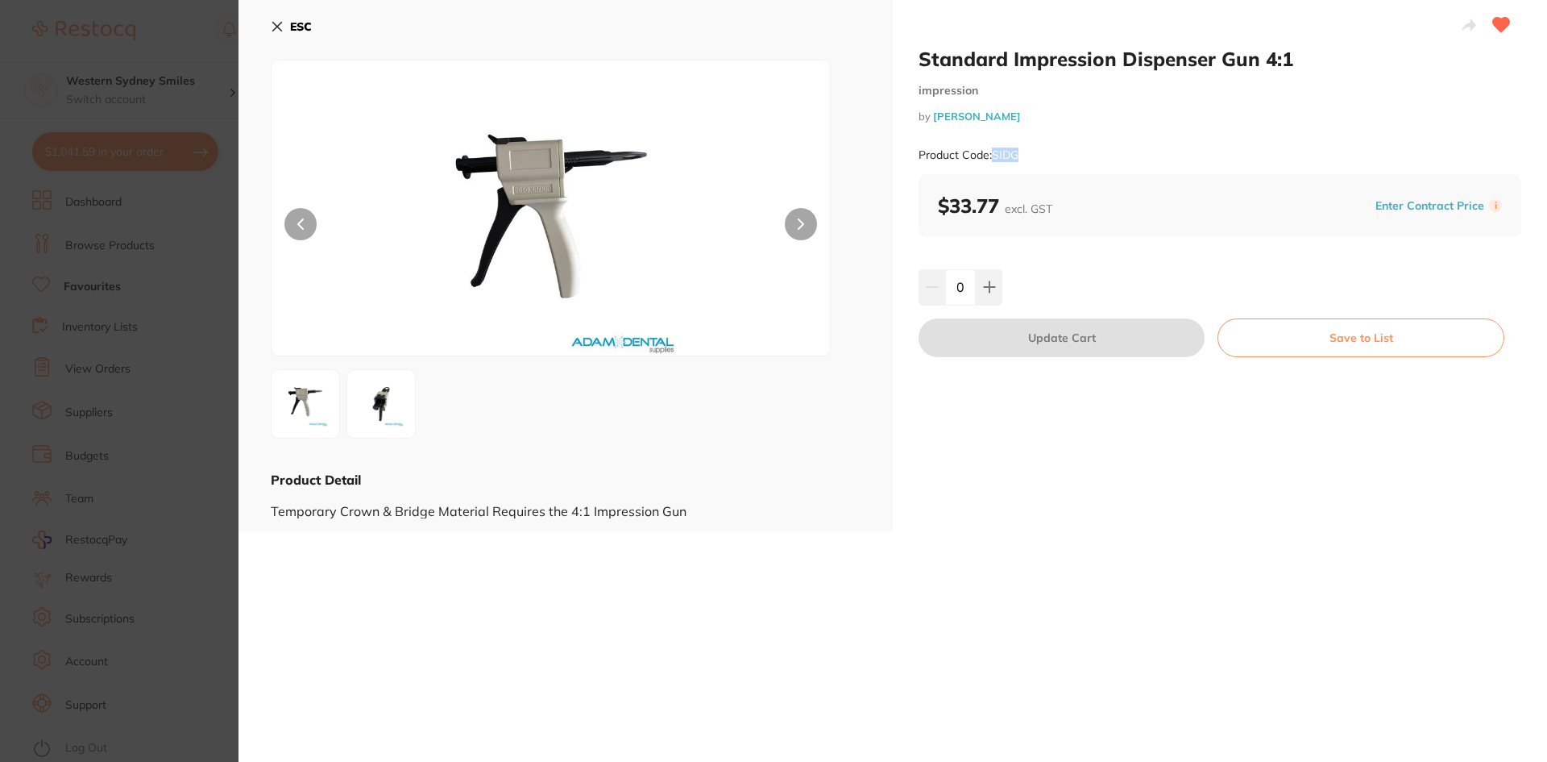
drag, startPoint x: 1017, startPoint y: 154, endPoint x: 995, endPoint y: 155, distance: 22.6
click at [995, 155] on small "Product Code: SIDG" at bounding box center [969, 155] width 100 height 14
click at [1026, 167] on div "Product Code: SIDG" at bounding box center [1220, 154] width 603 height 39
drag, startPoint x: 1026, startPoint y: 151, endPoint x: 995, endPoint y: 149, distance: 30.7
click at [995, 149] on div "Product Code: SIDG" at bounding box center [1220, 154] width 603 height 39
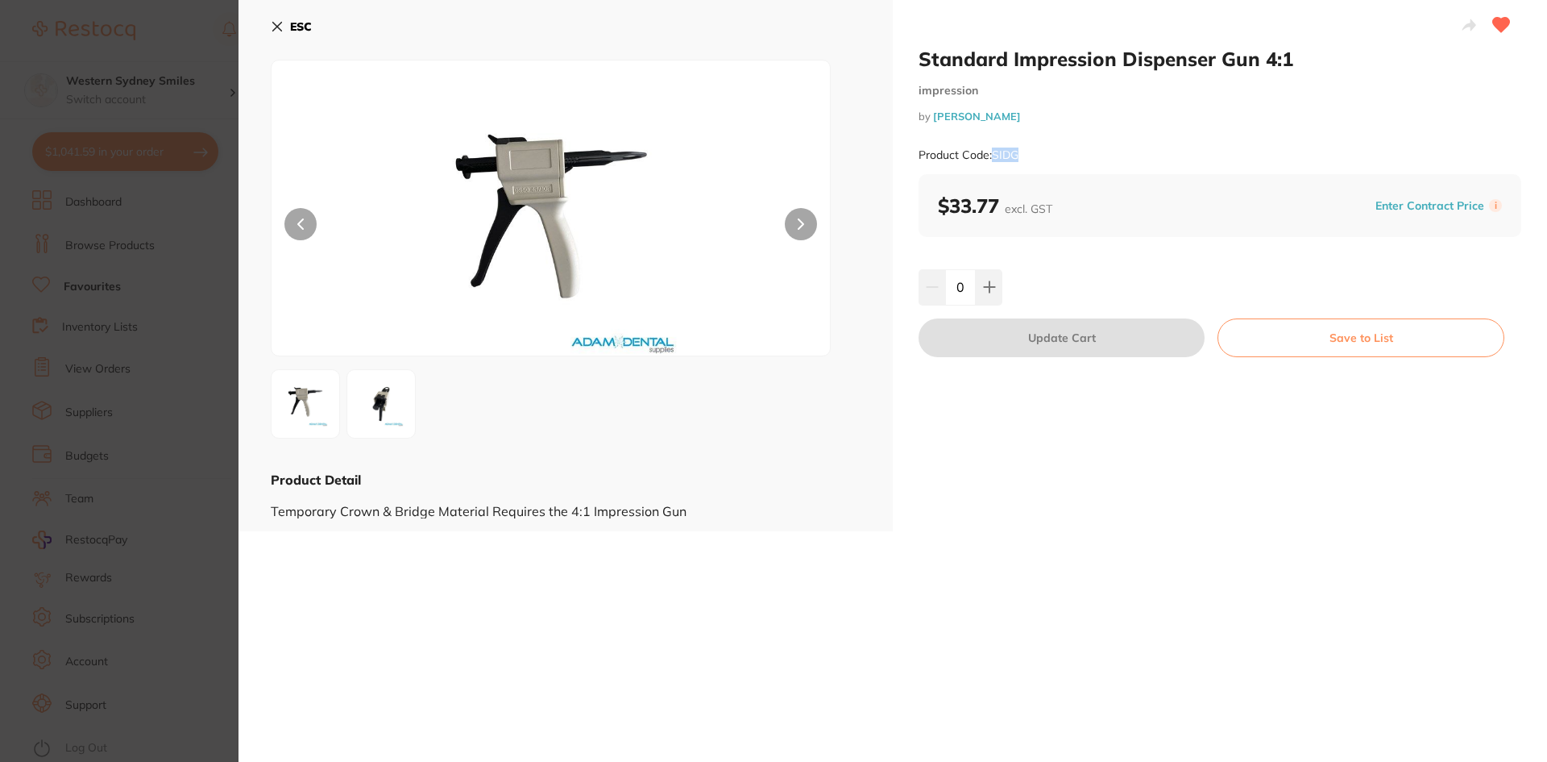
click at [283, 23] on icon at bounding box center [277, 26] width 13 height 13
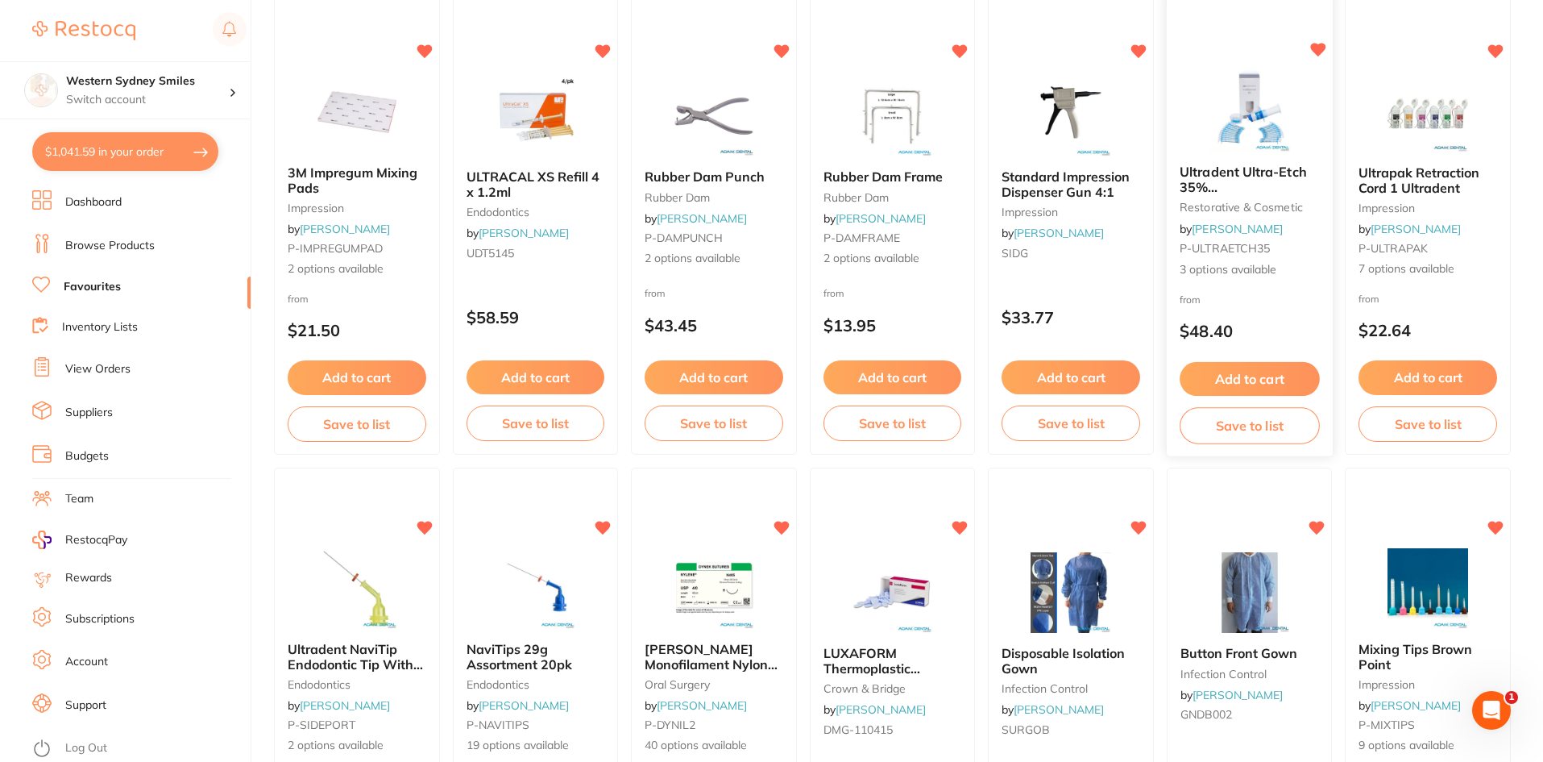
click at [1211, 103] on img at bounding box center [1250, 110] width 106 height 81
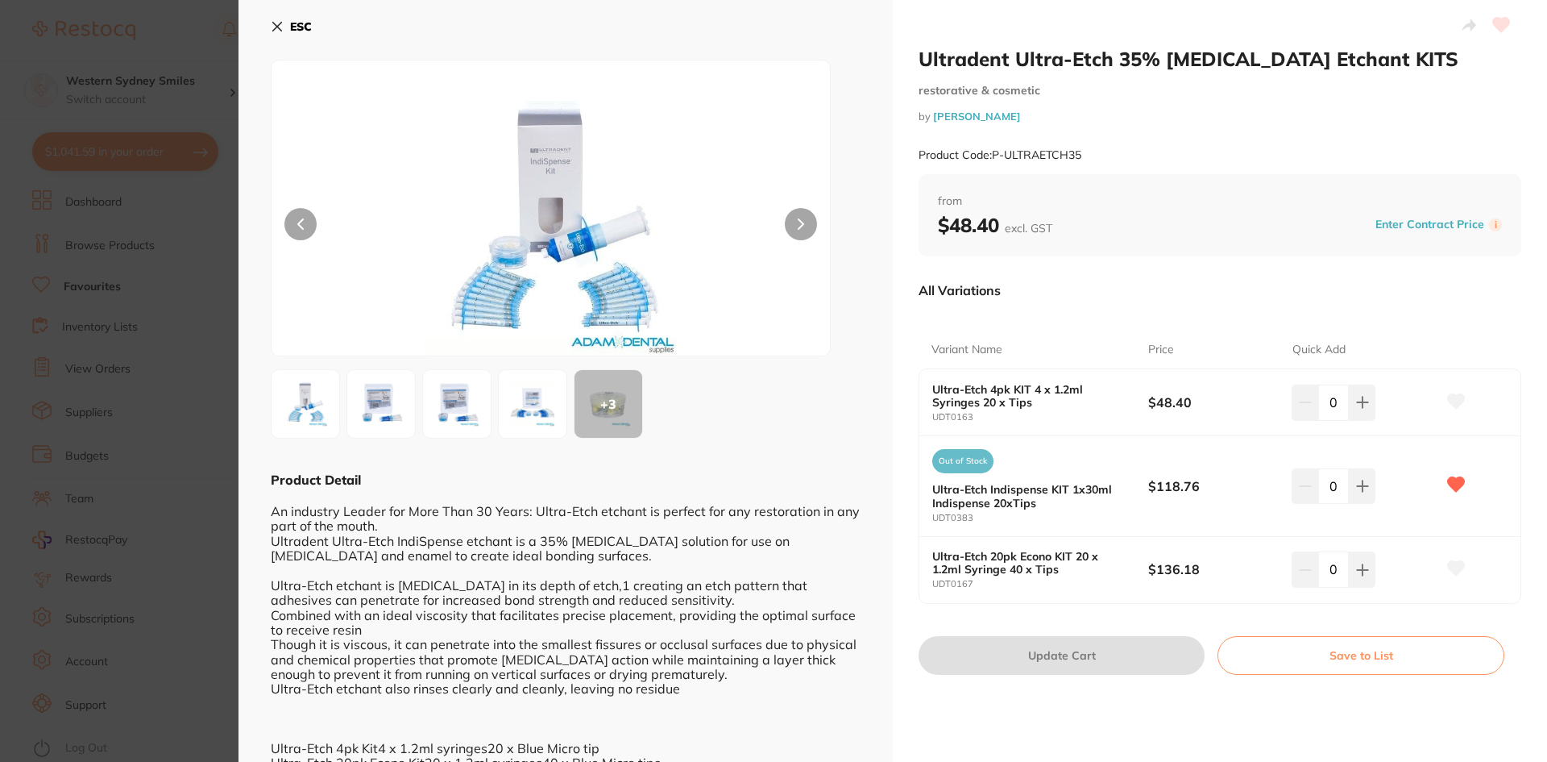
click at [1038, 146] on div "Product Code: P-ULTRAETCH35" at bounding box center [1220, 154] width 603 height 39
drag, startPoint x: 1088, startPoint y: 148, endPoint x: 995, endPoint y: 148, distance: 93.5
click at [995, 148] on div "Product Code: P-ULTRAETCH35" at bounding box center [1220, 154] width 603 height 39
drag, startPoint x: 267, startPoint y: 25, endPoint x: 276, endPoint y: 26, distance: 9.7
click at [276, 26] on div "ESC + 3 Product Detail An industry Leader for More Than 30 Years: Ultra-Etch et…" at bounding box center [566, 406] width 654 height 813
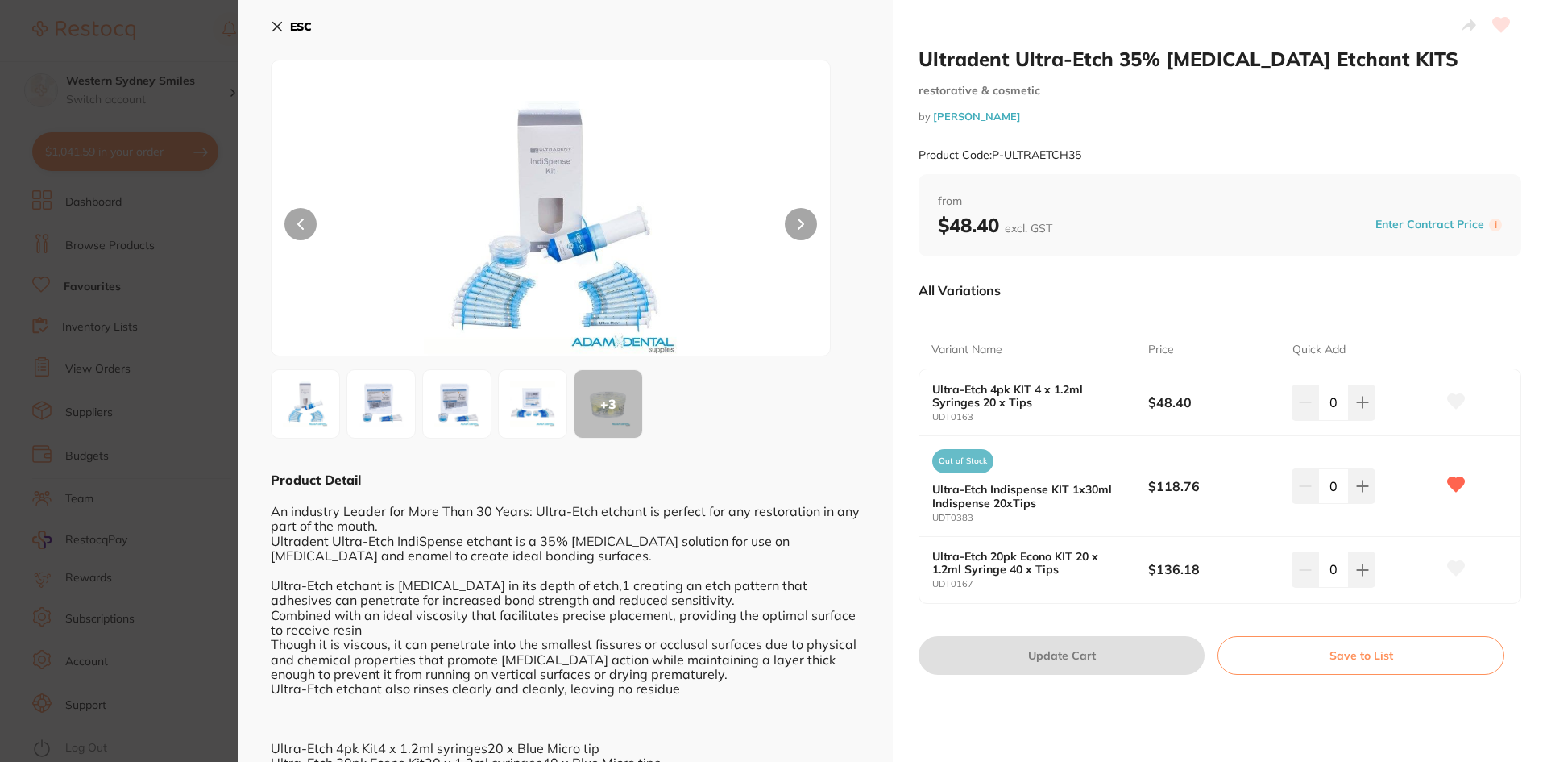
click at [276, 30] on icon at bounding box center [277, 26] width 13 height 13
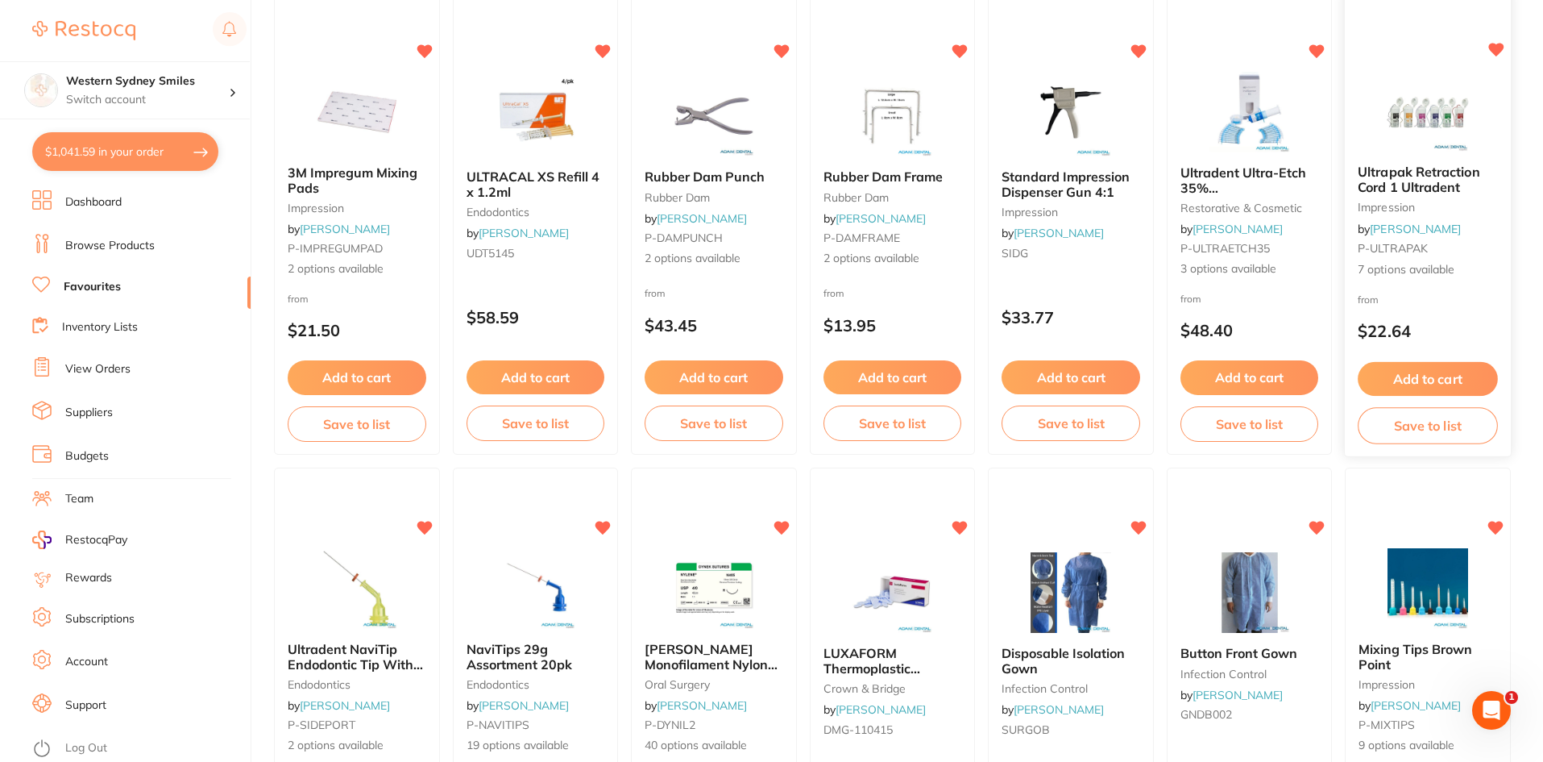
click at [1401, 102] on img at bounding box center [1429, 110] width 106 height 81
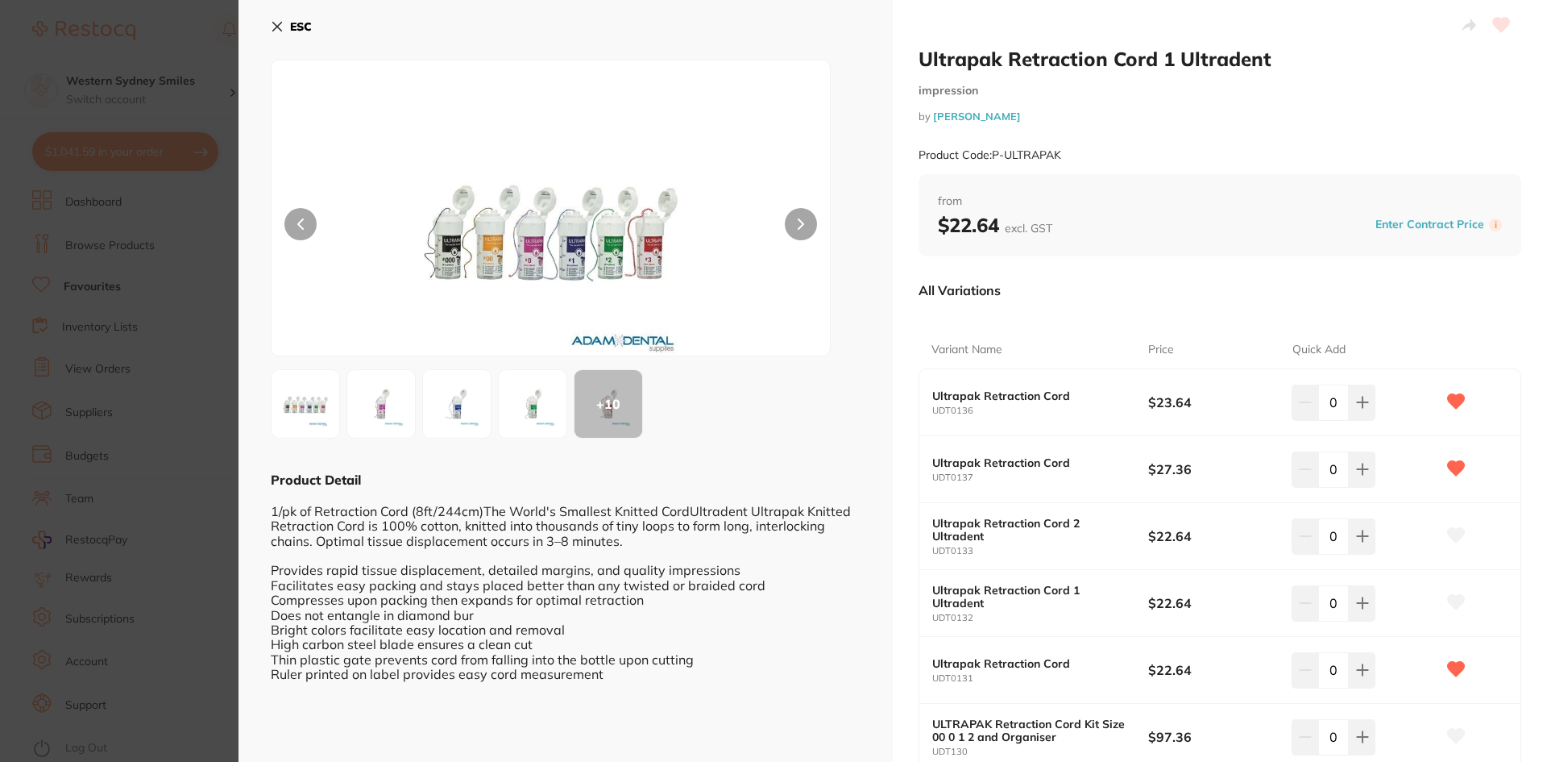
click at [278, 26] on icon at bounding box center [277, 27] width 9 height 9
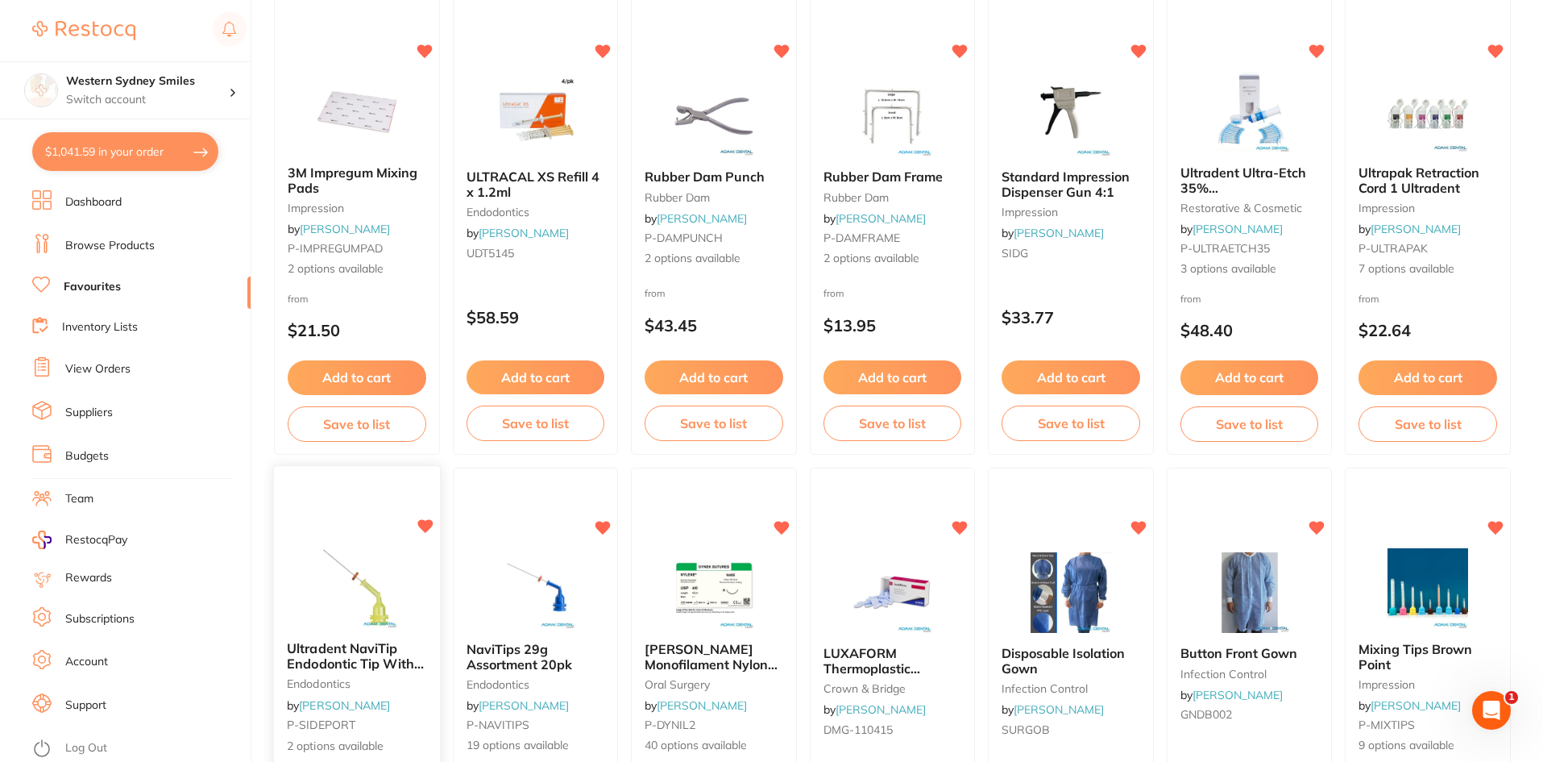
click at [359, 511] on div "Ultradent NaviTip Endodontic Tip With Sideport Irrigator endodontics by Adam De…" at bounding box center [357, 700] width 168 height 468
click at [300, 481] on section at bounding box center [771, 381] width 1543 height 762
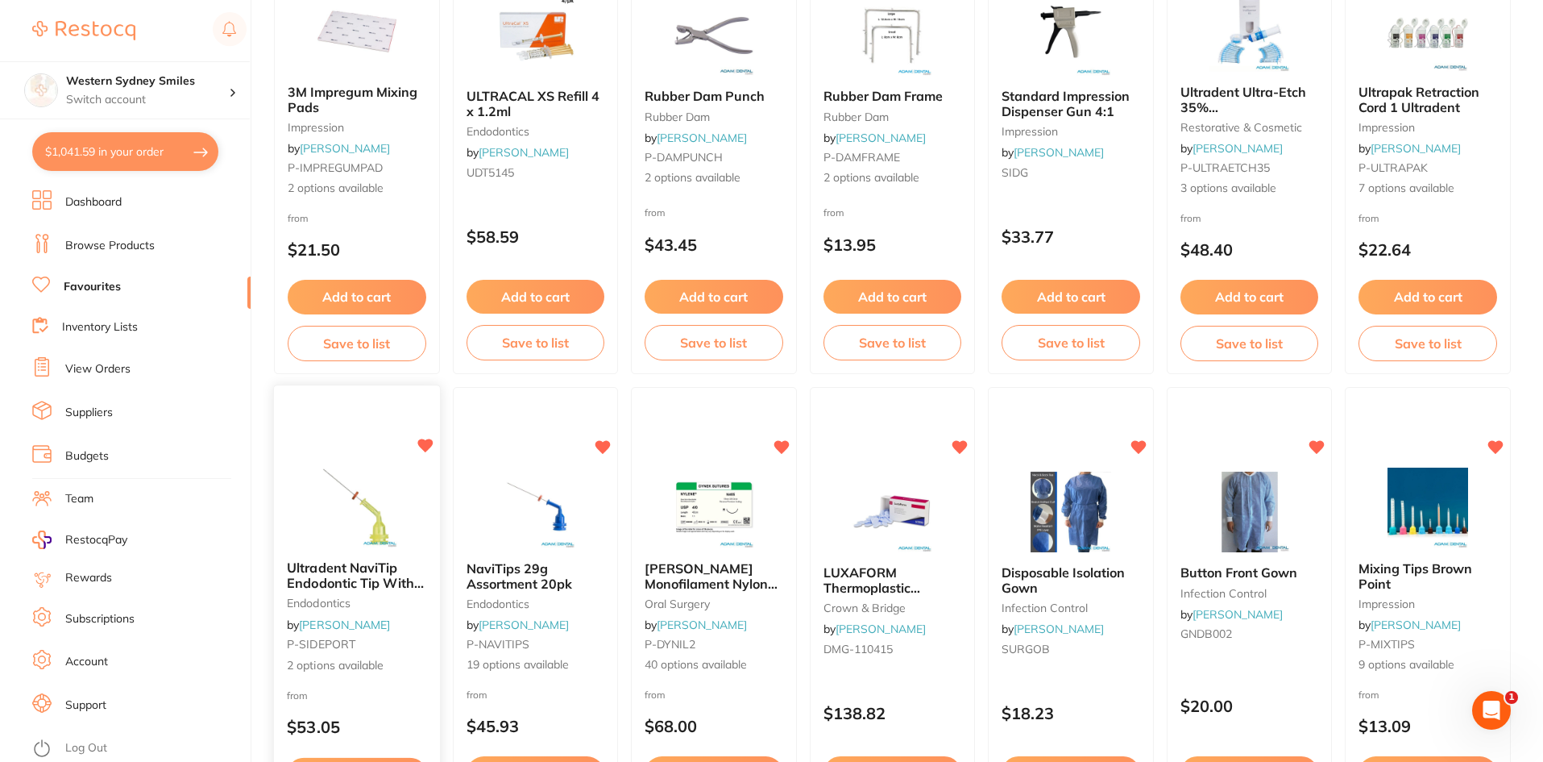
click at [363, 643] on small "P-SIDEPORT" at bounding box center [356, 644] width 139 height 13
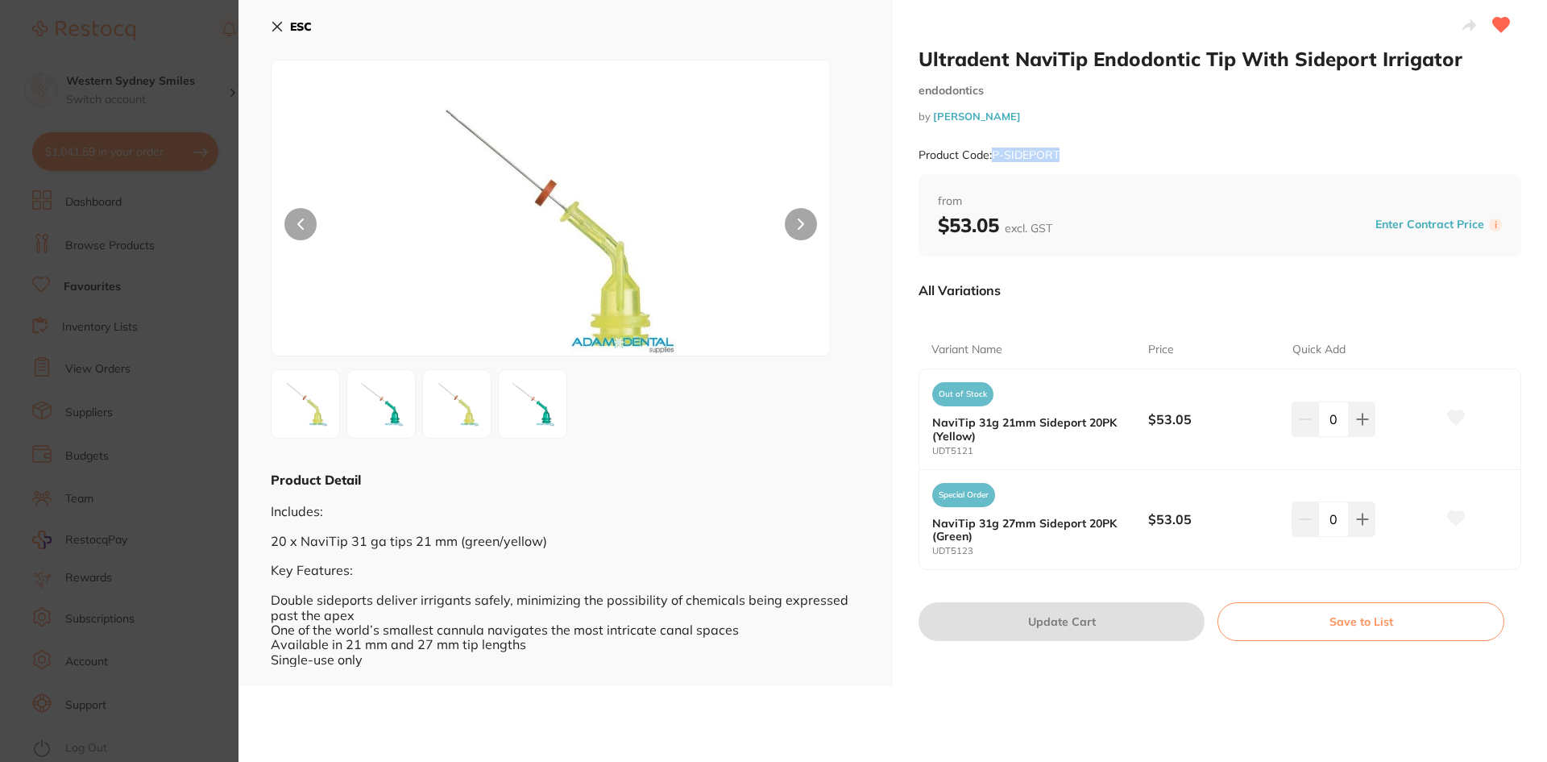
drag, startPoint x: 1067, startPoint y: 153, endPoint x: 993, endPoint y: 155, distance: 74.2
click at [993, 155] on div "Product Code: P-SIDEPORT" at bounding box center [1220, 154] width 603 height 39
click at [276, 22] on icon at bounding box center [277, 26] width 13 height 13
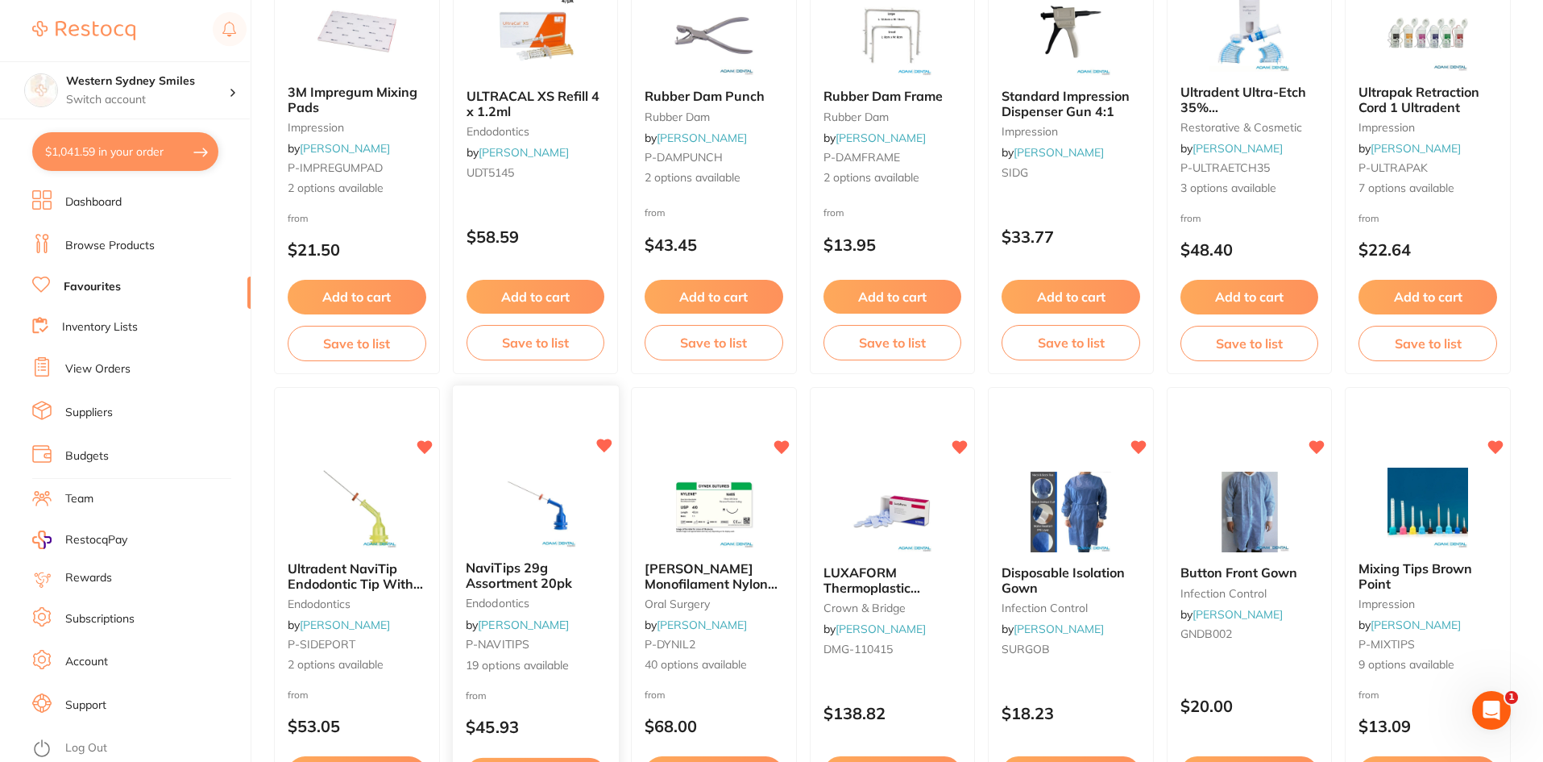
click at [540, 444] on div "NaviTips 29g Assortment 20pk endodontics by Adam Dental P-NAVITIPS 19 options a…" at bounding box center [536, 619] width 168 height 468
click at [543, 425] on section at bounding box center [771, 381] width 1543 height 762
click at [543, 425] on div "NaviTips 29g Assortment 20pk endodontics by Adam Dental P-NAVITIPS 19 options a…" at bounding box center [536, 618] width 166 height 463
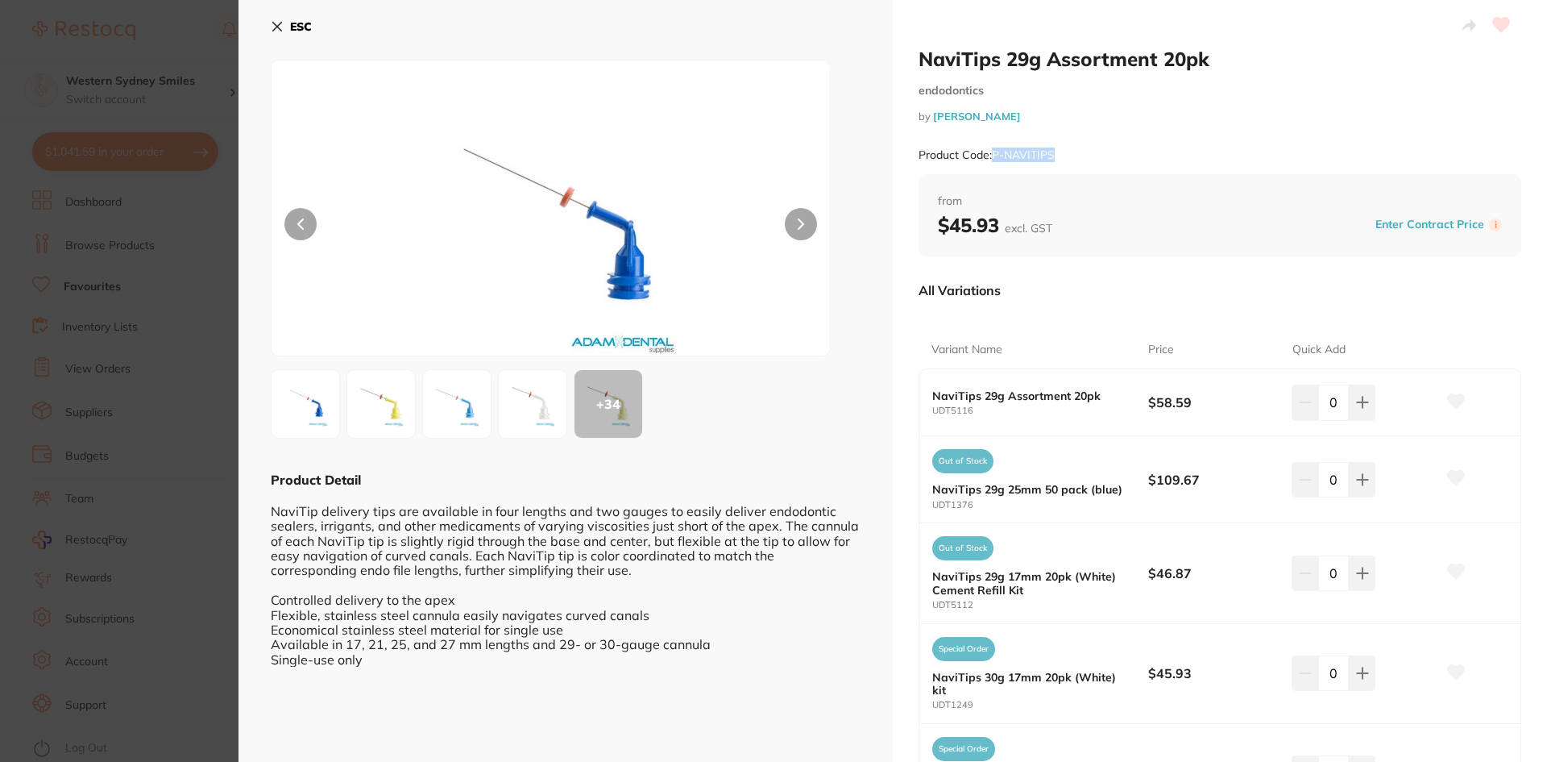
drag, startPoint x: 1062, startPoint y: 159, endPoint x: 991, endPoint y: 156, distance: 71.0
click at [991, 156] on div "Product Code: P-NAVITIPS" at bounding box center [1220, 154] width 603 height 39
click at [273, 23] on icon at bounding box center [277, 27] width 9 height 9
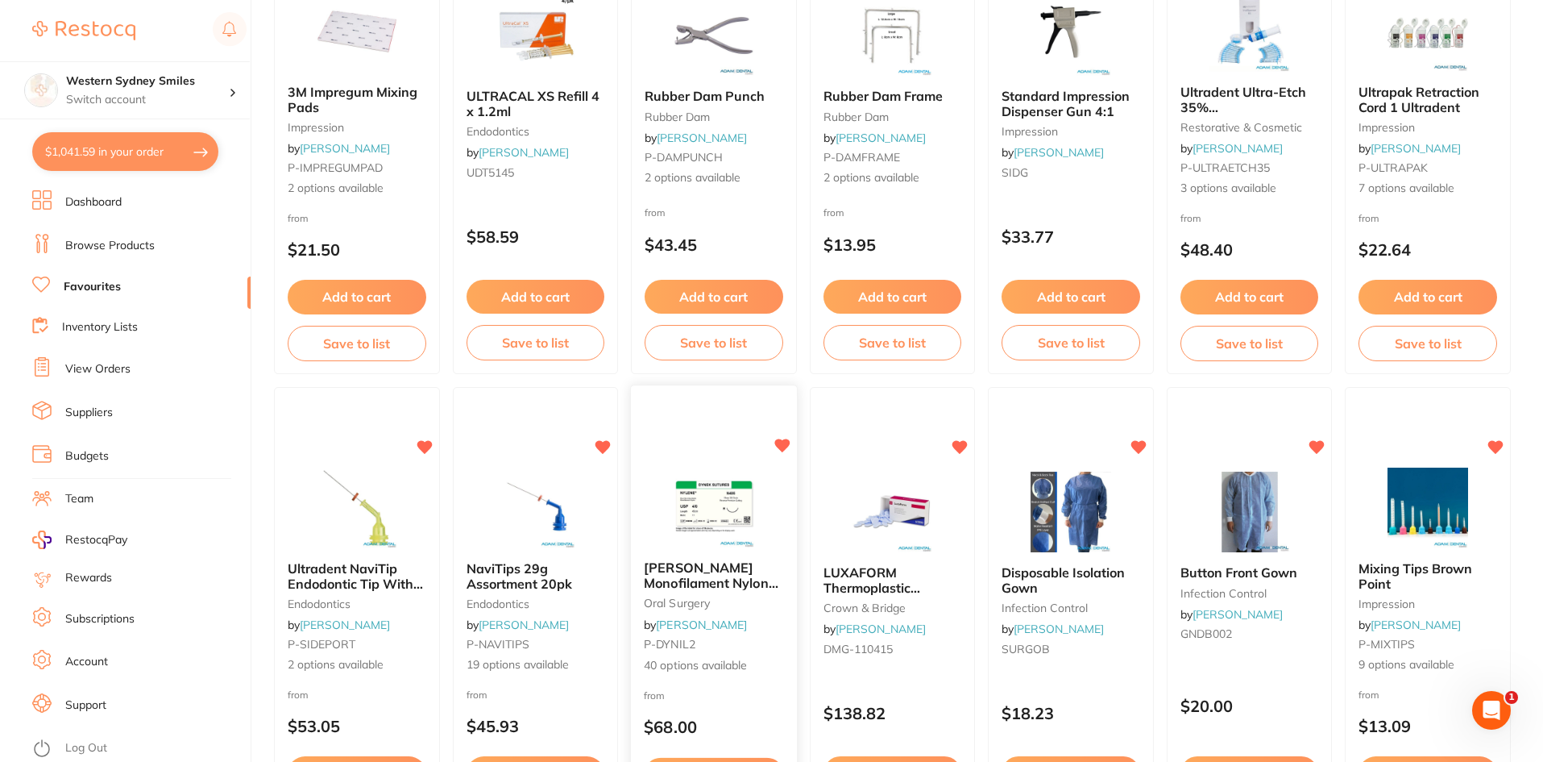
click at [722, 449] on div "Nylene Monofilament Nylon Sutures Non-absorbable oral surgery by Adam Dental P-…" at bounding box center [714, 619] width 168 height 468
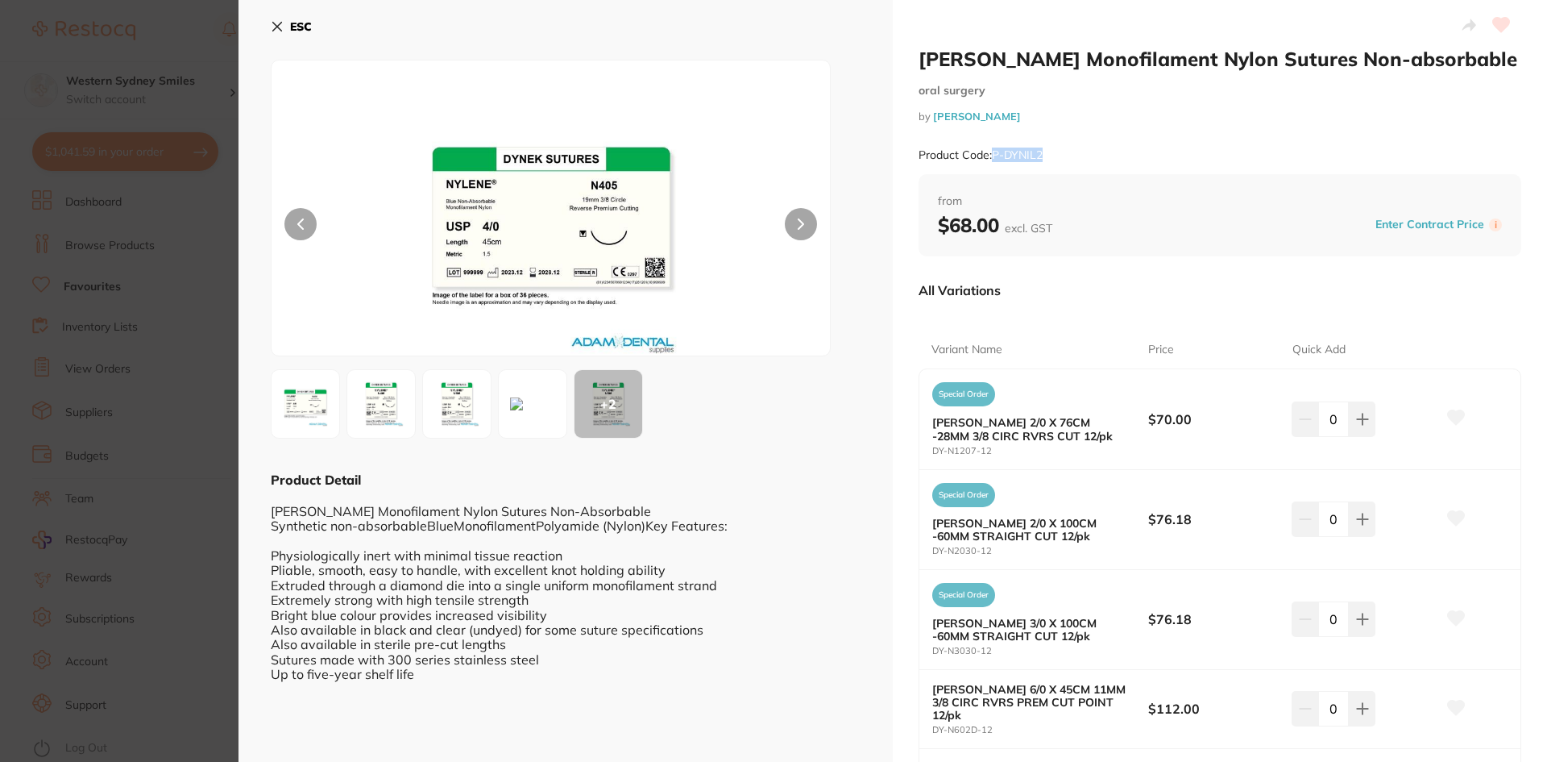
drag, startPoint x: 1047, startPoint y: 158, endPoint x: 992, endPoint y: 164, distance: 55.1
click at [992, 164] on div "Product Code: P-DYNIL2" at bounding box center [1220, 154] width 603 height 39
click at [280, 30] on icon at bounding box center [277, 27] width 9 height 9
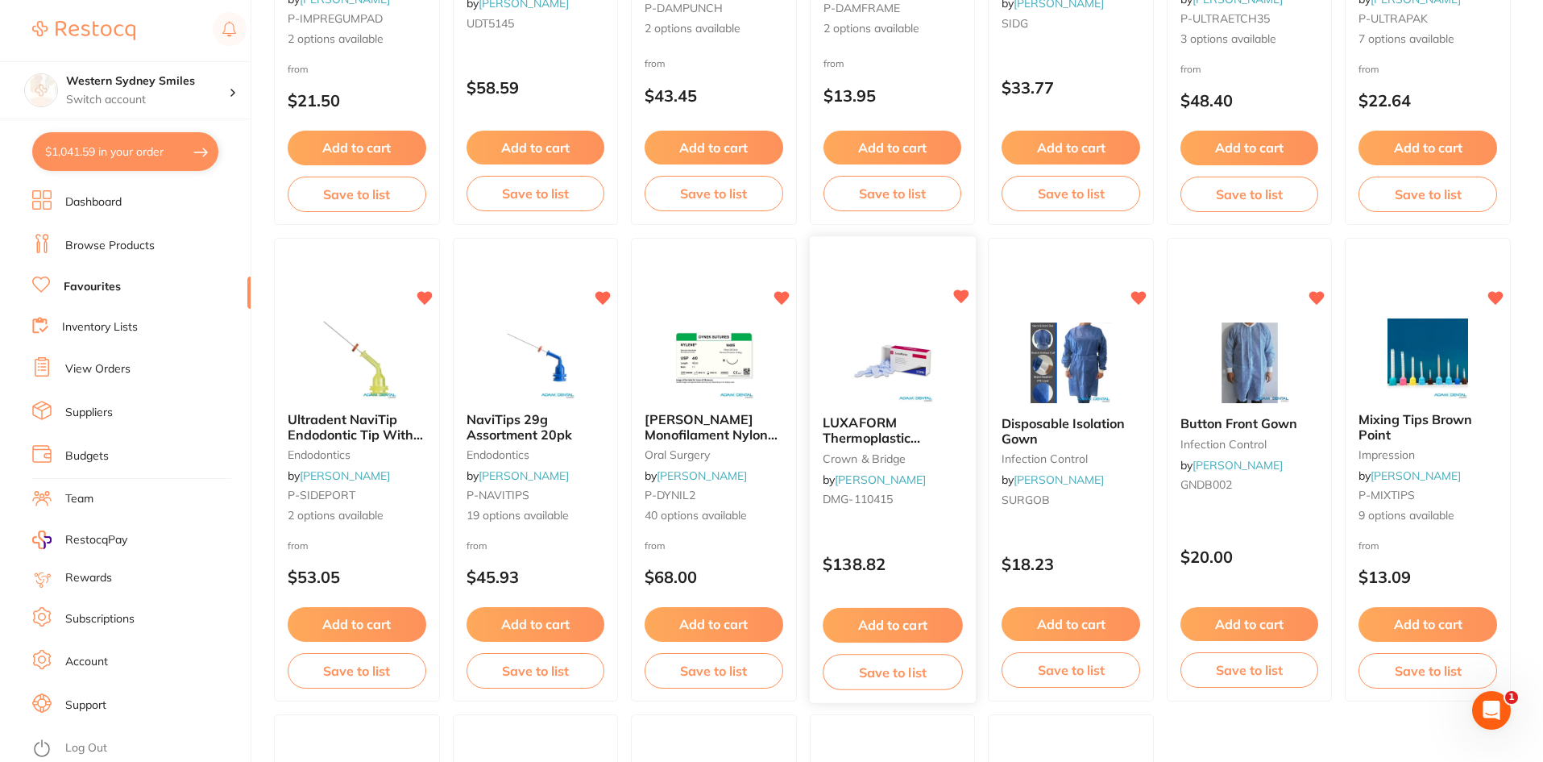
scroll to position [2821, 0]
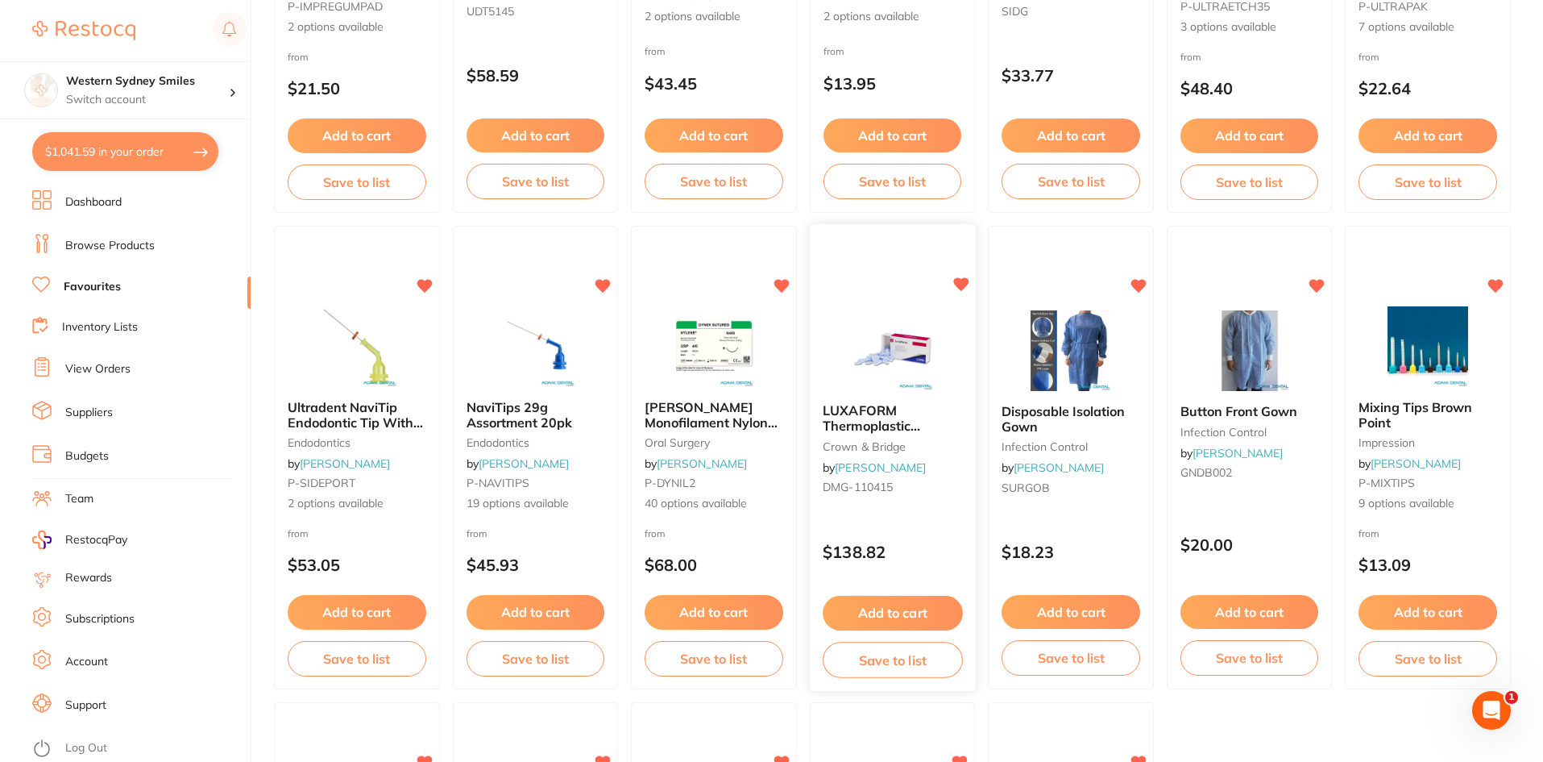
click at [858, 303] on div "LUXAFORM Thermoplastic Polymer Impression Material x 72 Discs crown & bridge by…" at bounding box center [893, 458] width 168 height 468
click at [897, 326] on section at bounding box center [771, 381] width 1543 height 762
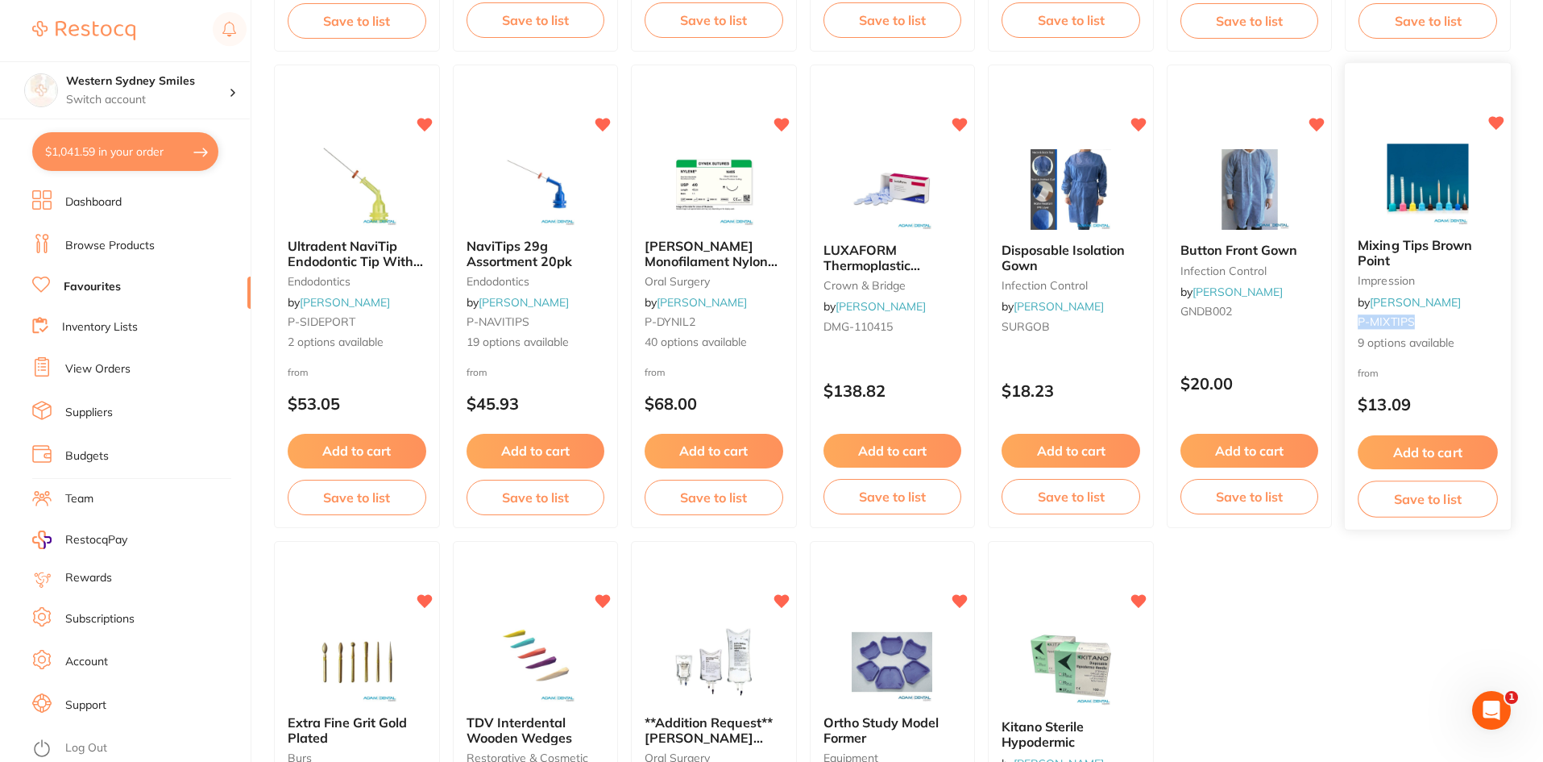
drag, startPoint x: 1422, startPoint y: 318, endPoint x: 1359, endPoint y: 318, distance: 62.9
click at [1359, 318] on small "P-MIXTIPS" at bounding box center [1428, 322] width 139 height 13
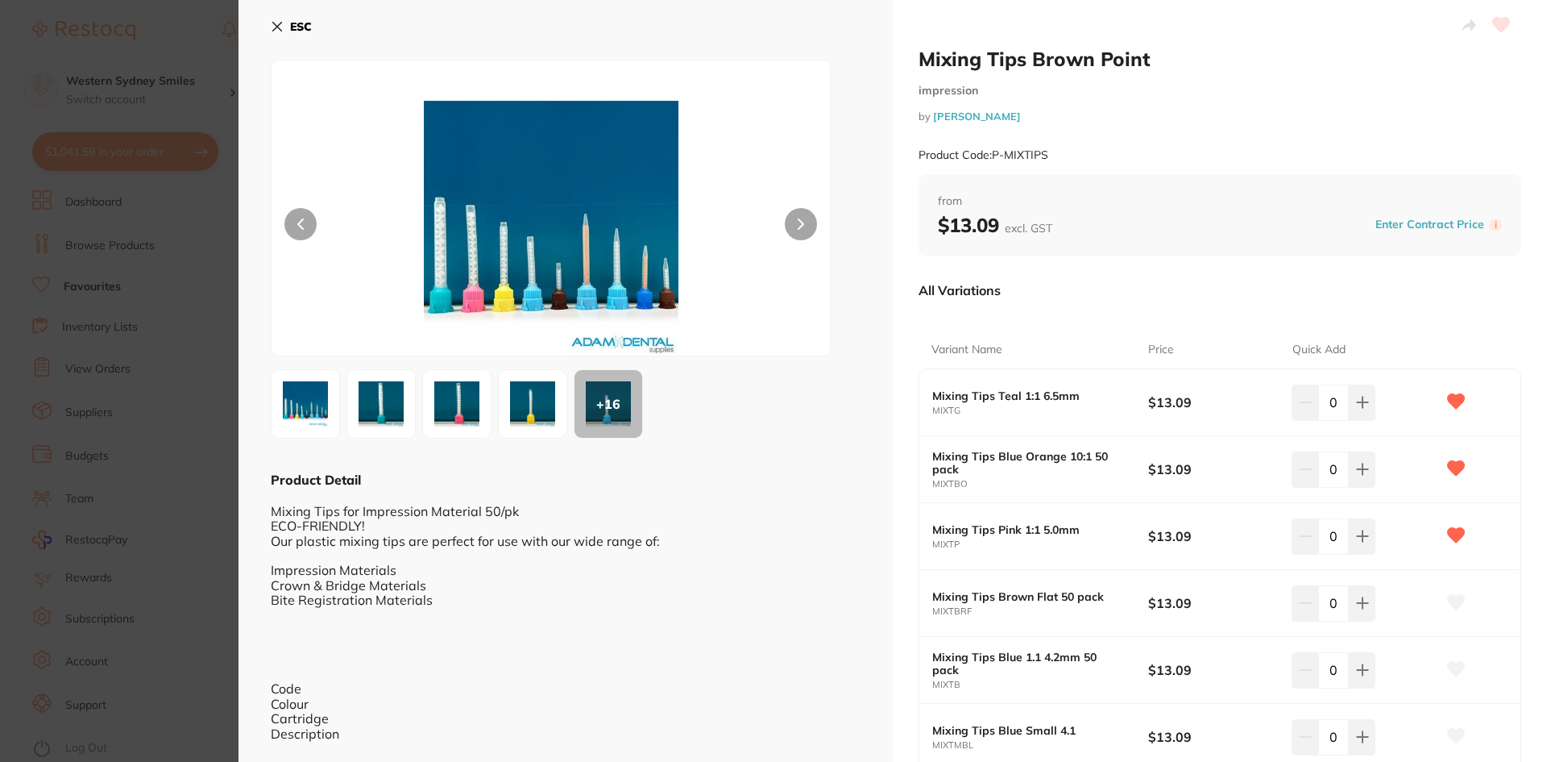
click at [277, 26] on icon at bounding box center [277, 27] width 9 height 9
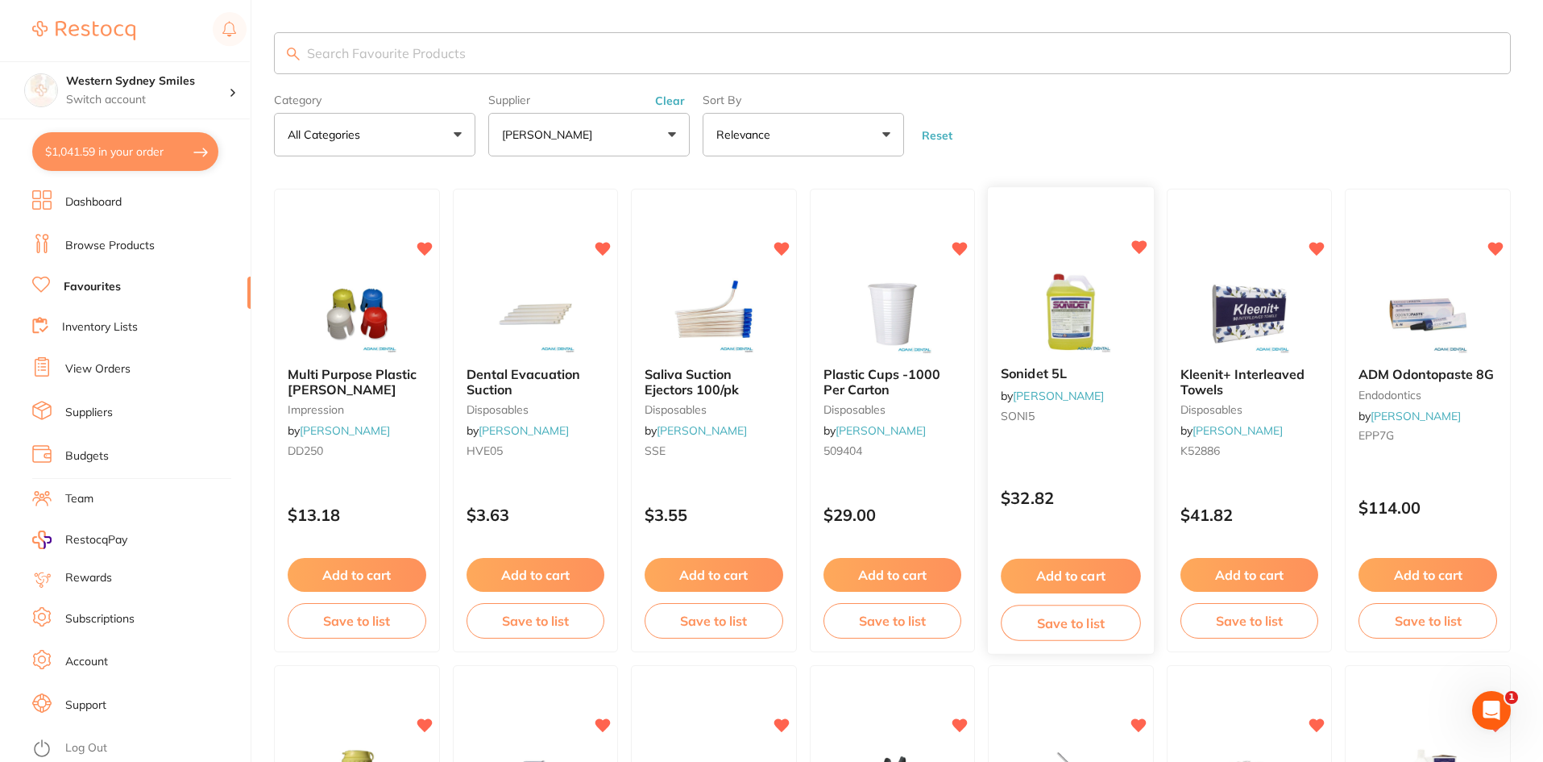
scroll to position [161, 0]
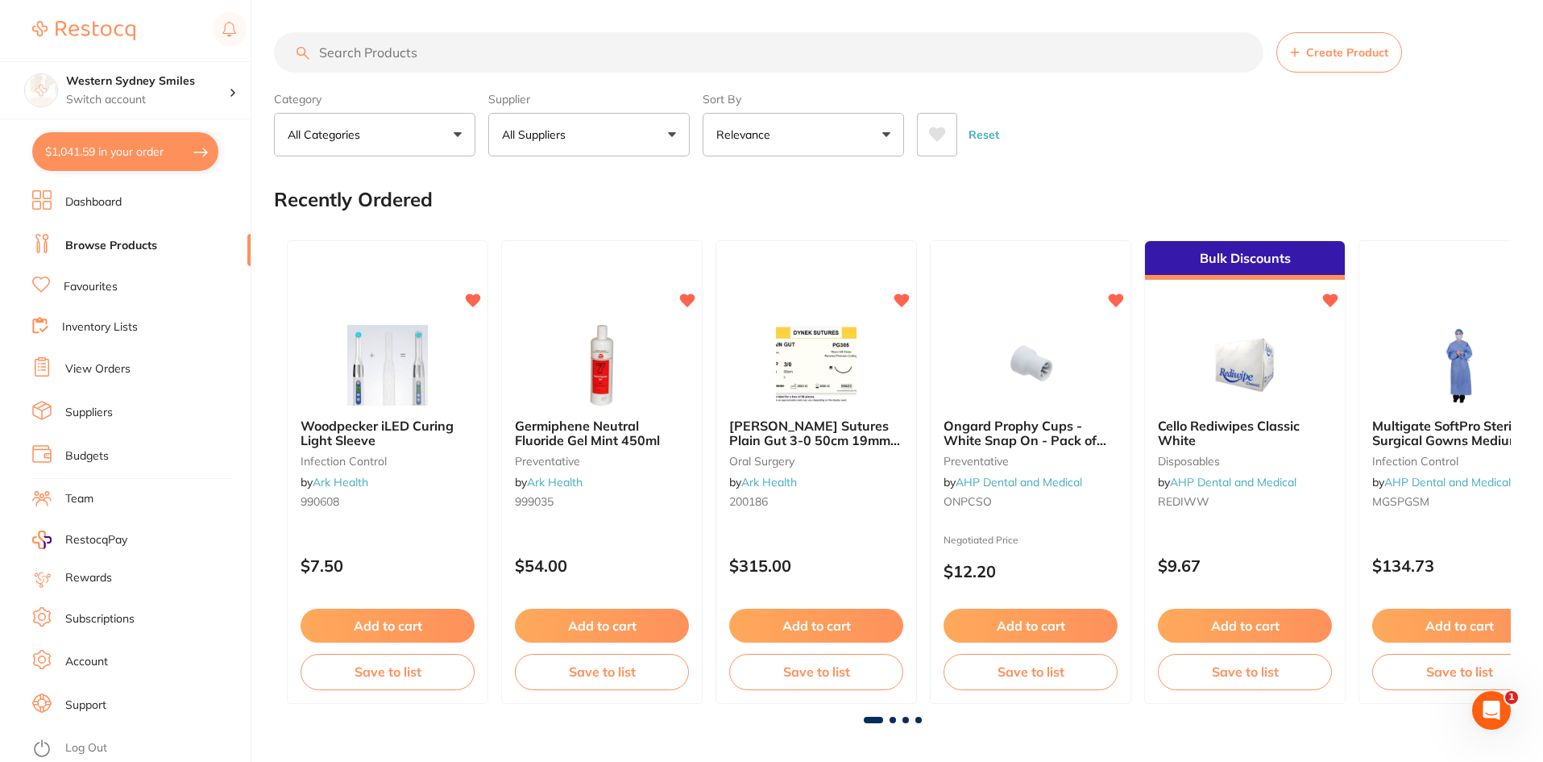
click at [106, 288] on link "Favourites" at bounding box center [91, 287] width 54 height 16
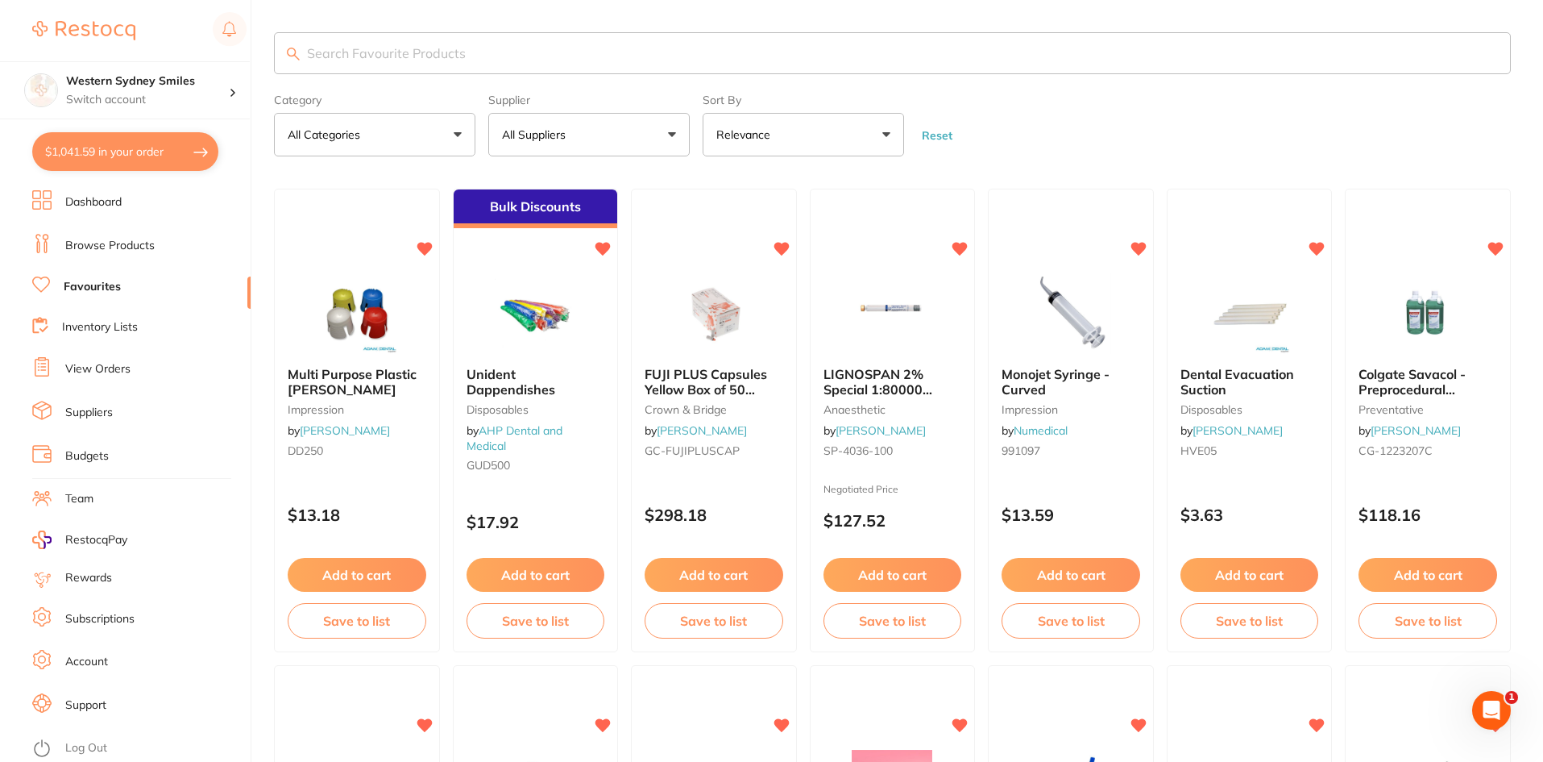
click at [662, 136] on button "All Suppliers" at bounding box center [588, 135] width 201 height 44
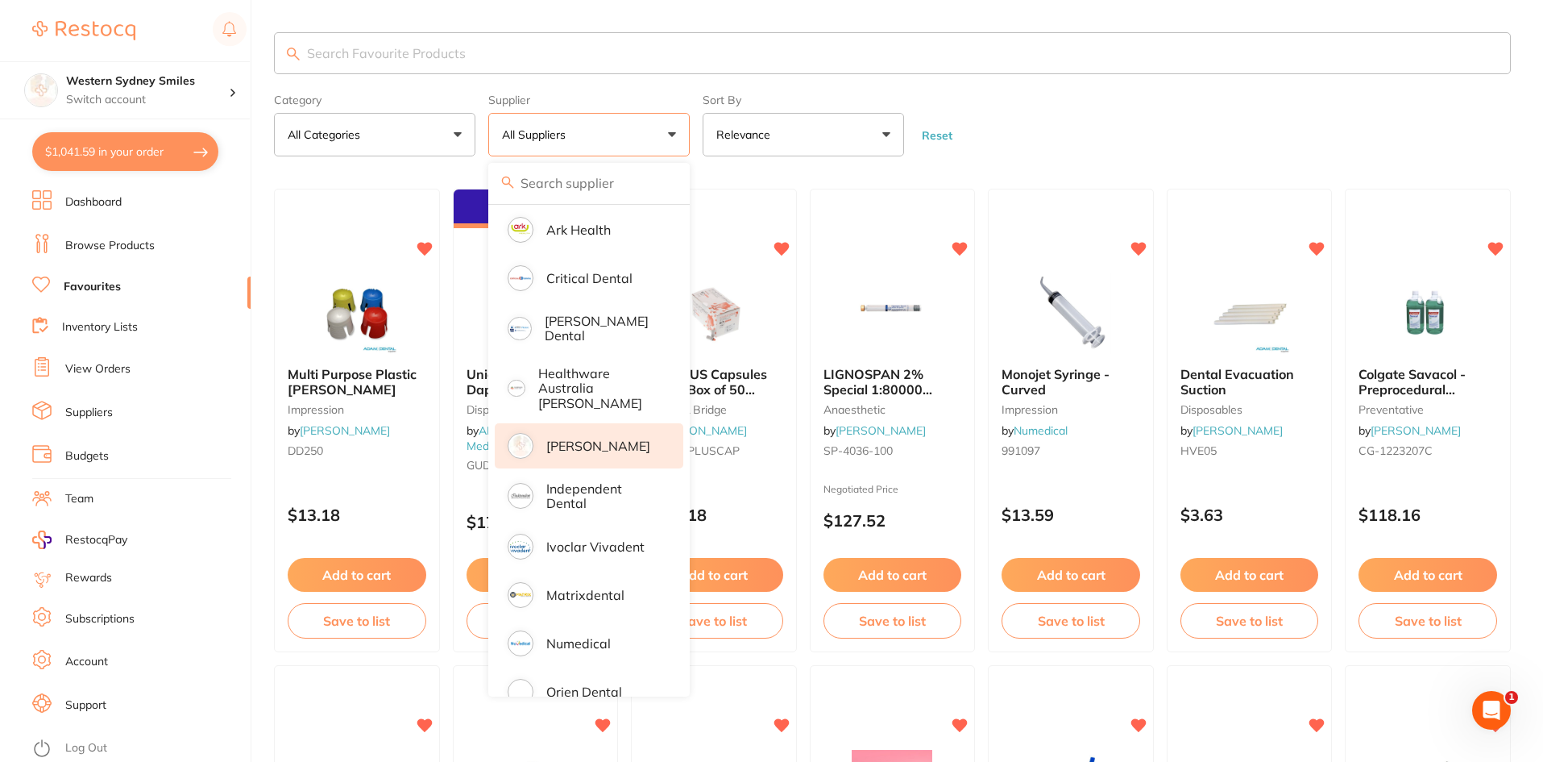
scroll to position [210, 0]
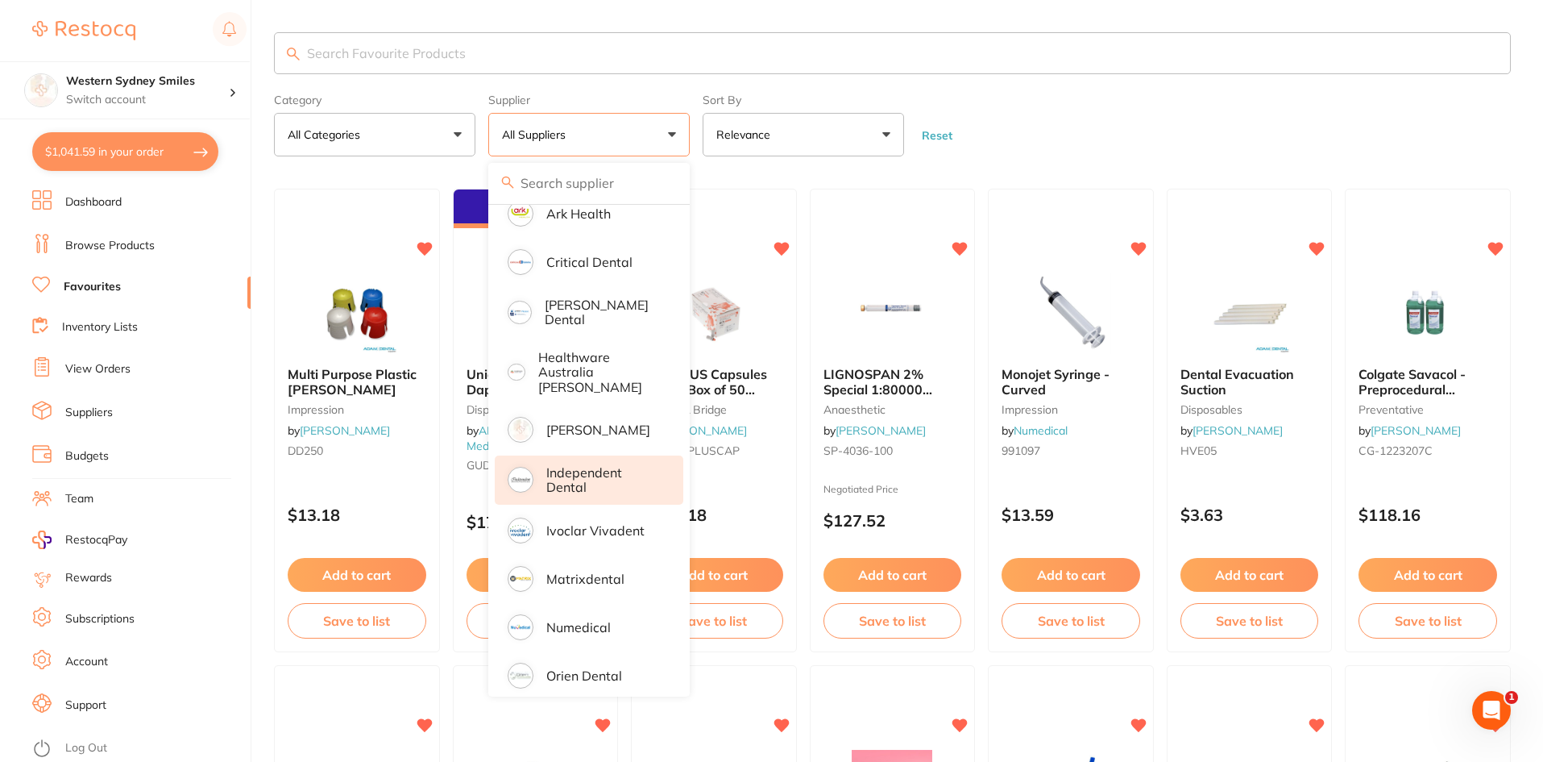
click at [599, 475] on p "Independent Dental" at bounding box center [603, 480] width 114 height 30
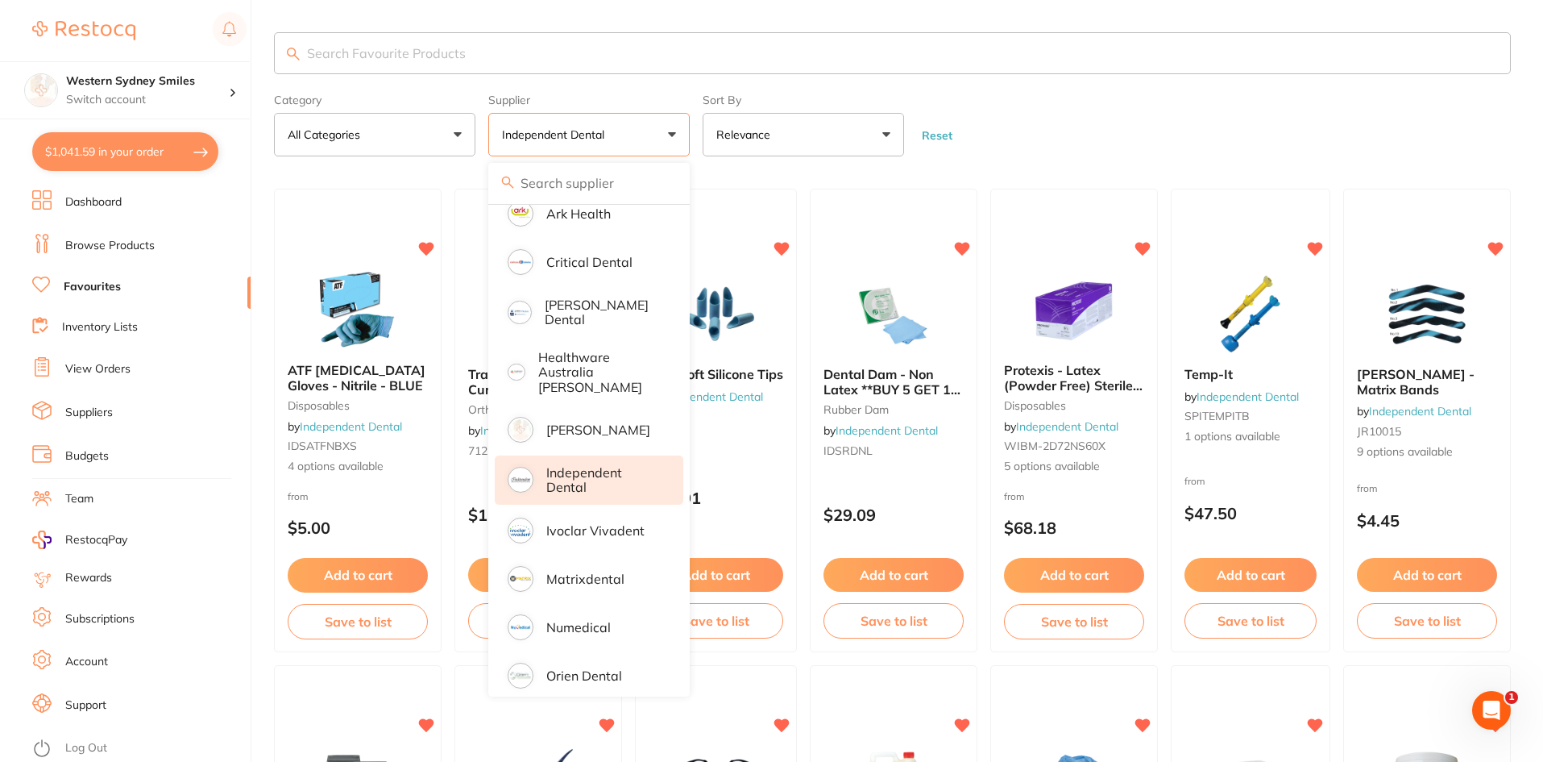
scroll to position [0, 0]
click at [1053, 88] on form "Category All Categories All Categories disposables impression infection control…" at bounding box center [892, 121] width 1237 height 69
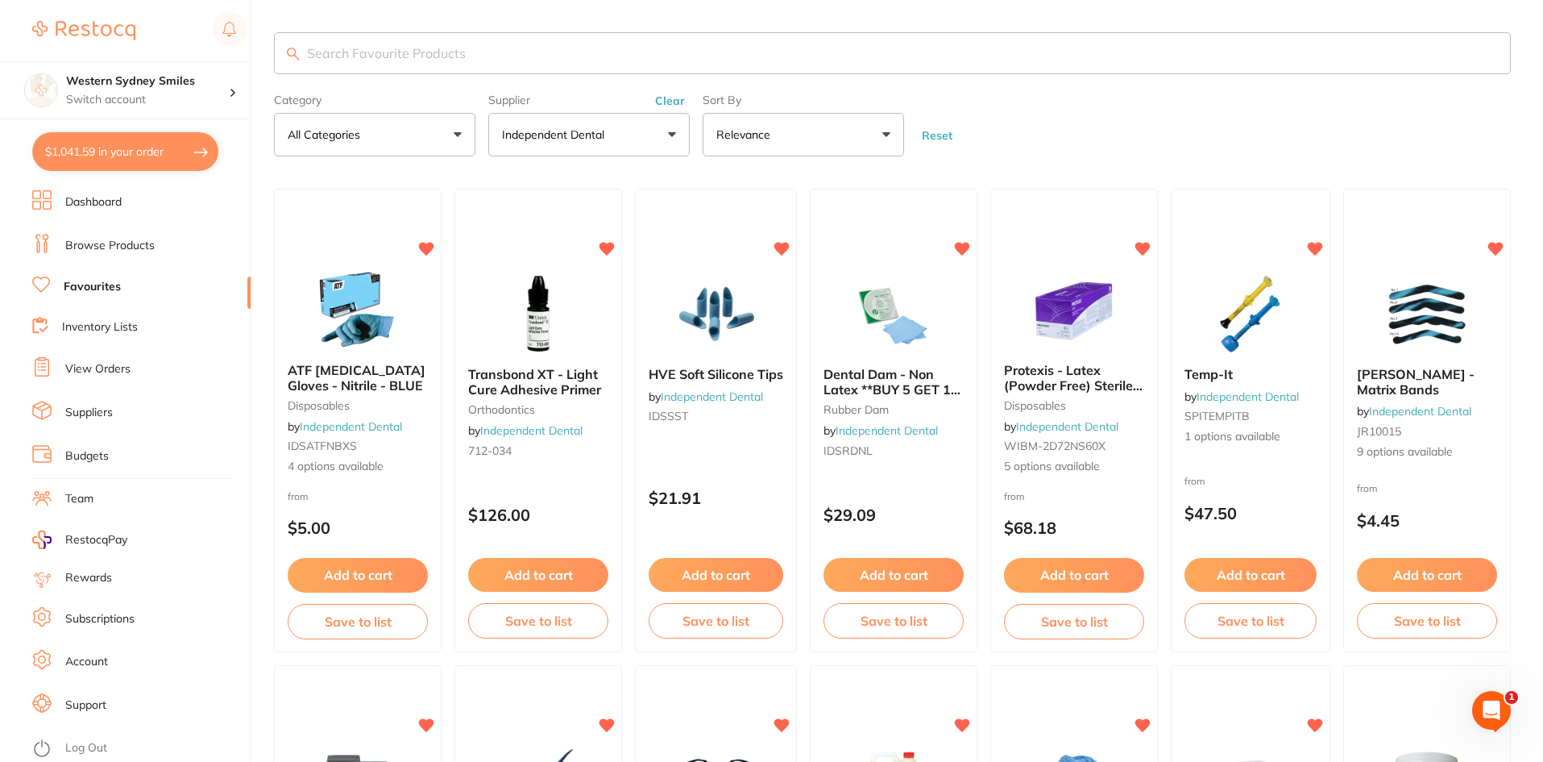
scroll to position [210, 0]
